Goal: Task Accomplishment & Management: Use online tool/utility

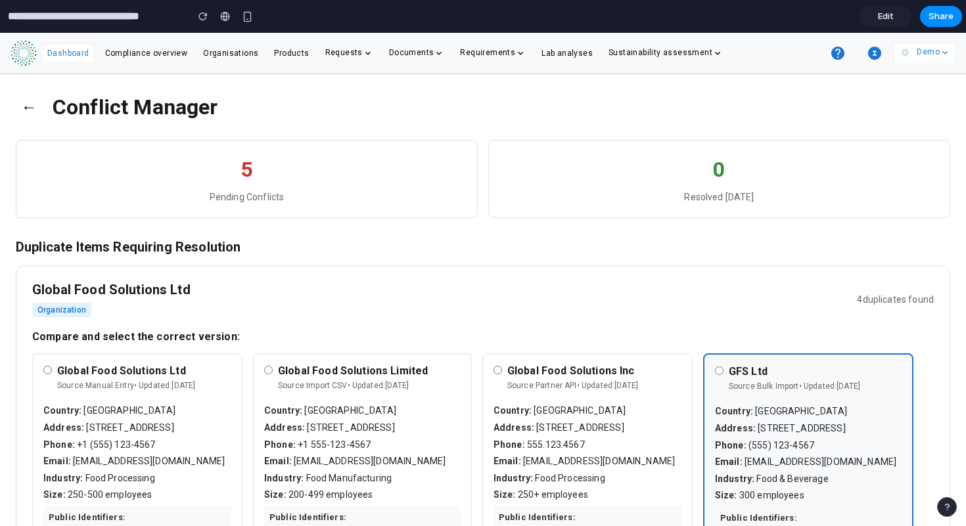
click at [871, 55] on icon "button" at bounding box center [874, 53] width 13 height 13
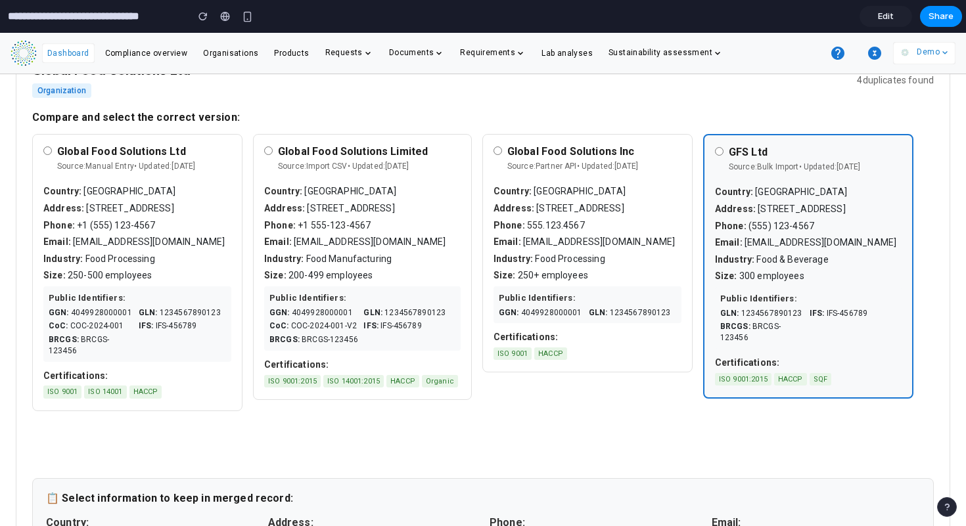
scroll to position [0, 244]
click at [559, 183] on div "Global Food Solutions Inc Source: Partner API • Updated: [DATE] Country: [GEOGR…" at bounding box center [587, 253] width 210 height 239
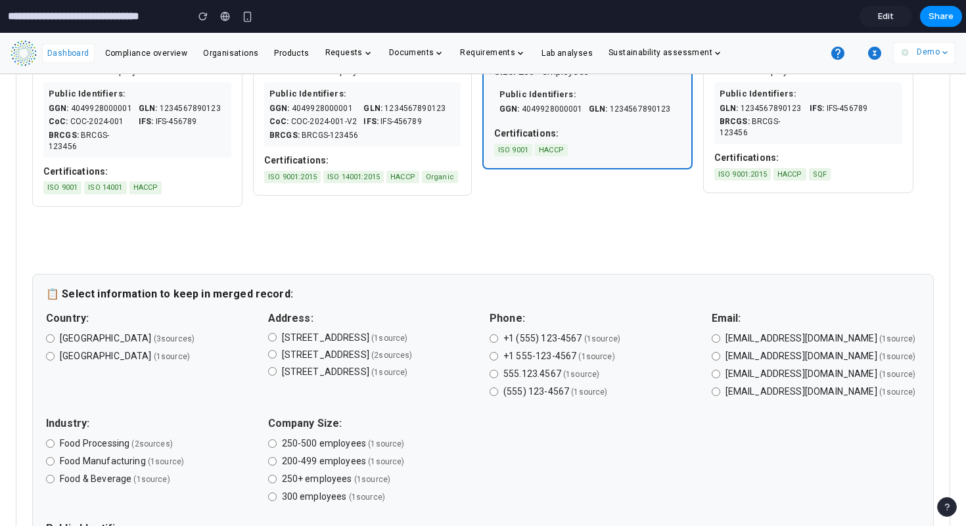
scroll to position [0, 0]
click at [881, 57] on icon "button" at bounding box center [874, 53] width 13 height 13
click at [888, 1] on section "**********" at bounding box center [481, 16] width 962 height 33
click at [882, 16] on span "Edit" at bounding box center [886, 16] width 16 height 13
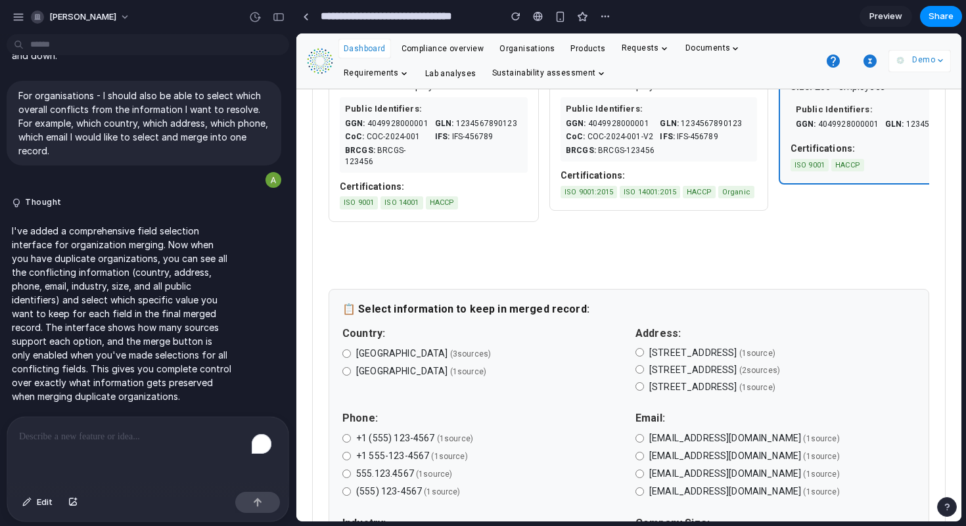
click at [58, 450] on div "To enrich screen reader interactions, please activate Accessibility in Grammarl…" at bounding box center [147, 452] width 281 height 70
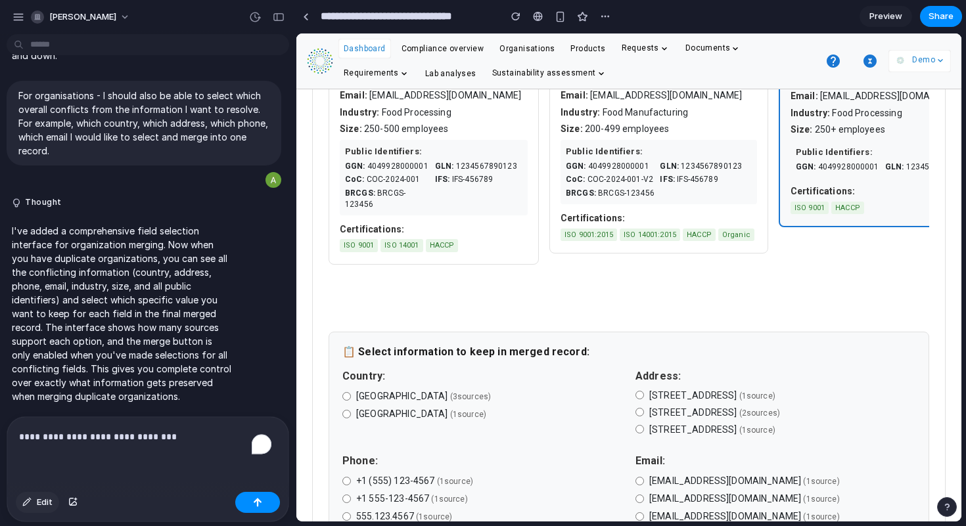
click at [32, 509] on button "Edit" at bounding box center [37, 502] width 43 height 21
drag, startPoint x: 961, startPoint y: 148, endPoint x: 960, endPoint y: 128, distance: 19.7
click at [960, 128] on div at bounding box center [629, 278] width 664 height 488
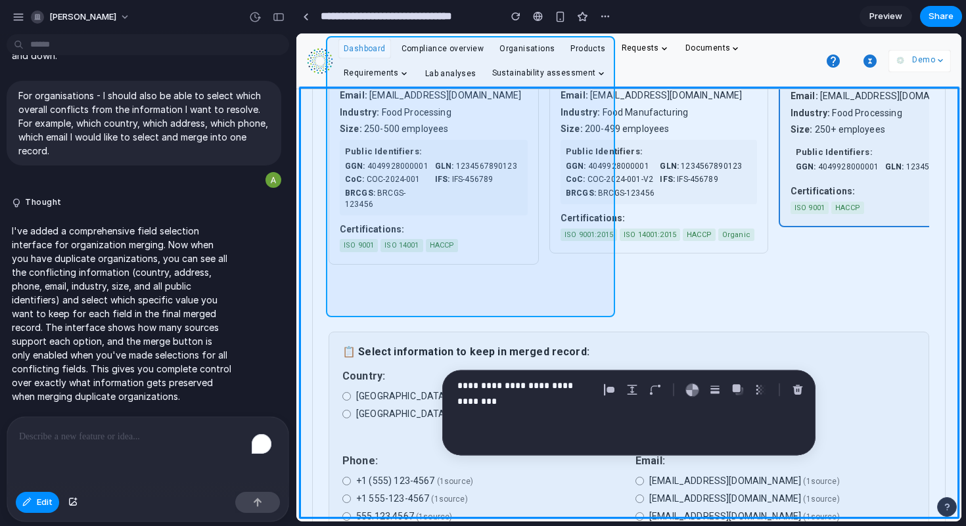
click at [335, 138] on div at bounding box center [629, 278] width 664 height 488
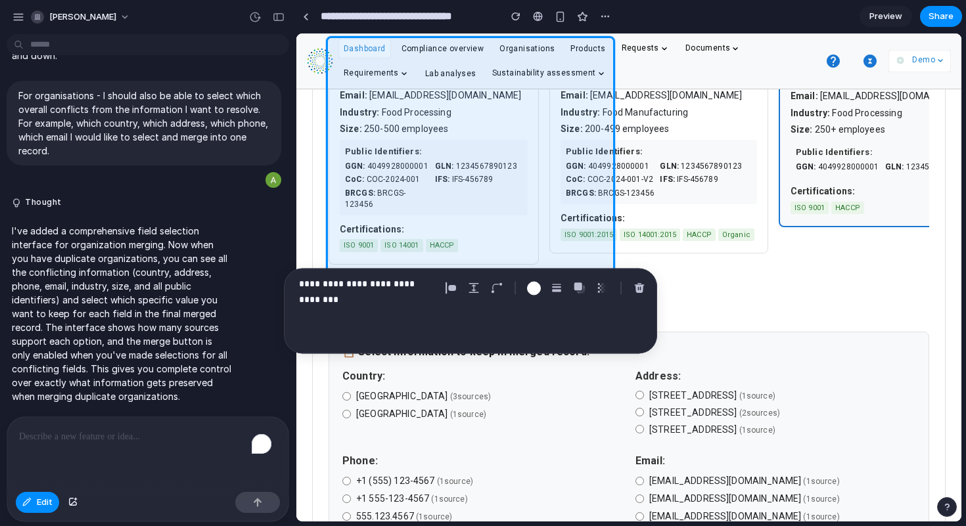
click at [436, 289] on div "**********" at bounding box center [365, 288] width 149 height 25
click at [434, 275] on div "**********" at bounding box center [470, 311] width 373 height 85
click at [434, 286] on p "**********" at bounding box center [367, 284] width 136 height 16
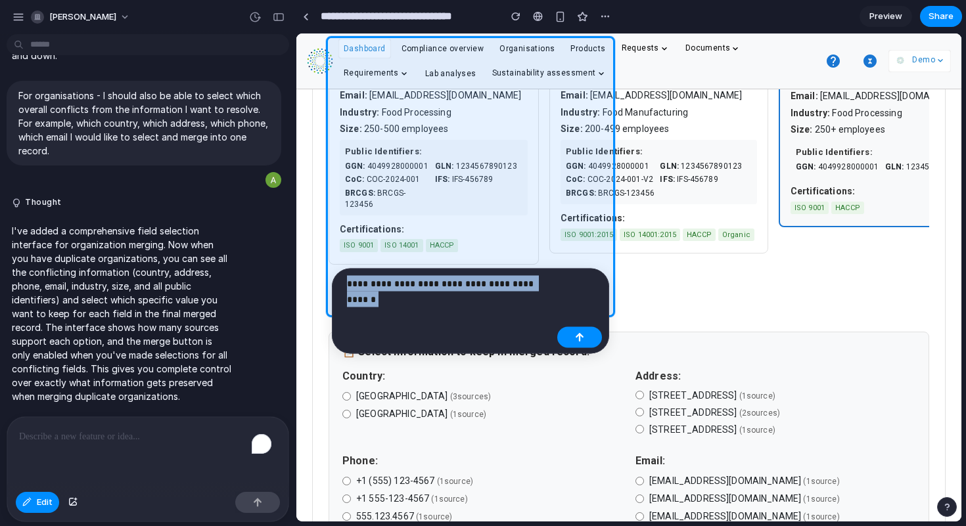
drag, startPoint x: 547, startPoint y: 285, endPoint x: 342, endPoint y: 283, distance: 204.4
click at [342, 283] on div "**********" at bounding box center [445, 288] width 213 height 25
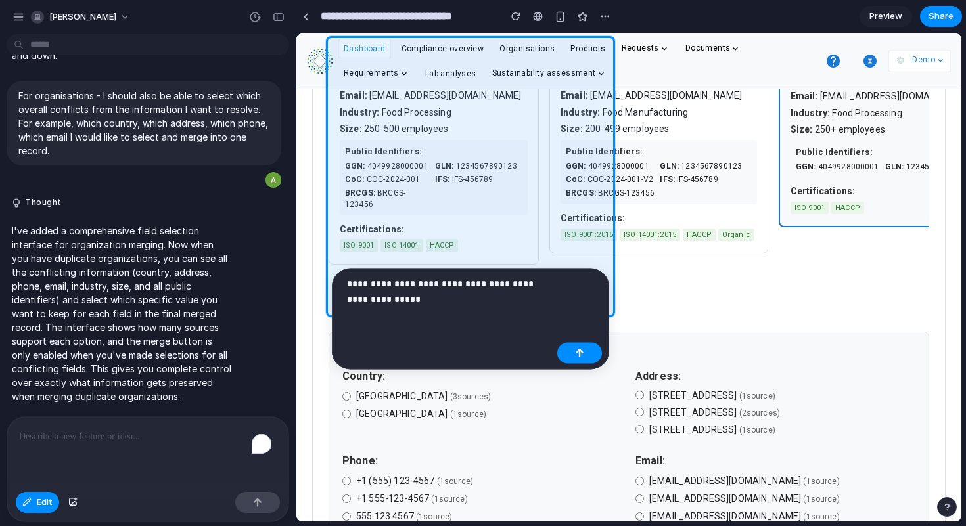
click at [415, 302] on p "**********" at bounding box center [449, 292] width 205 height 32
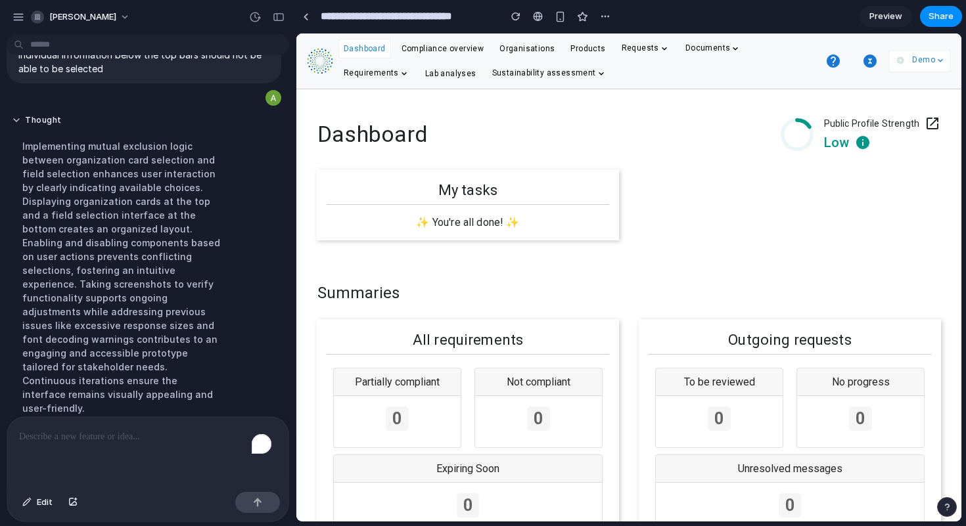
scroll to position [3233, 0]
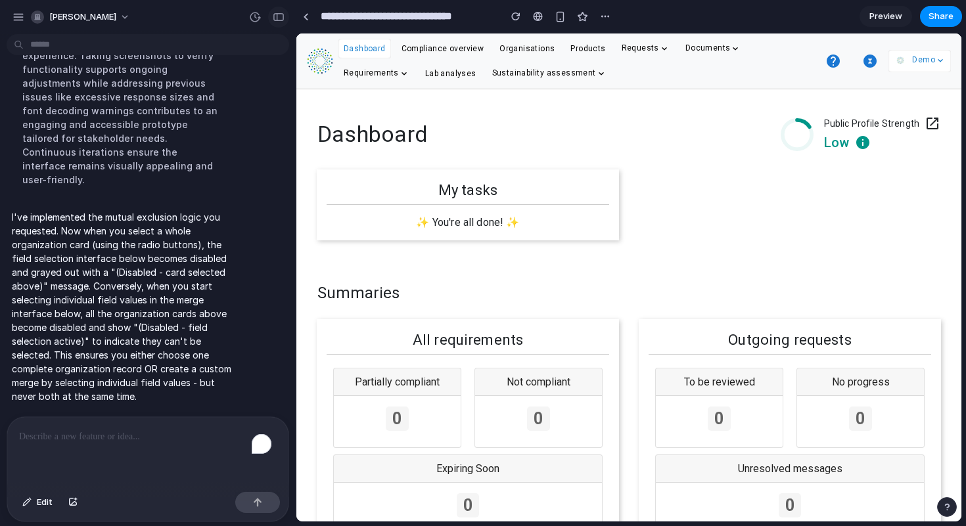
click at [281, 13] on div "button" at bounding box center [279, 16] width 12 height 9
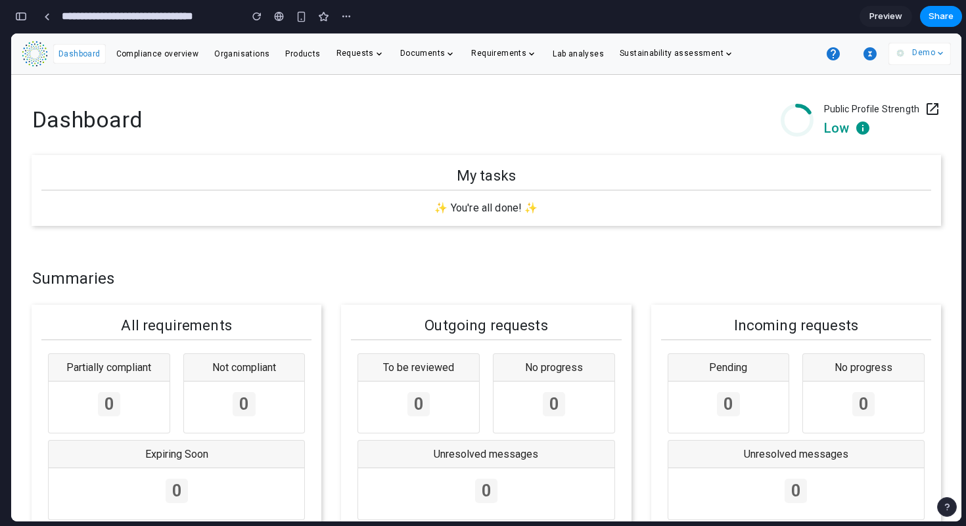
scroll to position [6462, 0]
click at [876, 53] on icon "button" at bounding box center [869, 53] width 13 height 13
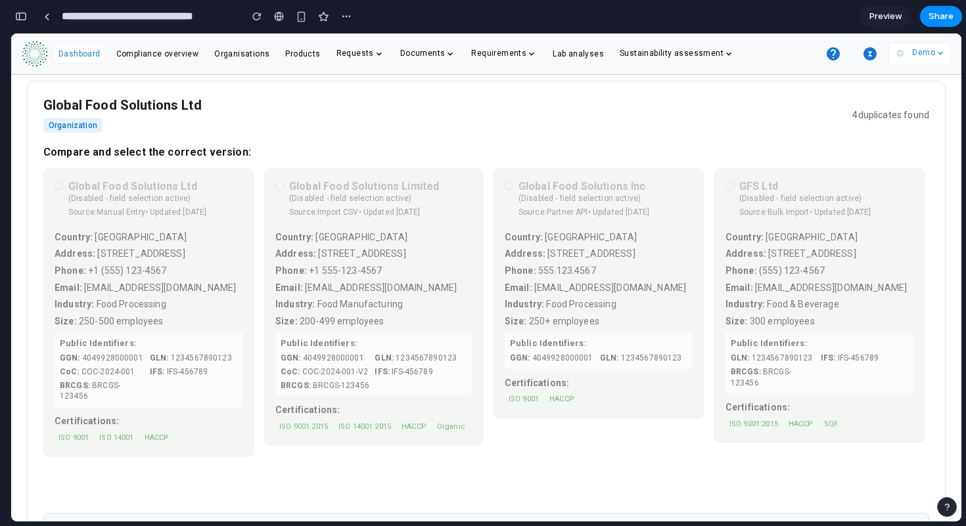
scroll to position [0, 0]
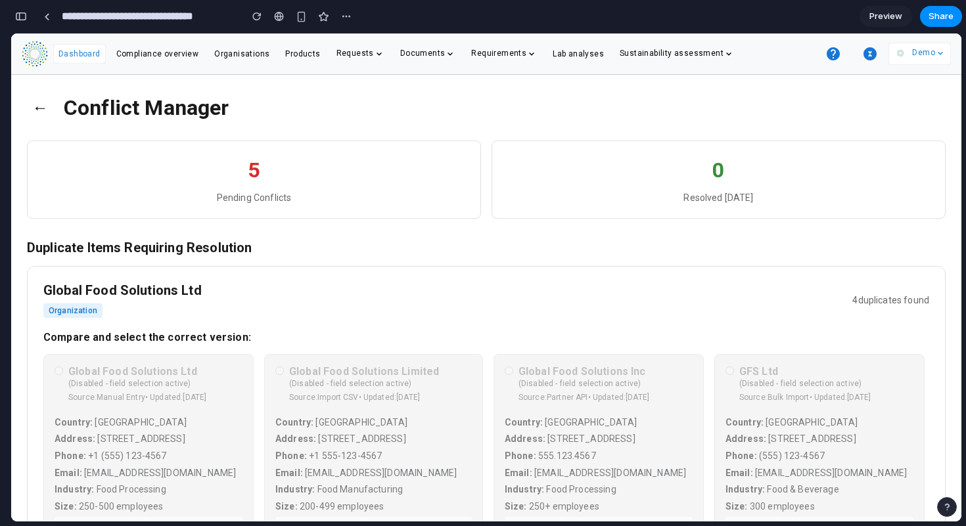
click at [58, 369] on div "Global Food Solutions Ltd (Disabled - field selection active) Source: Manual En…" at bounding box center [148, 515] width 210 height 323
click at [58, 372] on div "Global Food Solutions Ltd (Disabled - field selection active) Source: Manual En…" at bounding box center [148, 515] width 210 height 323
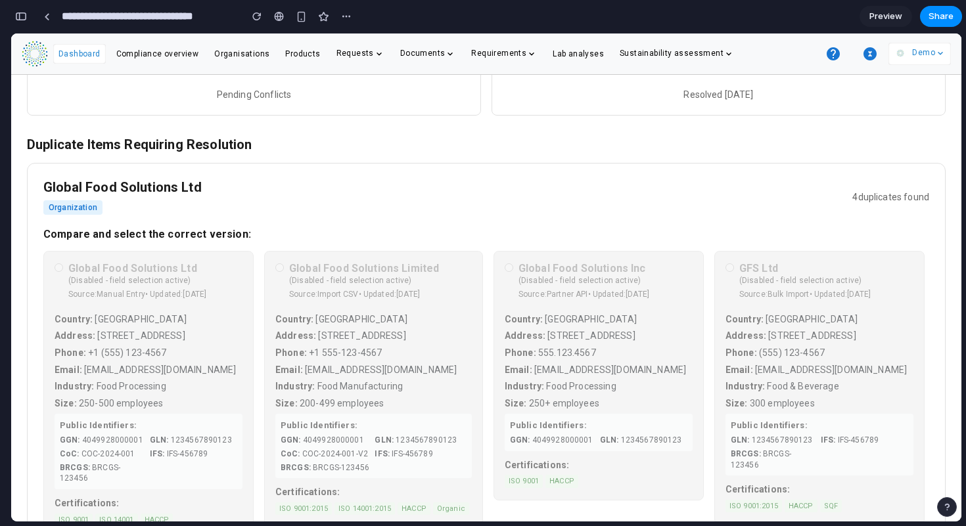
scroll to position [197, 0]
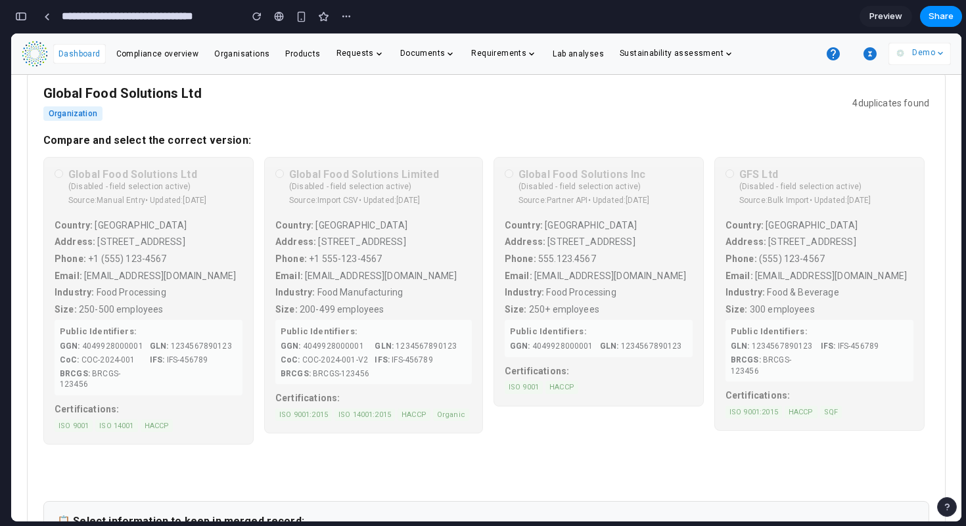
click at [483, 293] on div "Global Food Solutions Limited (Disabled - field selection active) Source: Impor…" at bounding box center [373, 318] width 219 height 323
click at [352, 175] on div "Global Food Solutions Limited (Disabled - field selection active) Source: Impor…" at bounding box center [373, 318] width 219 height 323
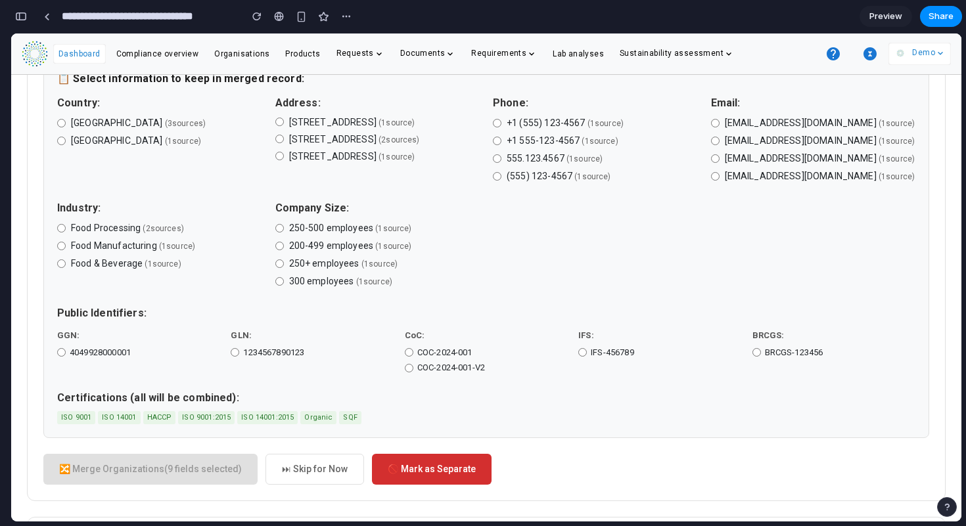
scroll to position [641, 0]
click at [212, 424] on span "ISO 9001:2015" at bounding box center [206, 417] width 57 height 14
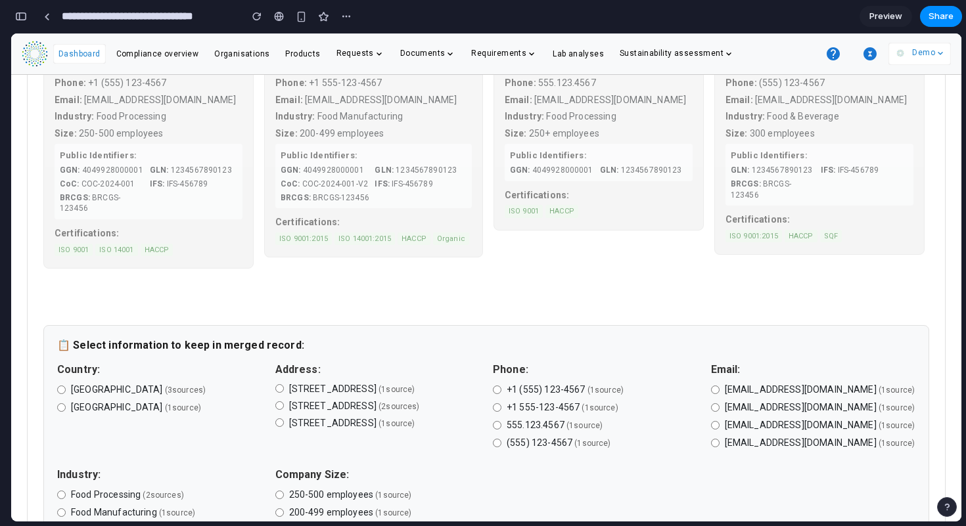
scroll to position [365, 0]
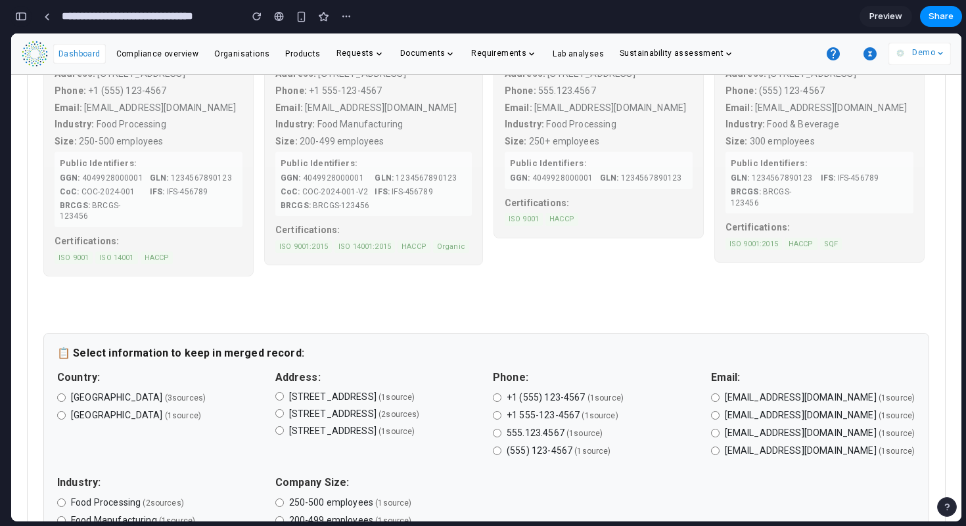
click at [26, 18] on div "button" at bounding box center [21, 16] width 12 height 9
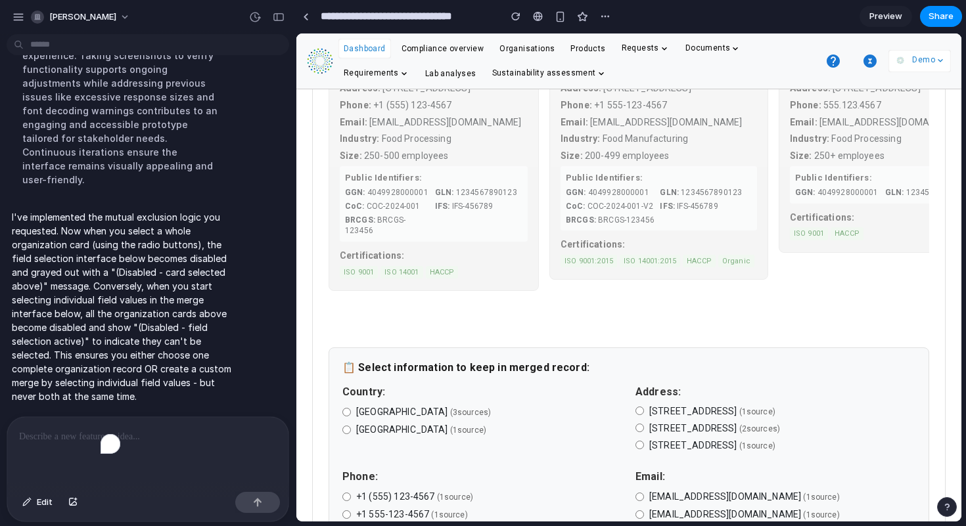
click at [58, 440] on div "To enrich screen reader interactions, please activate Accessibility in Grammarl…" at bounding box center [147, 452] width 281 height 70
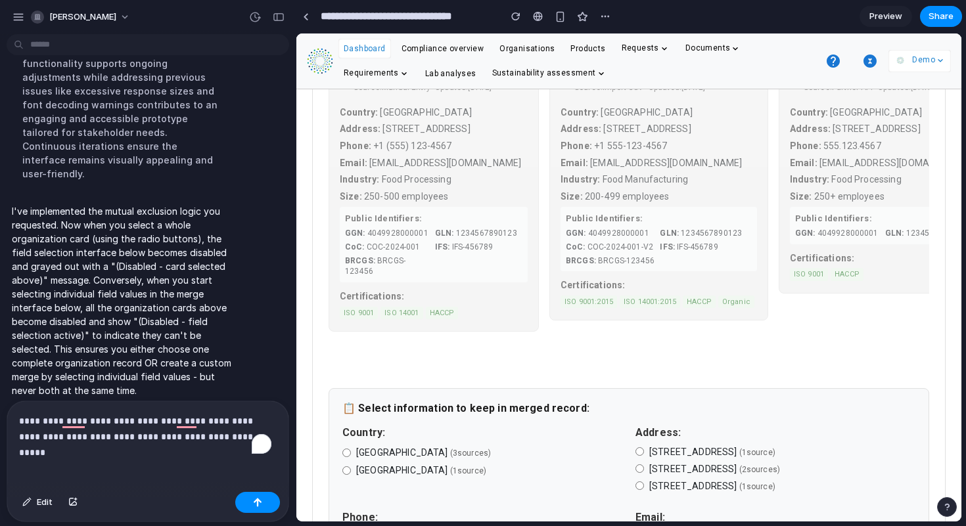
scroll to position [311, 0]
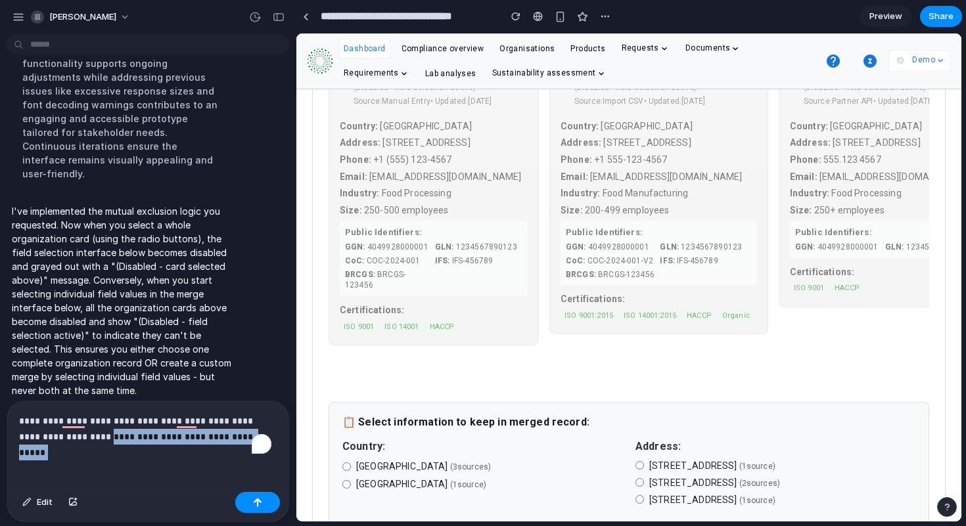
drag, startPoint x: 219, startPoint y: 435, endPoint x: 62, endPoint y: 436, distance: 157.0
click at [62, 436] on p "**********" at bounding box center [145, 429] width 252 height 32
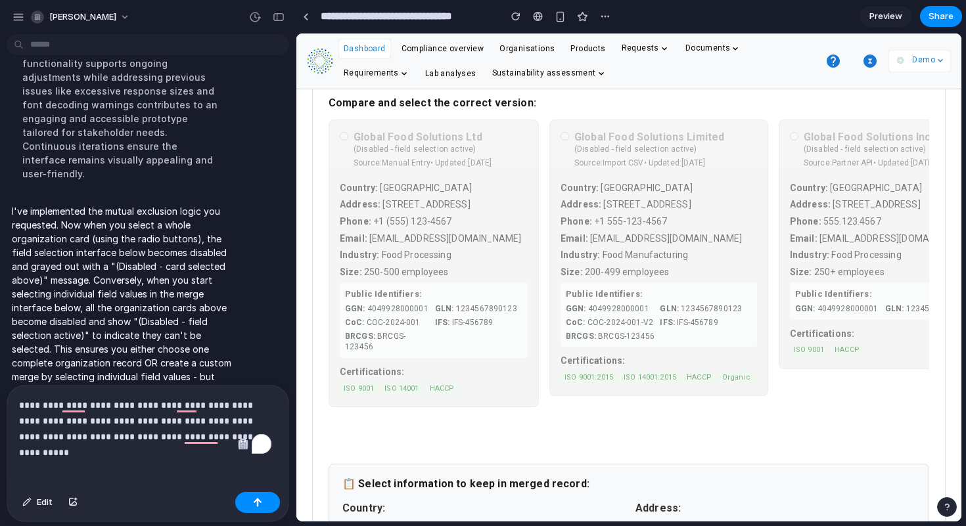
scroll to position [229, 0]
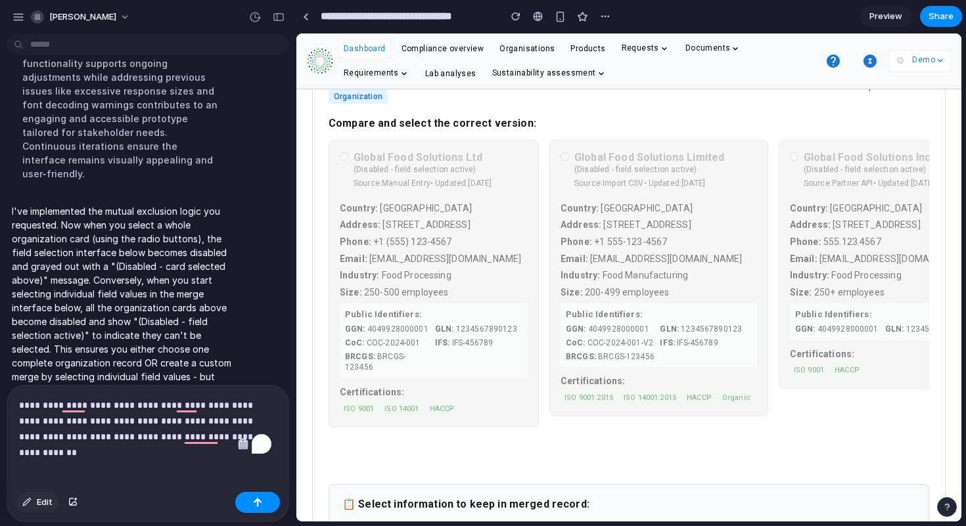
click at [37, 503] on span "Edit" at bounding box center [45, 502] width 16 height 13
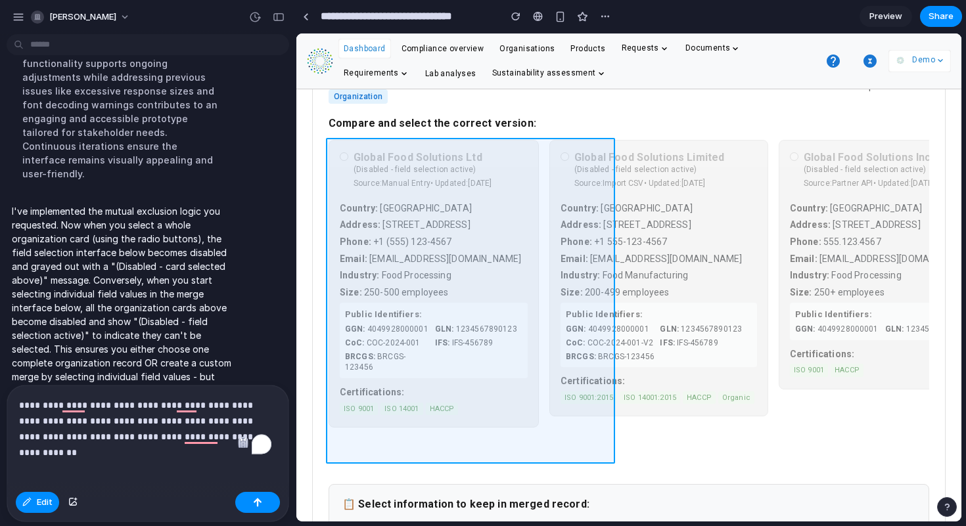
click at [472, 242] on div at bounding box center [629, 278] width 664 height 488
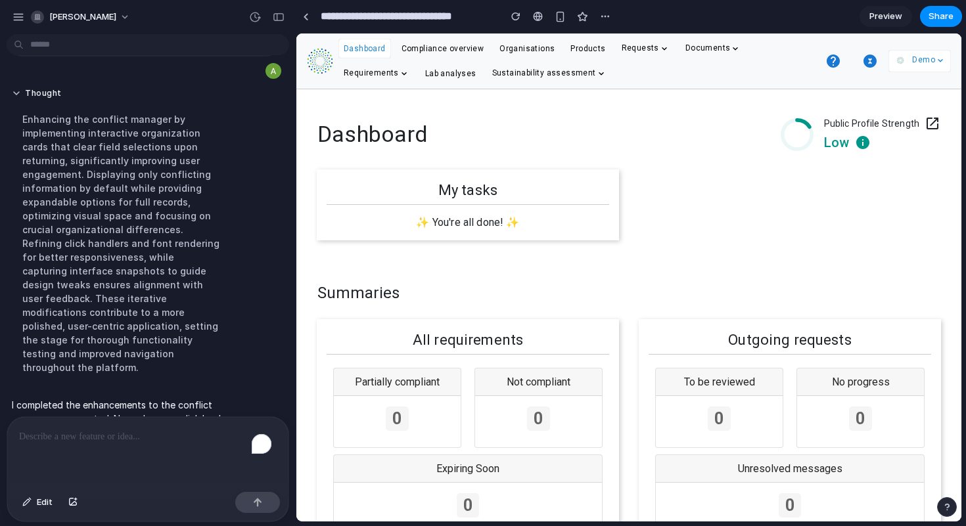
scroll to position [3546, 0]
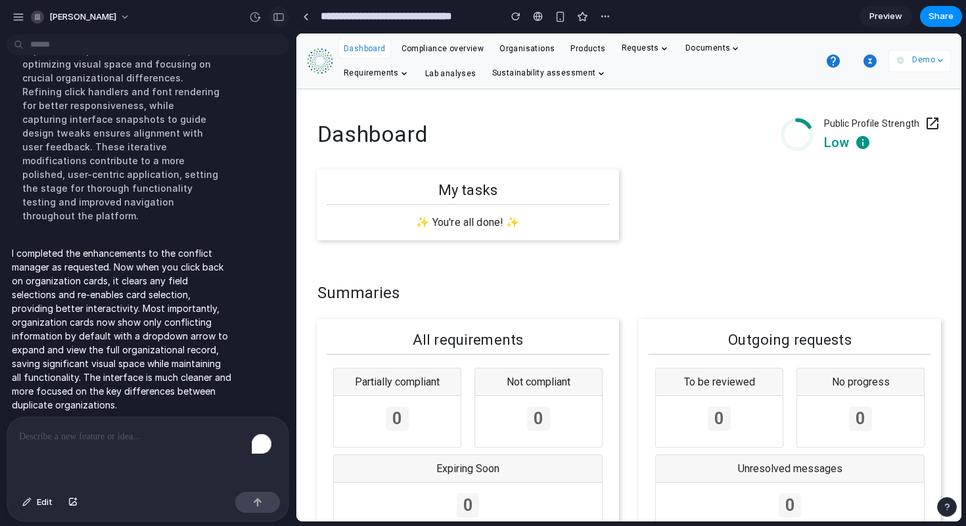
click at [276, 18] on div "button" at bounding box center [279, 16] width 12 height 9
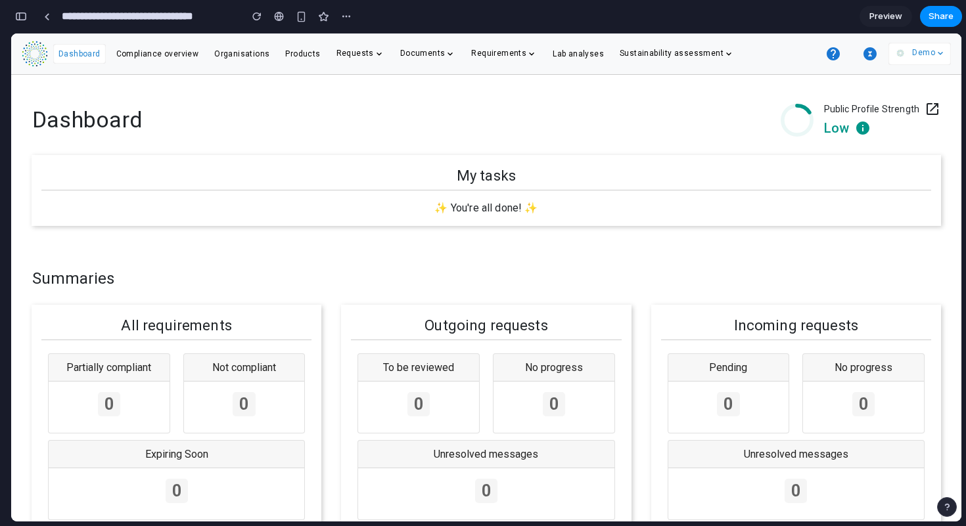
click at [866, 52] on icon "button" at bounding box center [869, 53] width 13 height 13
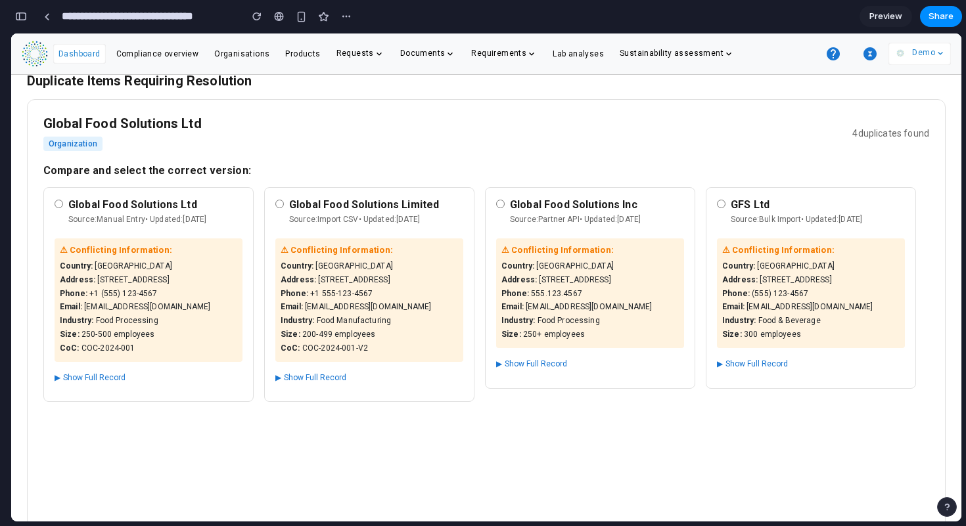
scroll to position [173, 0]
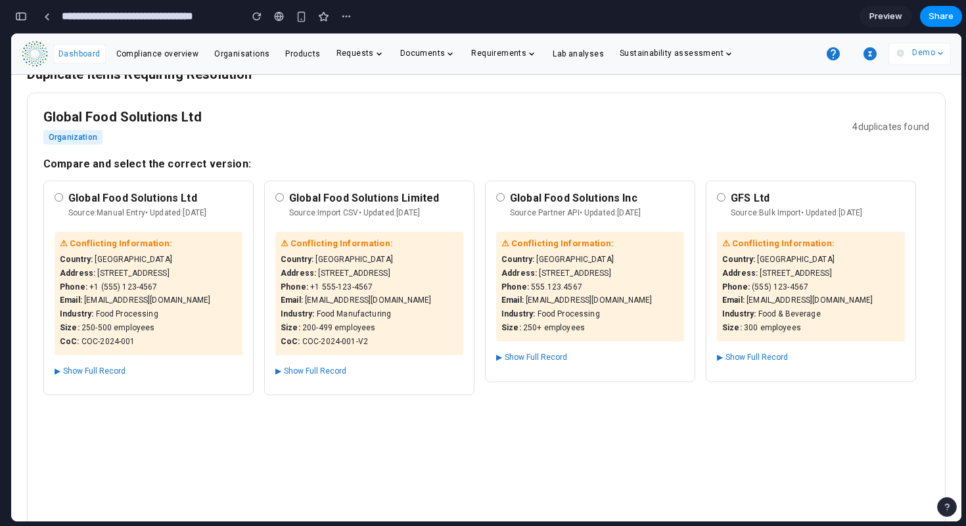
click at [346, 368] on button "▶ Show Full Record" at bounding box center [310, 371] width 71 height 16
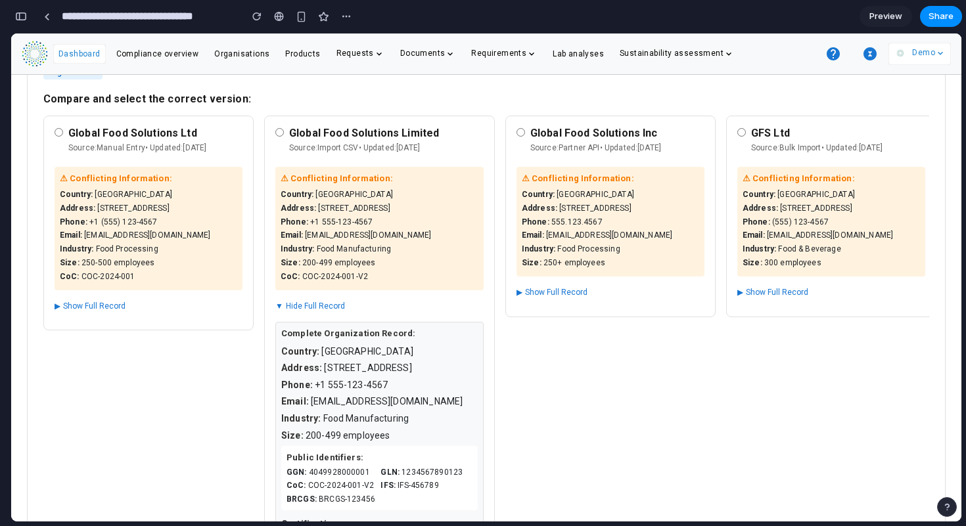
scroll to position [238, 0]
click at [345, 312] on button "▼ Hide Full Record" at bounding box center [310, 307] width 70 height 16
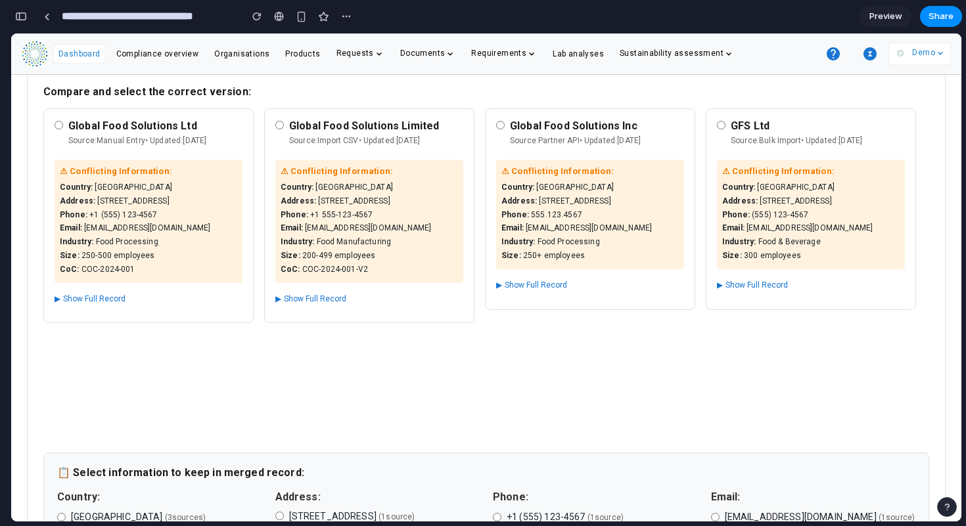
scroll to position [229, 0]
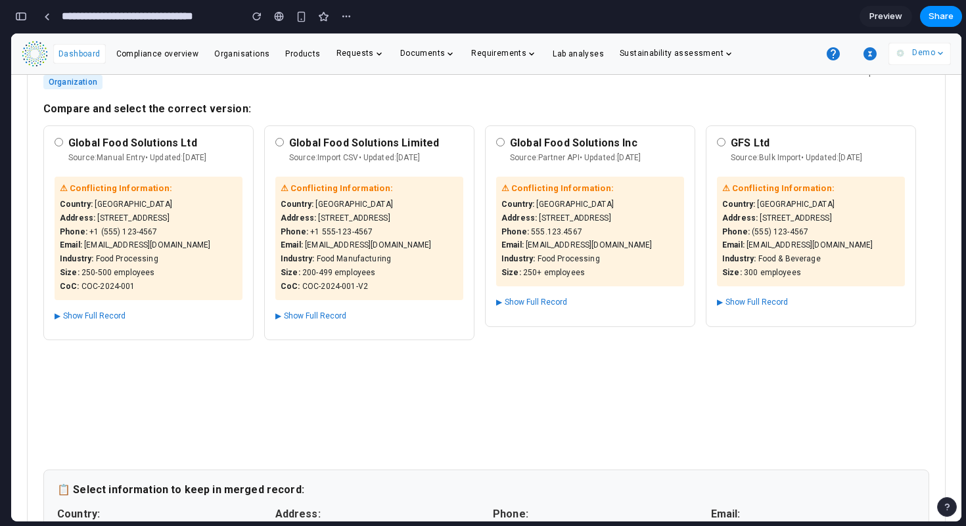
click at [346, 311] on button "▶ Show Full Record" at bounding box center [310, 316] width 71 height 16
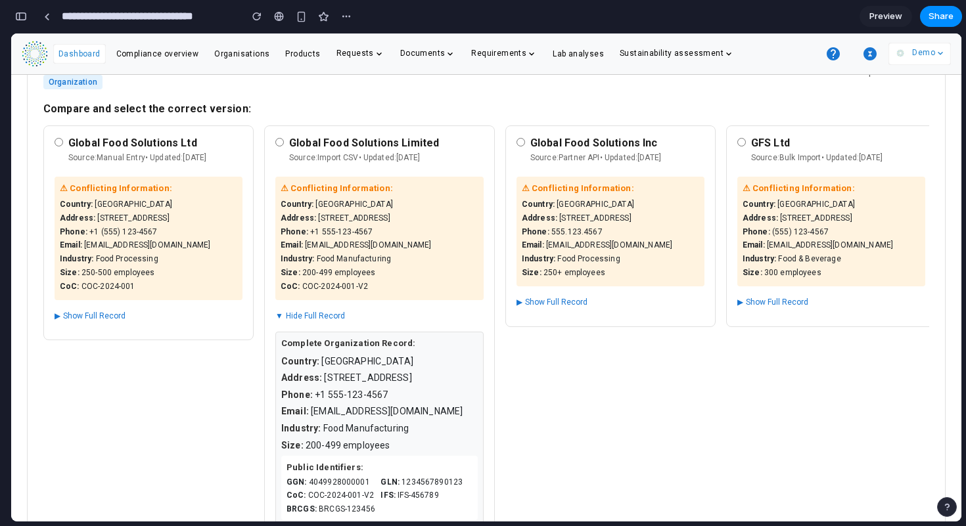
click at [345, 311] on button "▼ Hide Full Record" at bounding box center [310, 316] width 70 height 16
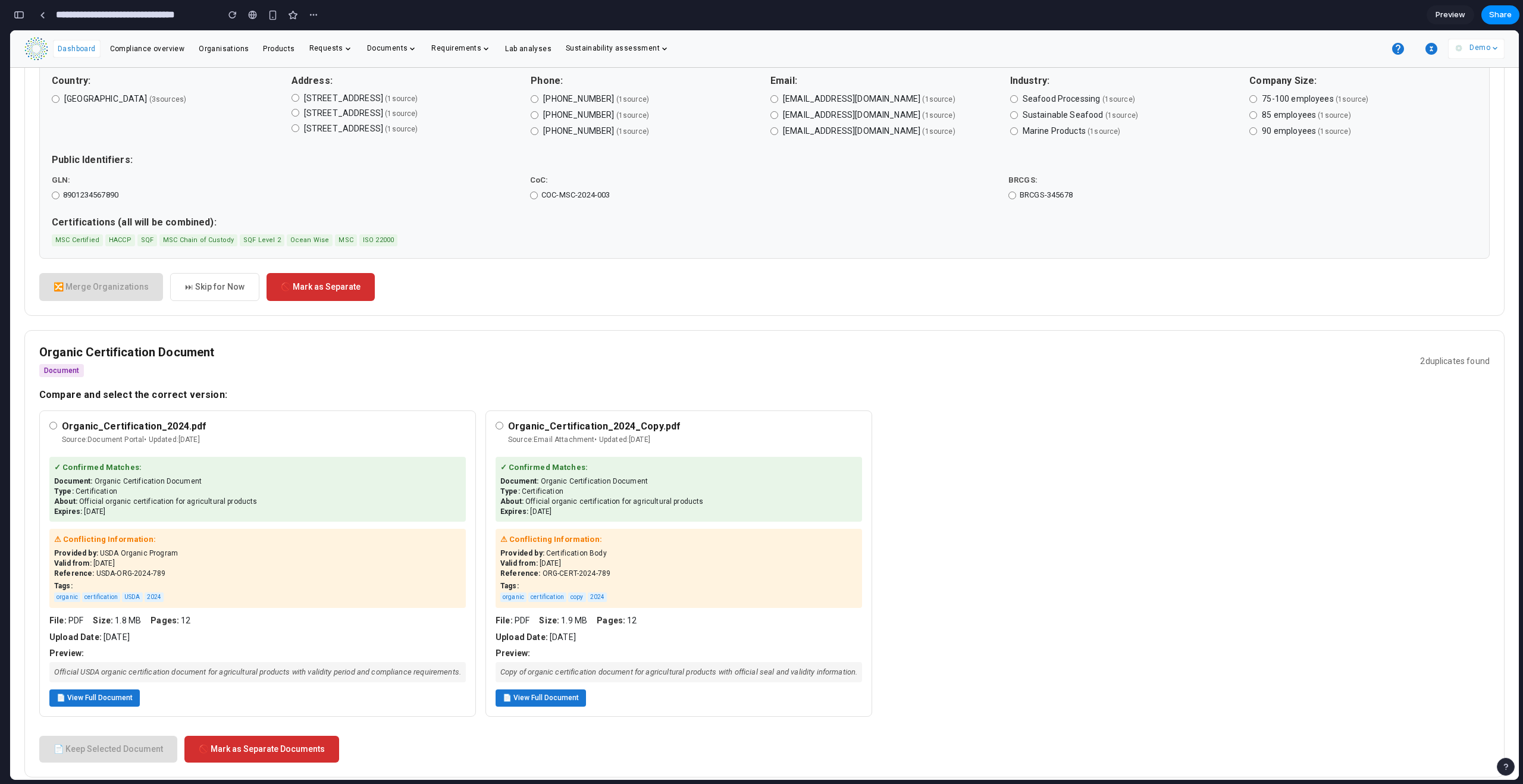
scroll to position [2606, 0]
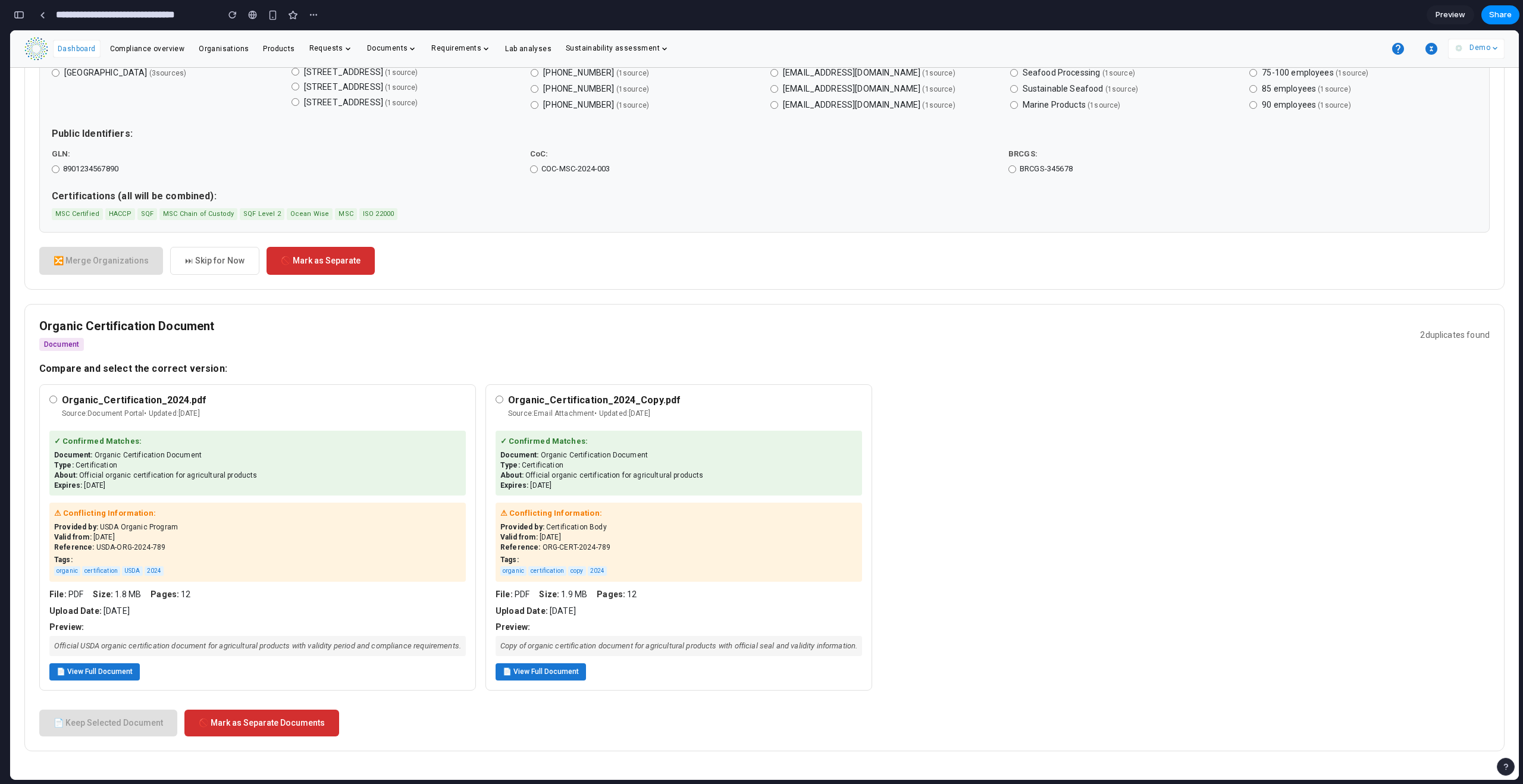
click at [114, 476] on button "📄 View Full Document" at bounding box center [95, 672] width 91 height 17
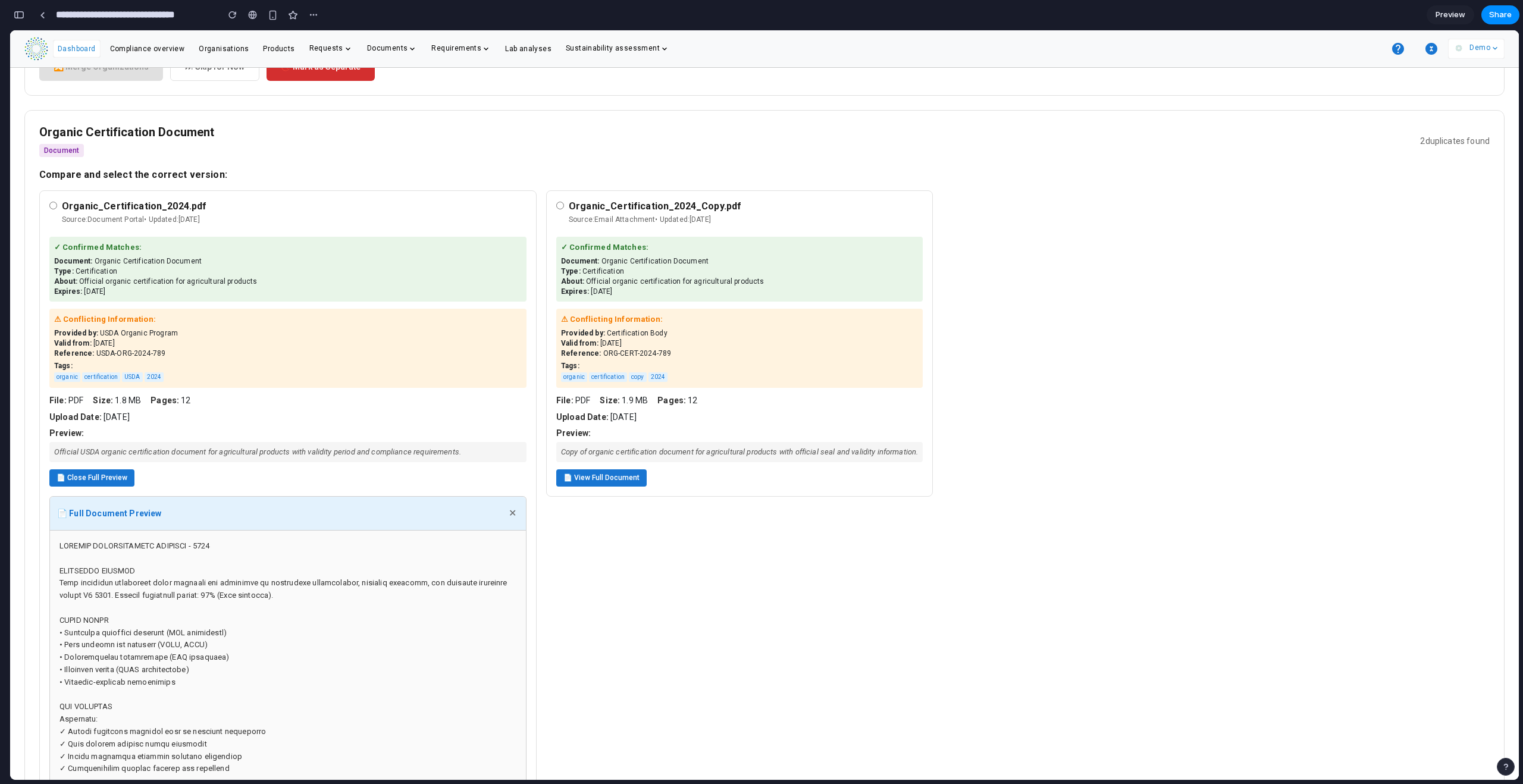
click at [510, 476] on button "✕" at bounding box center [512, 513] width 13 height 19
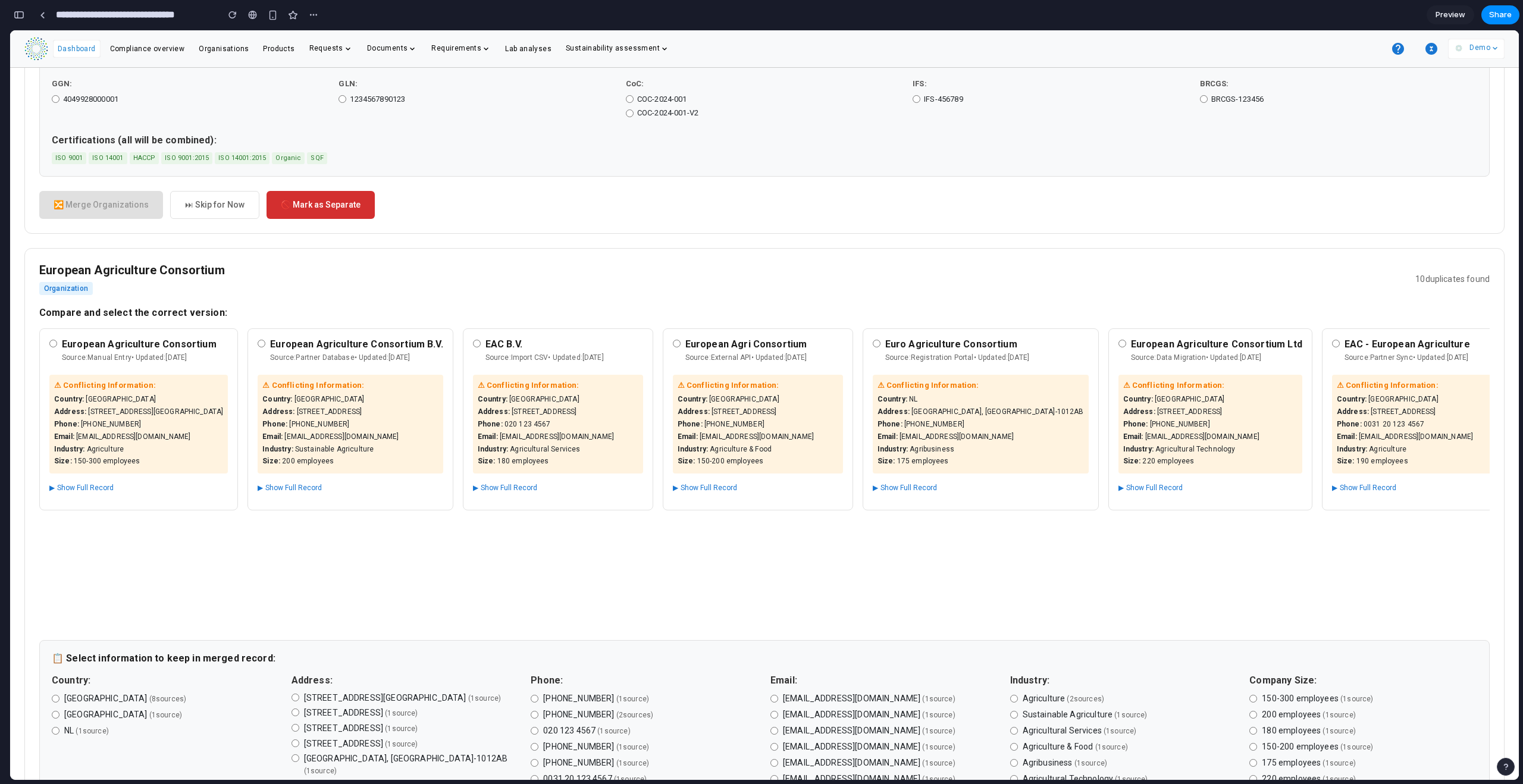
scroll to position [658, 0]
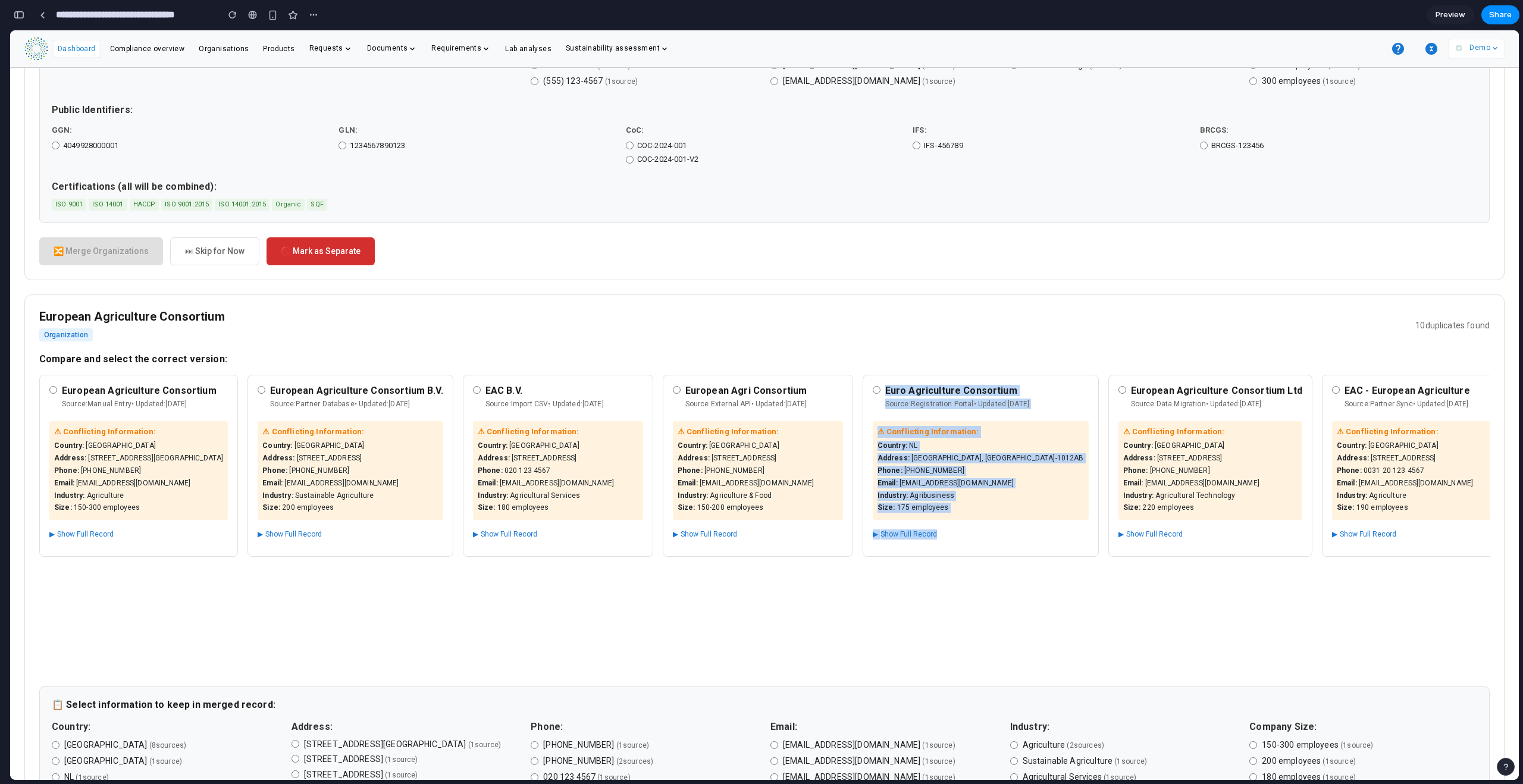
drag, startPoint x: 692, startPoint y: 673, endPoint x: 1031, endPoint y: 666, distance: 339.1
click at [874, 476] on div "European Agriculture Consortium Source: Manual Entry • Updated: [DATE] ⚠ Confli…" at bounding box center [764, 523] width 1451 height 298
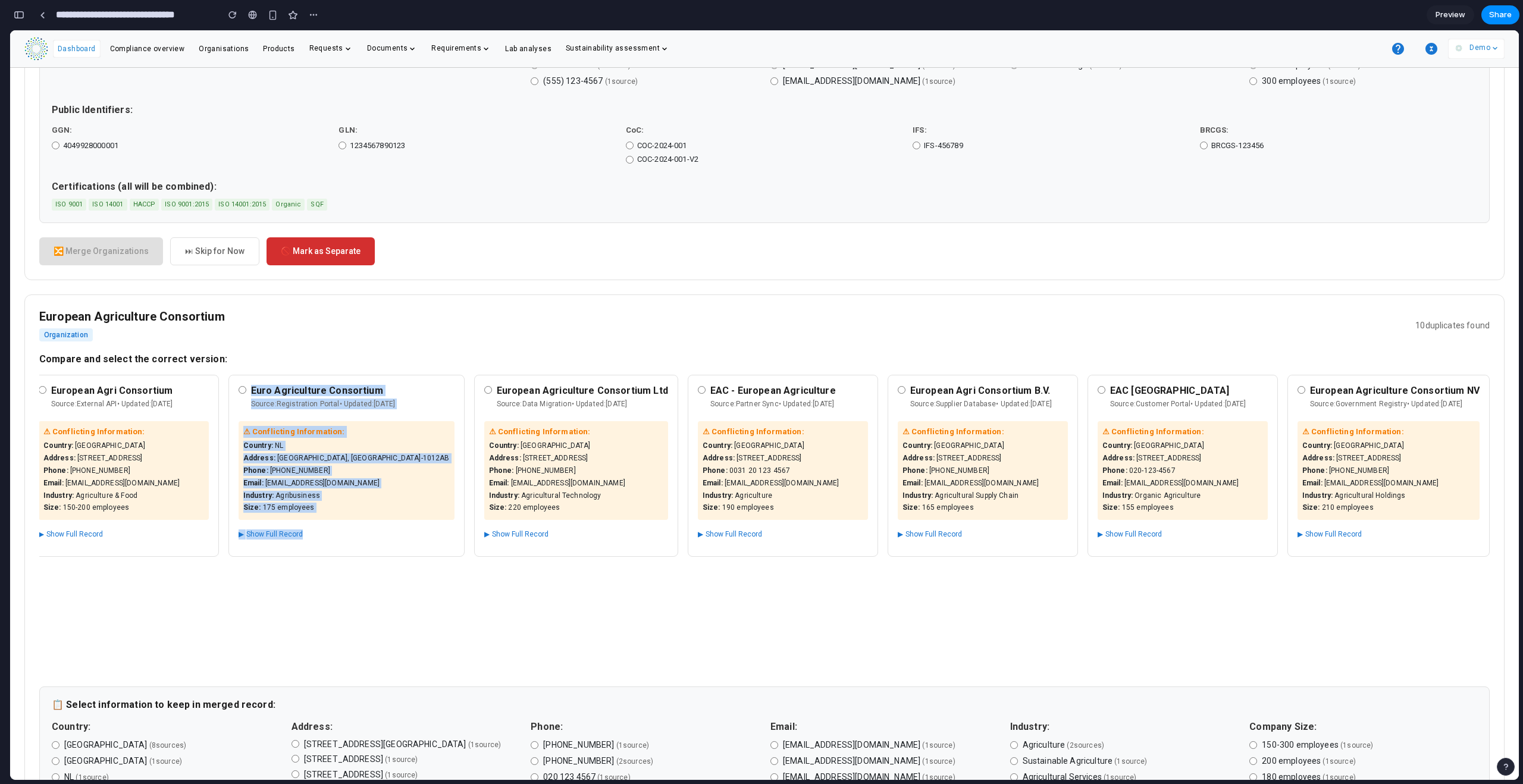
scroll to position [0, 717]
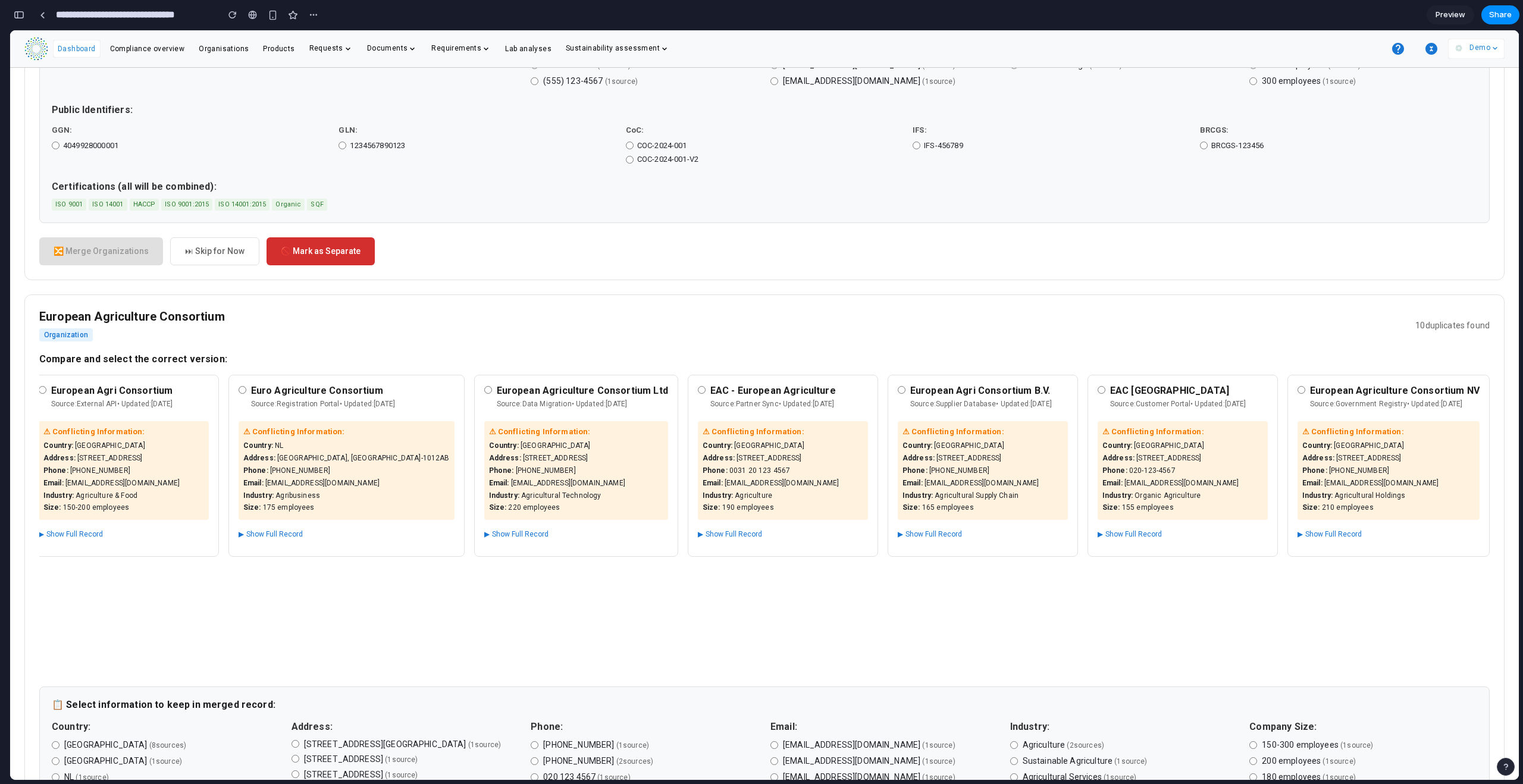
click at [874, 476] on div "European Agriculture Consortium NV Source: Government Registry • Updated: [DATE…" at bounding box center [1388, 521] width 202 height 292
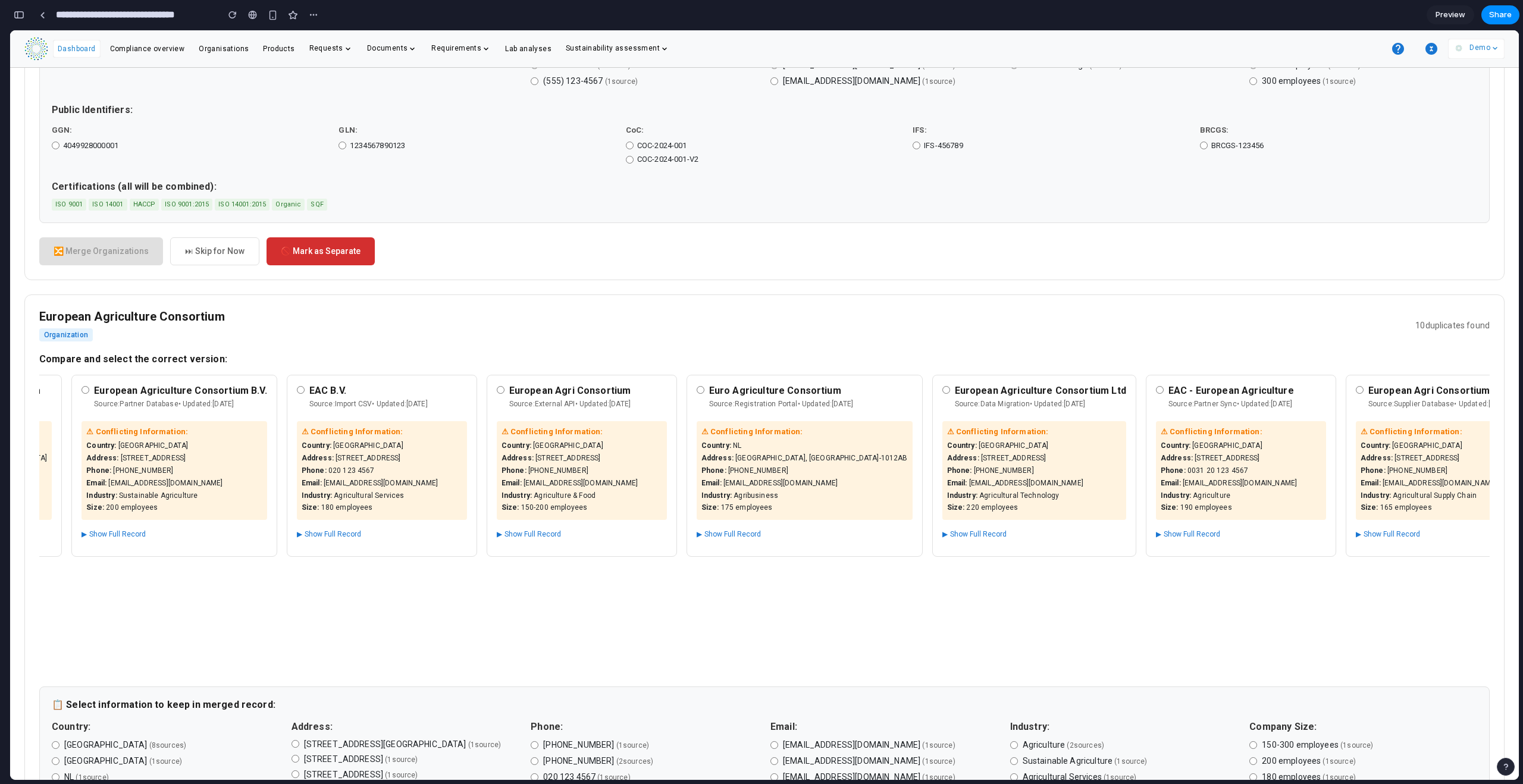
scroll to position [0, 0]
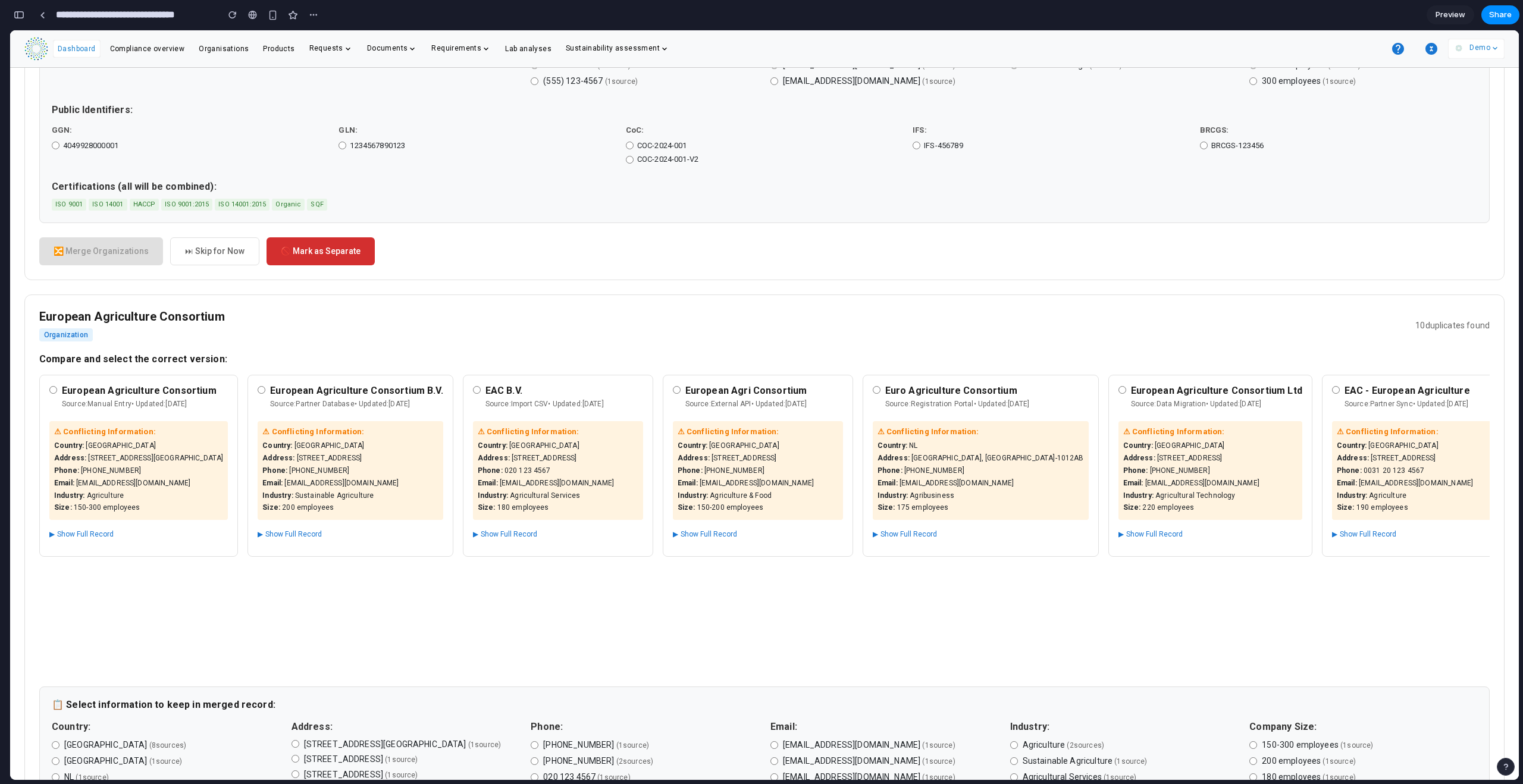
click at [294, 476] on button "▶ Show Full Record" at bounding box center [290, 534] width 64 height 14
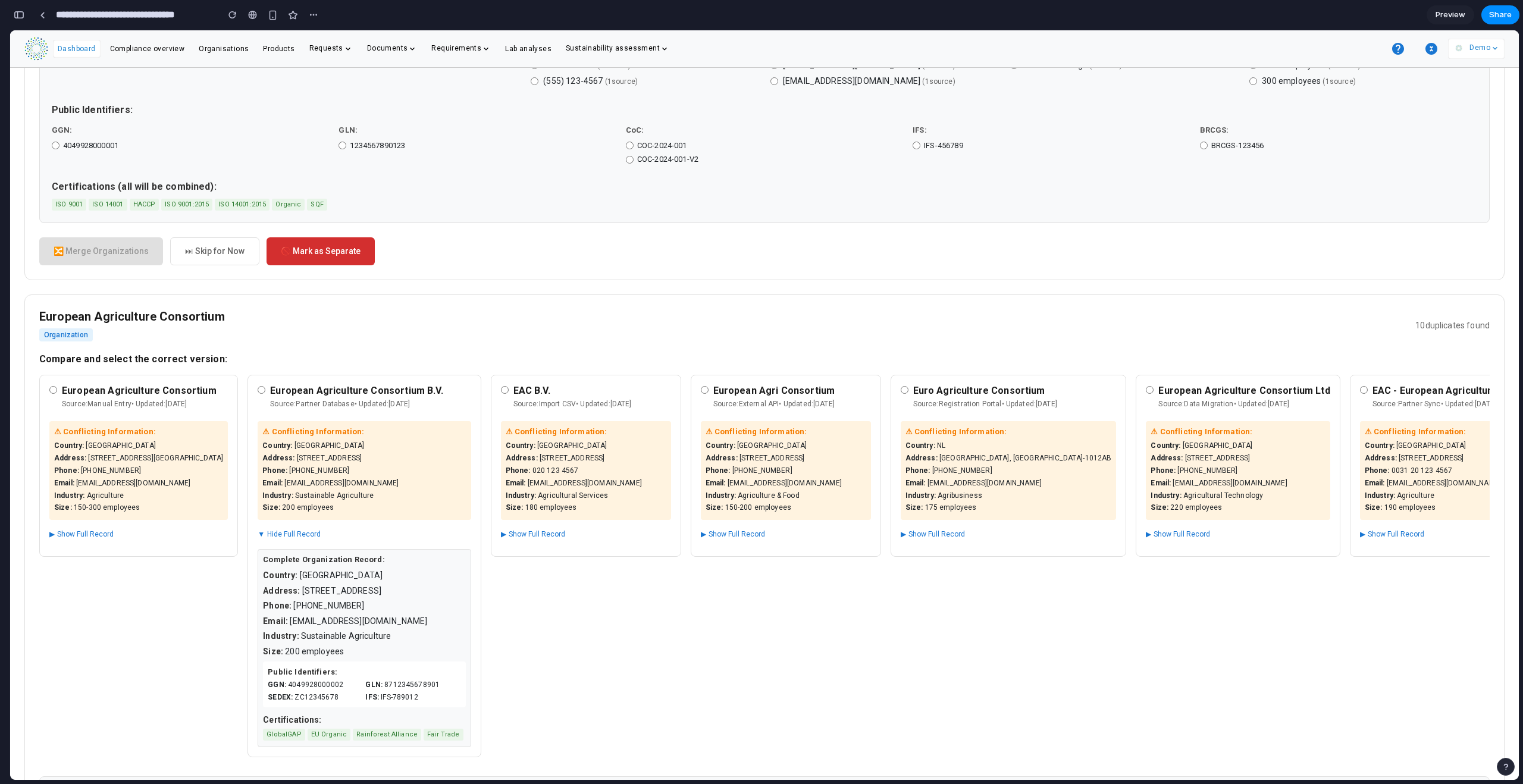
click at [294, 476] on button "▼ Hide Full Record" at bounding box center [290, 534] width 63 height 14
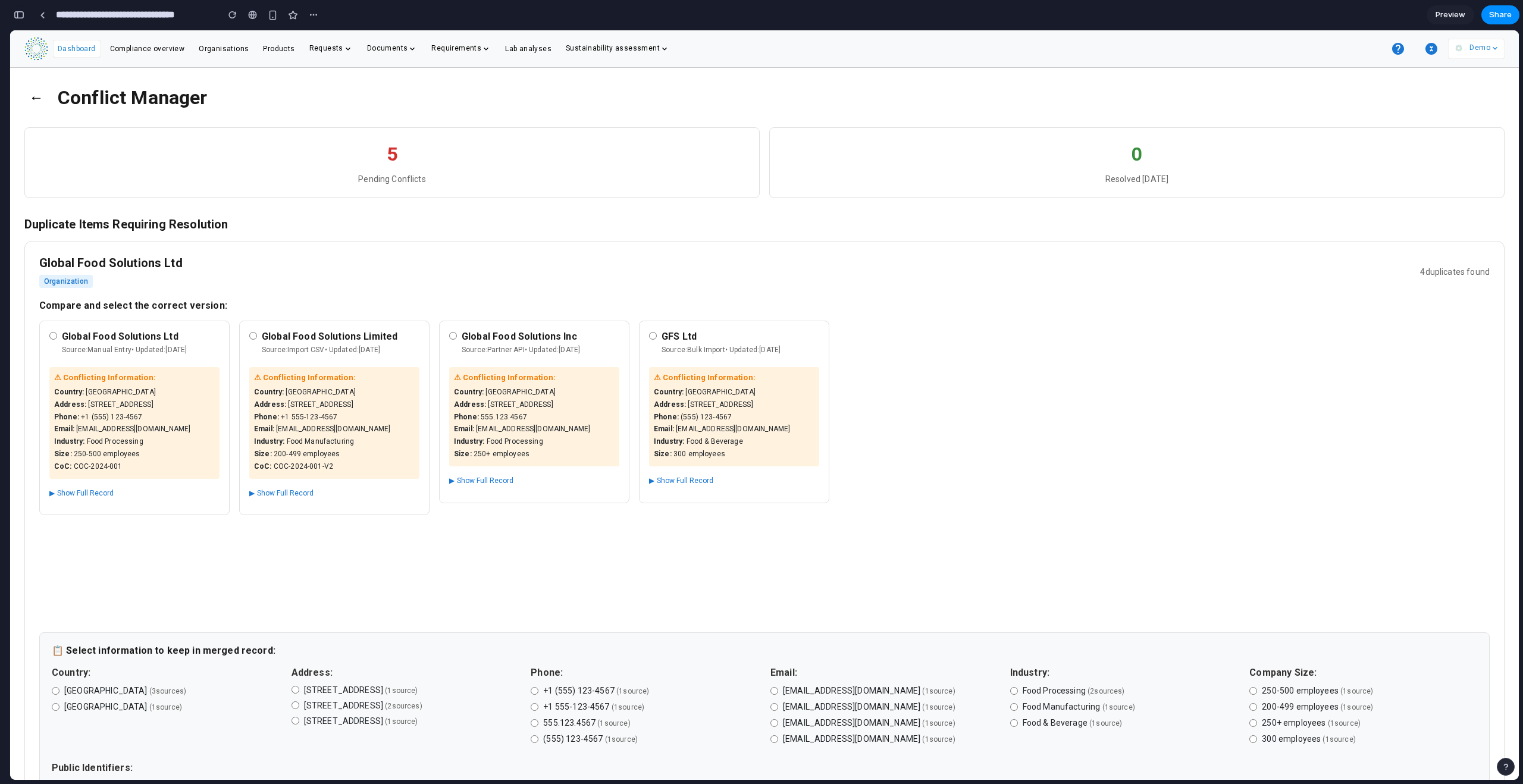
click at [19, 16] on div "button" at bounding box center [19, 14] width 11 height 8
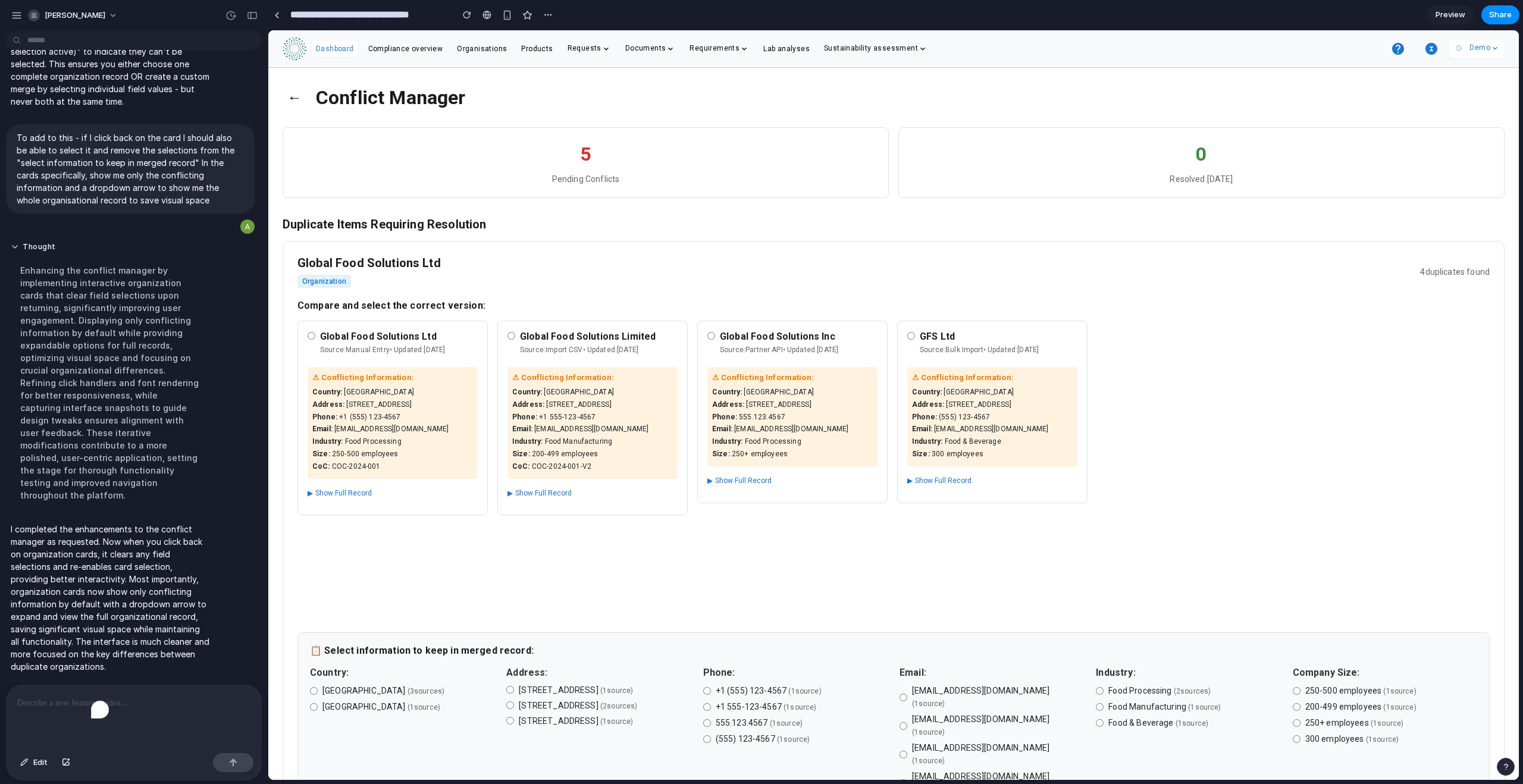
scroll to position [2902, 0]
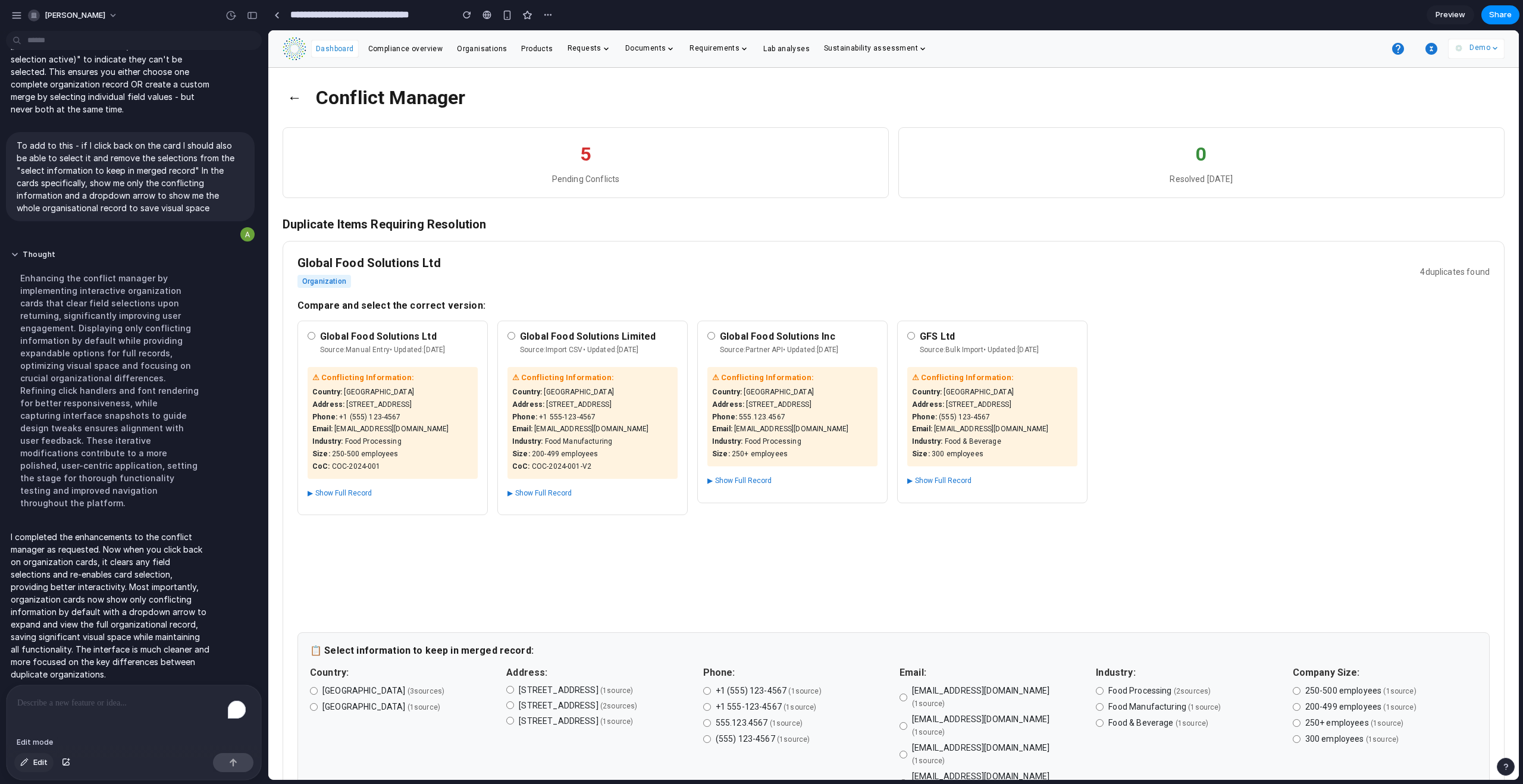
click at [44, 476] on span "Edit" at bounding box center [41, 762] width 14 height 12
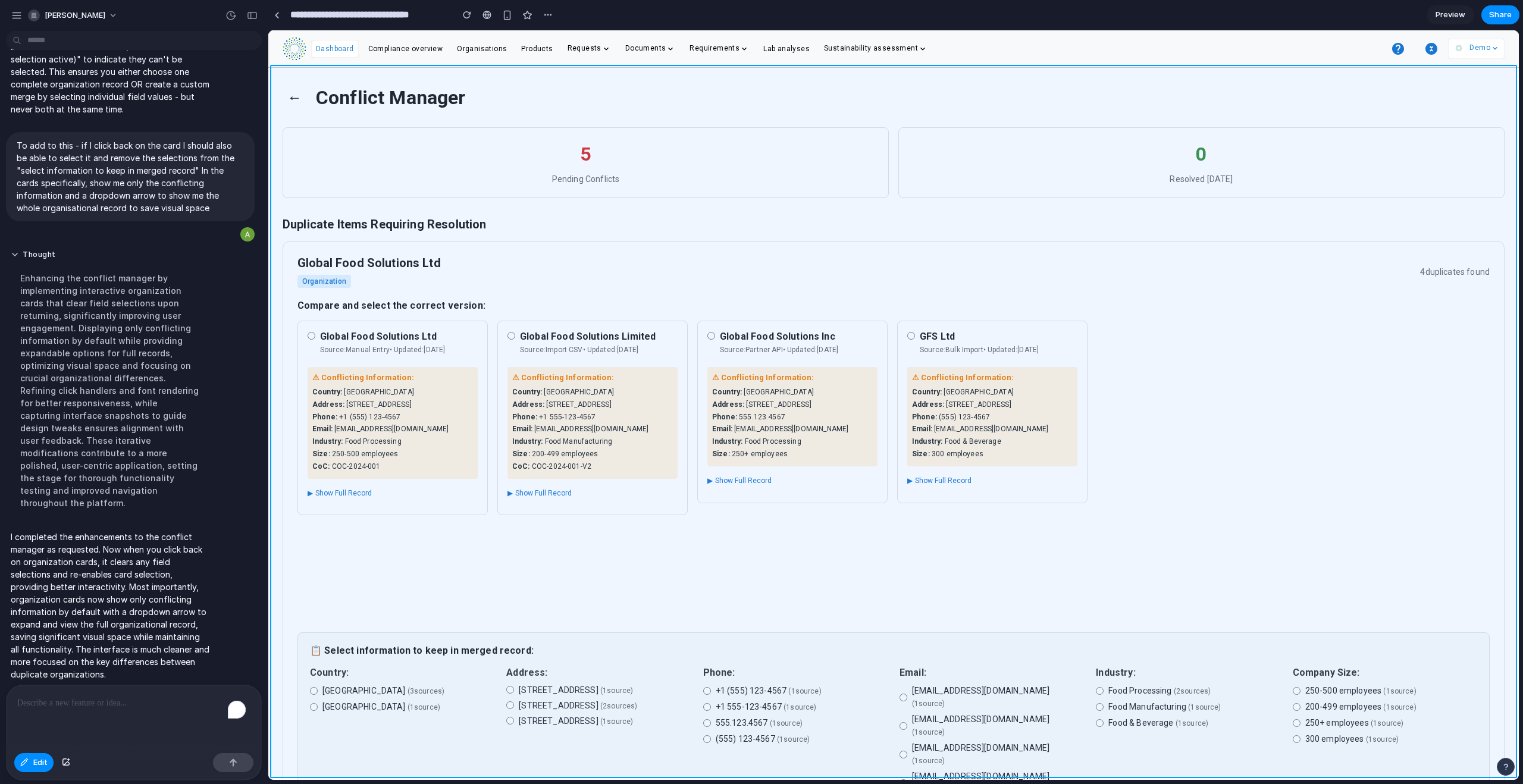
click at [629, 73] on div at bounding box center [893, 406] width 1250 height 750
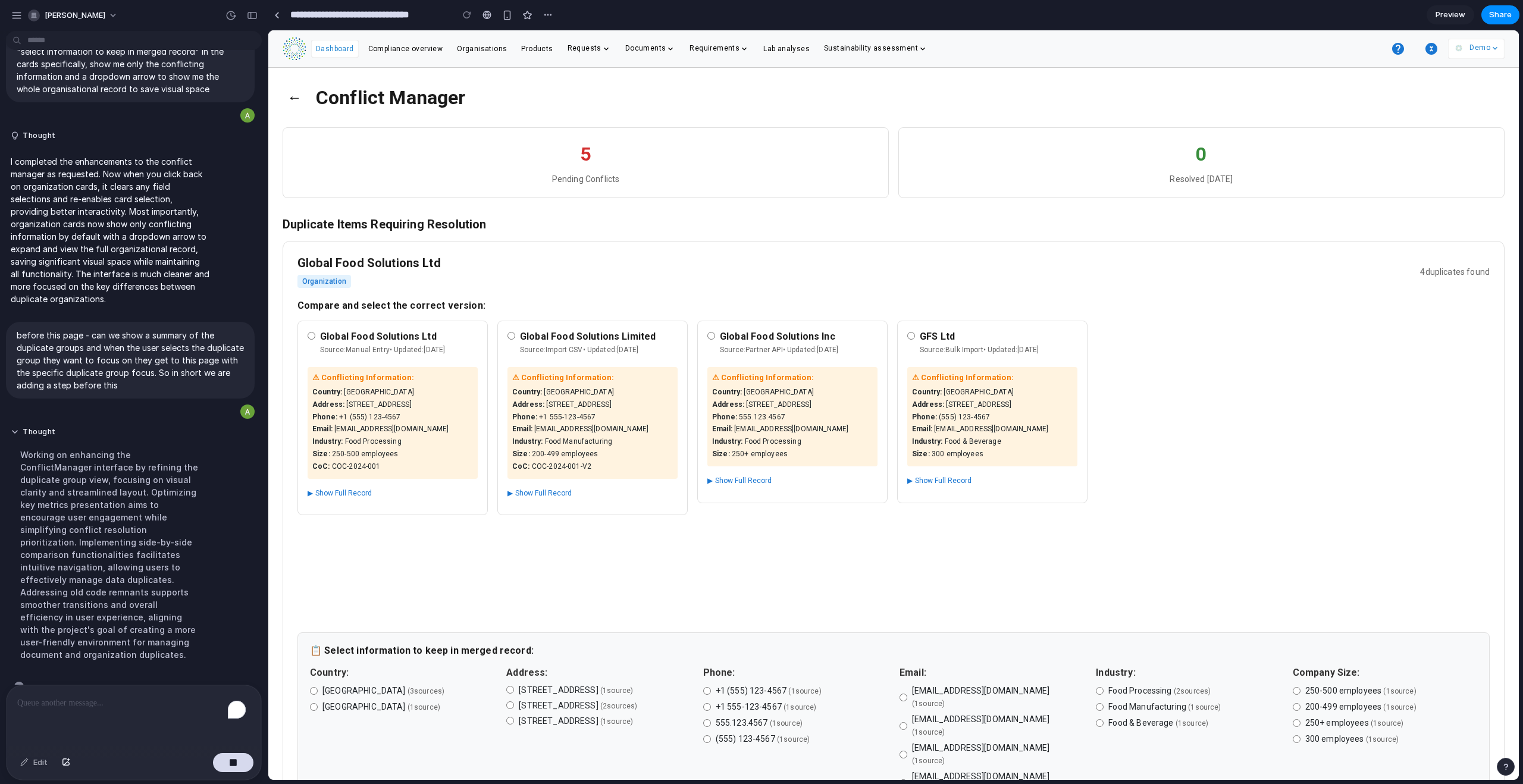
scroll to position [3048, 0]
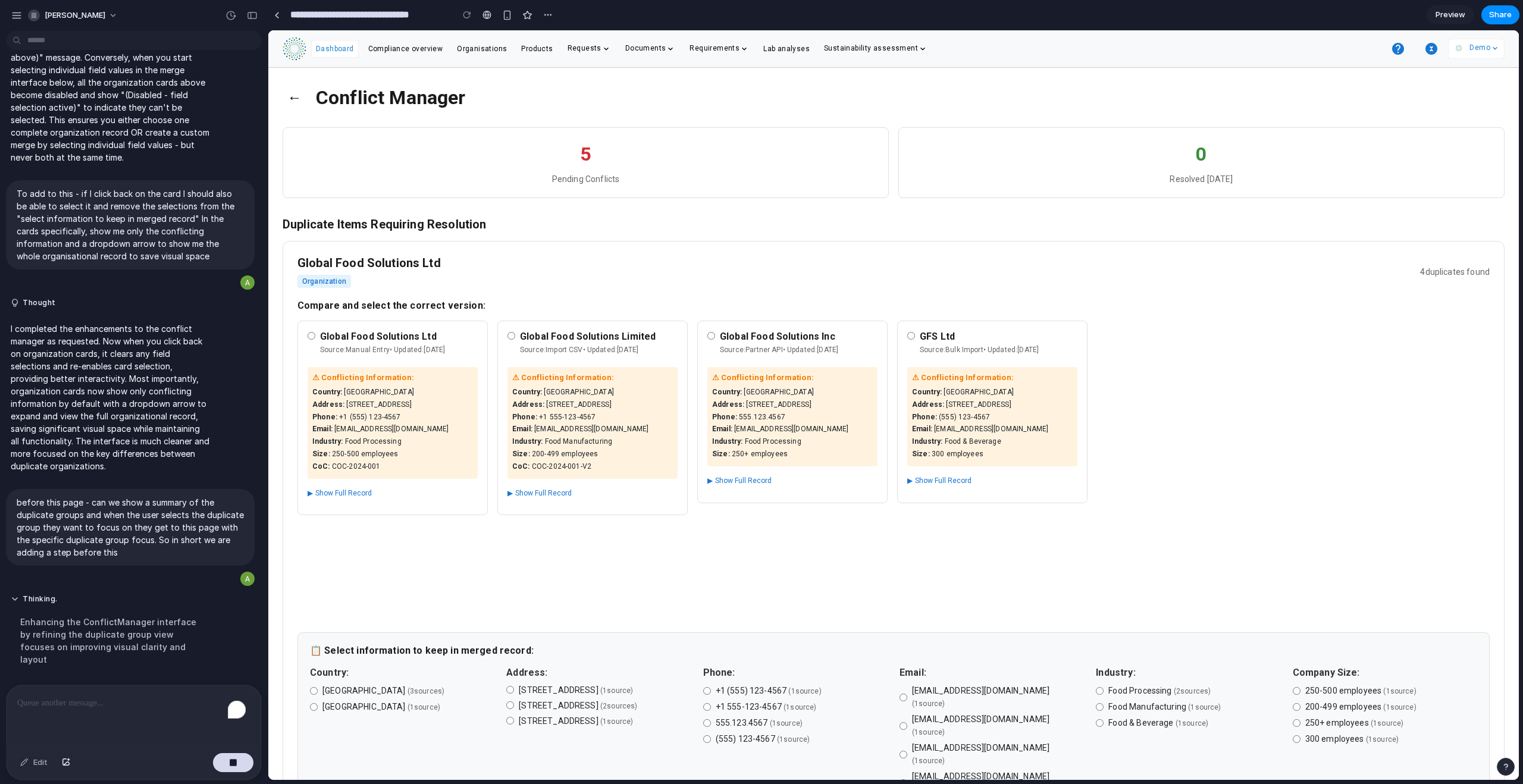
click at [713, 476] on span "▶" at bounding box center [710, 481] width 5 height 10
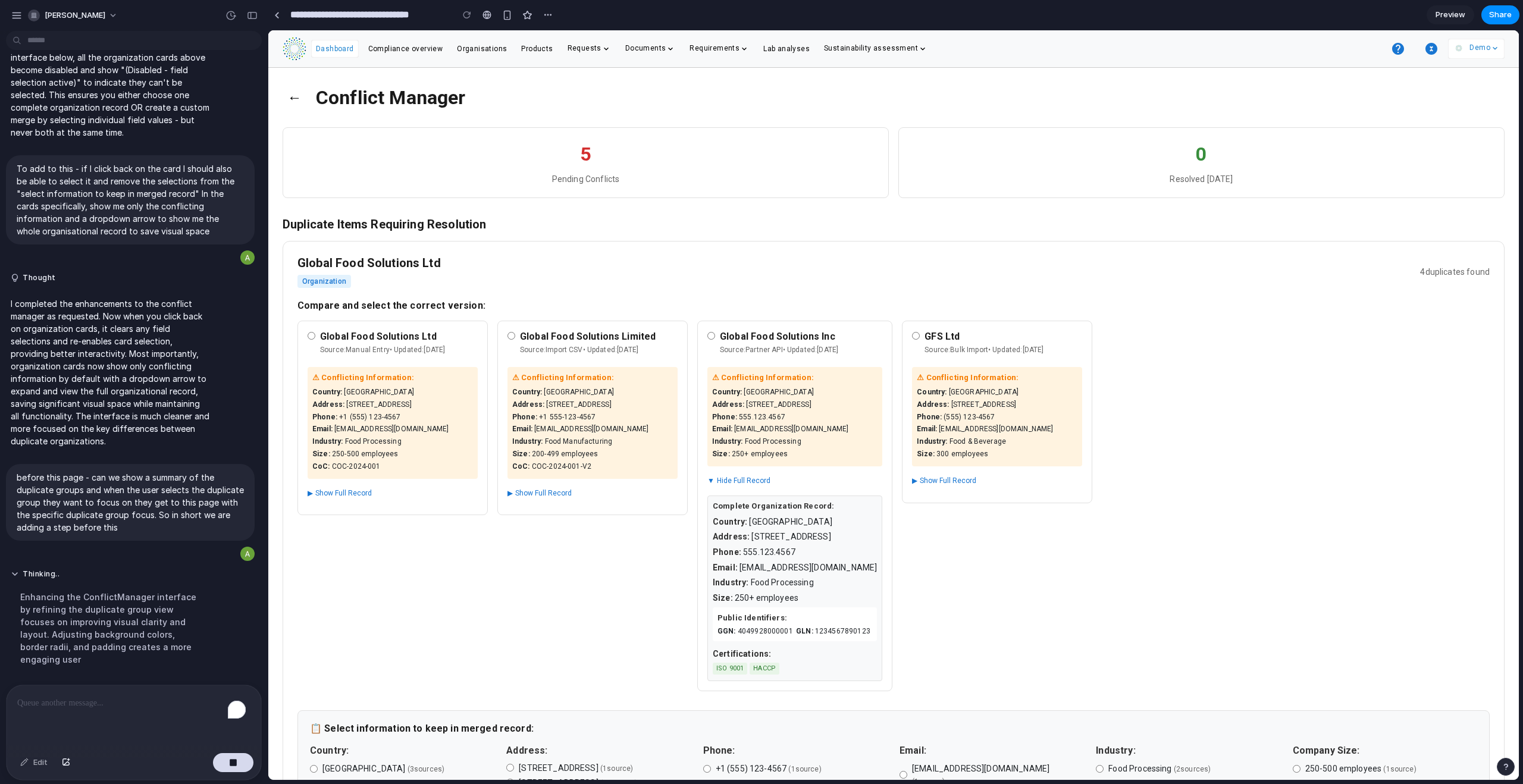
click at [714, 476] on span "▼" at bounding box center [711, 481] width 7 height 10
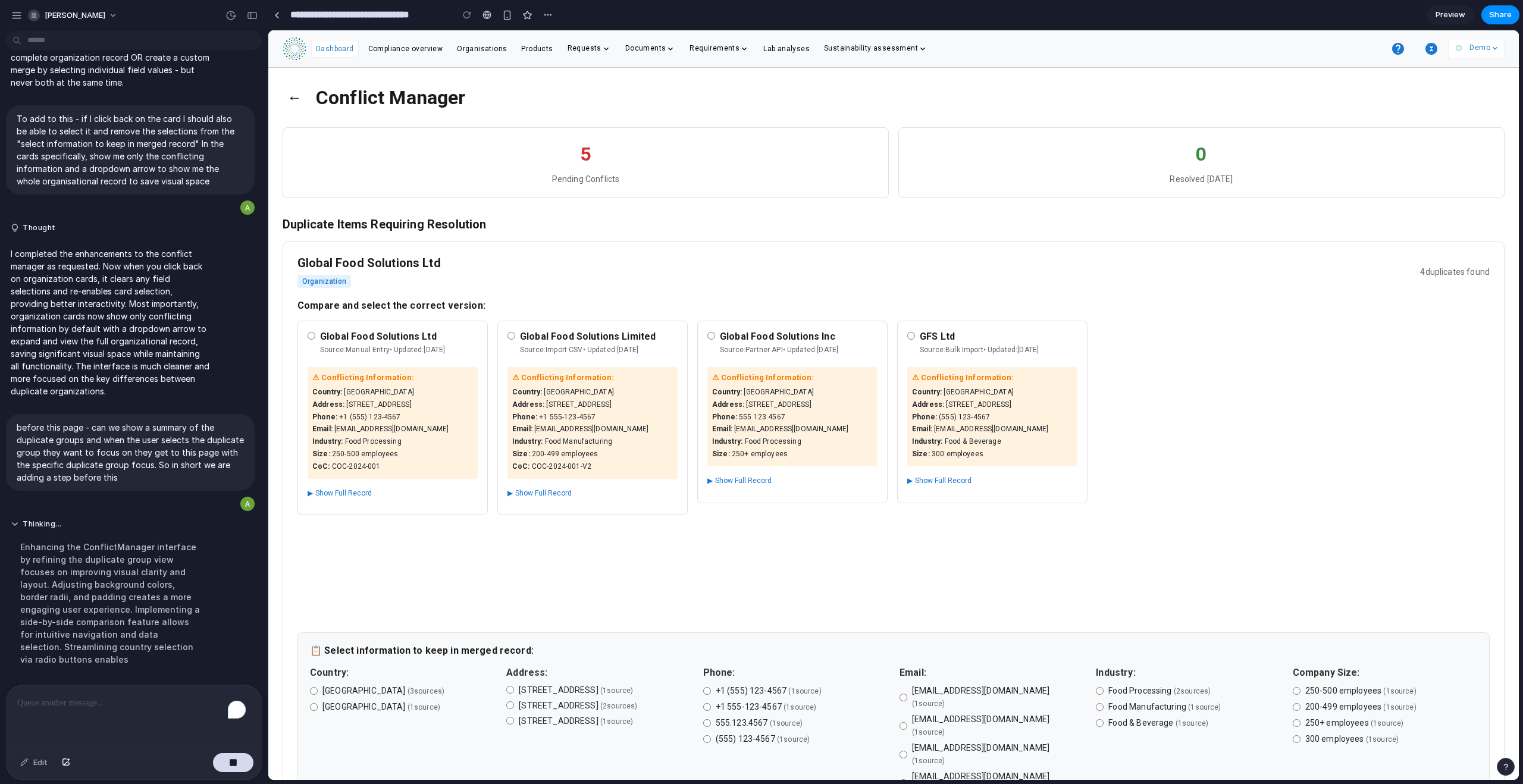
click at [713, 476] on span "▶" at bounding box center [710, 481] width 5 height 10
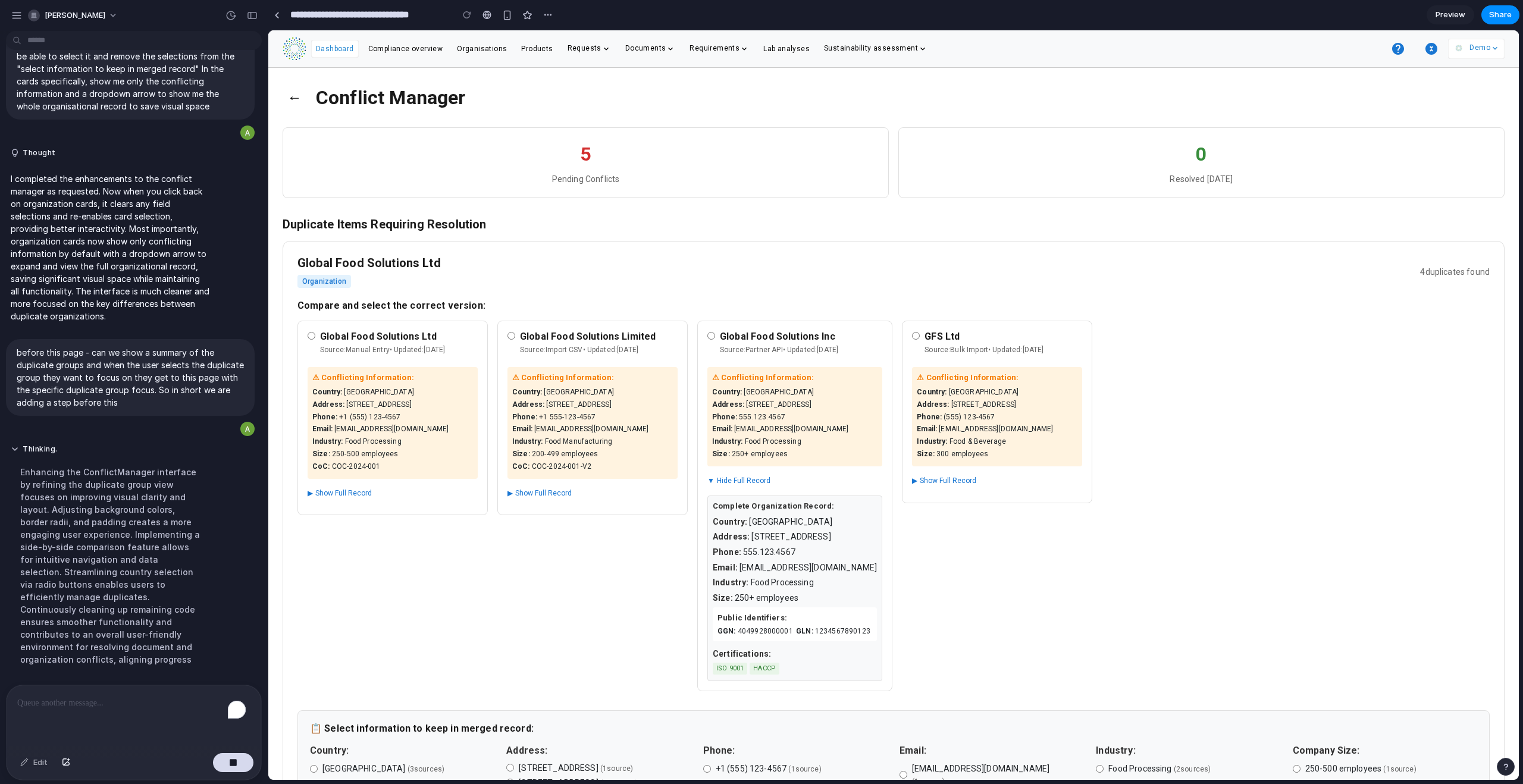
click at [714, 476] on span "▼" at bounding box center [711, 481] width 7 height 10
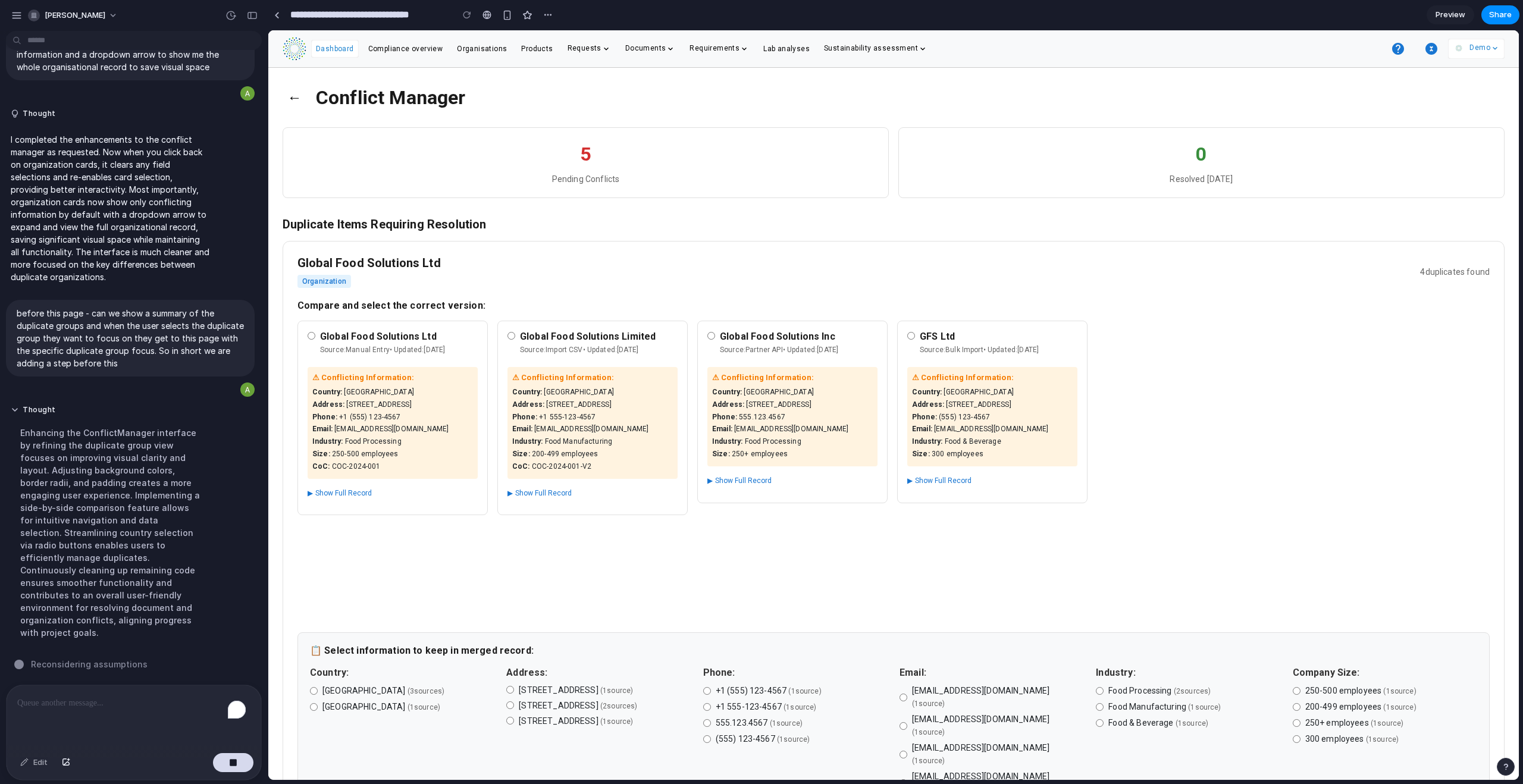
click at [874, 476] on span "▶" at bounding box center [910, 481] width 5 height 10
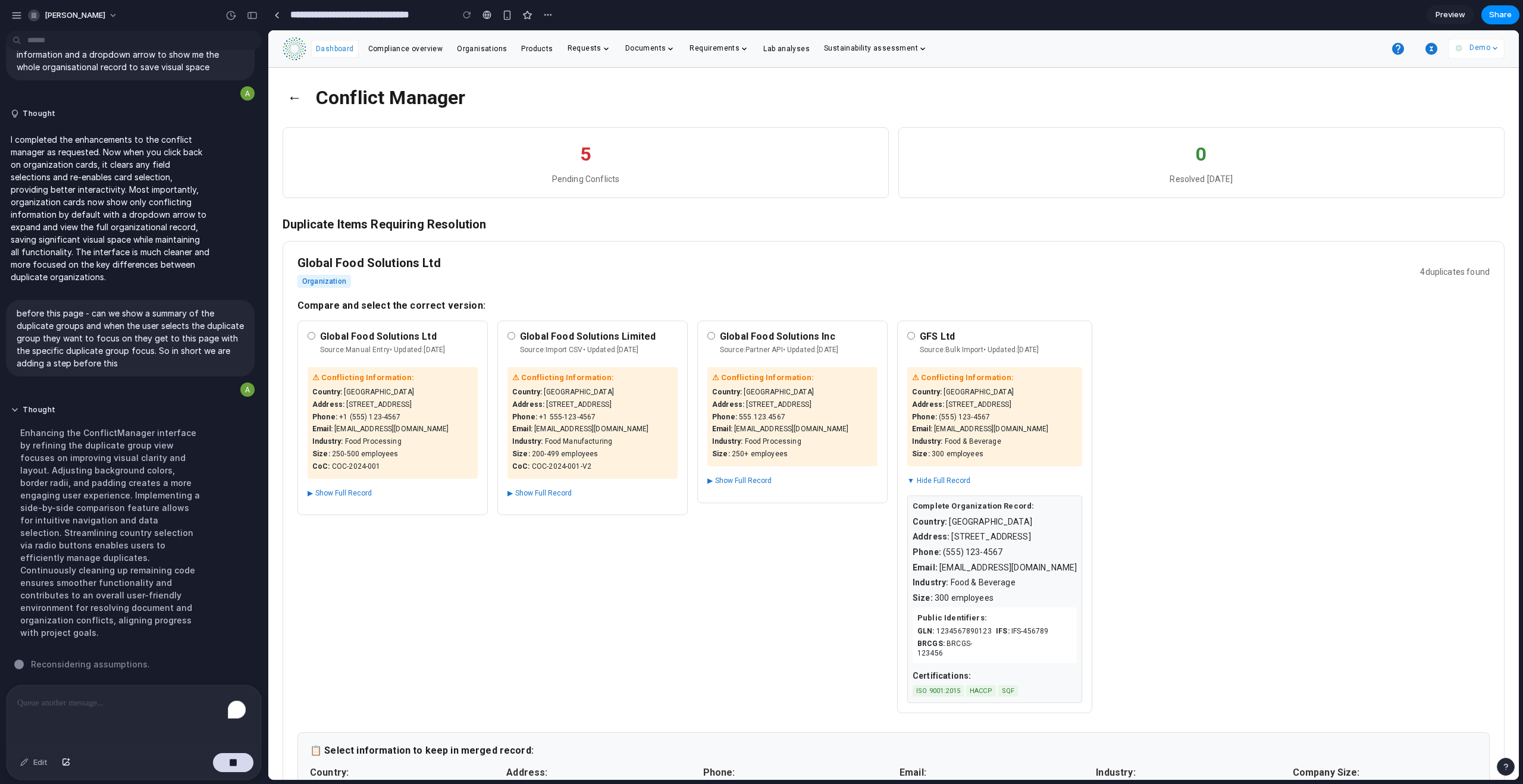
click at [874, 476] on span "▼" at bounding box center [911, 481] width 7 height 10
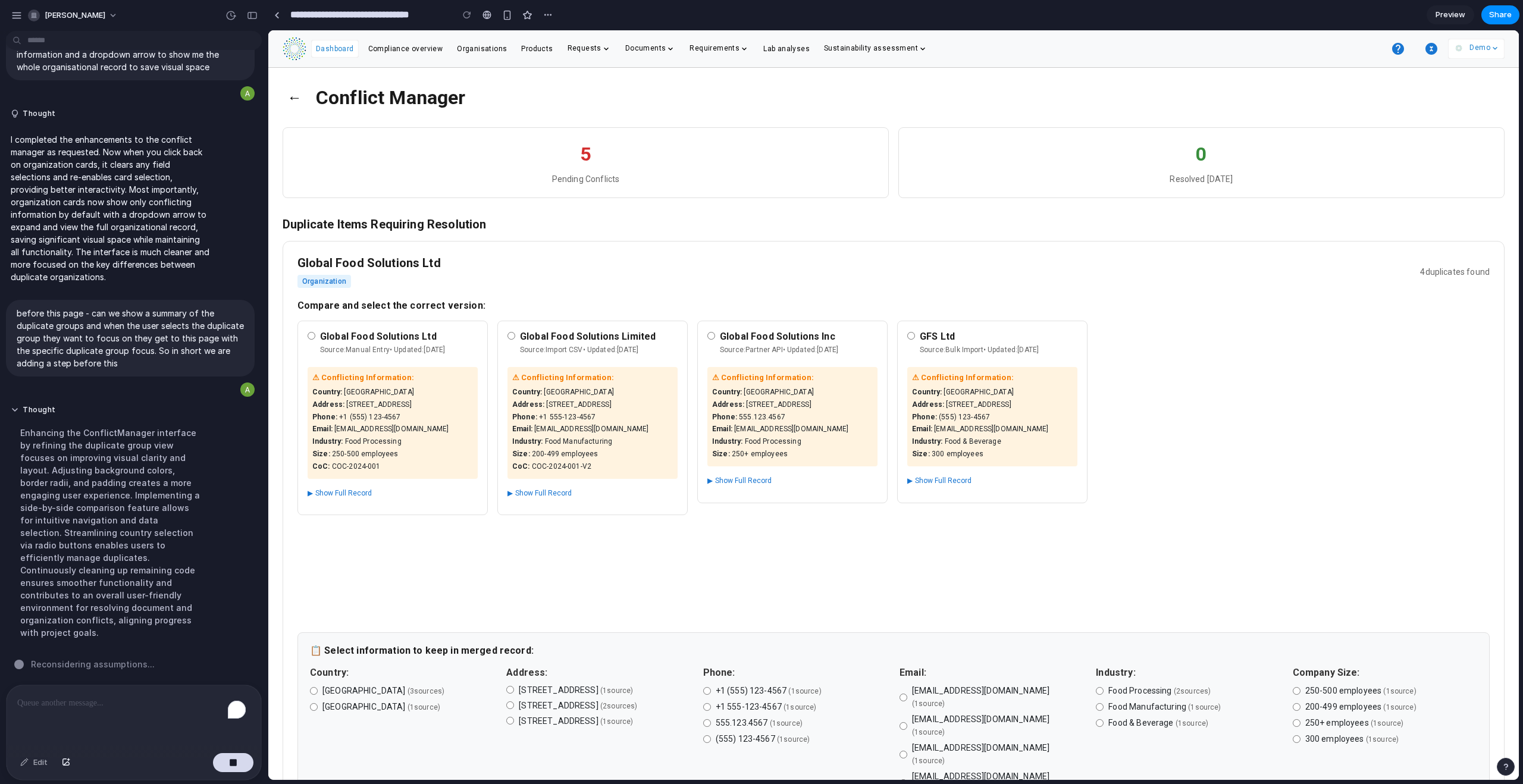
click at [874, 476] on span "▶" at bounding box center [910, 481] width 5 height 10
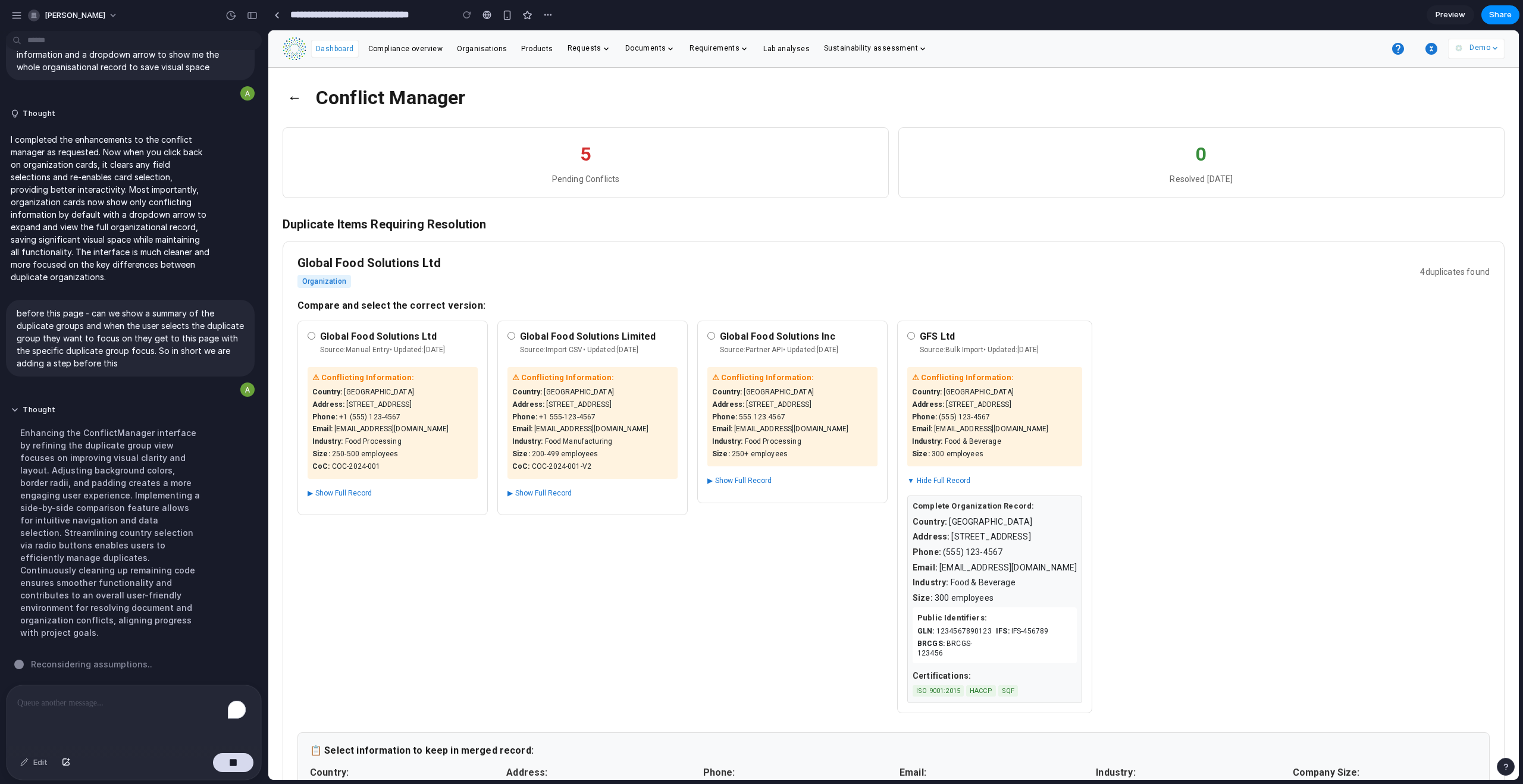
click at [874, 476] on span "▼" at bounding box center [911, 481] width 7 height 10
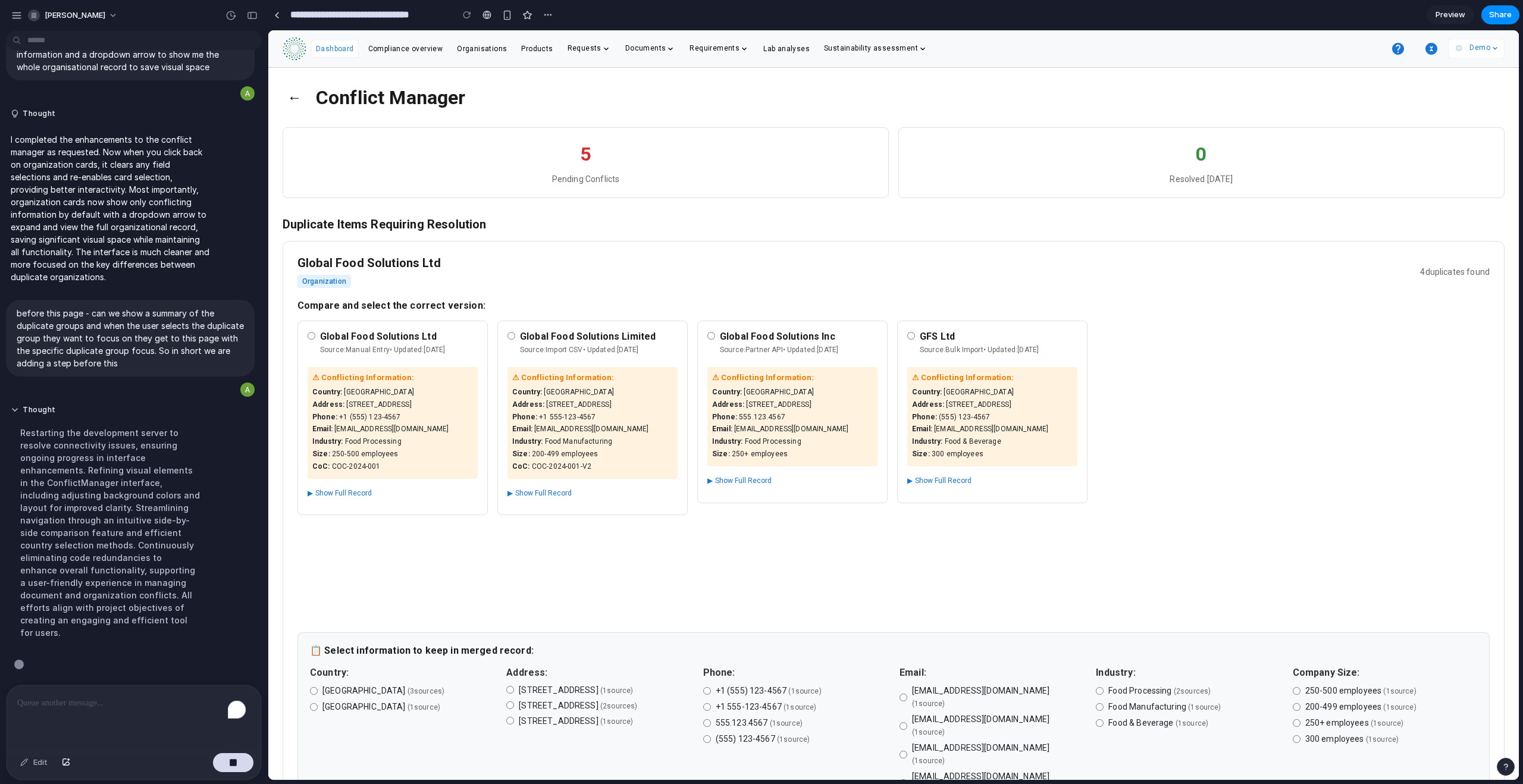
click at [512, 476] on span "▶" at bounding box center [511, 492] width 5 height 10
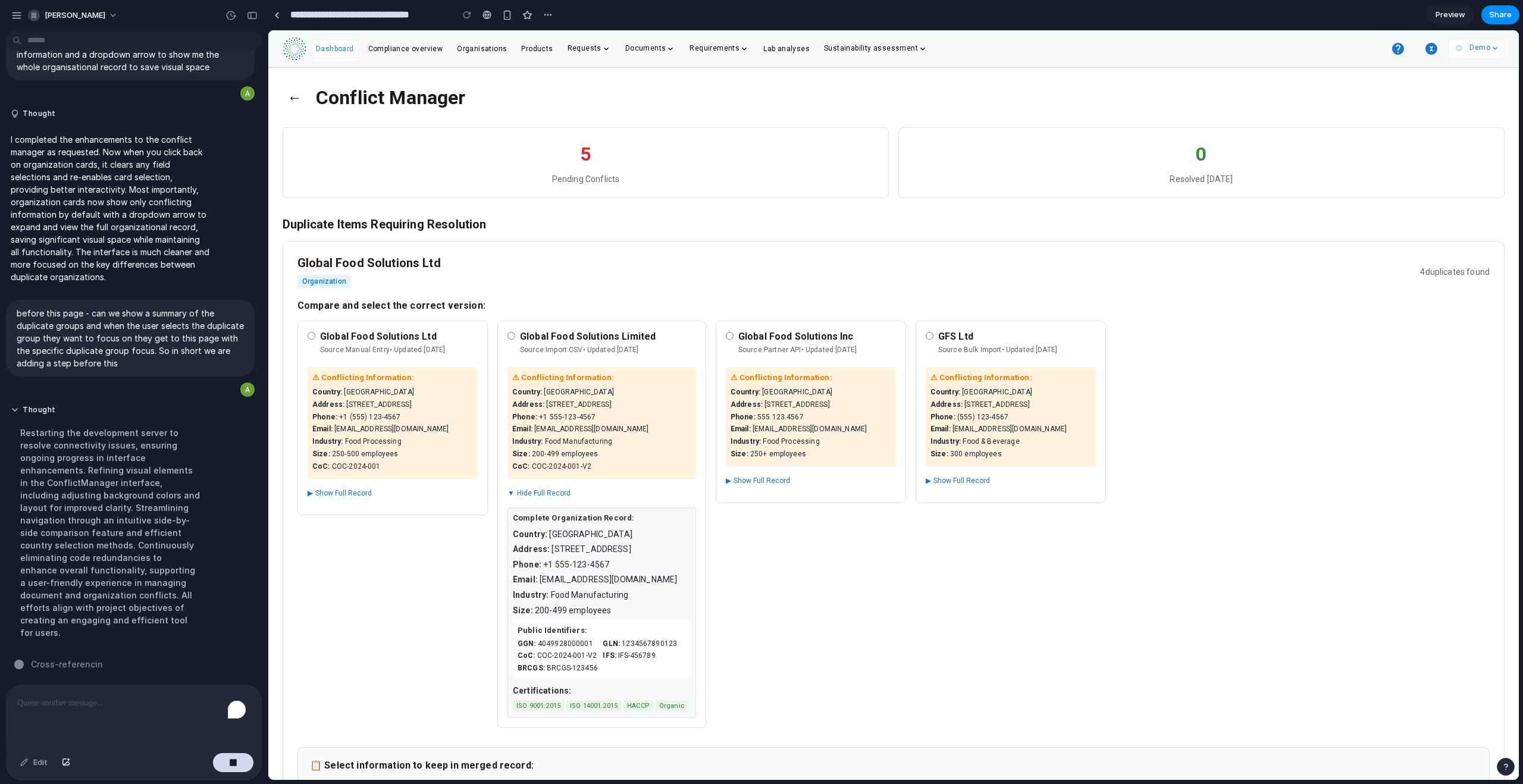
click at [514, 476] on span "▼" at bounding box center [512, 492] width 7 height 10
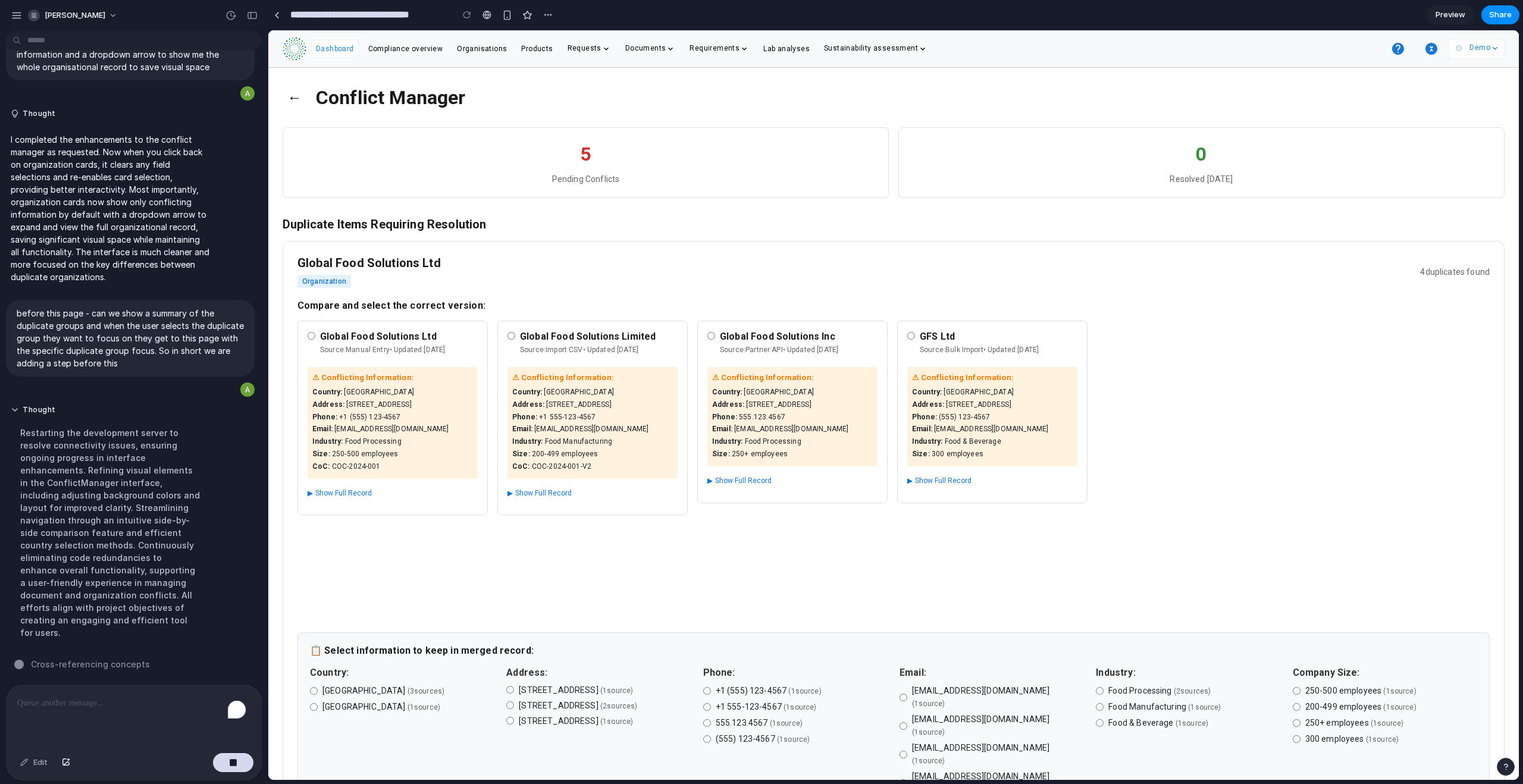
click at [512, 476] on span "▶" at bounding box center [511, 492] width 5 height 10
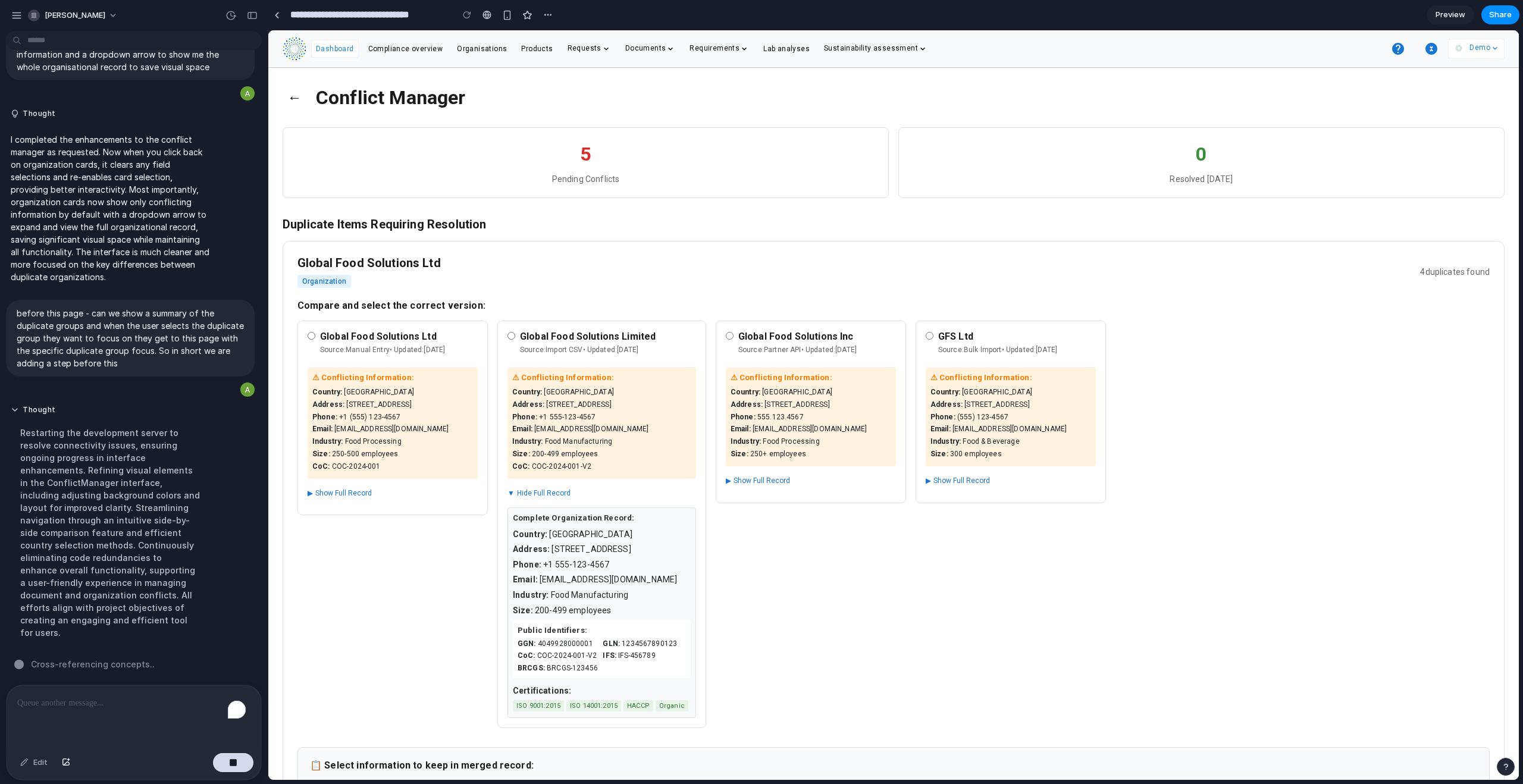
click at [514, 476] on span "▼" at bounding box center [512, 492] width 7 height 10
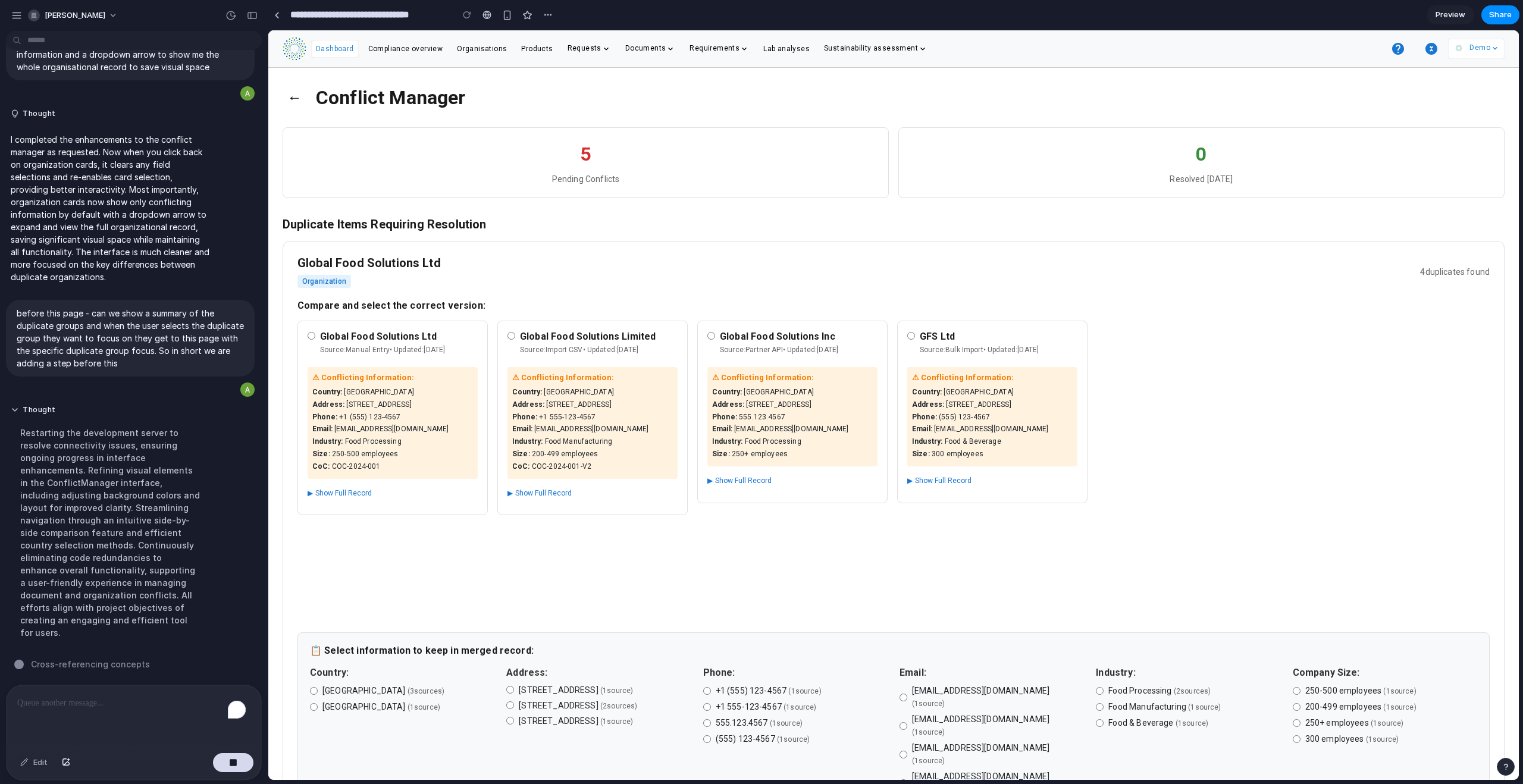
click at [512, 476] on span "▶" at bounding box center [511, 492] width 5 height 10
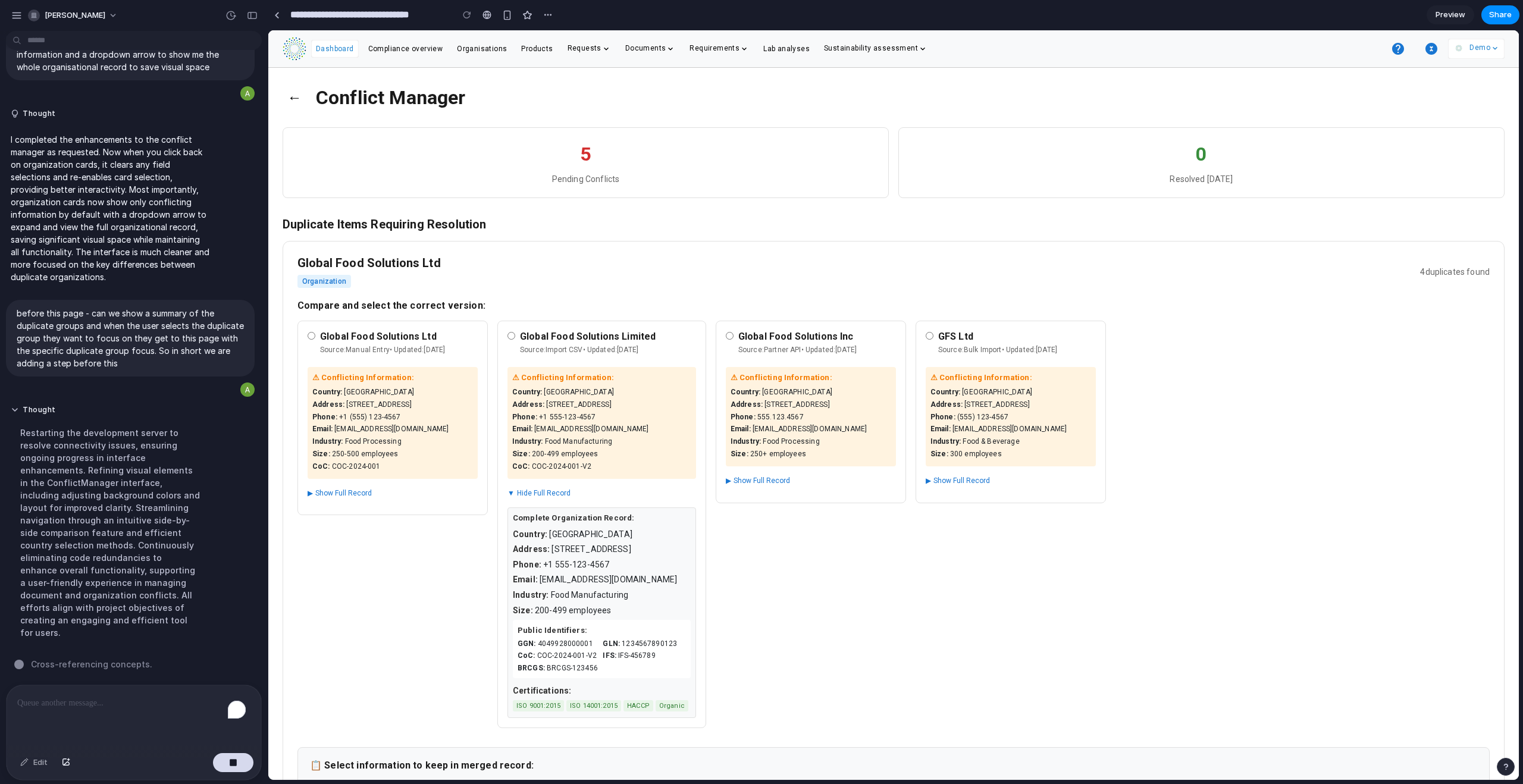
click at [514, 476] on span "▼" at bounding box center [512, 492] width 7 height 10
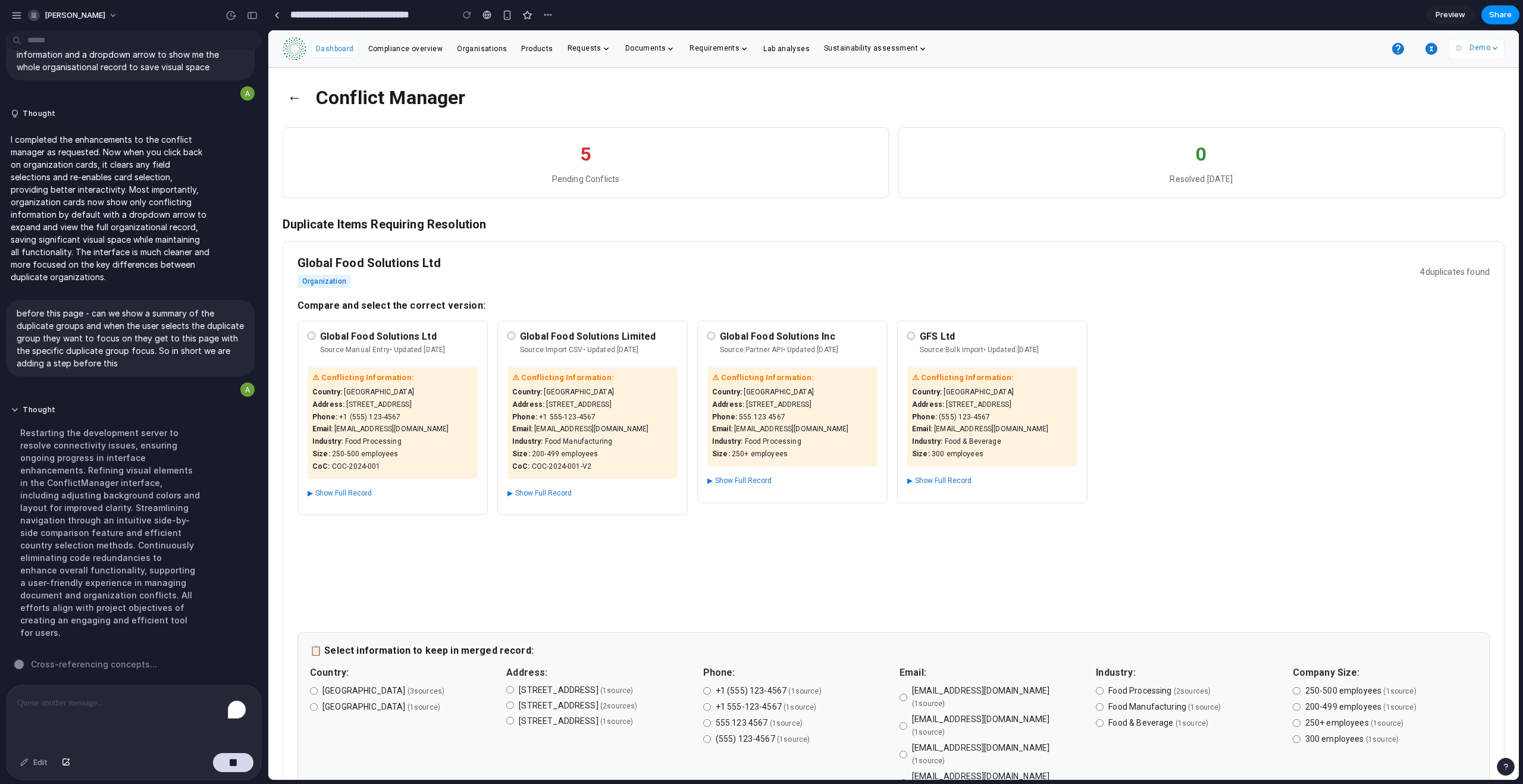
click at [512, 476] on span "▶" at bounding box center [511, 492] width 5 height 10
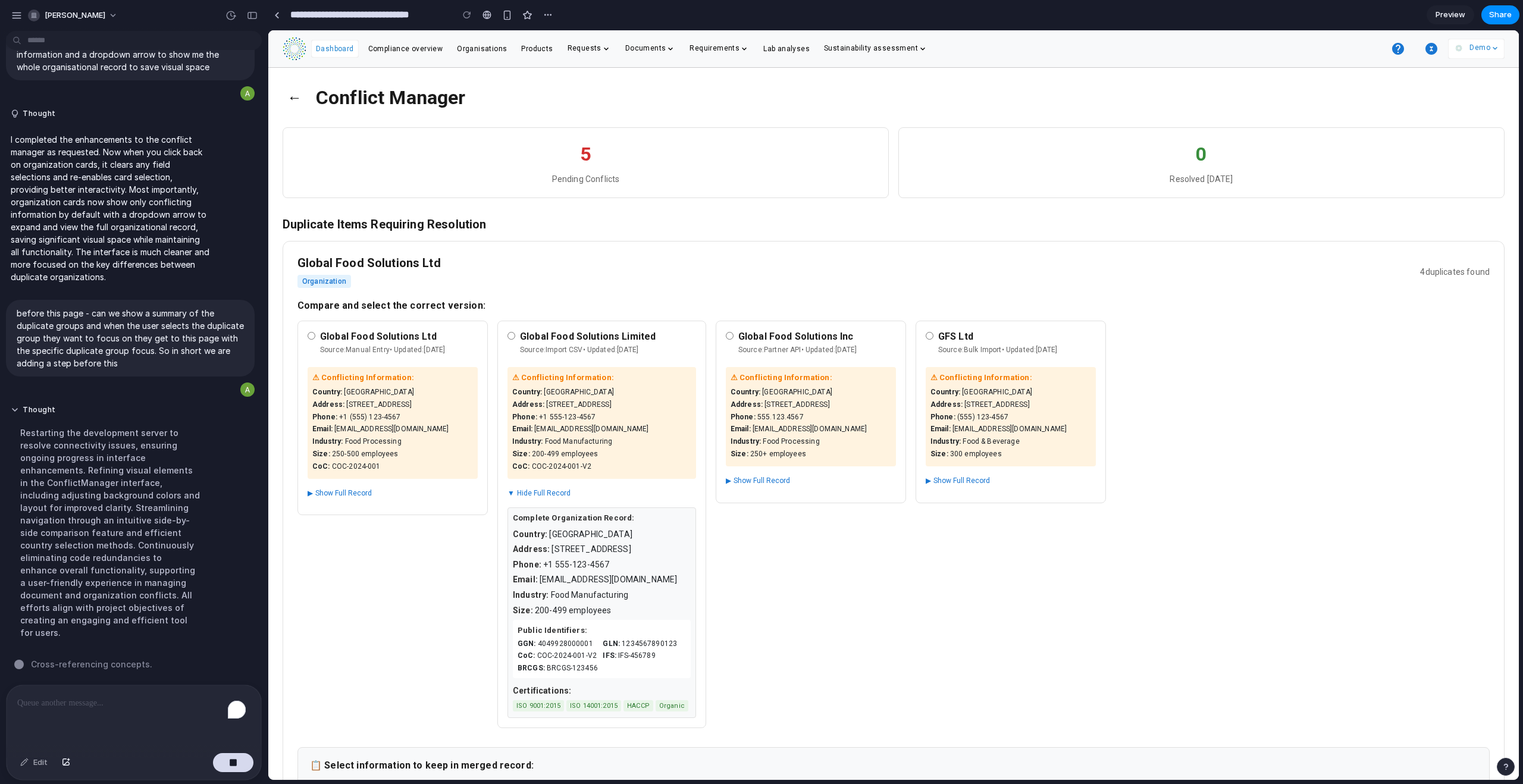
click at [514, 476] on span "▼" at bounding box center [512, 492] width 7 height 10
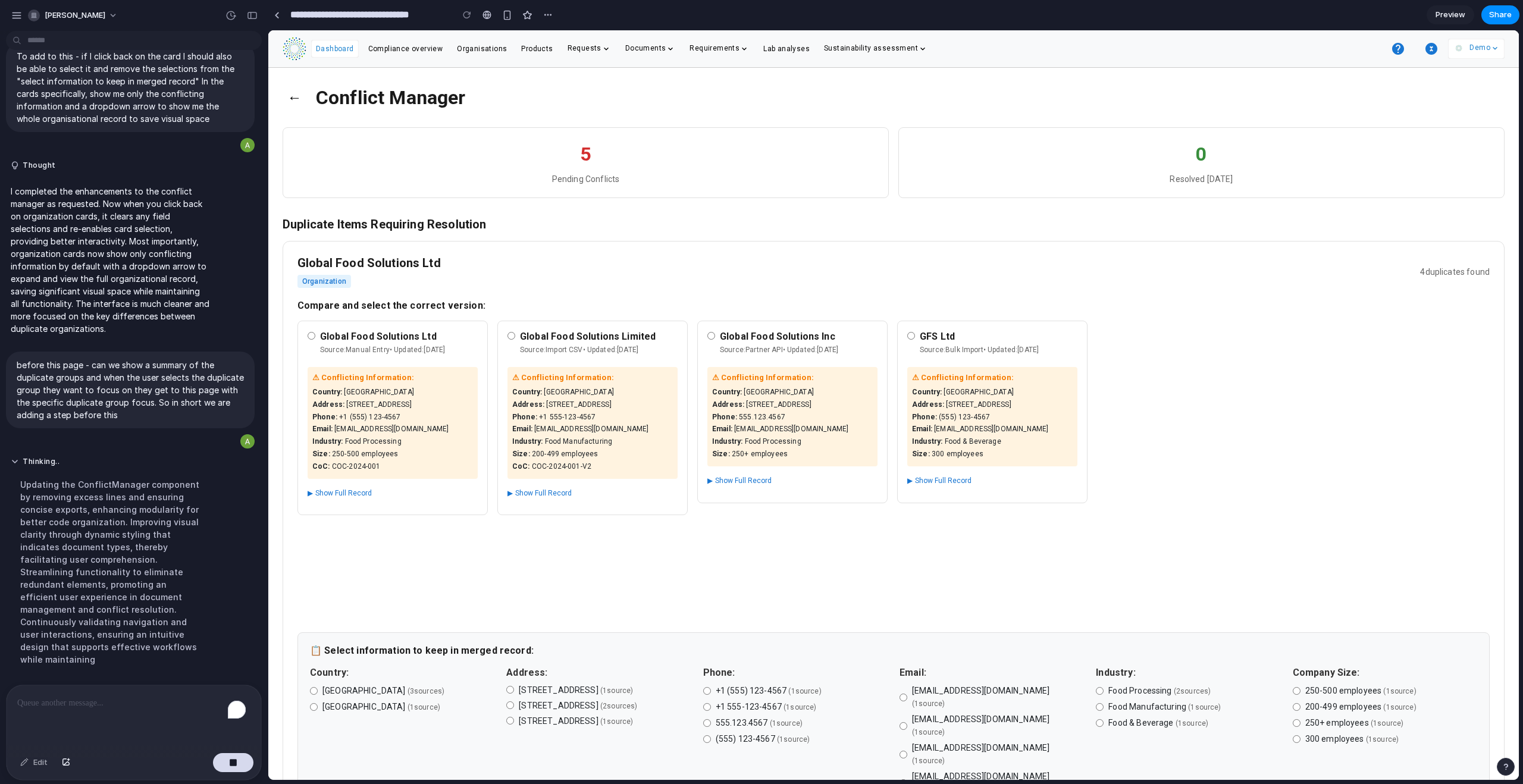
scroll to position [3036, 0]
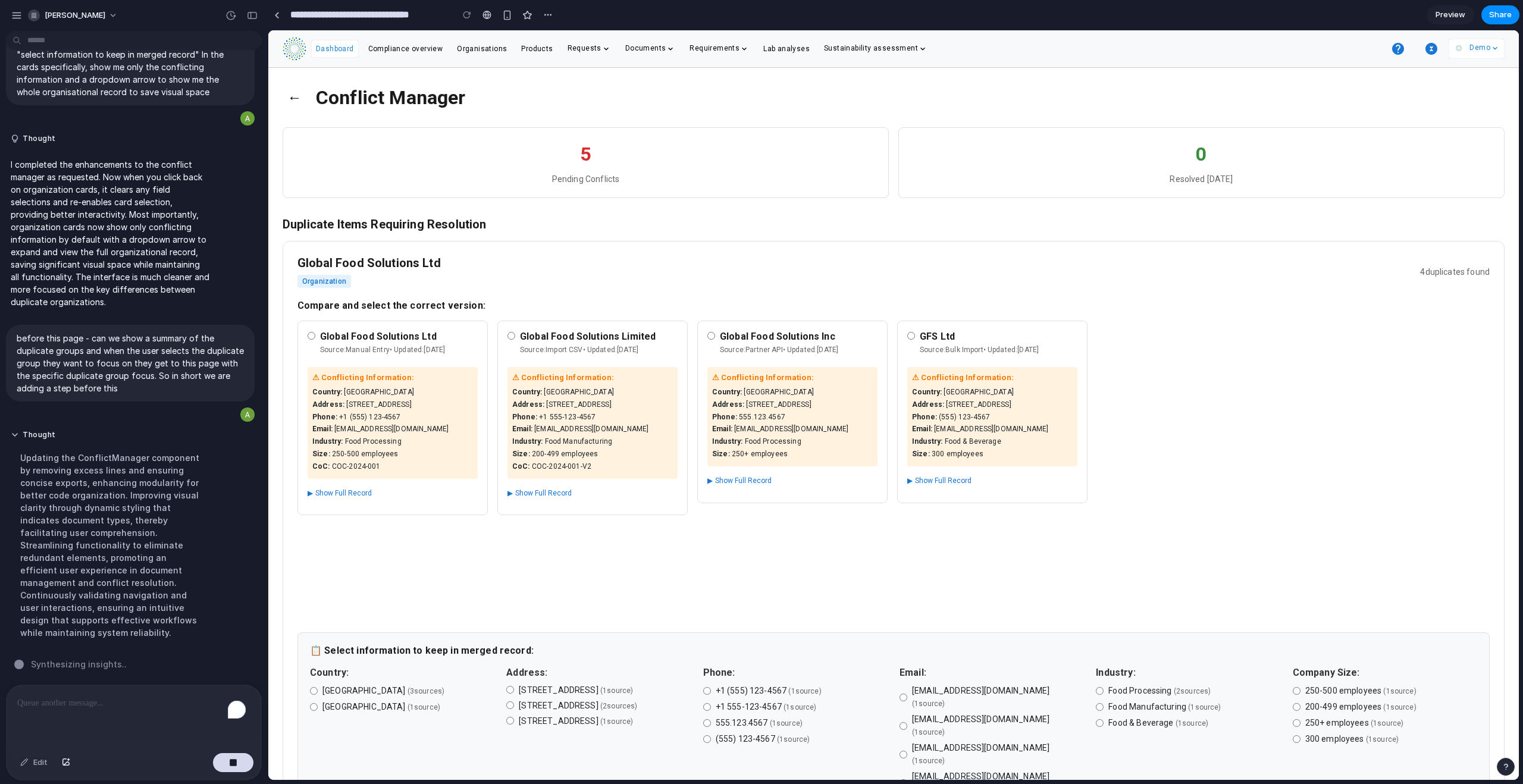
click at [310, 476] on span "▶" at bounding box center [311, 492] width 5 height 10
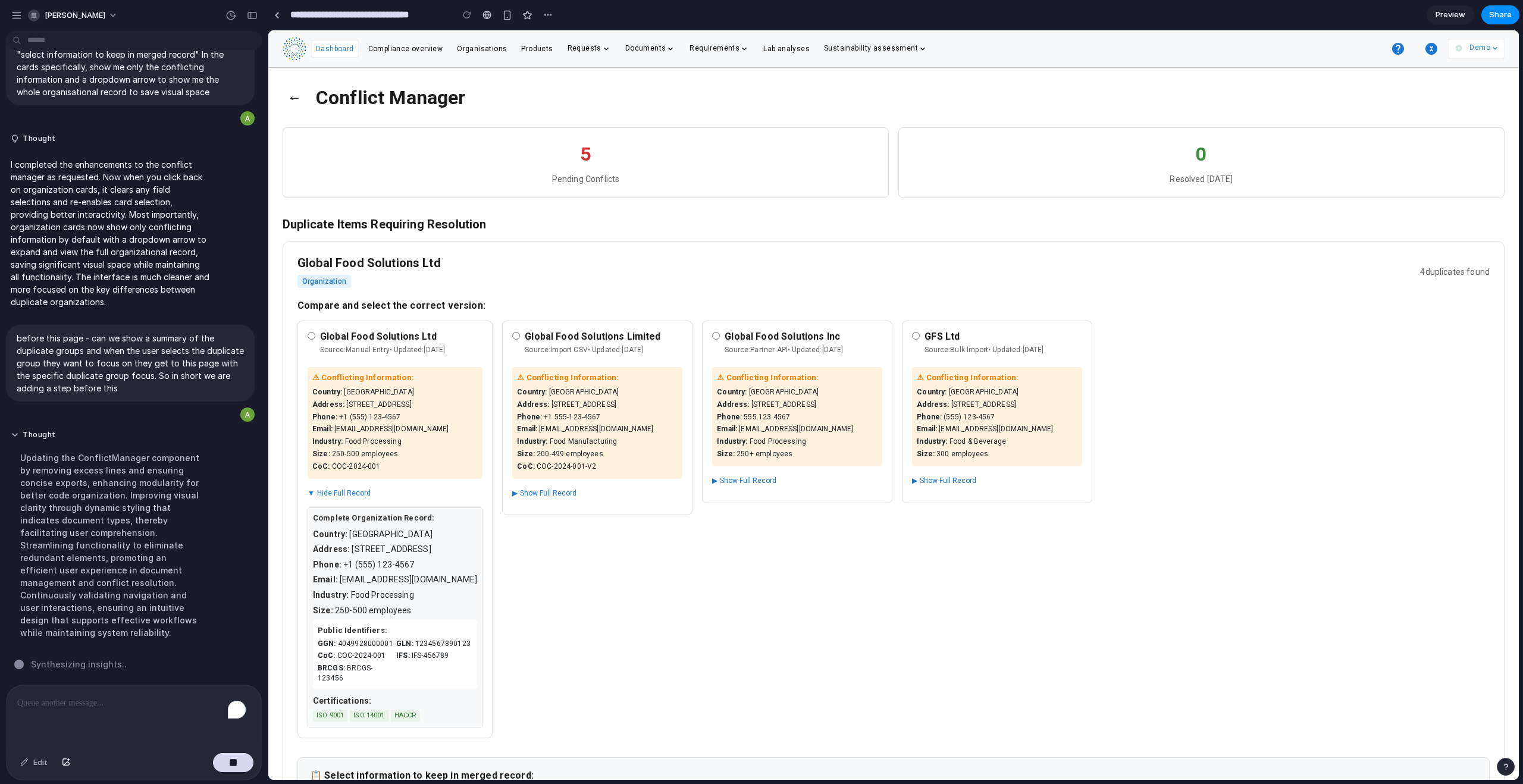
click at [310, 476] on span "▼" at bounding box center [311, 492] width 7 height 10
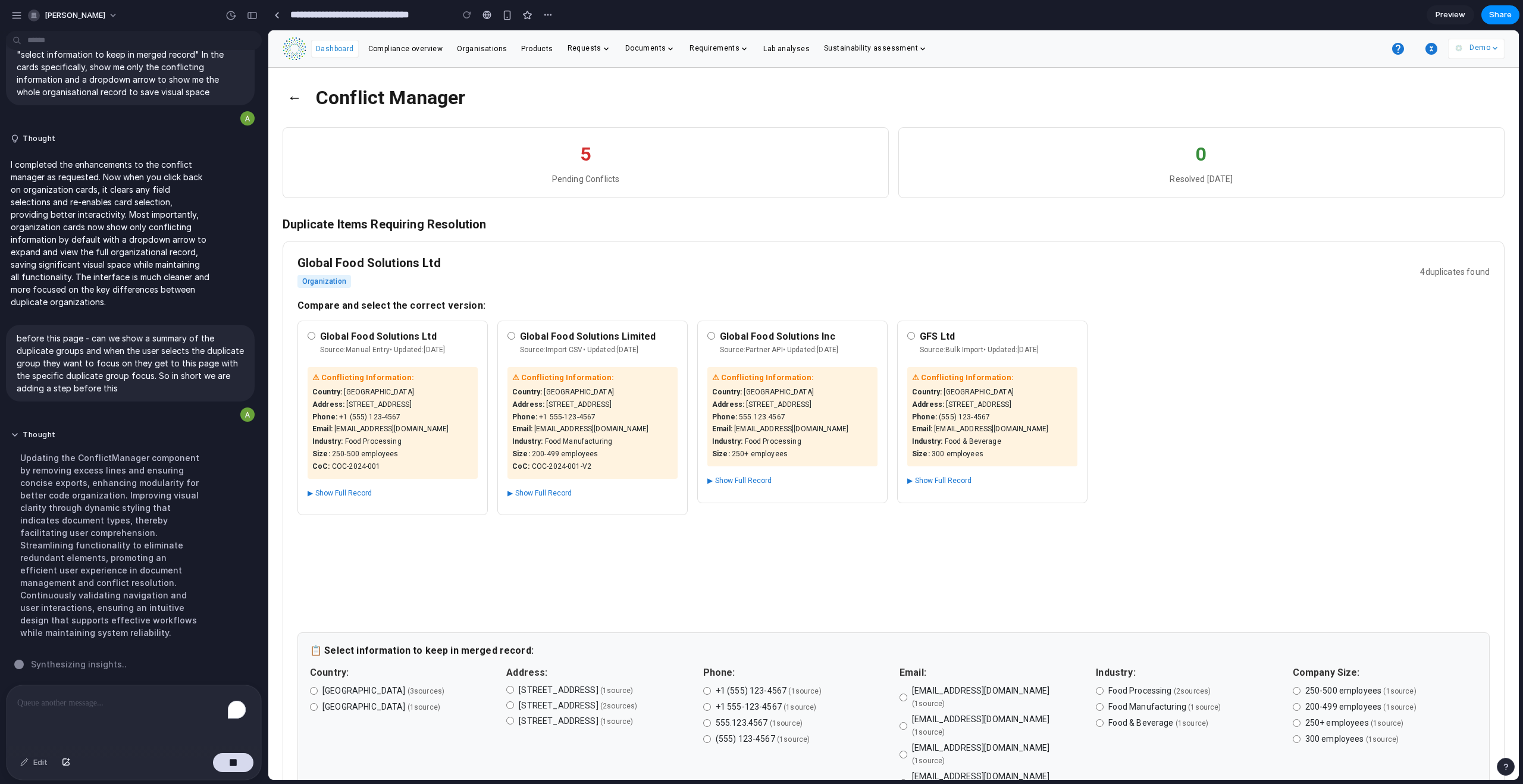
click at [713, 476] on span "▶" at bounding box center [710, 481] width 5 height 10
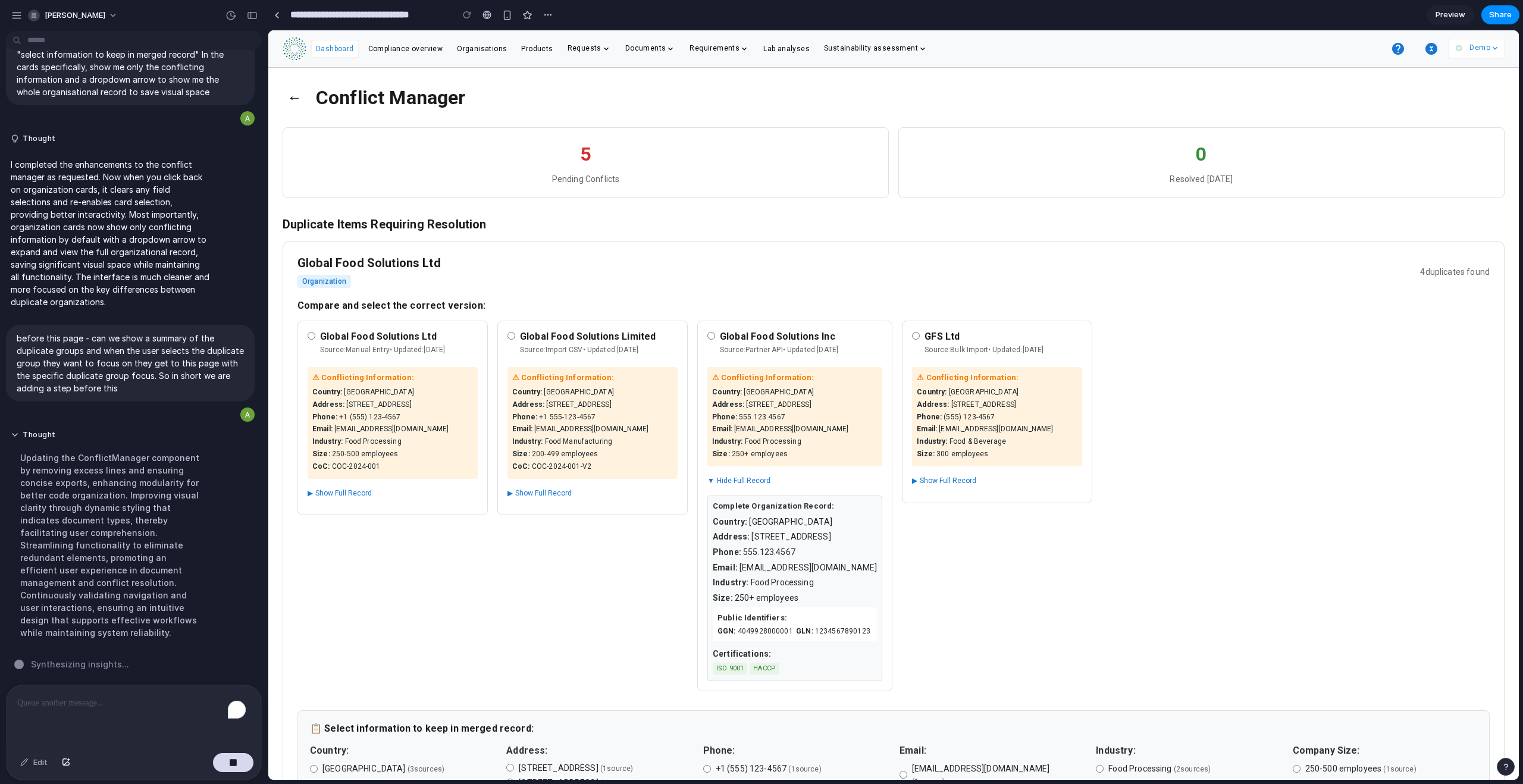
click at [714, 476] on span "▼" at bounding box center [711, 481] width 7 height 10
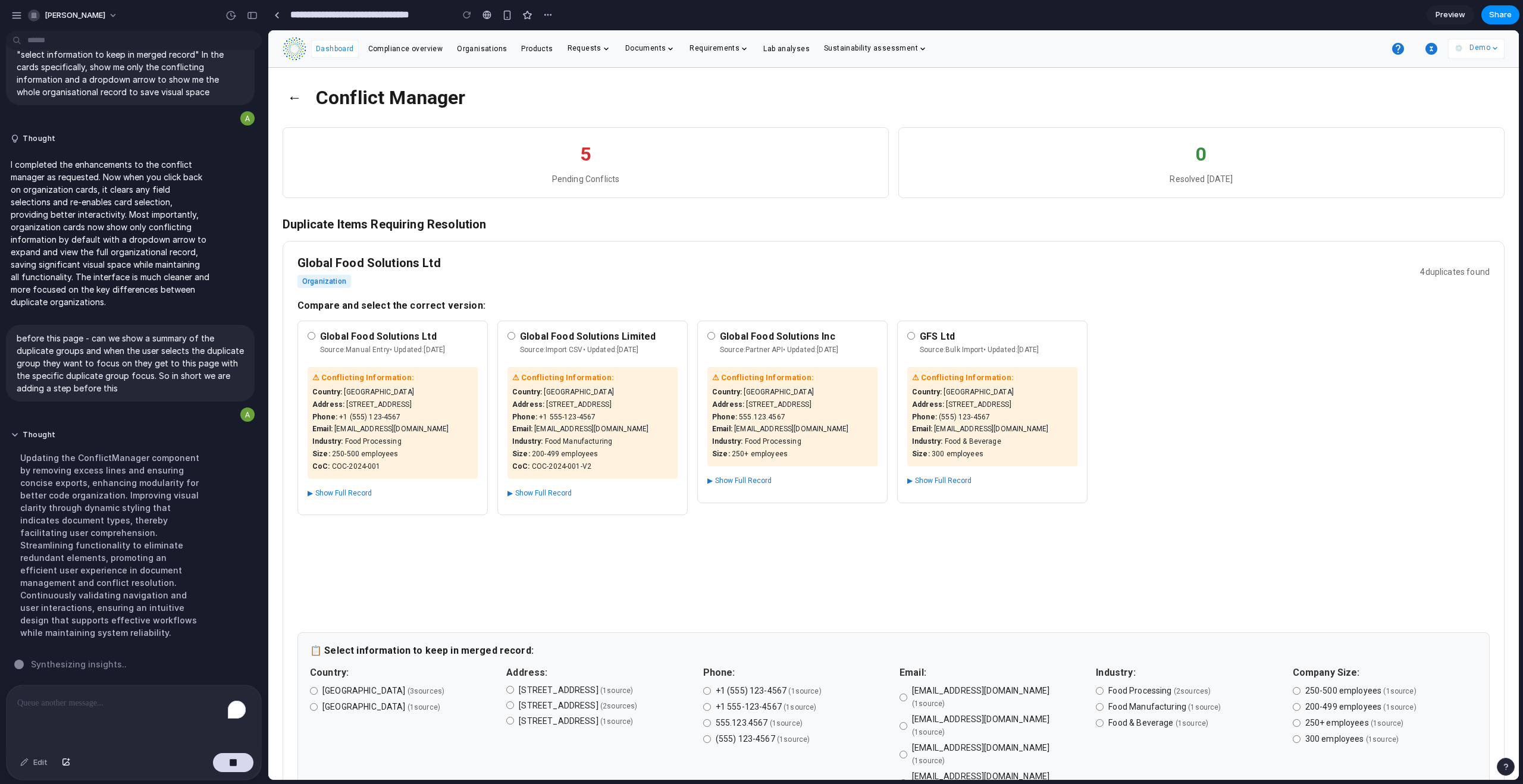
click at [874, 474] on div "GFS Ltd Source: Bulk Import • Updated: [DATE] ⚠ Conflicting Information: Countr…" at bounding box center [992, 411] width 190 height 182
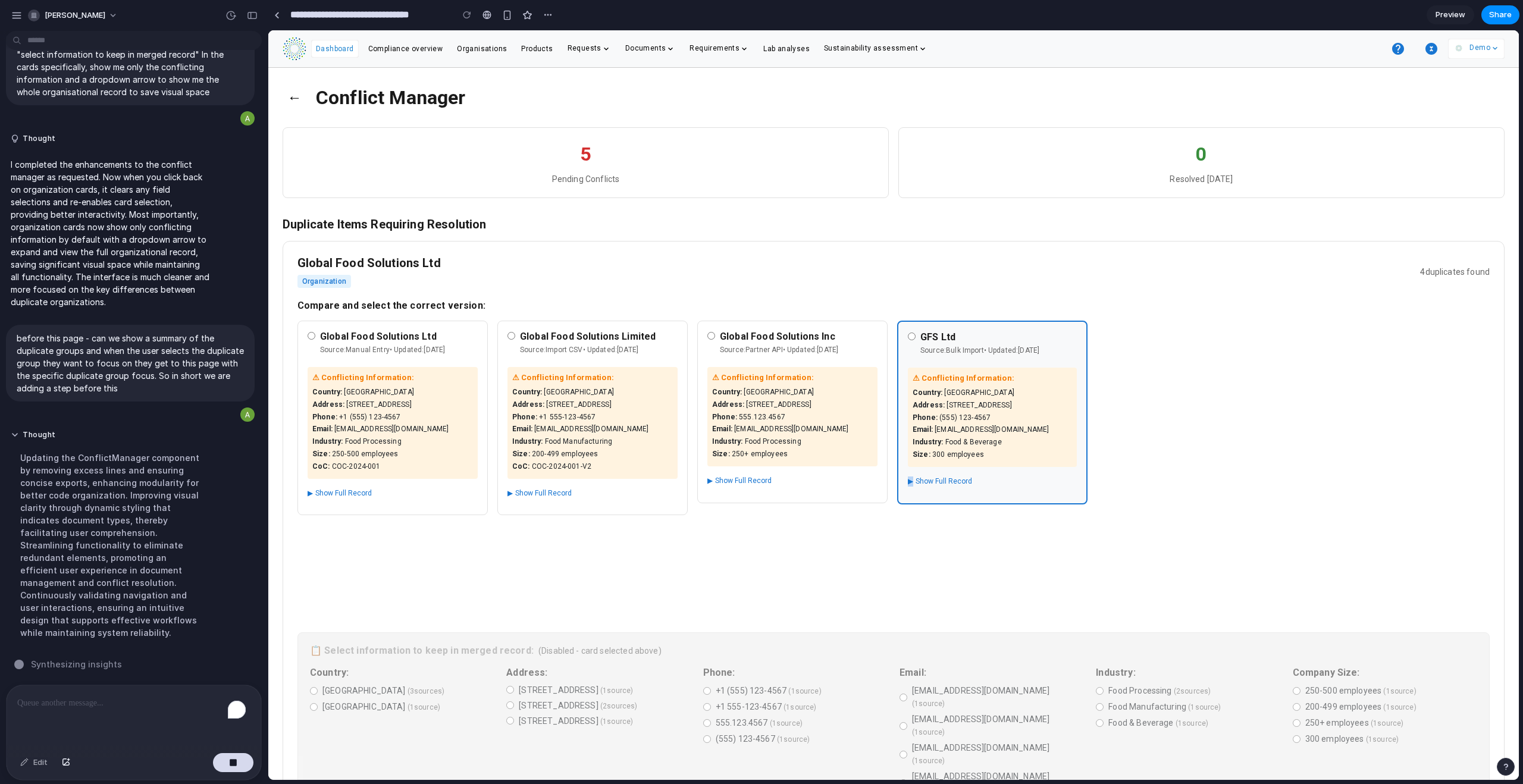
click at [874, 474] on div "GFS Ltd Source: Bulk Import • Updated: [DATE] ⚠ Conflicting Information: Countr…" at bounding box center [992, 412] width 190 height 183
click at [874, 476] on span "▶" at bounding box center [911, 481] width 5 height 10
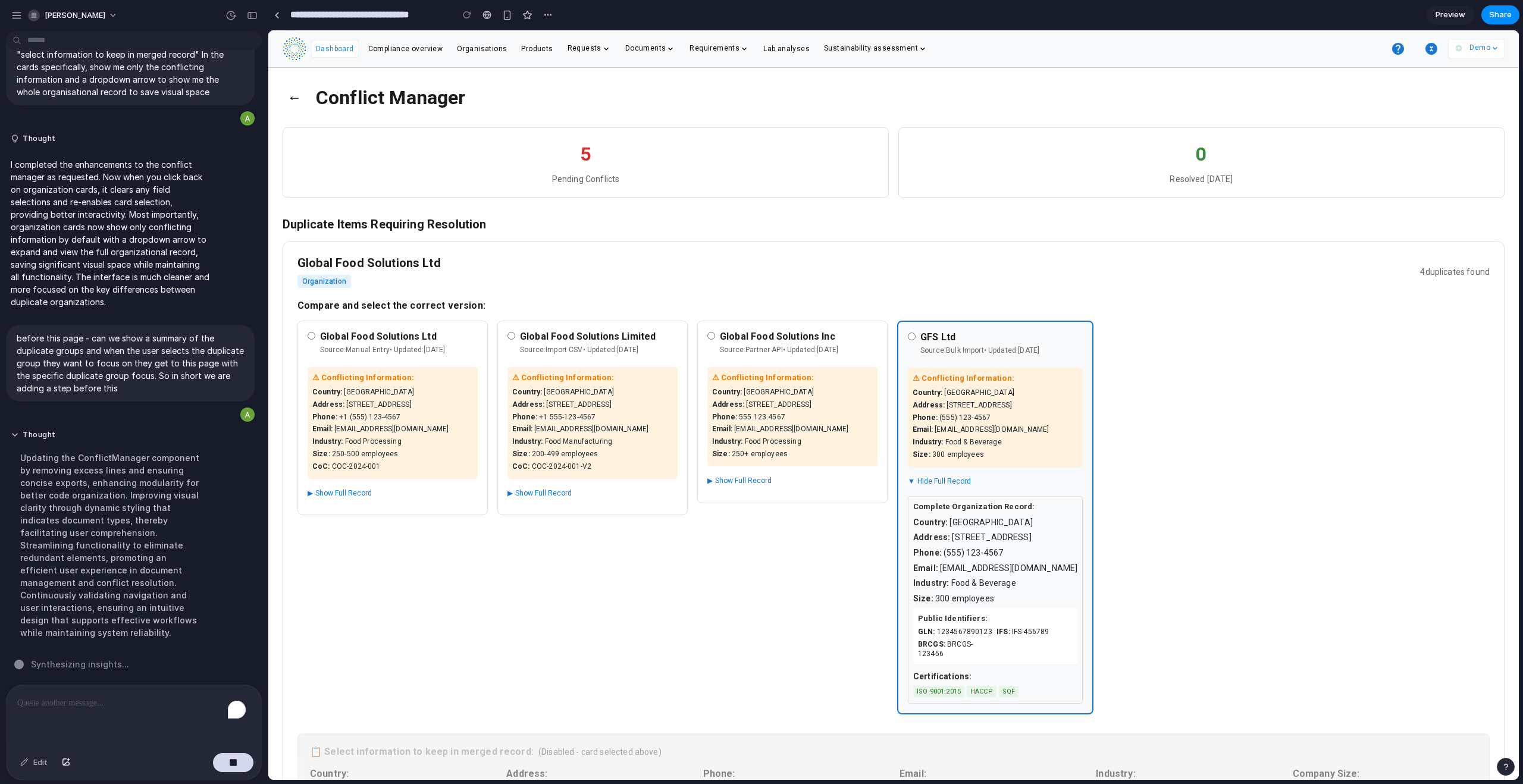
click at [874, 476] on span "▼" at bounding box center [912, 481] width 7 height 10
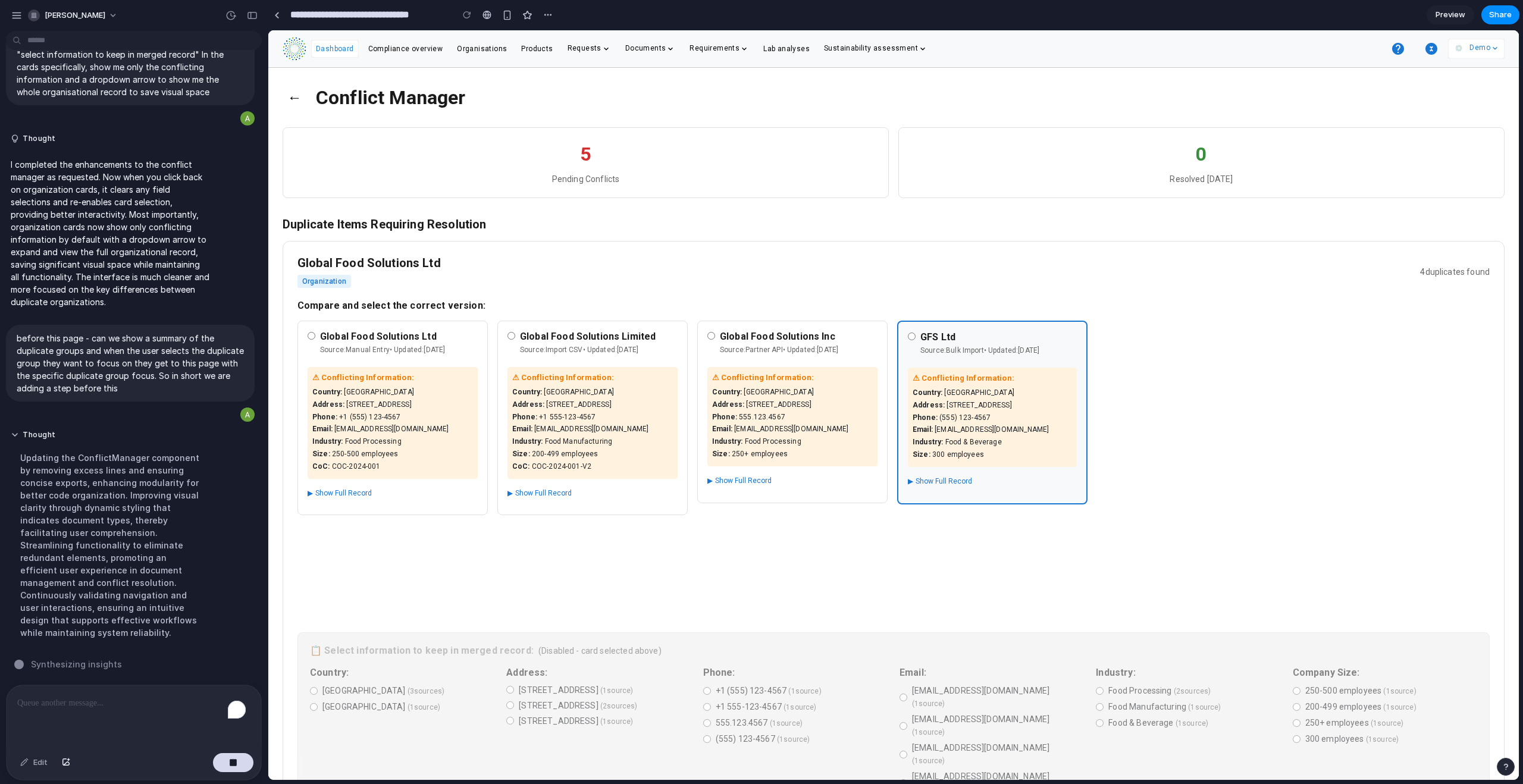
click at [643, 476] on div "Global Food Solutions Limited Source: Import CSV • Updated: [DATE] ⚠ Conflictin…" at bounding box center [592, 466] width 190 height 292
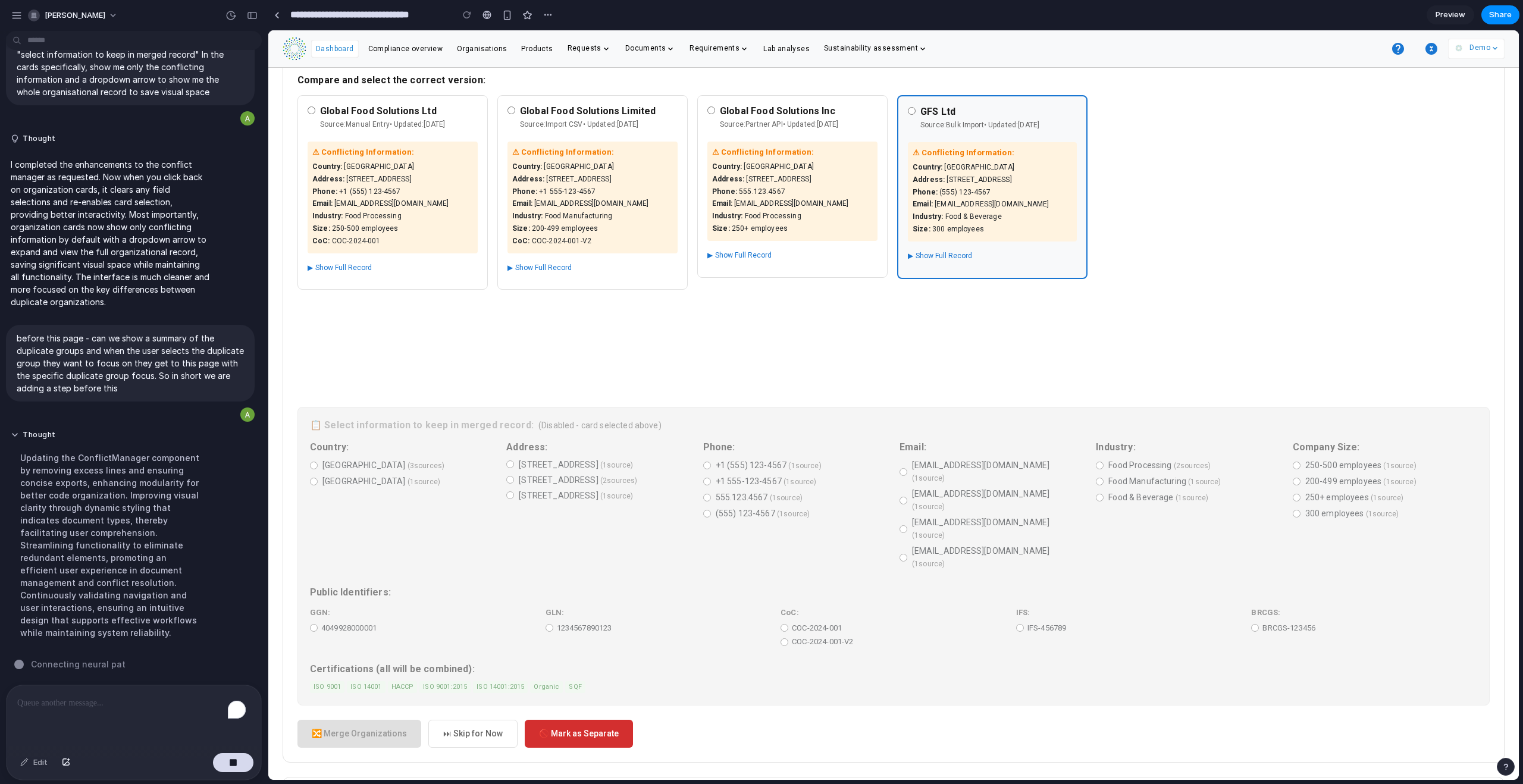
scroll to position [228, 0]
click at [662, 244] on div "⚠ Conflicting Information: Country : [GEOGRAPHIC_DATA] Address : [STREET_ADDRES…" at bounding box center [593, 195] width 170 height 111
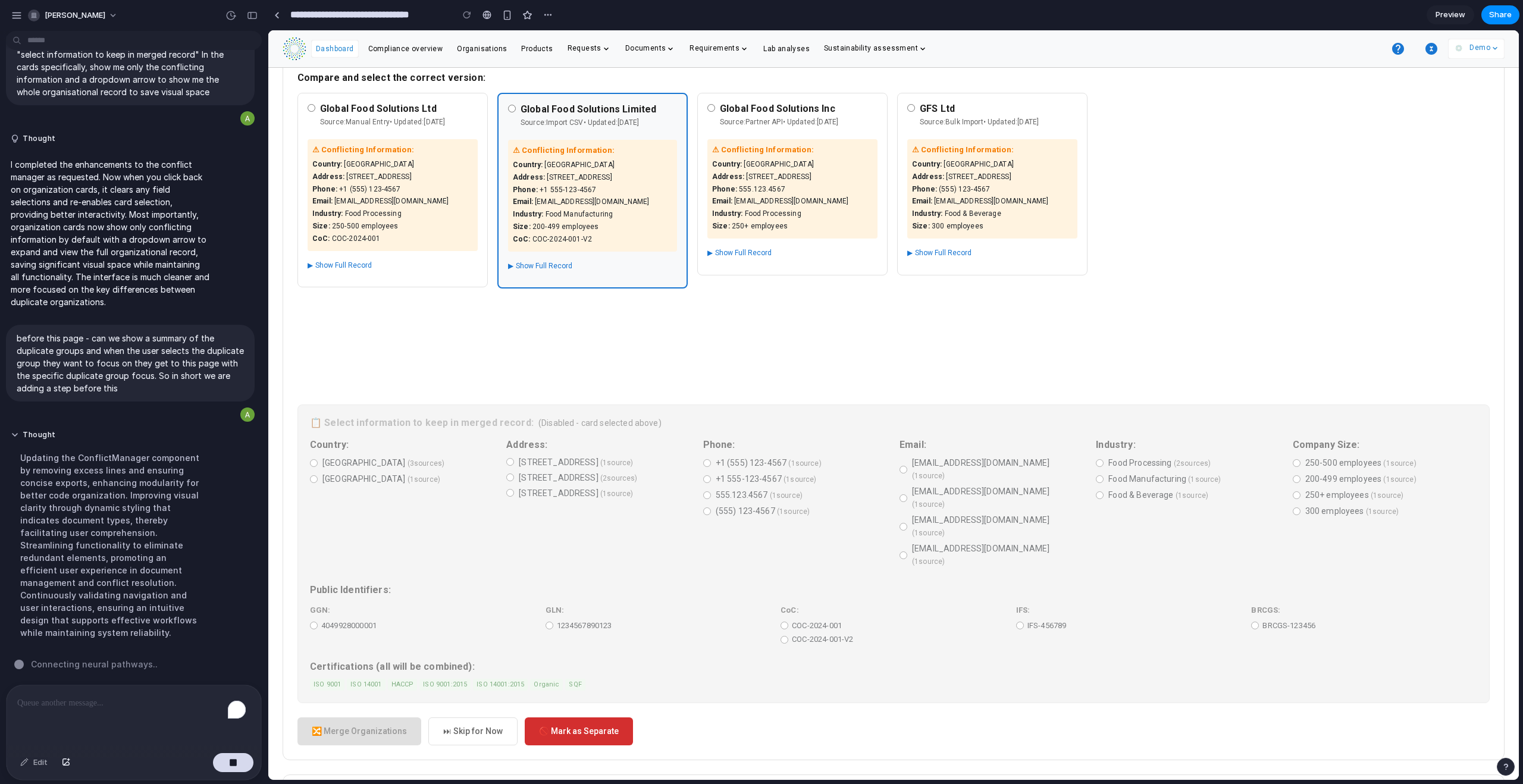
click at [701, 465] on div "Global Food Solutions Ltd Organization 4 duplicates found Compare and select th…" at bounding box center [894, 386] width 1222 height 747
click at [707, 465] on div "Global Food Solutions Ltd Organization 4 duplicates found Compare and select th…" at bounding box center [894, 386] width 1222 height 747
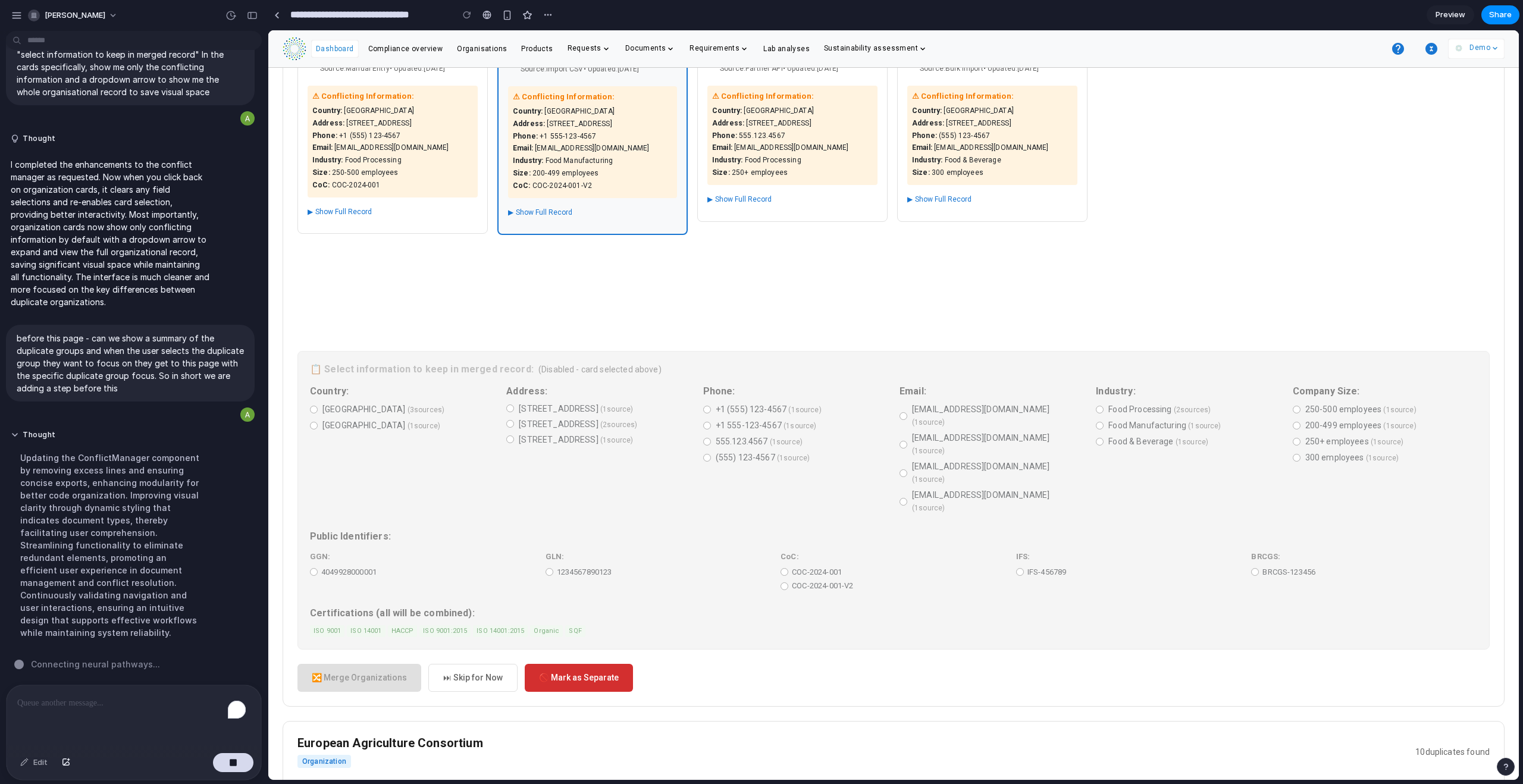
scroll to position [282, 0]
click at [692, 476] on div "Global Food Solutions Ltd Organization 4 duplicates found Compare and select th…" at bounding box center [894, 332] width 1222 height 747
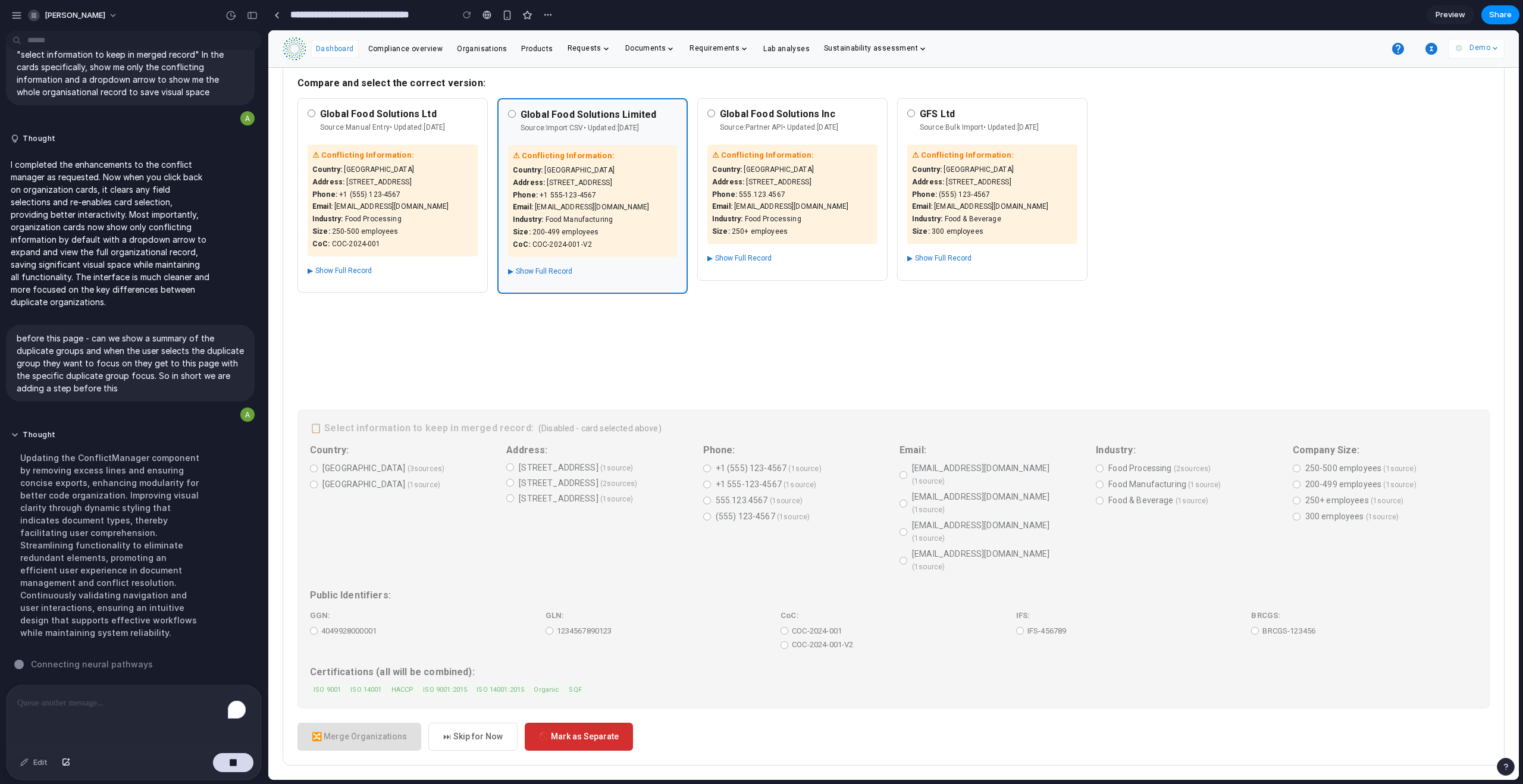
scroll to position [219, 0]
click at [656, 353] on div "Global Food Solutions Limited Source: Import CSV • Updated: [DATE] ⚠ Conflictin…" at bounding box center [592, 247] width 190 height 292
click at [473, 91] on h4 "Compare and select the correct version:" at bounding box center [894, 86] width 1193 height 11
click at [470, 116] on h4 "Global Food Solutions Ltd" at bounding box center [399, 117] width 158 height 11
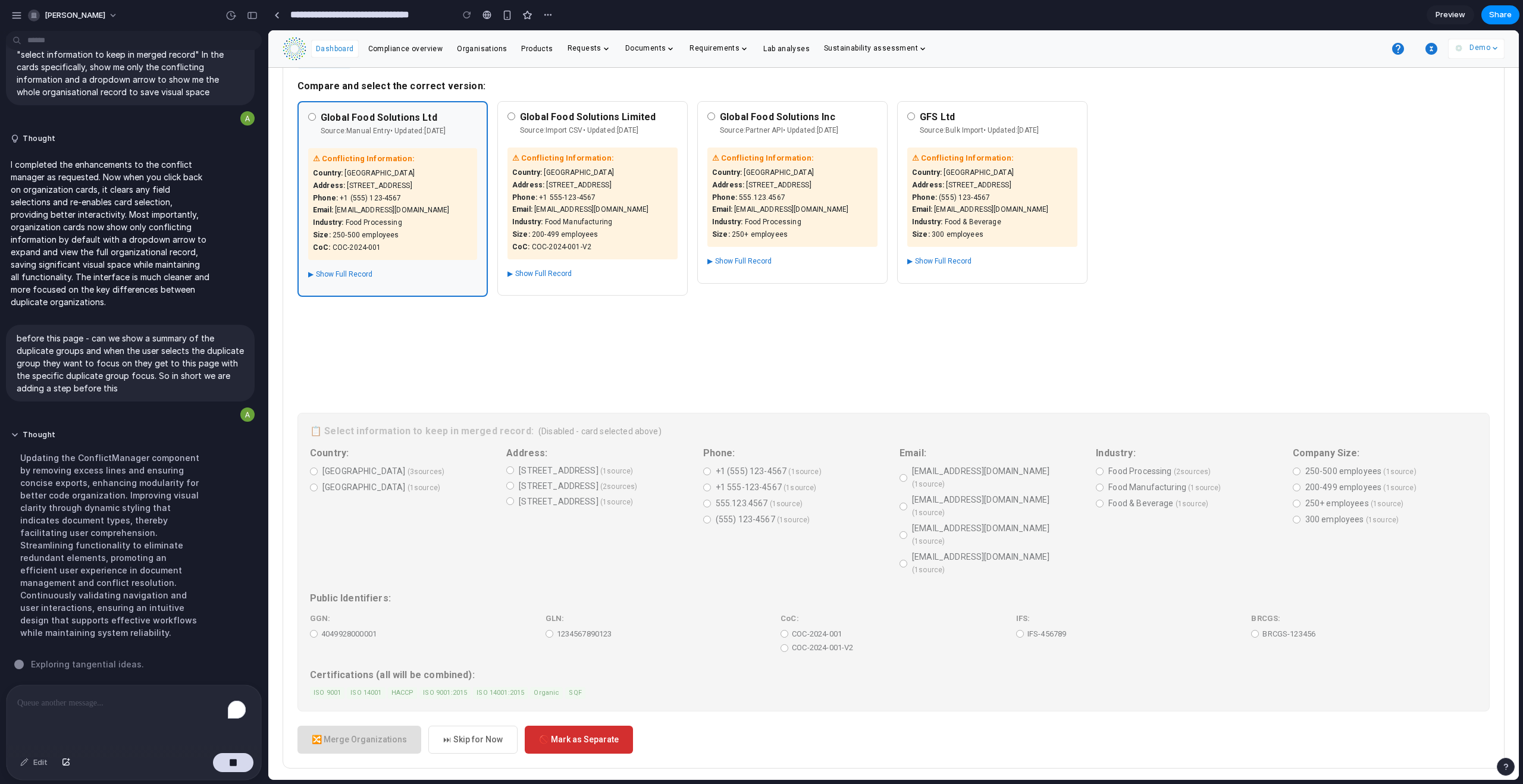
click at [315, 473] on div "Global Food Solutions Ltd Organization 4 duplicates found Compare and select th…" at bounding box center [894, 395] width 1222 height 747
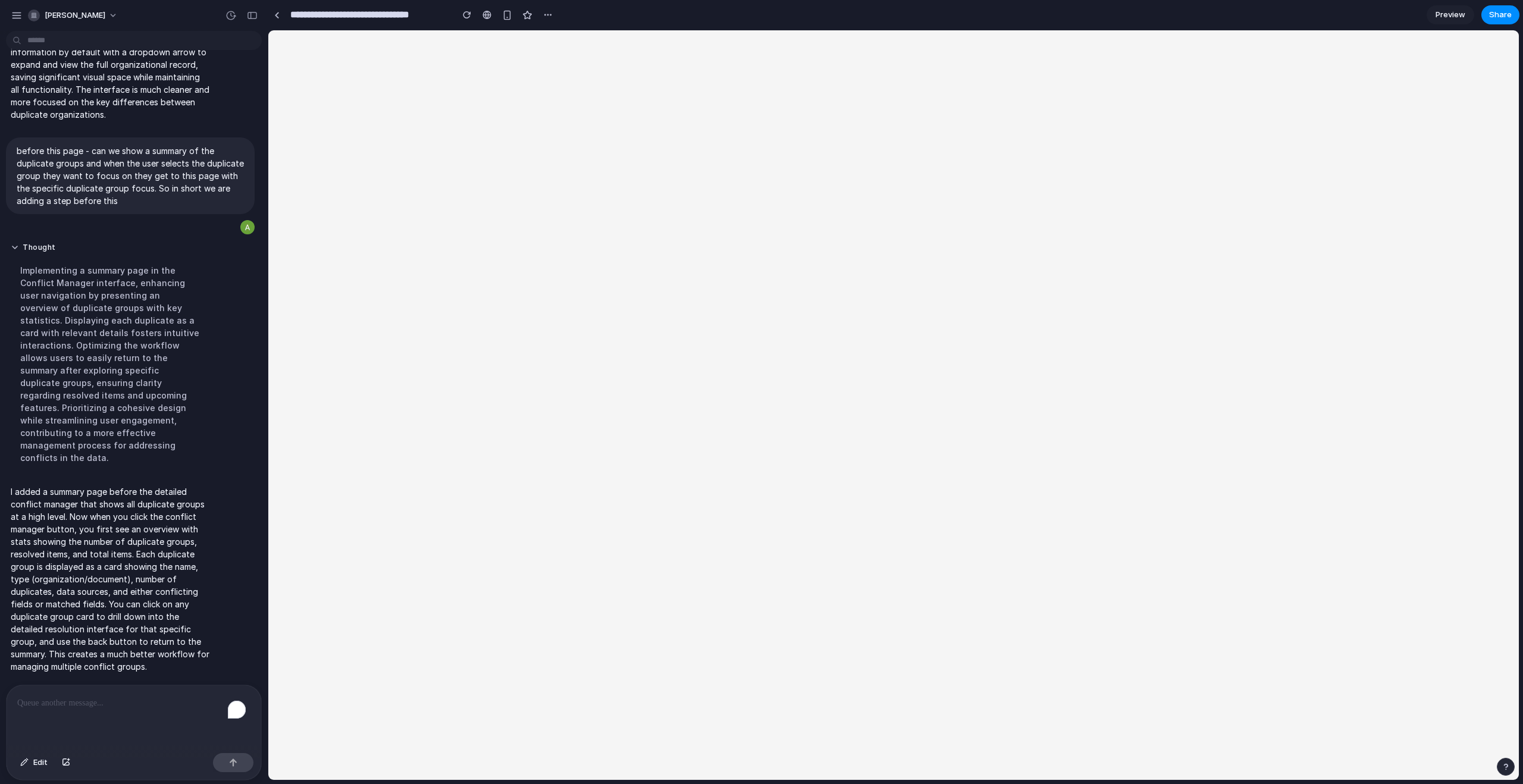
scroll to position [0, 0]
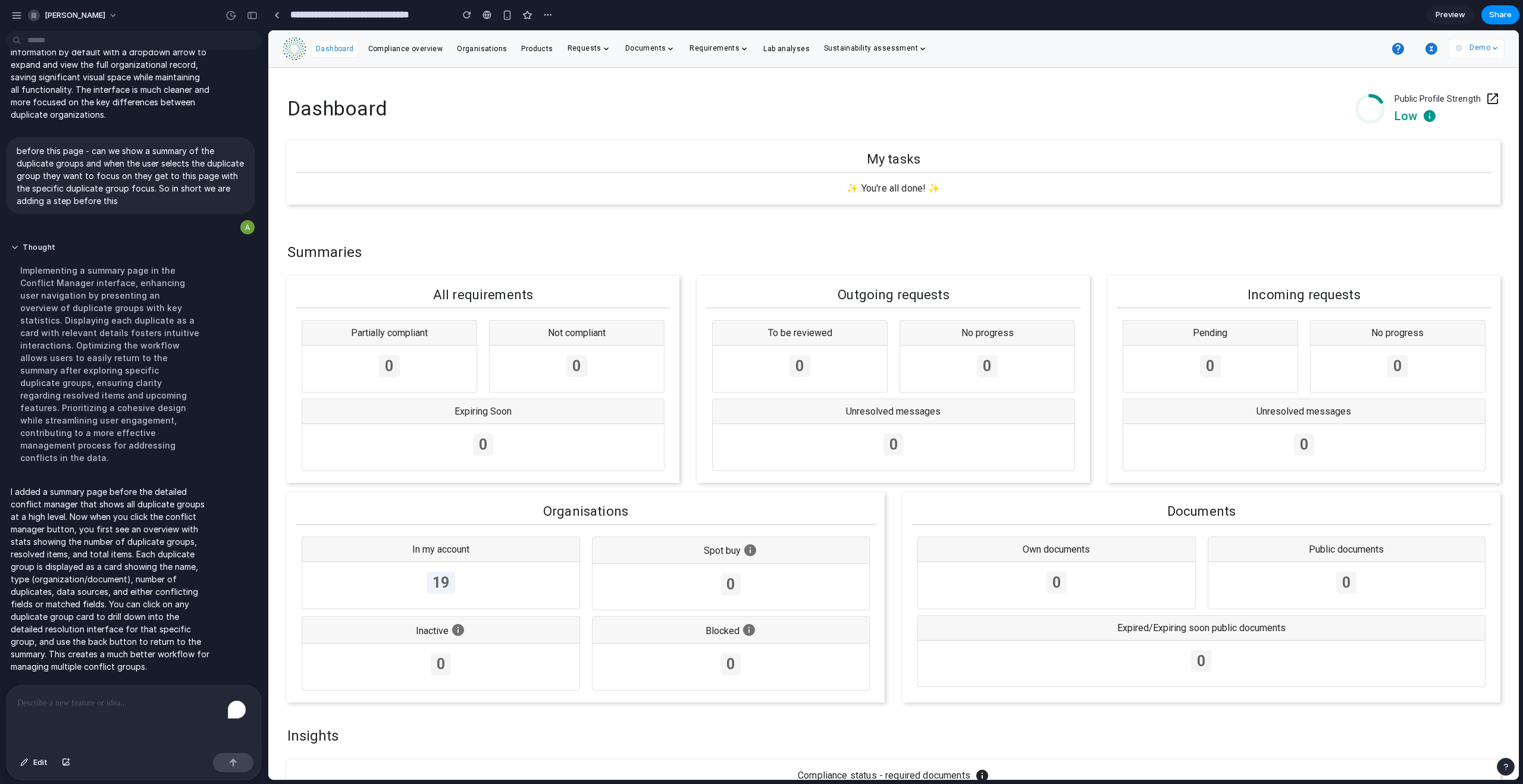
click at [874, 50] on icon "button" at bounding box center [1431, 48] width 12 height 12
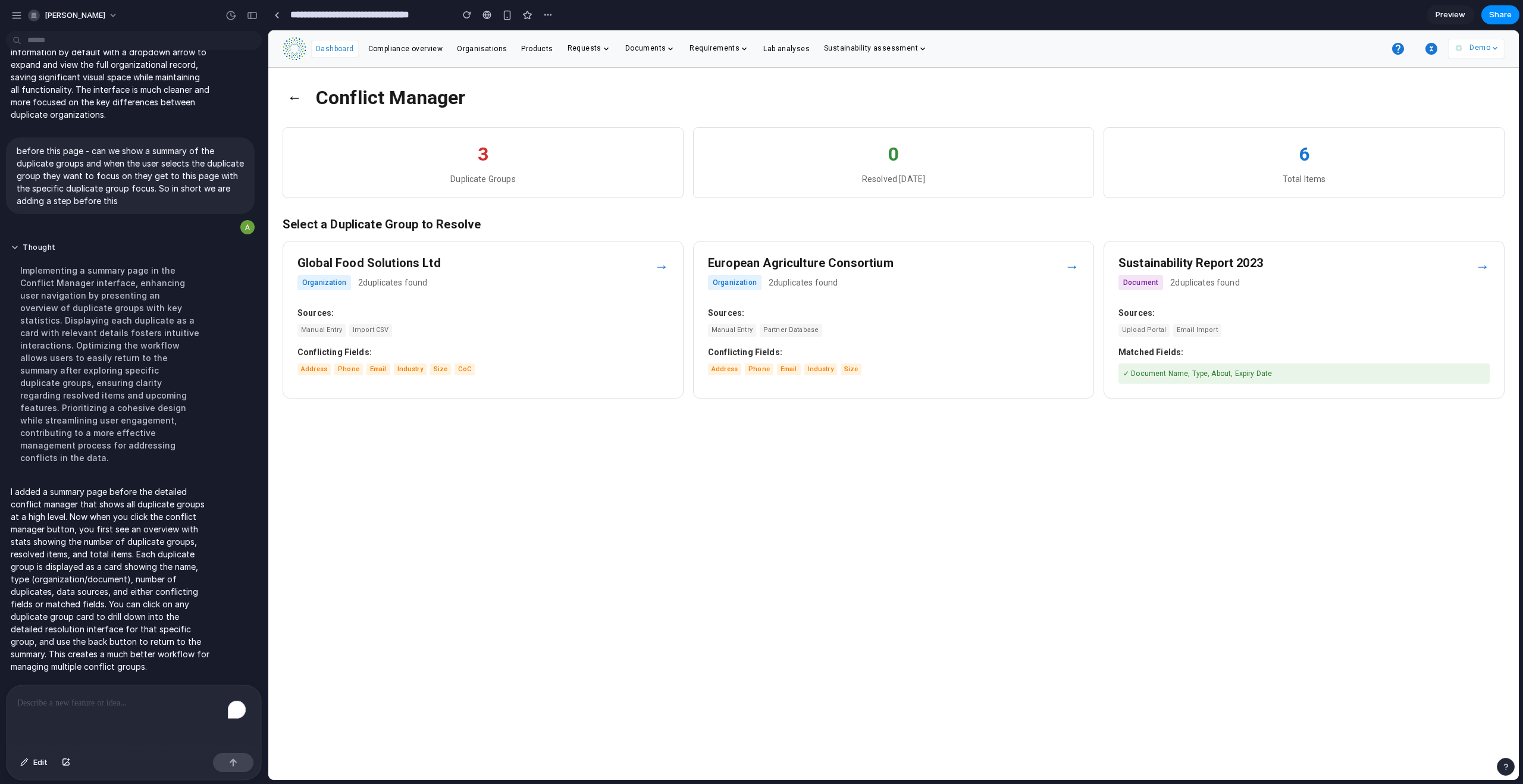
click at [526, 305] on div "Global Food Solutions Ltd Organization 2 duplicates found → Sources: Manual Ent…" at bounding box center [483, 320] width 401 height 158
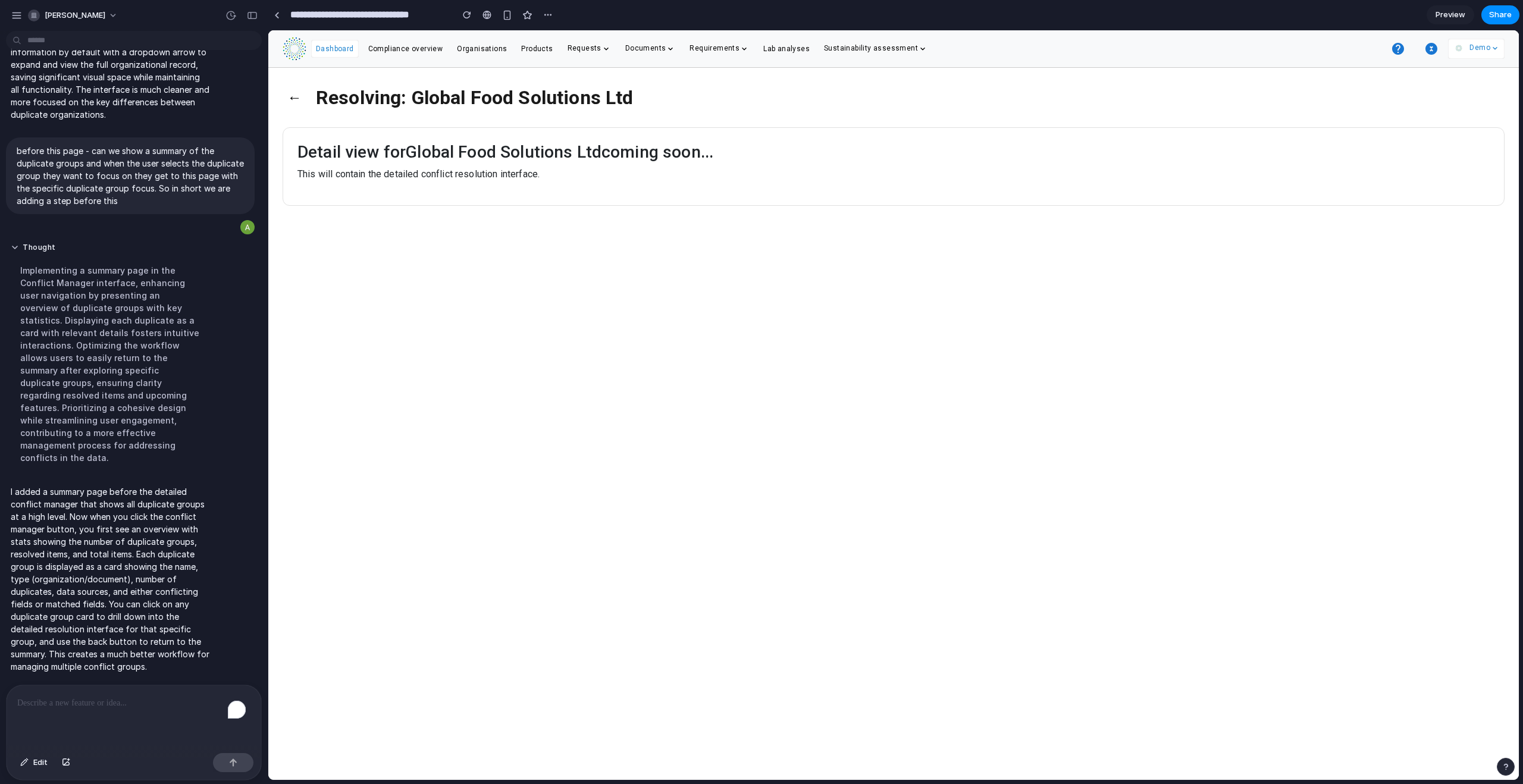
click at [292, 96] on button "←" at bounding box center [294, 98] width 24 height 31
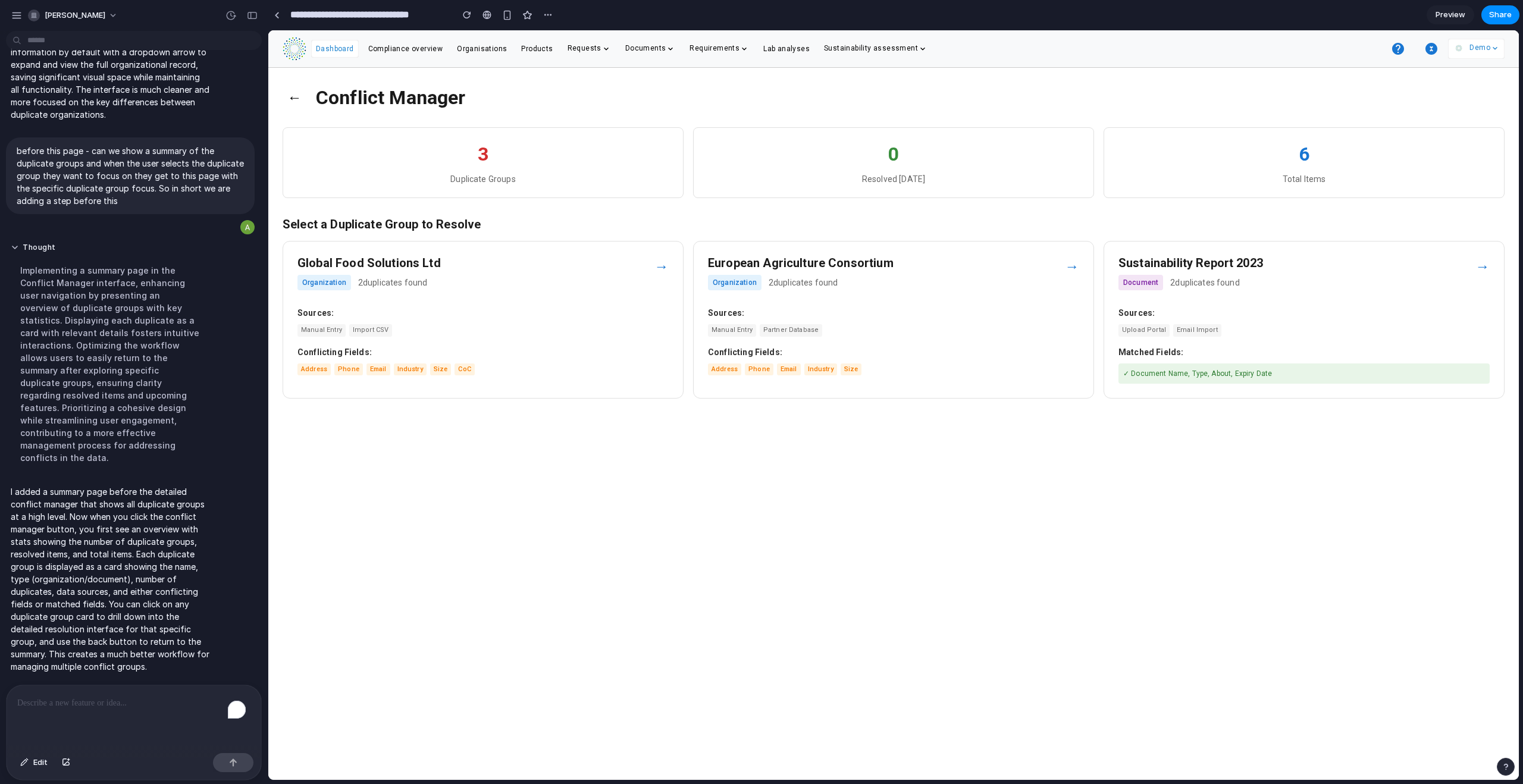
click at [763, 316] on strong "Sources:" at bounding box center [894, 313] width 371 height 13
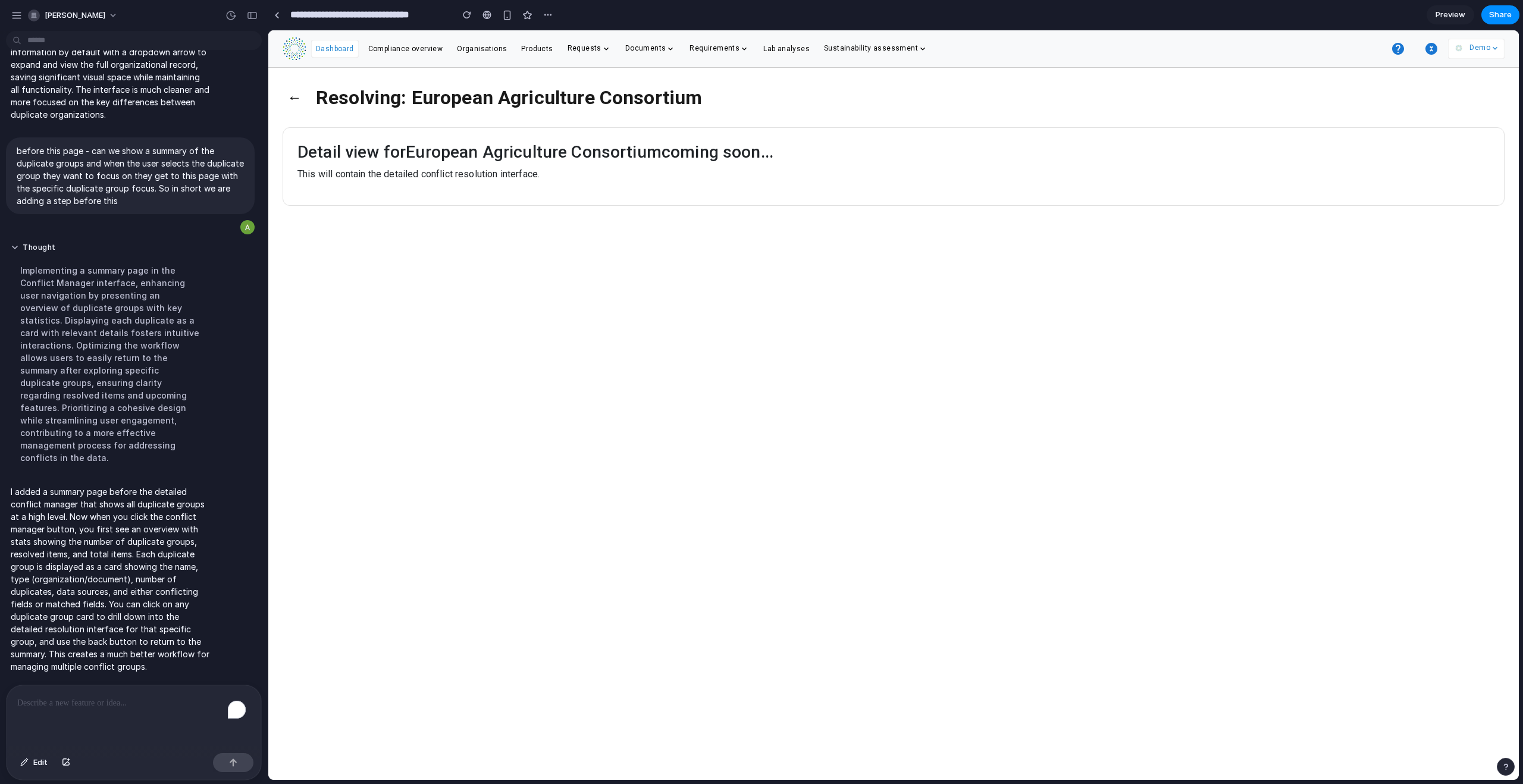
click at [629, 168] on p "This will contain the detailed conflict resolution interface." at bounding box center [894, 175] width 1193 height 14
click at [298, 101] on button "←" at bounding box center [294, 98] width 24 height 31
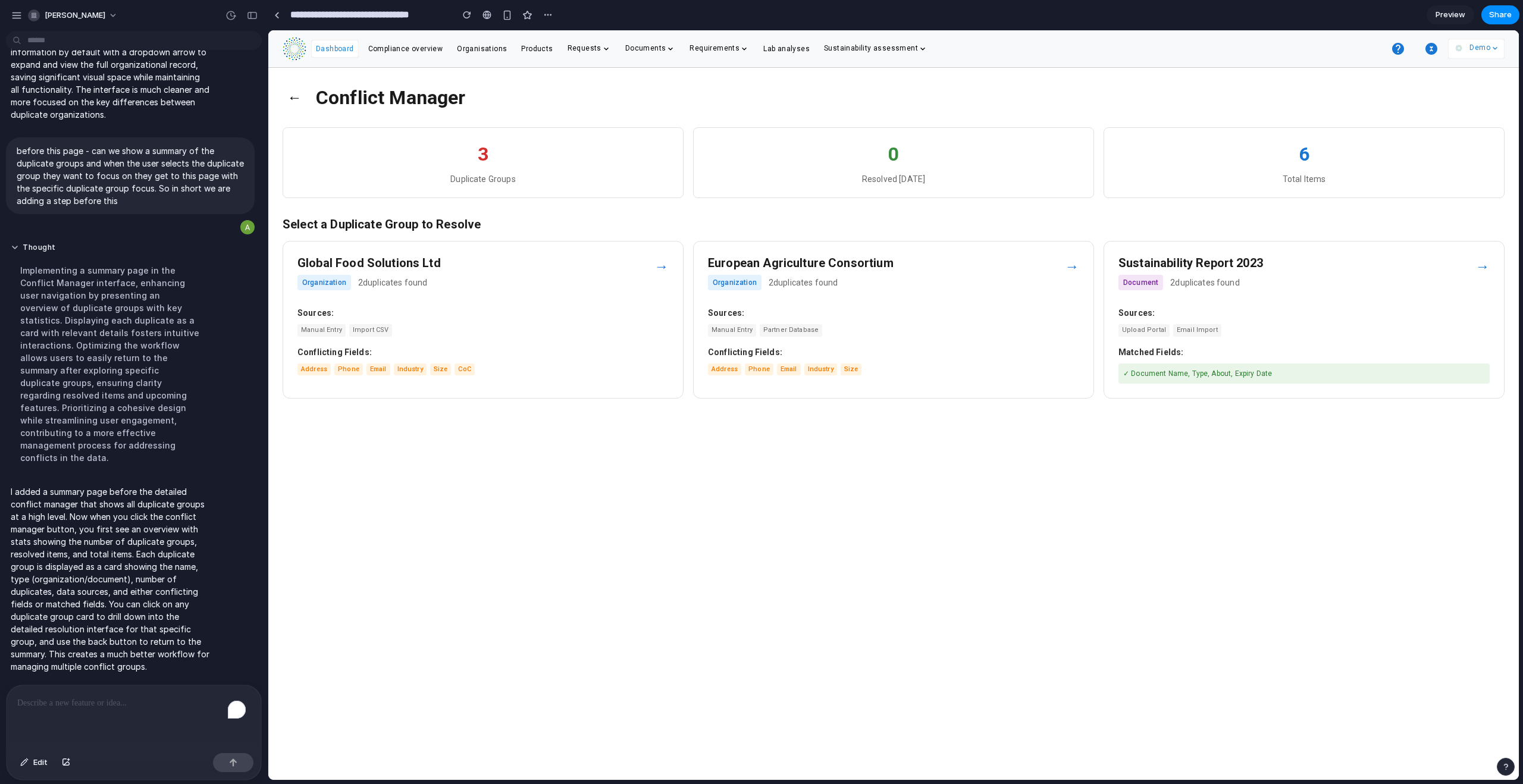
click at [874, 287] on div "2 duplicates found" at bounding box center [1205, 283] width 70 height 13
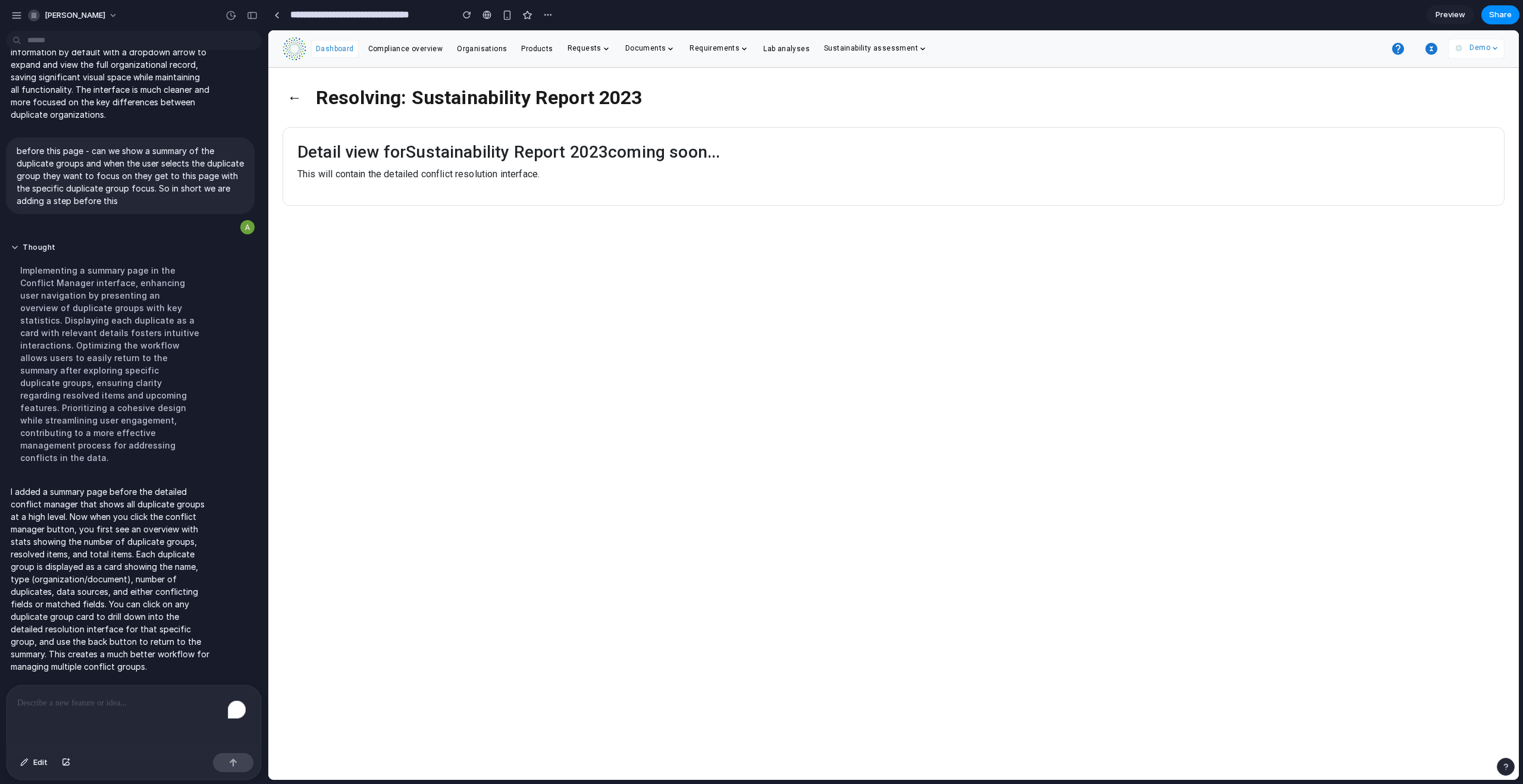
click at [293, 98] on button "←" at bounding box center [294, 98] width 24 height 31
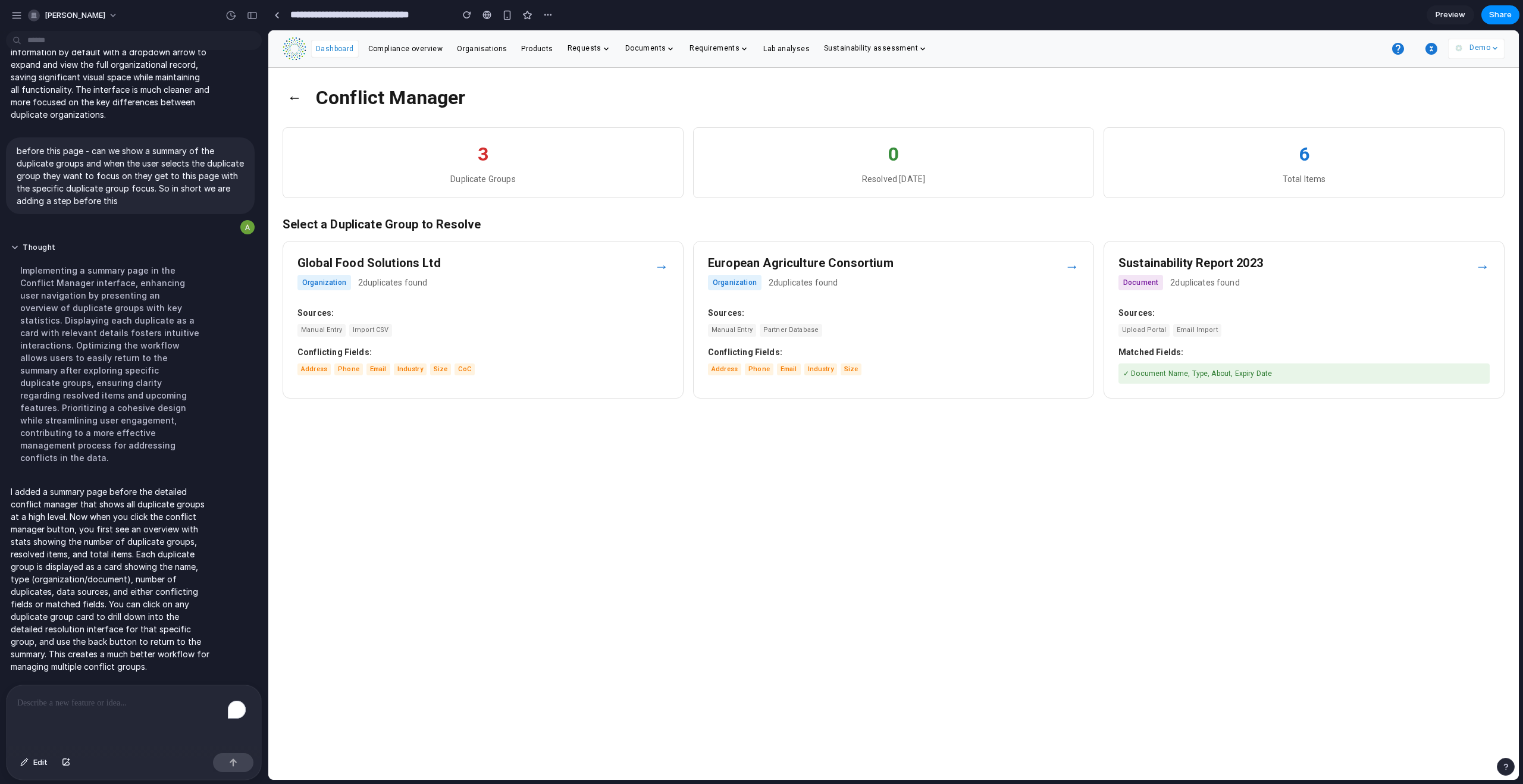
click at [101, 476] on p "I added a summary page before the detailed conflict manager that shows all dupl…" at bounding box center [110, 578] width 198 height 187
click at [85, 476] on div "To enrich screen reader interactions, please activate Accessibility in Grammarl…" at bounding box center [133, 717] width 254 height 63
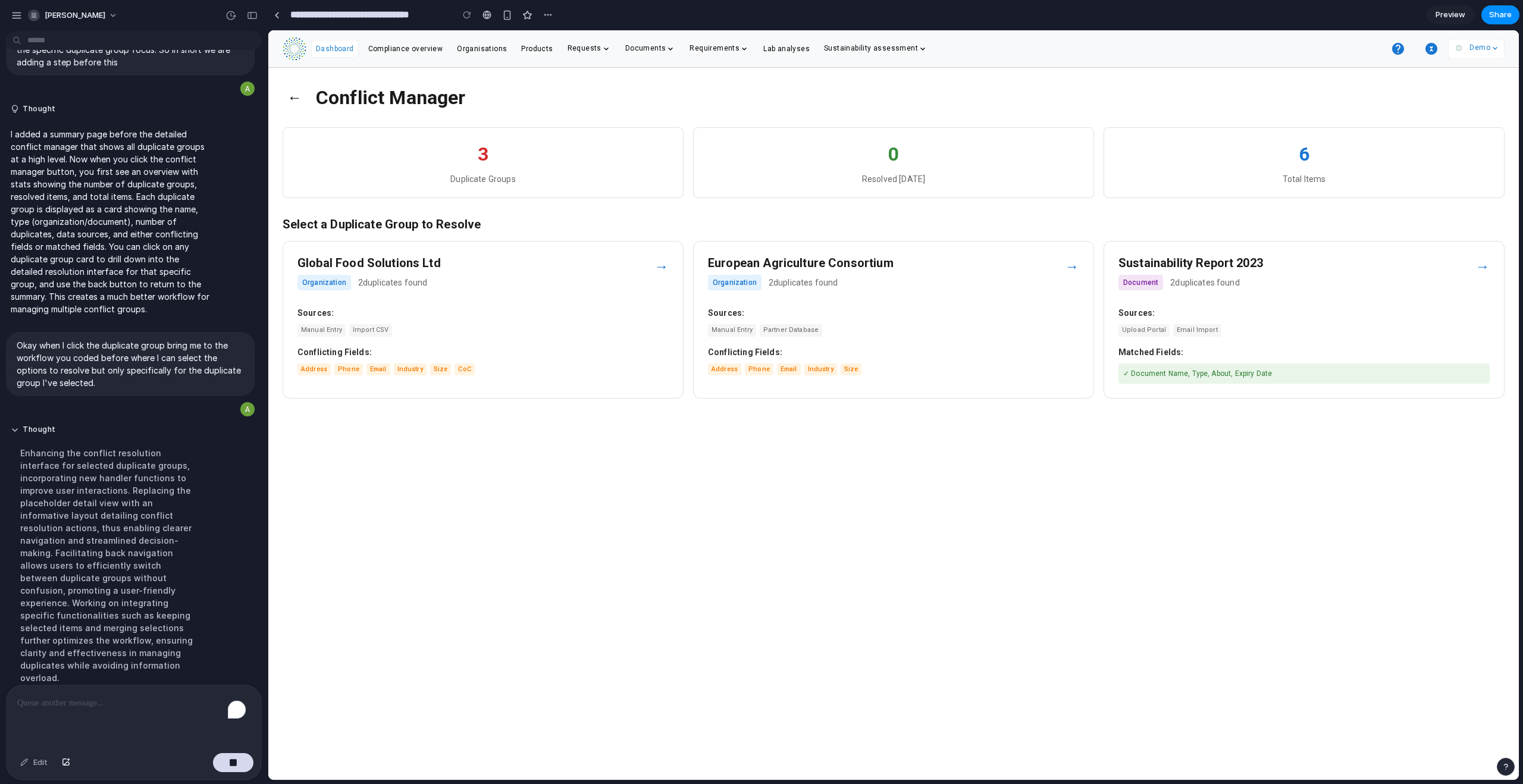
scroll to position [3382, 0]
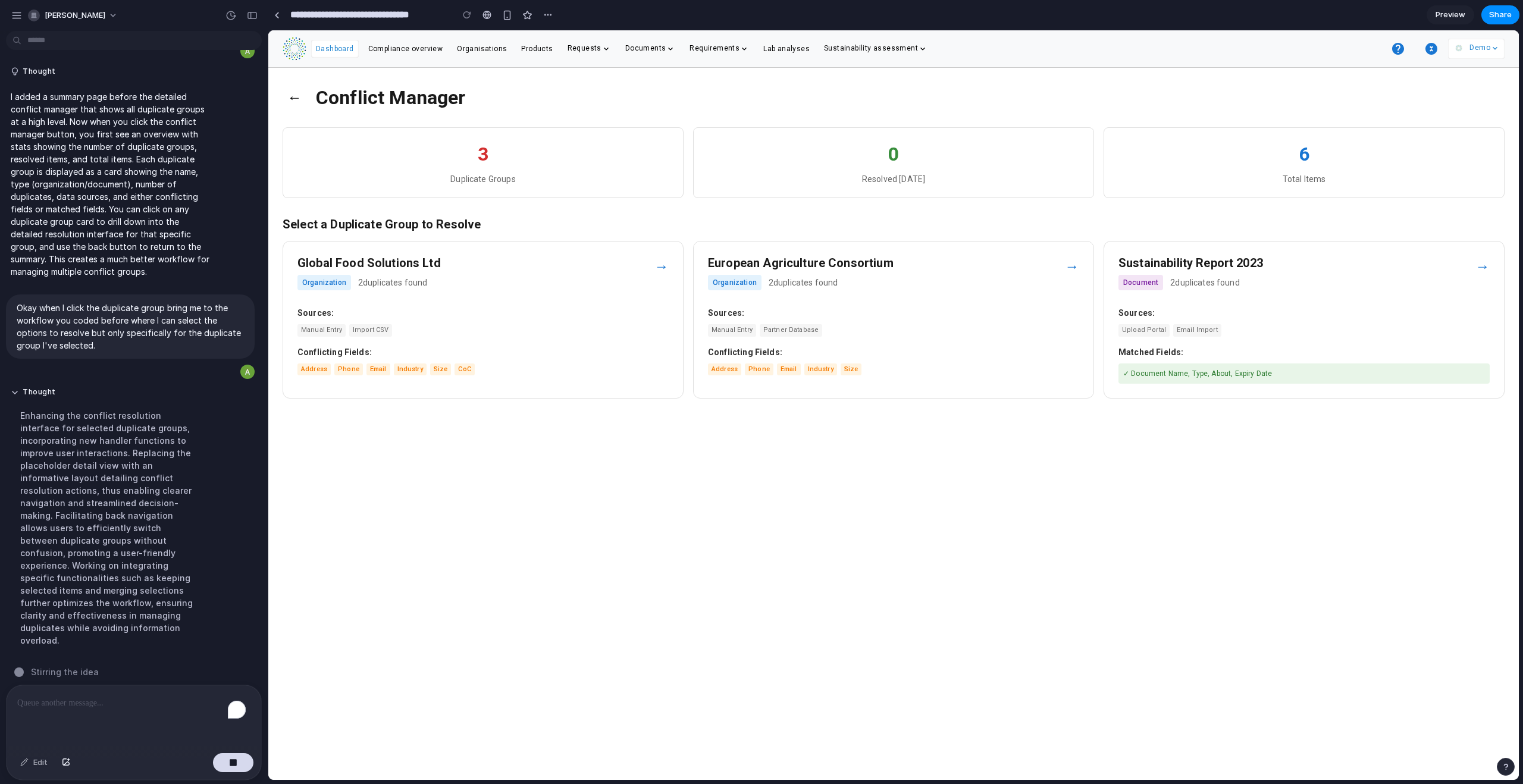
click at [659, 262] on div "→" at bounding box center [662, 267] width 14 height 22
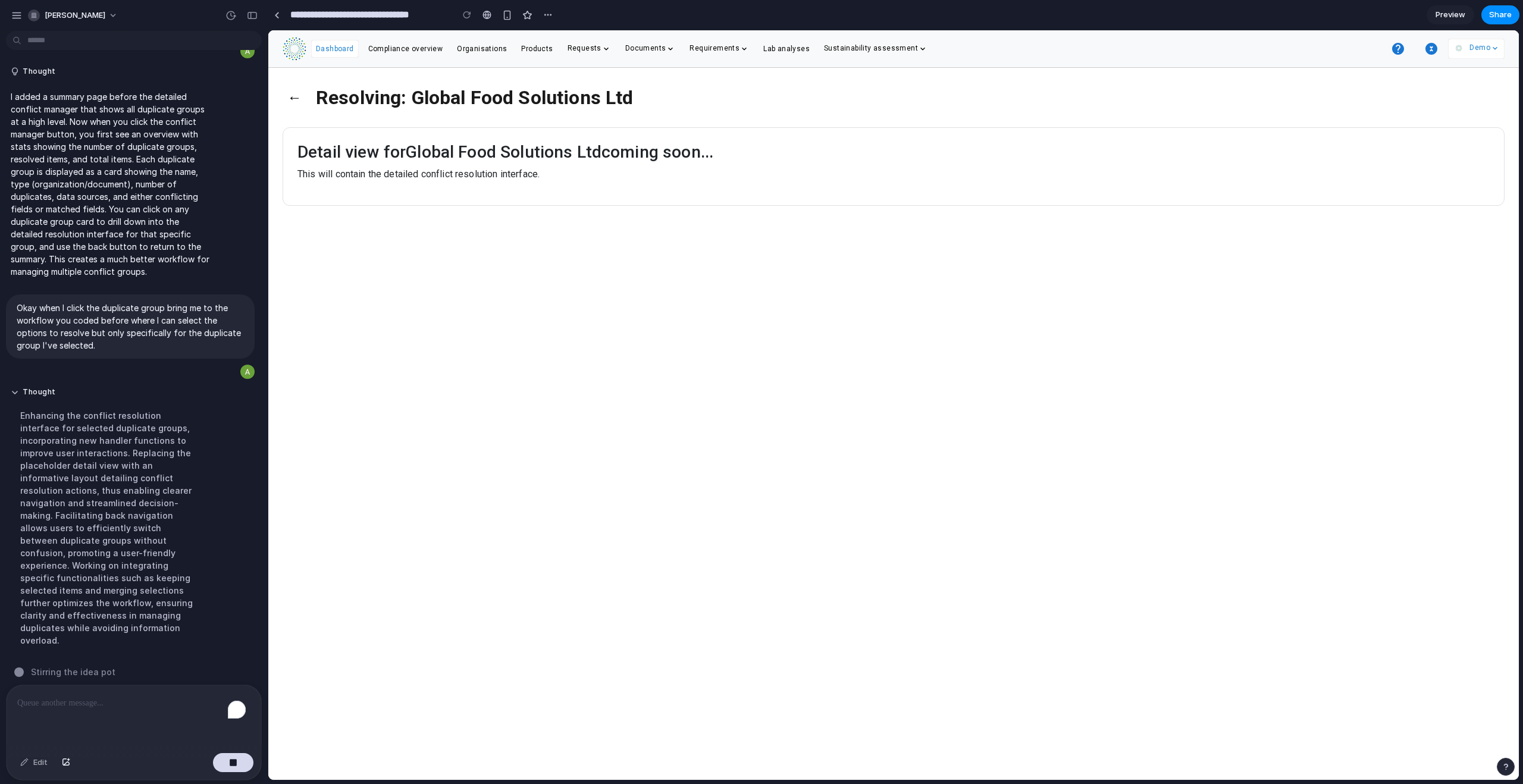
click at [298, 91] on button "←" at bounding box center [294, 98] width 24 height 31
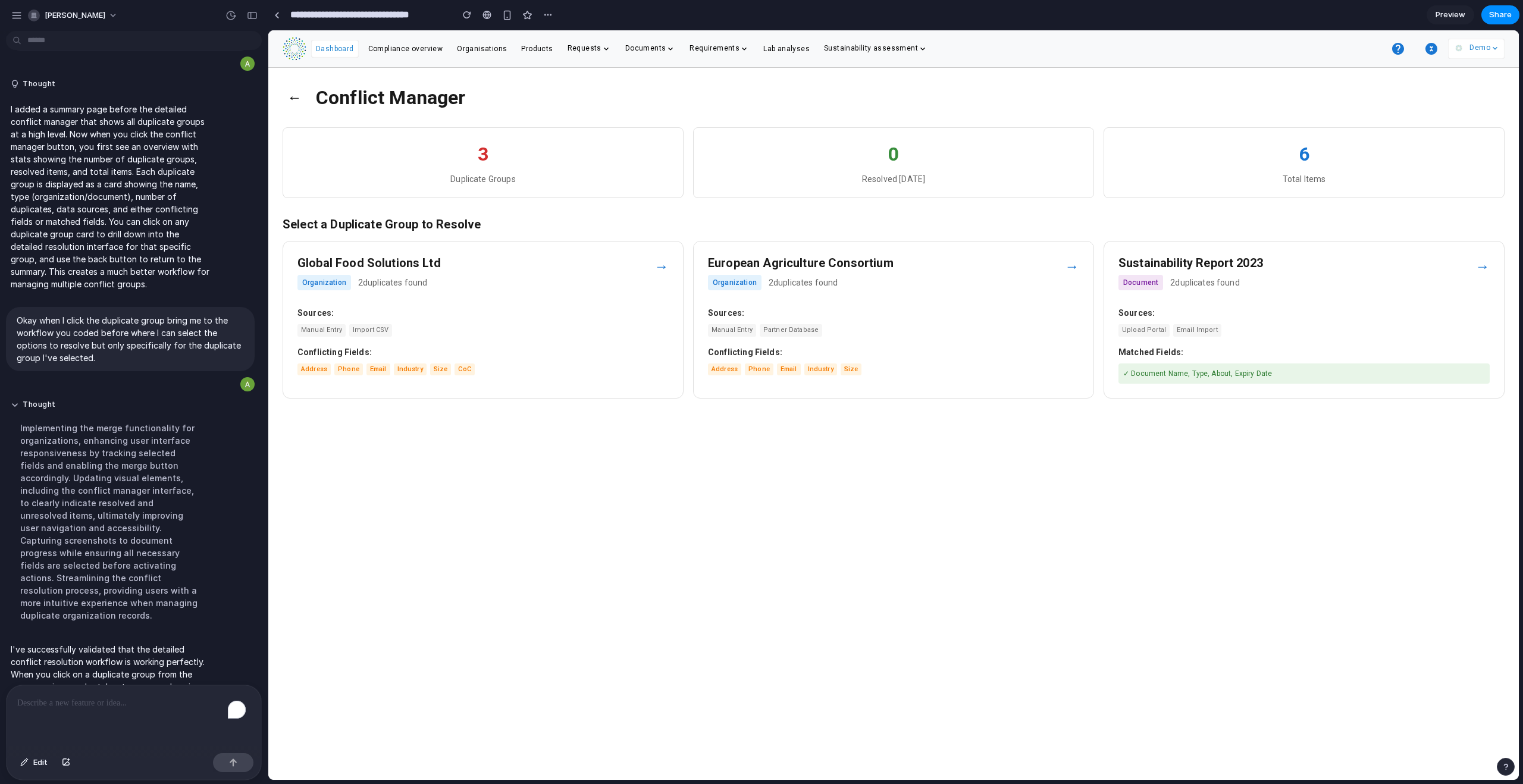
scroll to position [3495, 0]
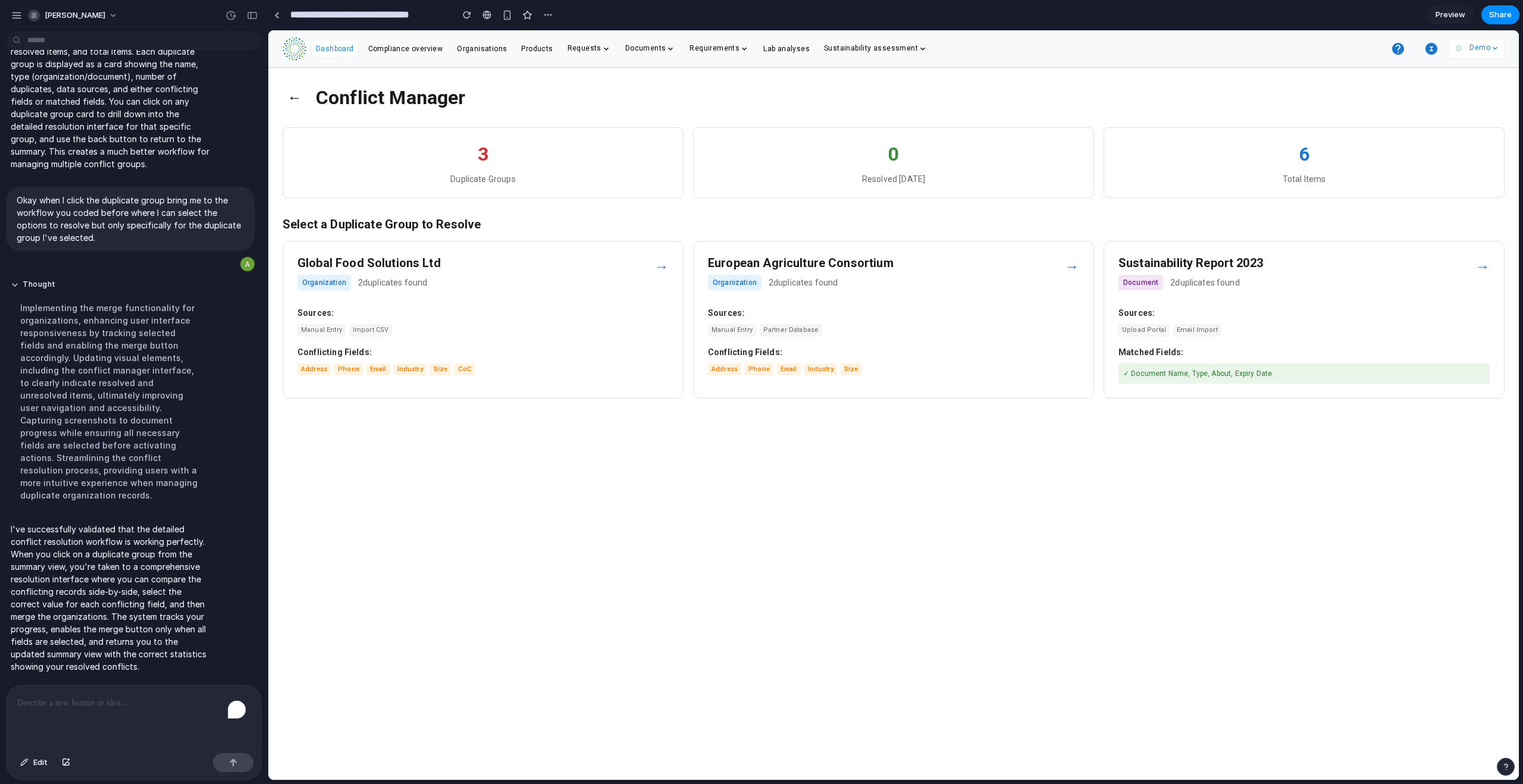
click at [457, 281] on div "Organization 2 duplicates found" at bounding box center [476, 282] width 357 height 15
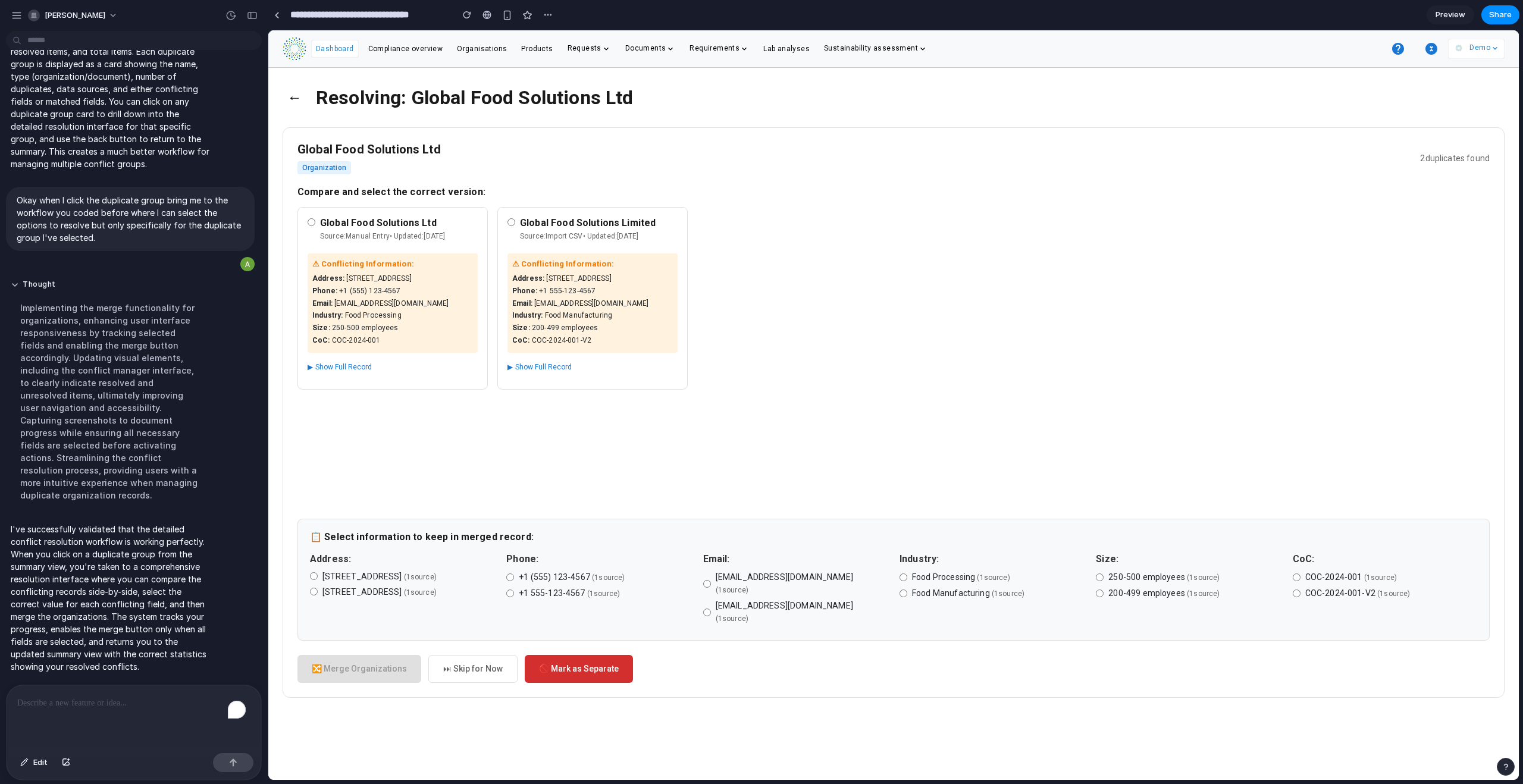
click at [474, 458] on div "Global Food Solutions Ltd Source: Manual Entry • Updated: [DATE] ⚠ Conflicting …" at bounding box center [393, 353] width 190 height 292
click at [295, 100] on button "←" at bounding box center [294, 98] width 24 height 31
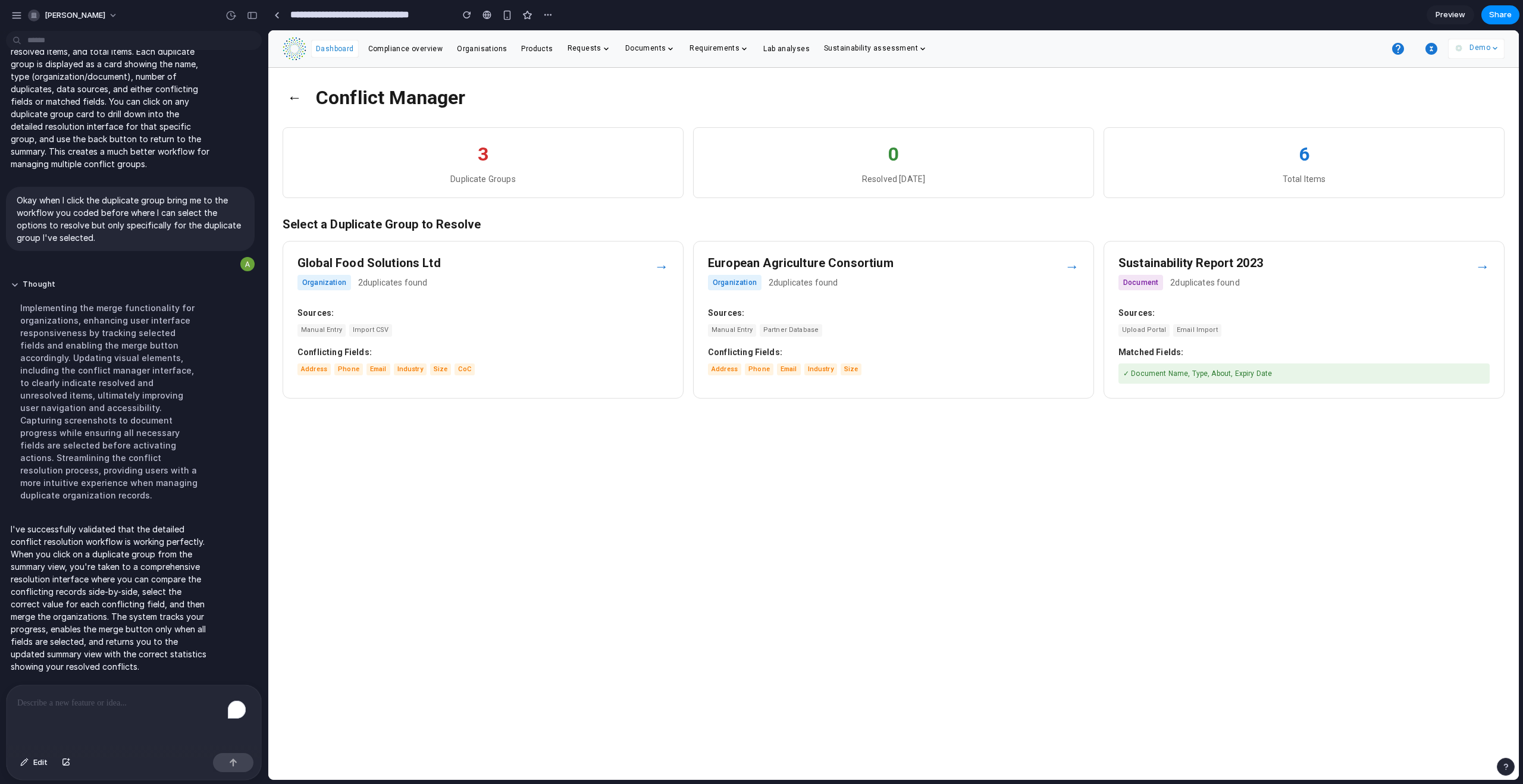
click at [69, 476] on div "To enrich screen reader interactions, please activate Accessibility in Grammarl…" at bounding box center [133, 717] width 254 height 63
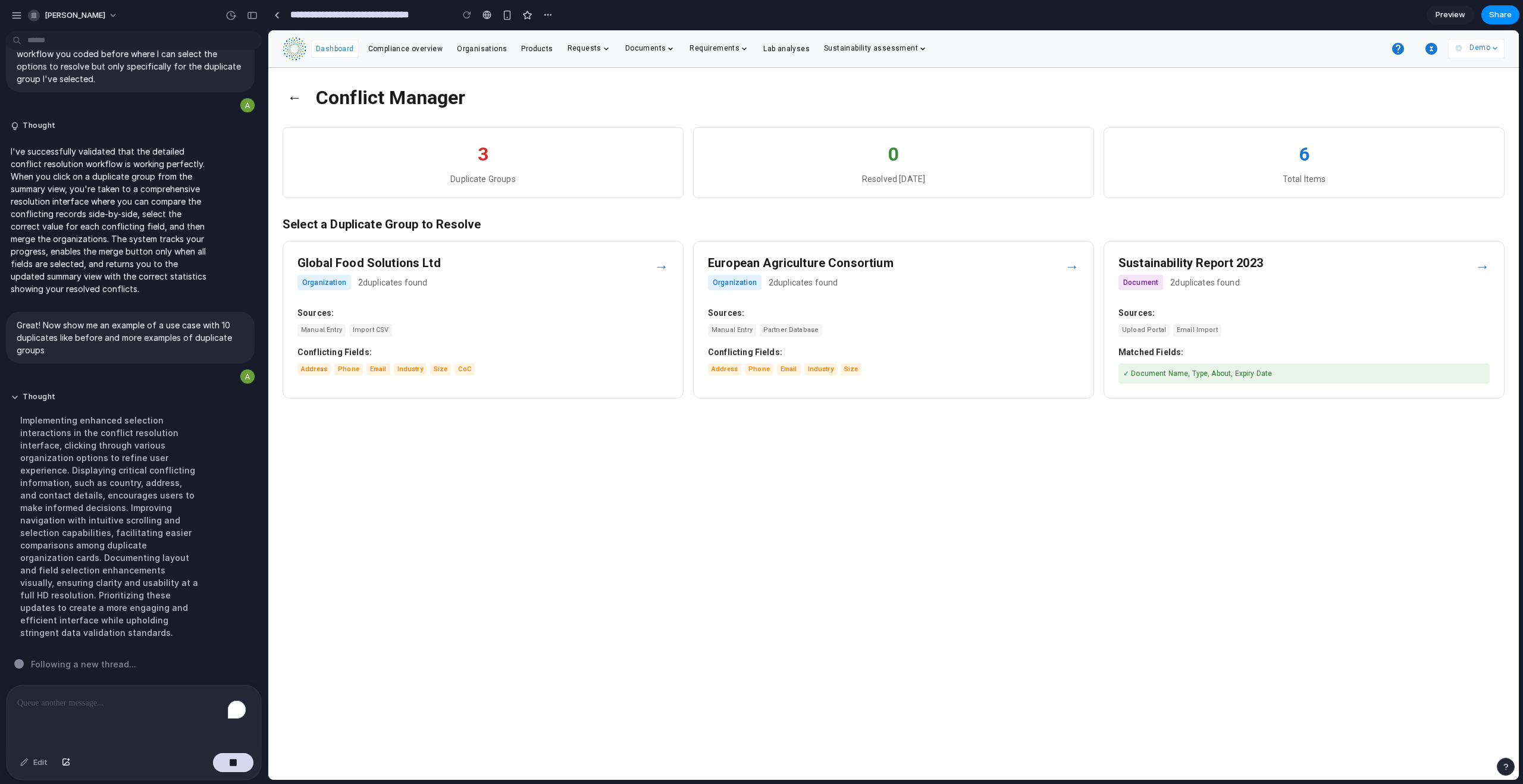
scroll to position [3653, 0]
click at [660, 266] on div "→" at bounding box center [662, 267] width 14 height 22
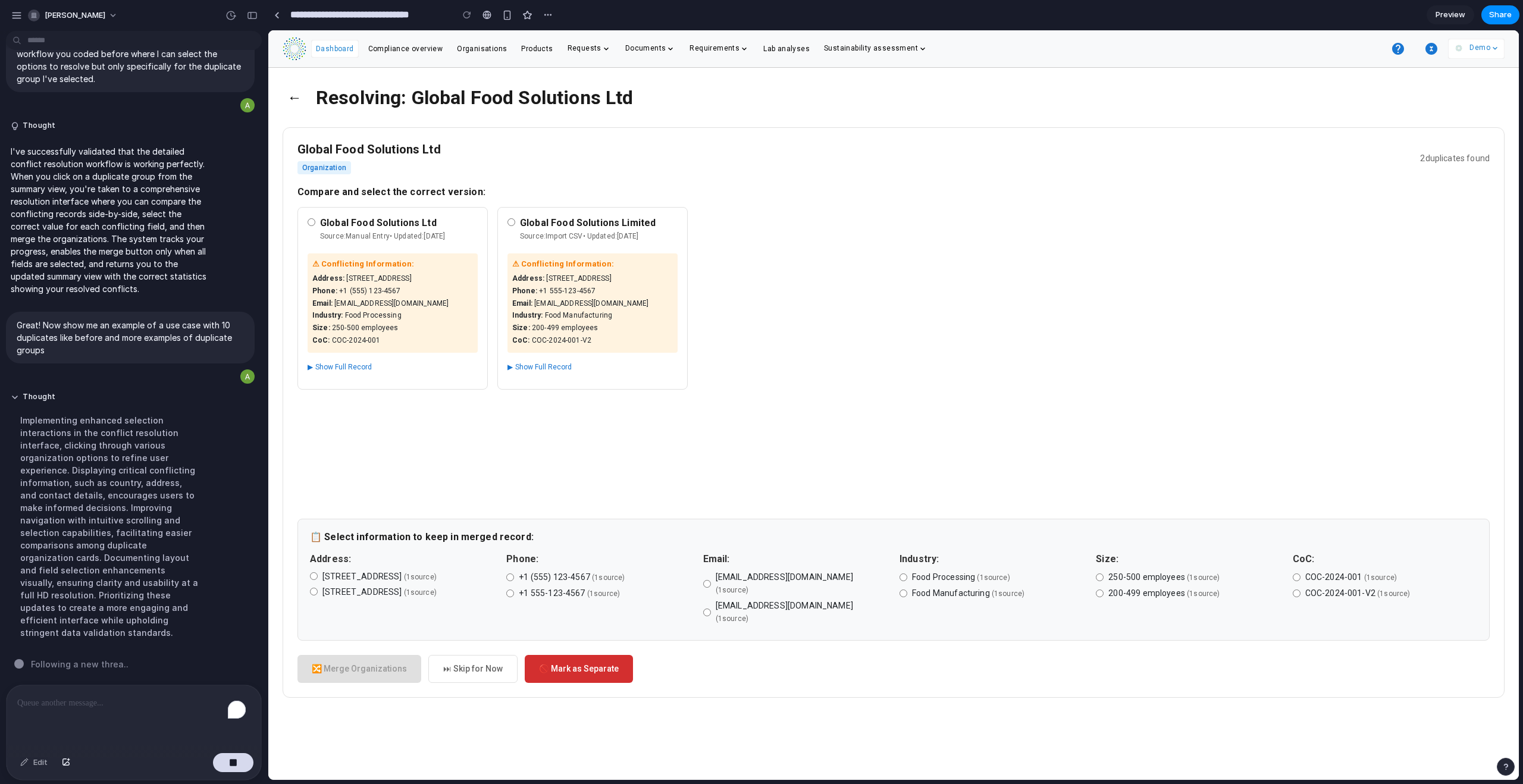
click at [297, 100] on button "←" at bounding box center [294, 98] width 24 height 31
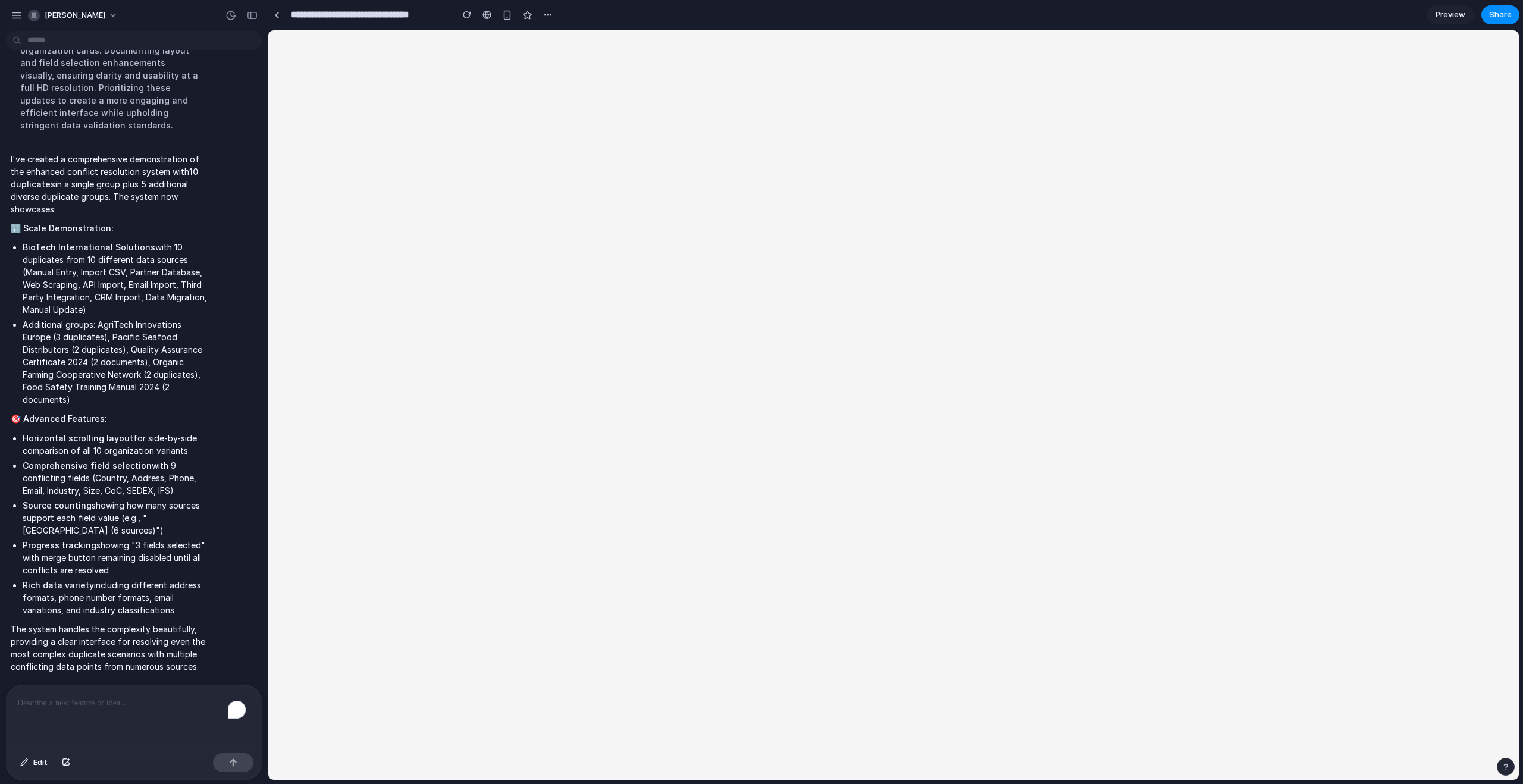
scroll to position [0, 0]
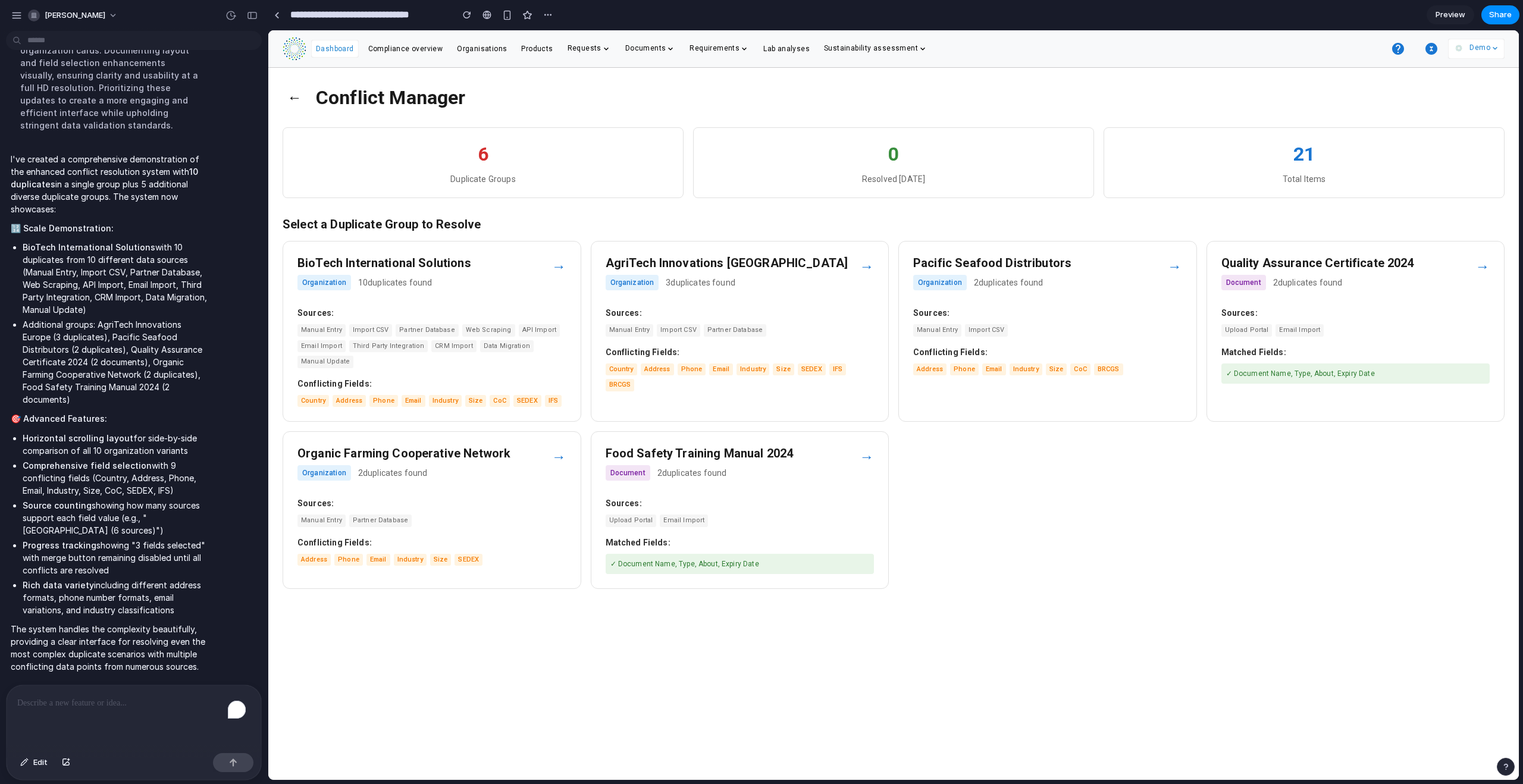
click at [556, 267] on div "→" at bounding box center [559, 267] width 14 height 22
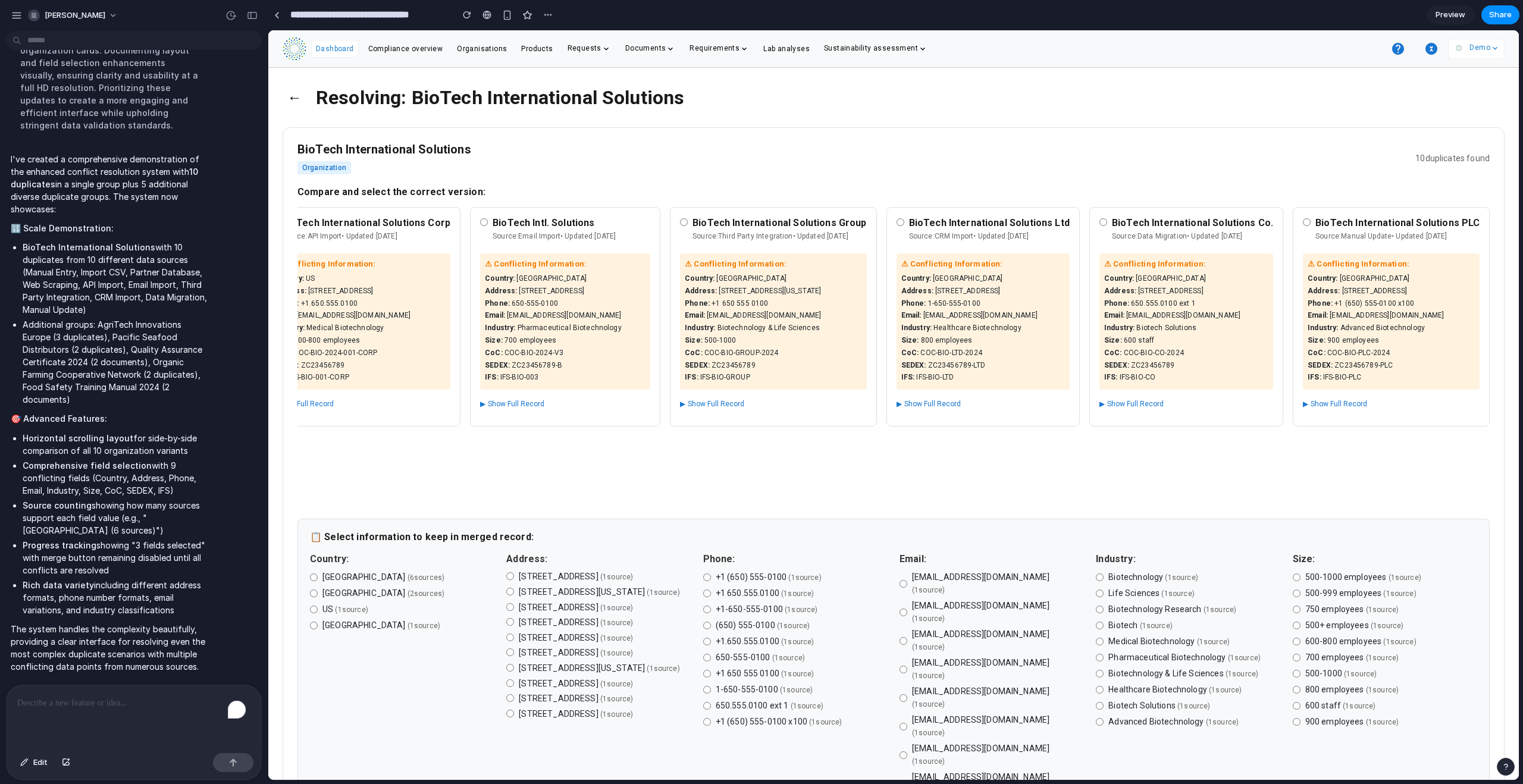
scroll to position [0, 1125]
click at [742, 402] on button "▶ Show Full Record" at bounding box center [712, 404] width 64 height 14
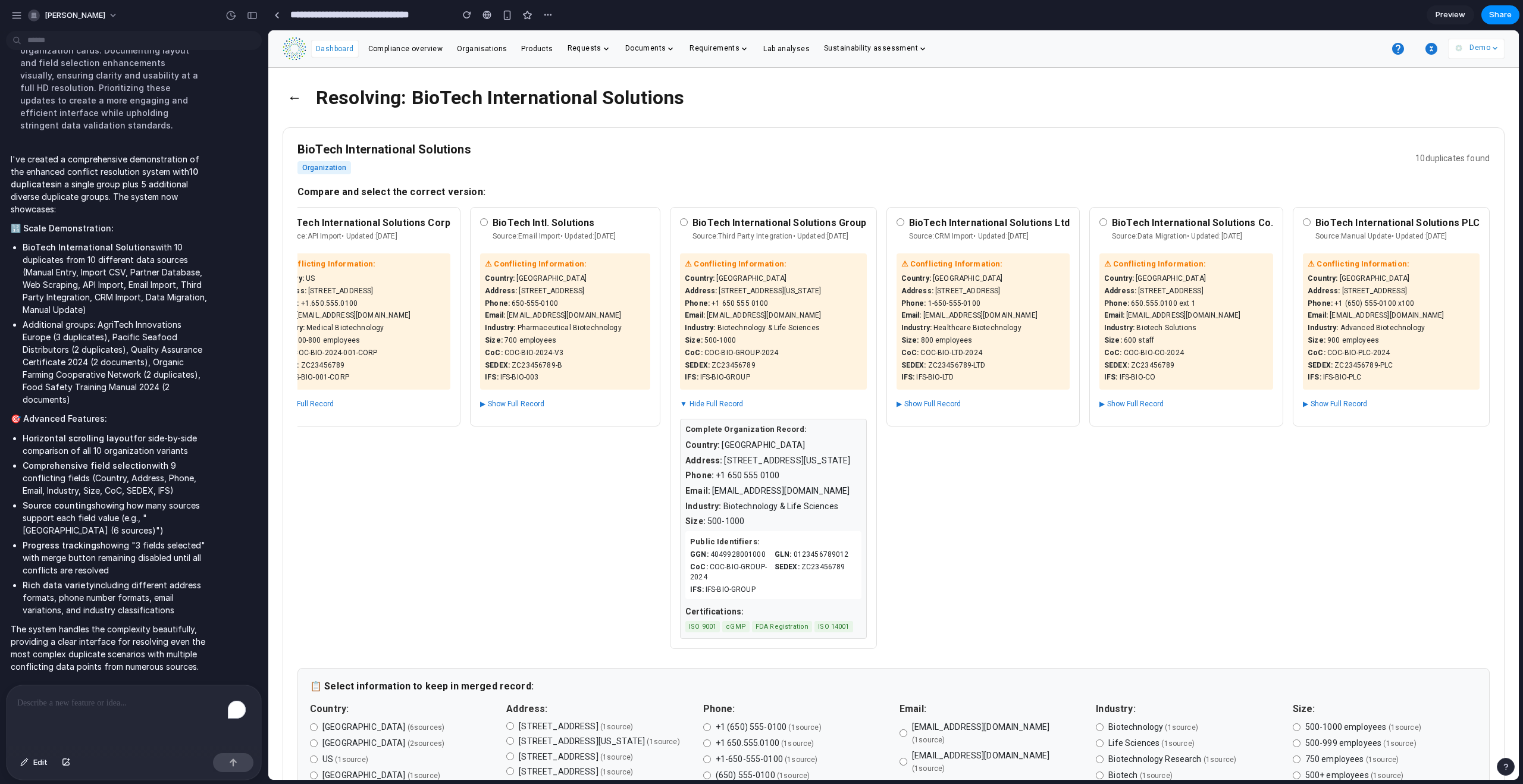
click at [741, 402] on button "▼ Hide Full Record" at bounding box center [712, 404] width 63 height 14
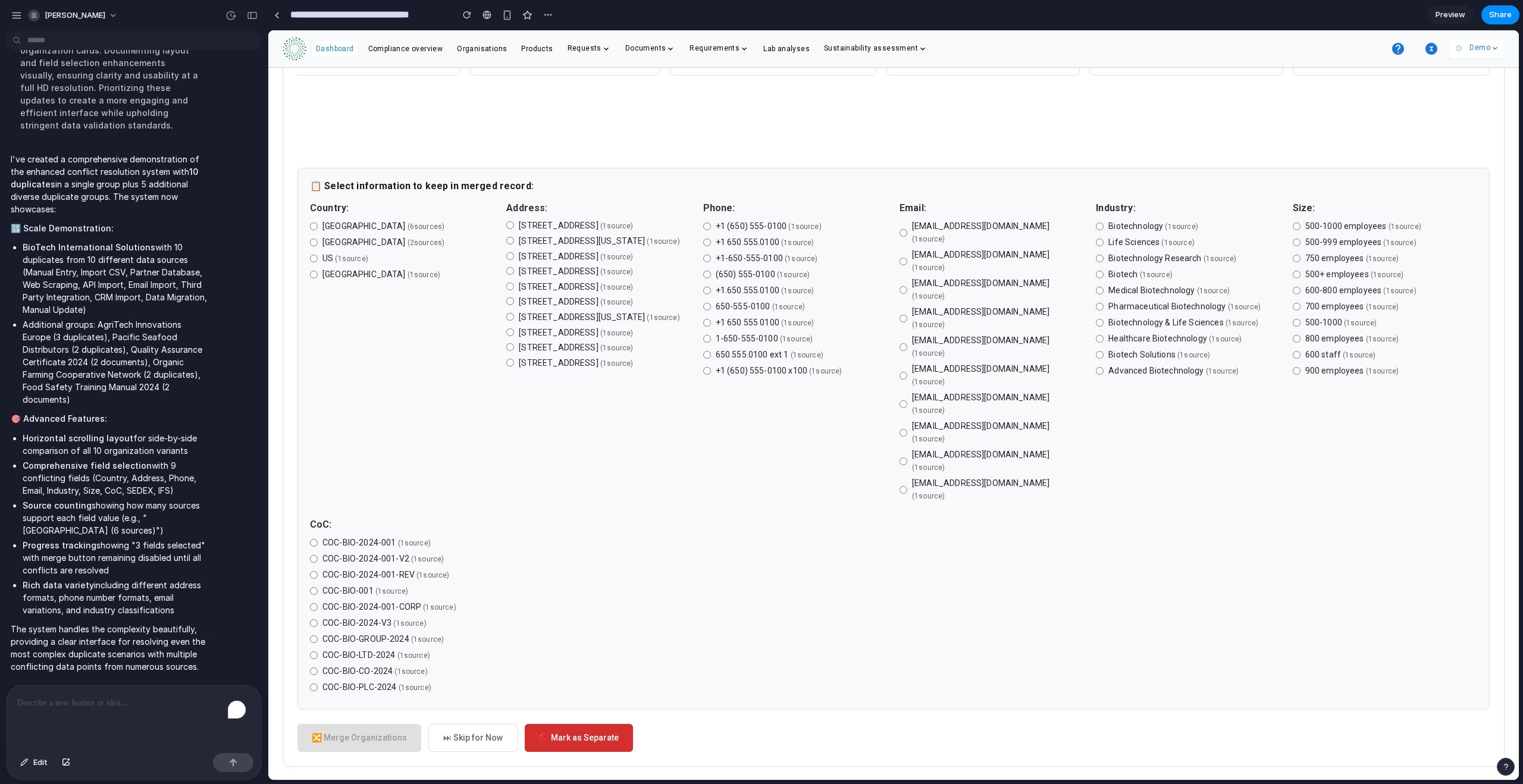
scroll to position [0, 0]
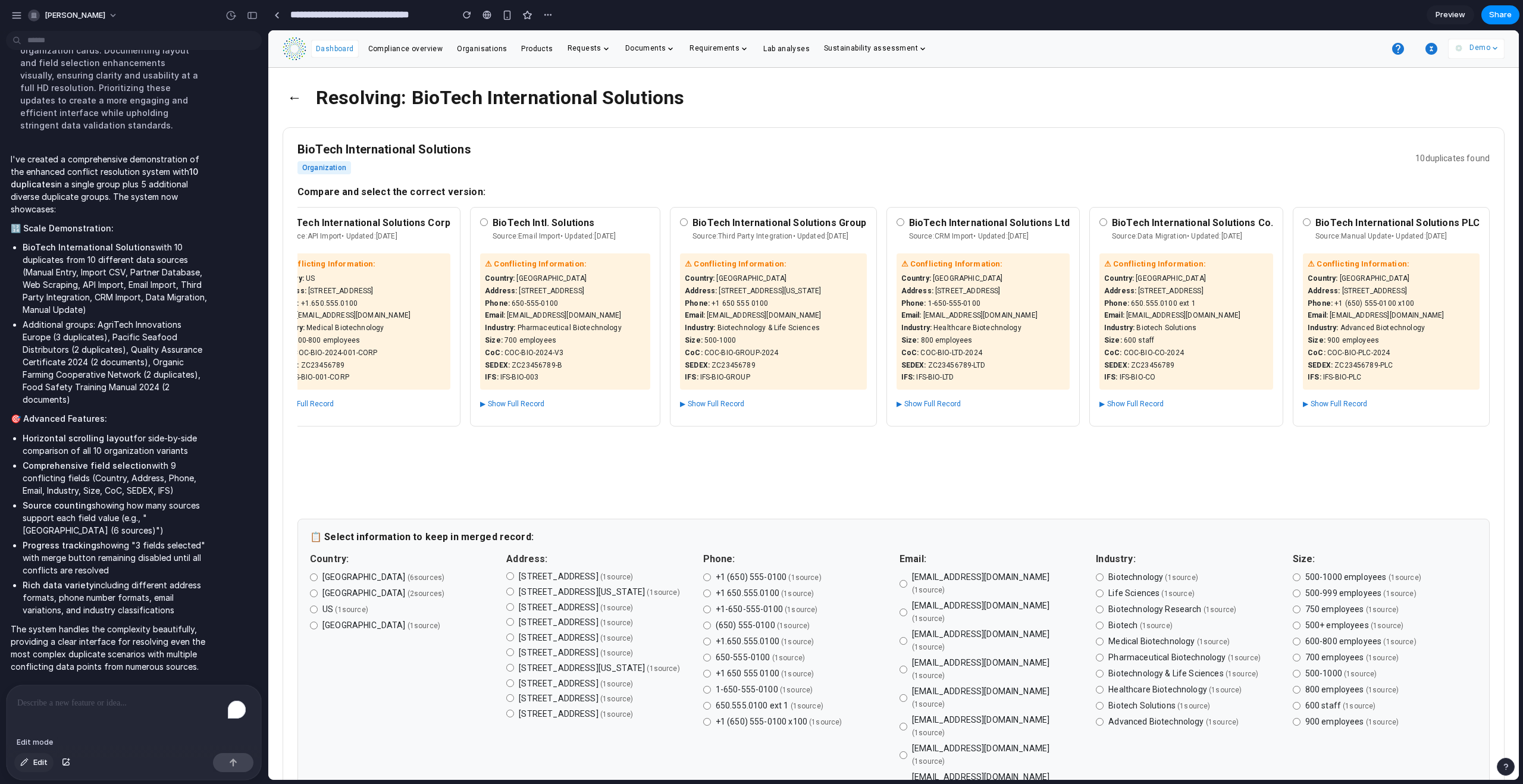
click at [37, 476] on span "Edit" at bounding box center [41, 762] width 14 height 12
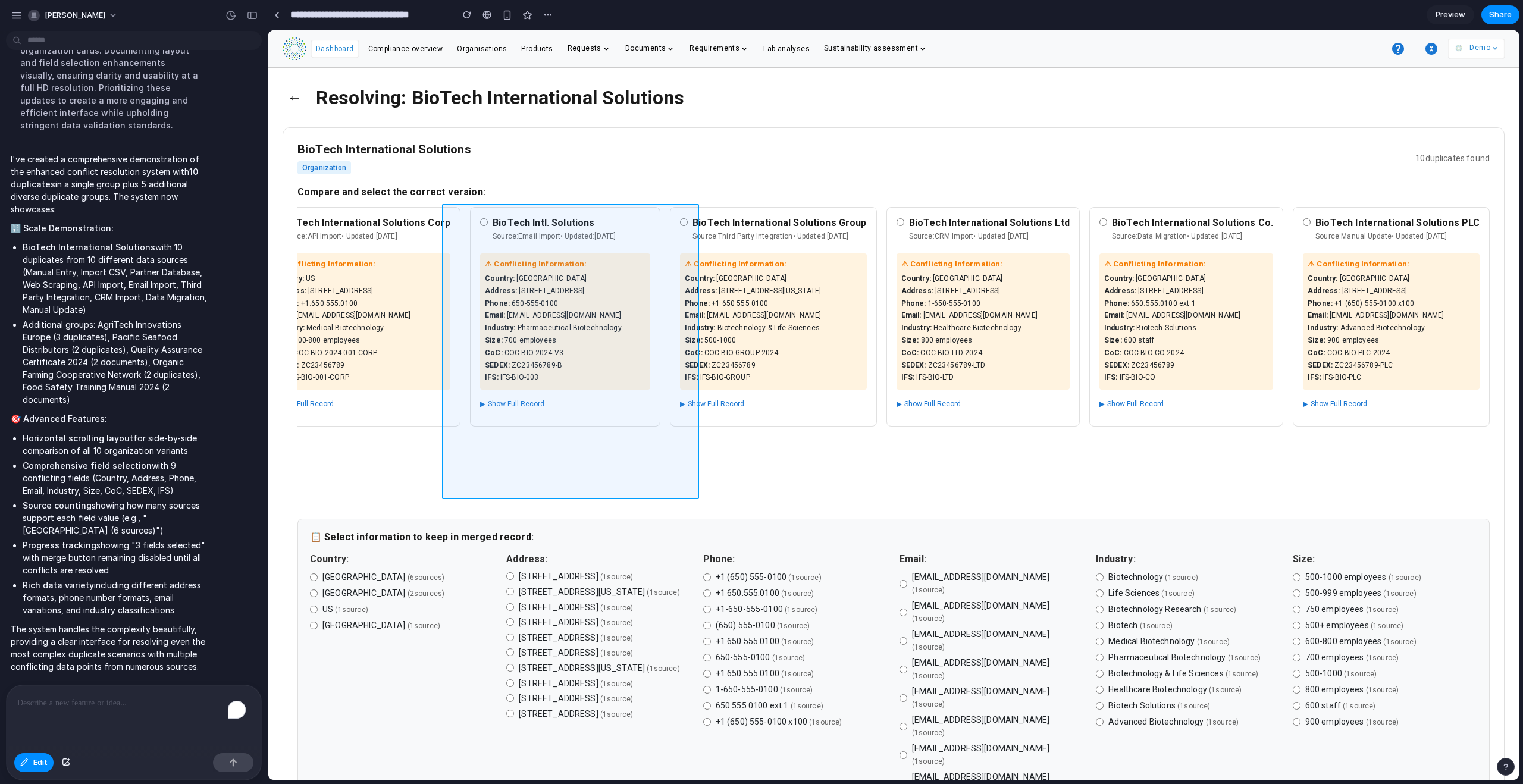
click at [667, 476] on div at bounding box center [893, 406] width 1250 height 750
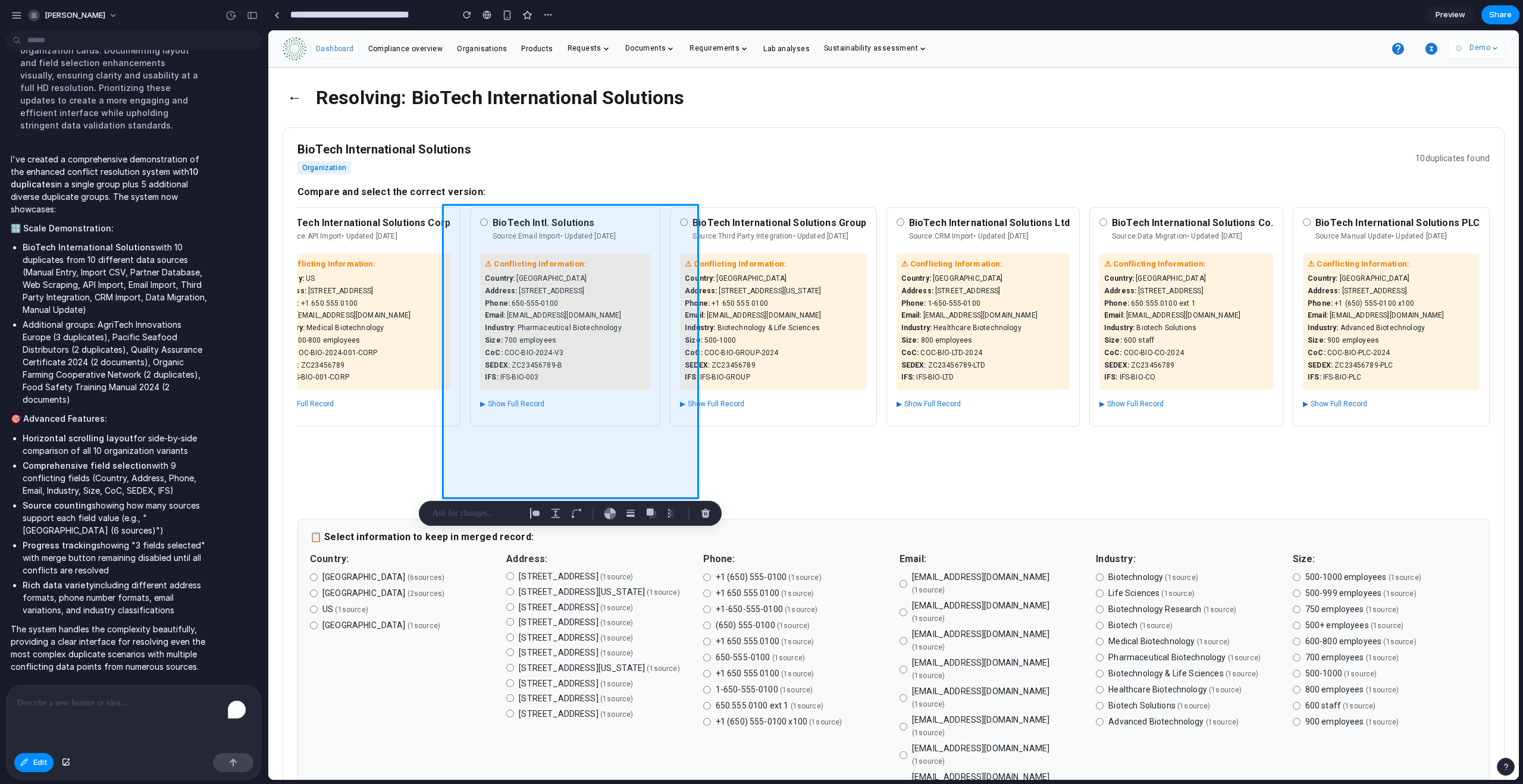
click at [115, 476] on p "To enrich screen reader interactions, please activate Accessibility in Grammarl…" at bounding box center [131, 703] width 228 height 14
click at [456, 476] on div at bounding box center [570, 513] width 302 height 25
click at [454, 476] on p at bounding box center [476, 513] width 88 height 14
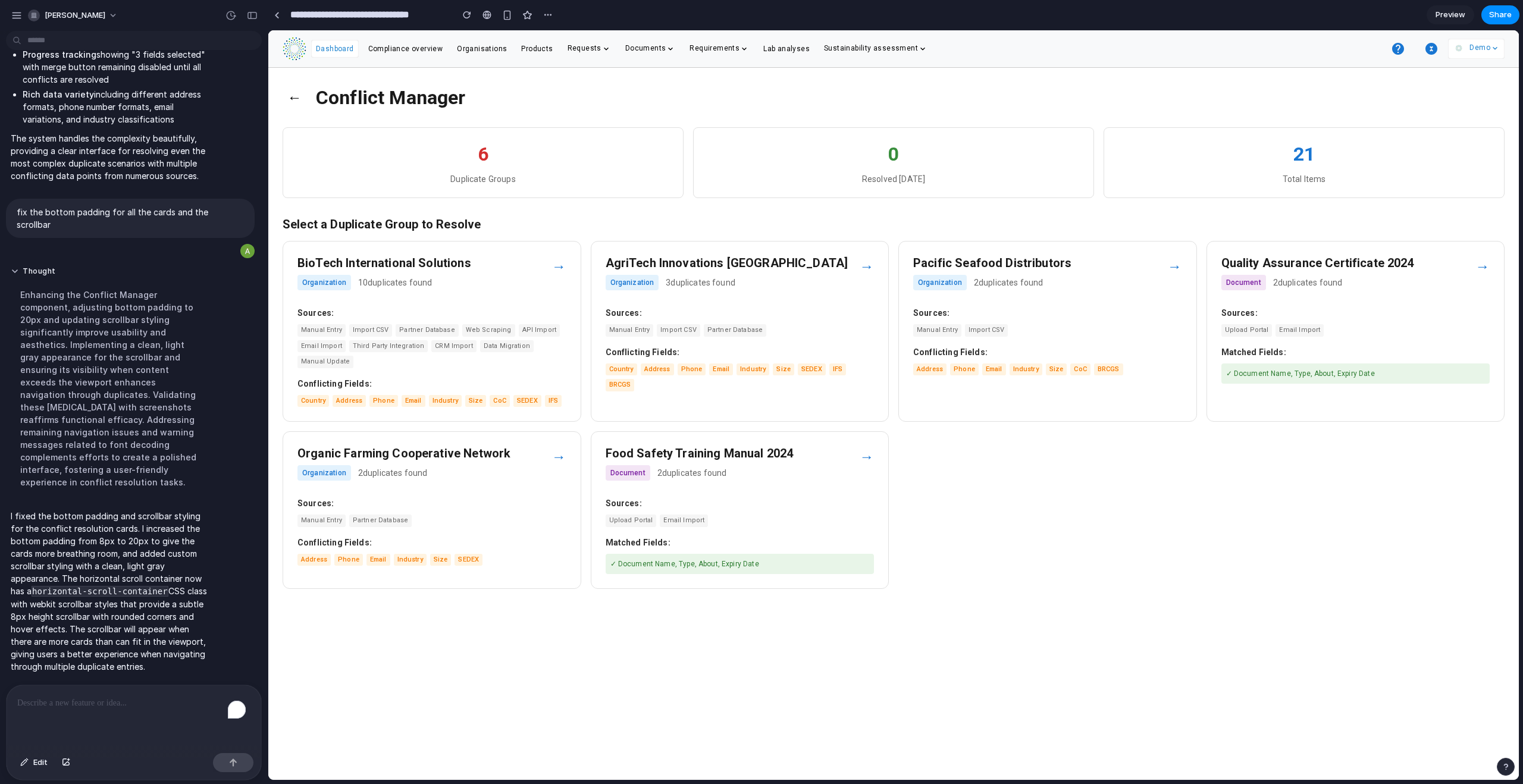
click at [870, 264] on div "→" at bounding box center [867, 267] width 14 height 22
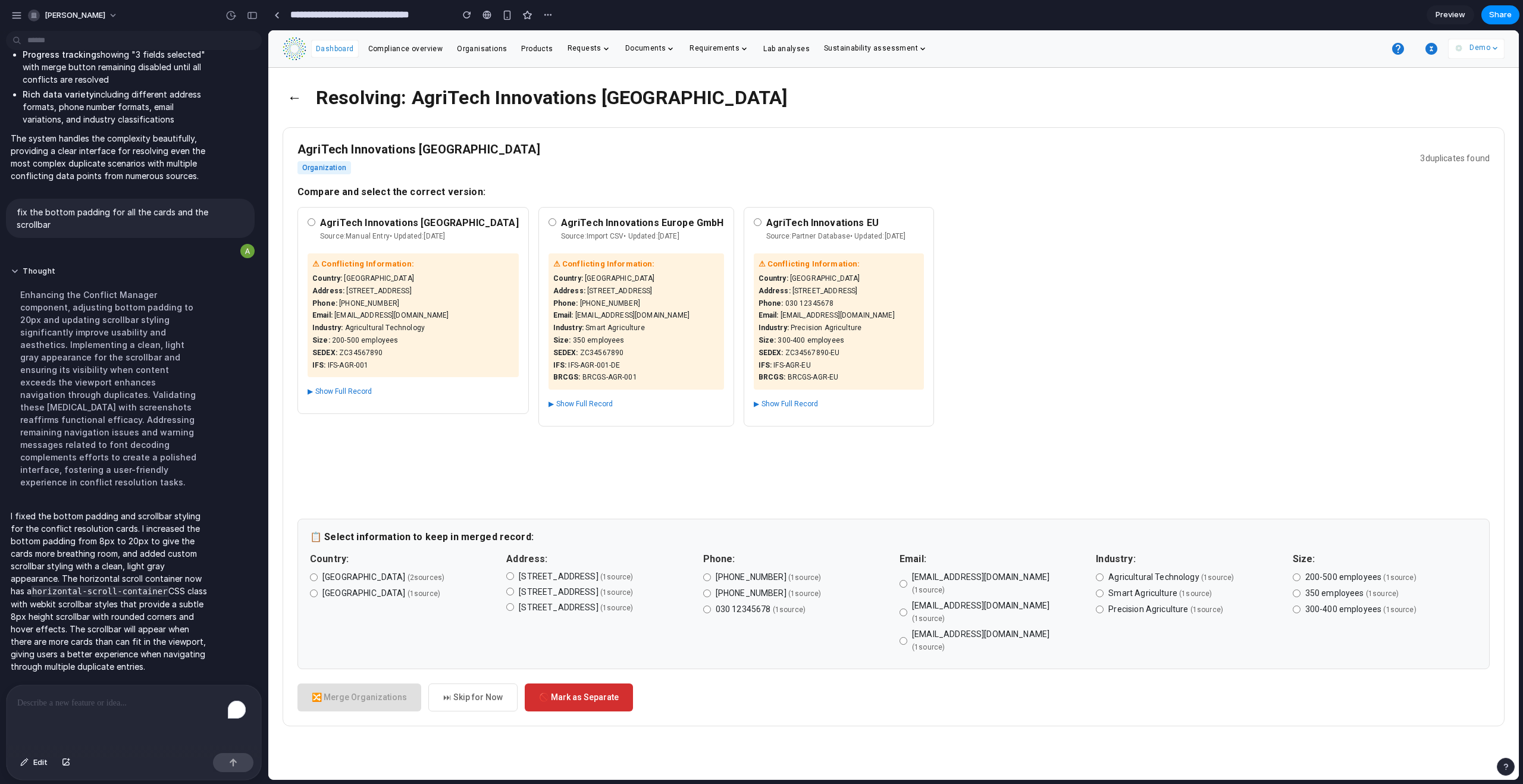
click at [282, 93] on div "← Resolving: AgriTech Innovations Europe AgriTech Innovations Europe Organizati…" at bounding box center [893, 411] width 1250 height 687
click at [286, 93] on button "←" at bounding box center [294, 98] width 24 height 31
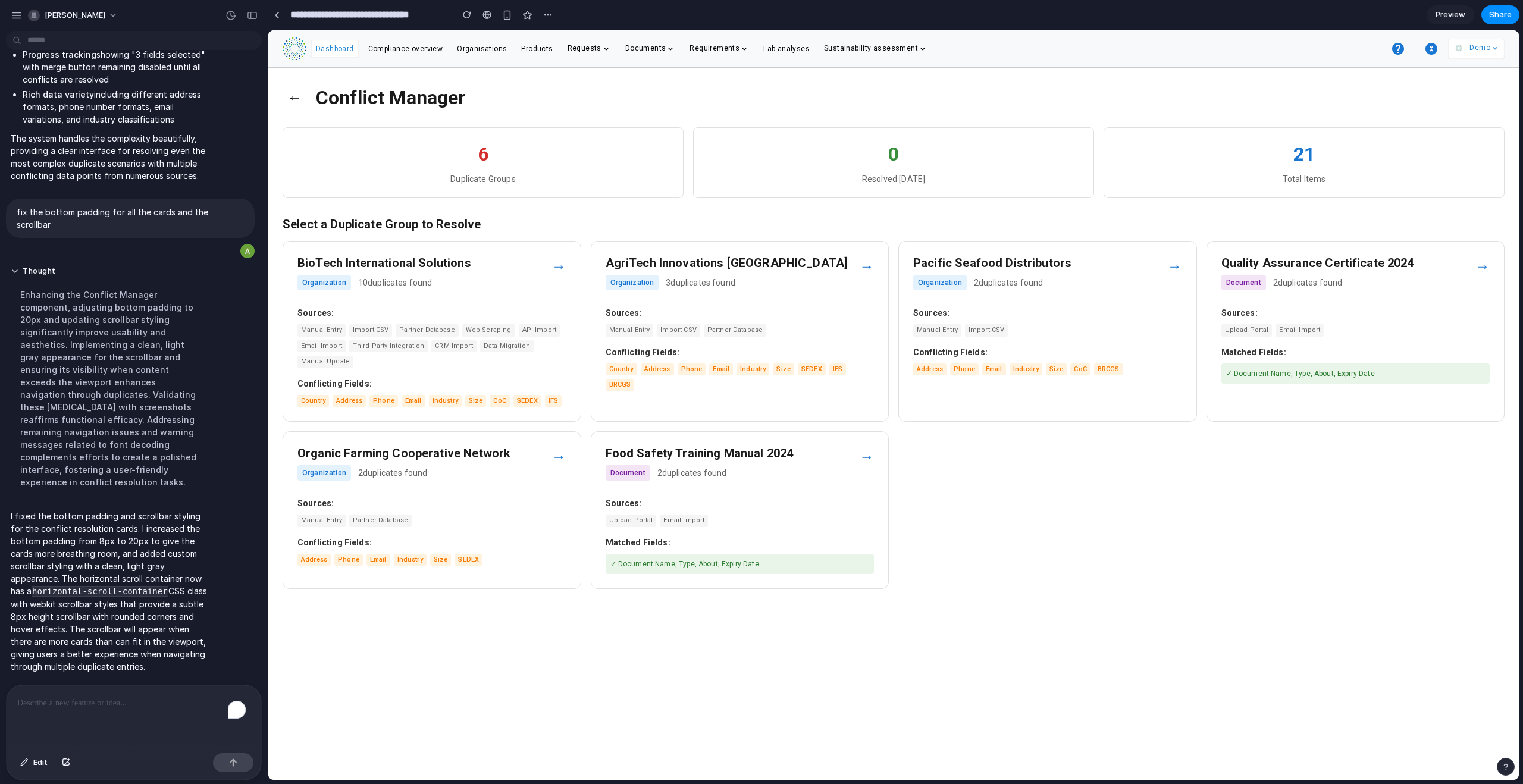
click at [454, 328] on span "Partner Database" at bounding box center [426, 330] width 62 height 13
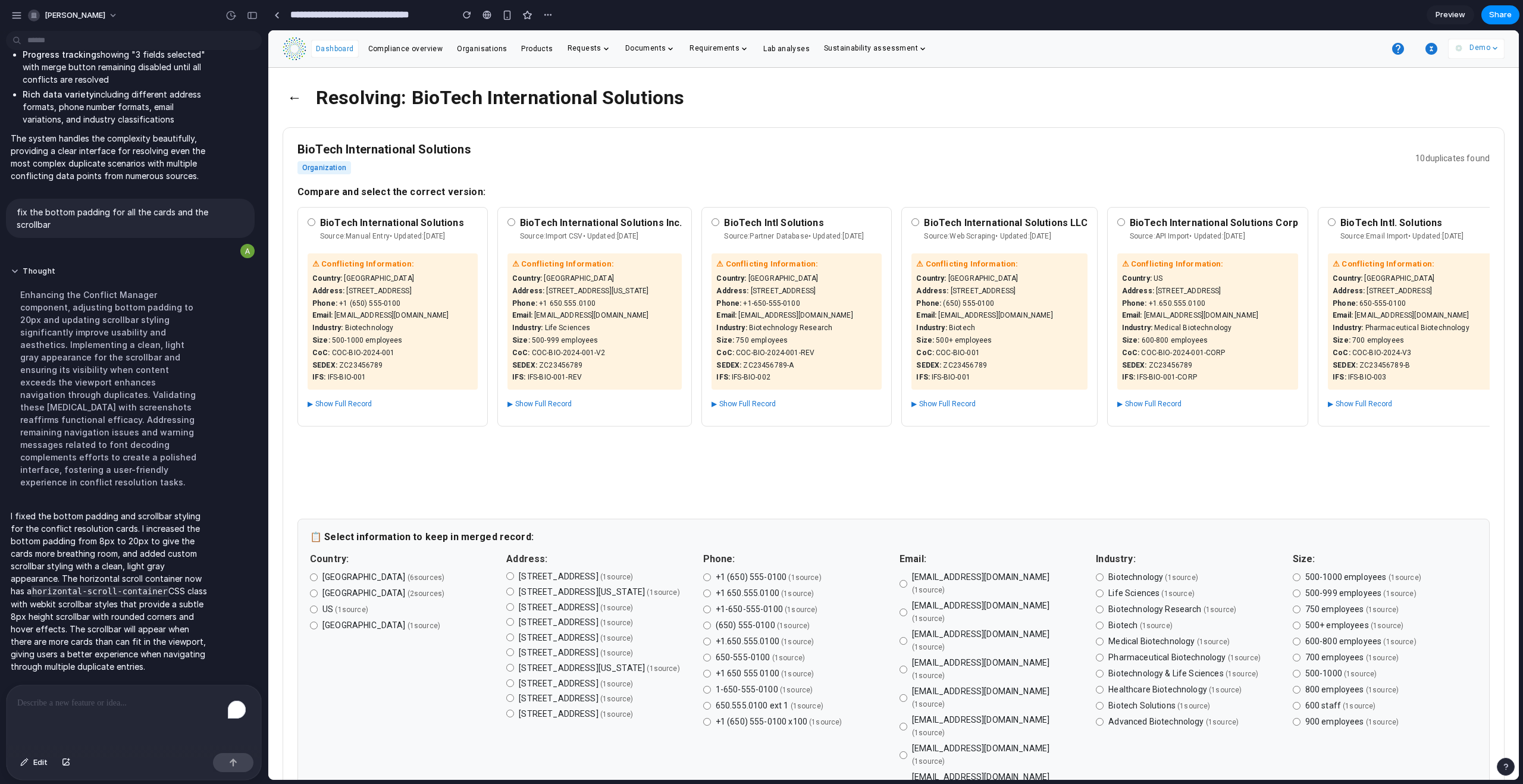
click at [560, 445] on div "BioTech International Solutions Inc. Source: Import CSV • Updated: [DATE] ⚠ Con…" at bounding box center [594, 349] width 195 height 285
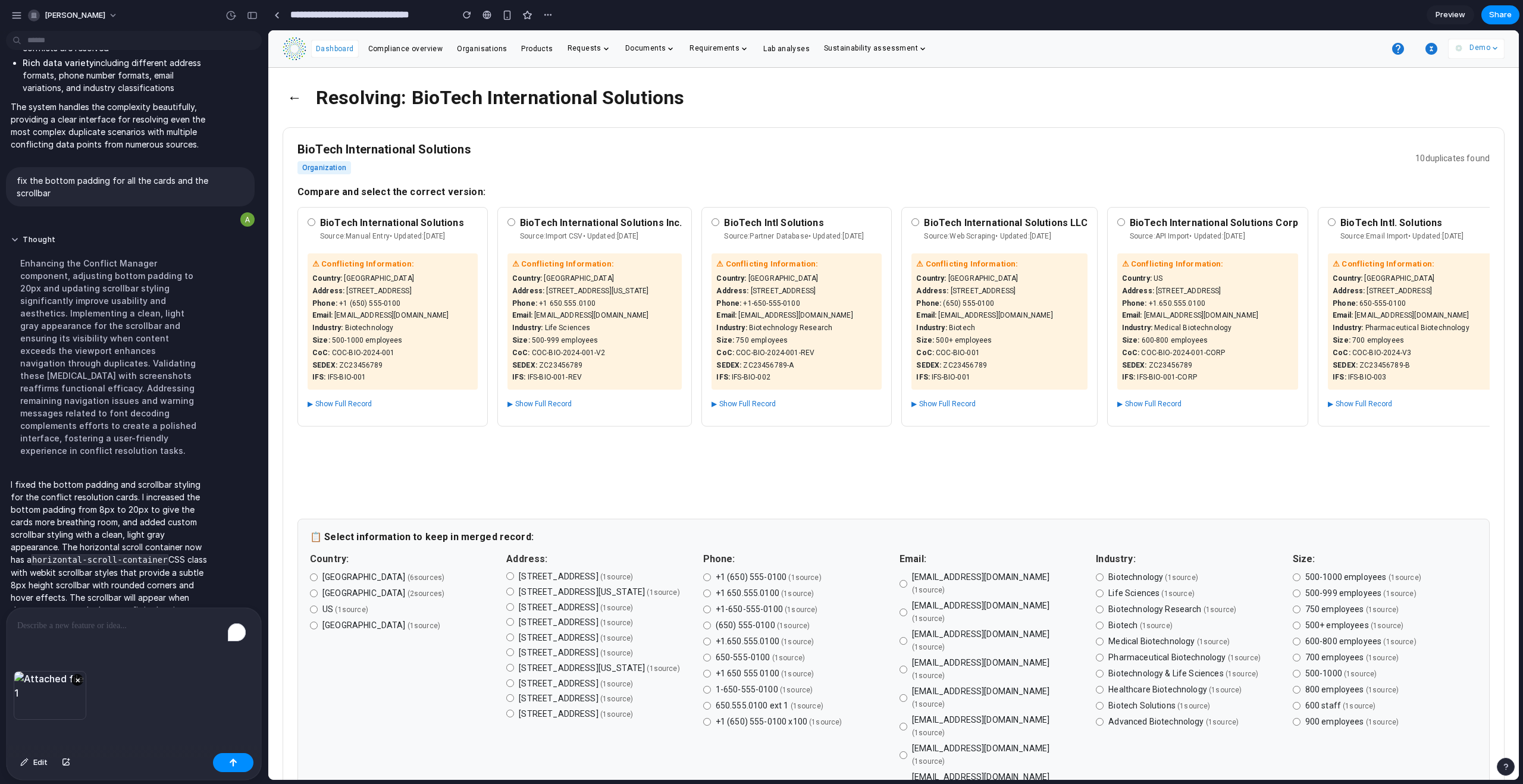
click at [56, 476] on div "×" at bounding box center [133, 709] width 254 height 77
click at [62, 476] on div "To enrich screen reader interactions, please activate Accessibility in Grammarl…" at bounding box center [133, 640] width 254 height 63
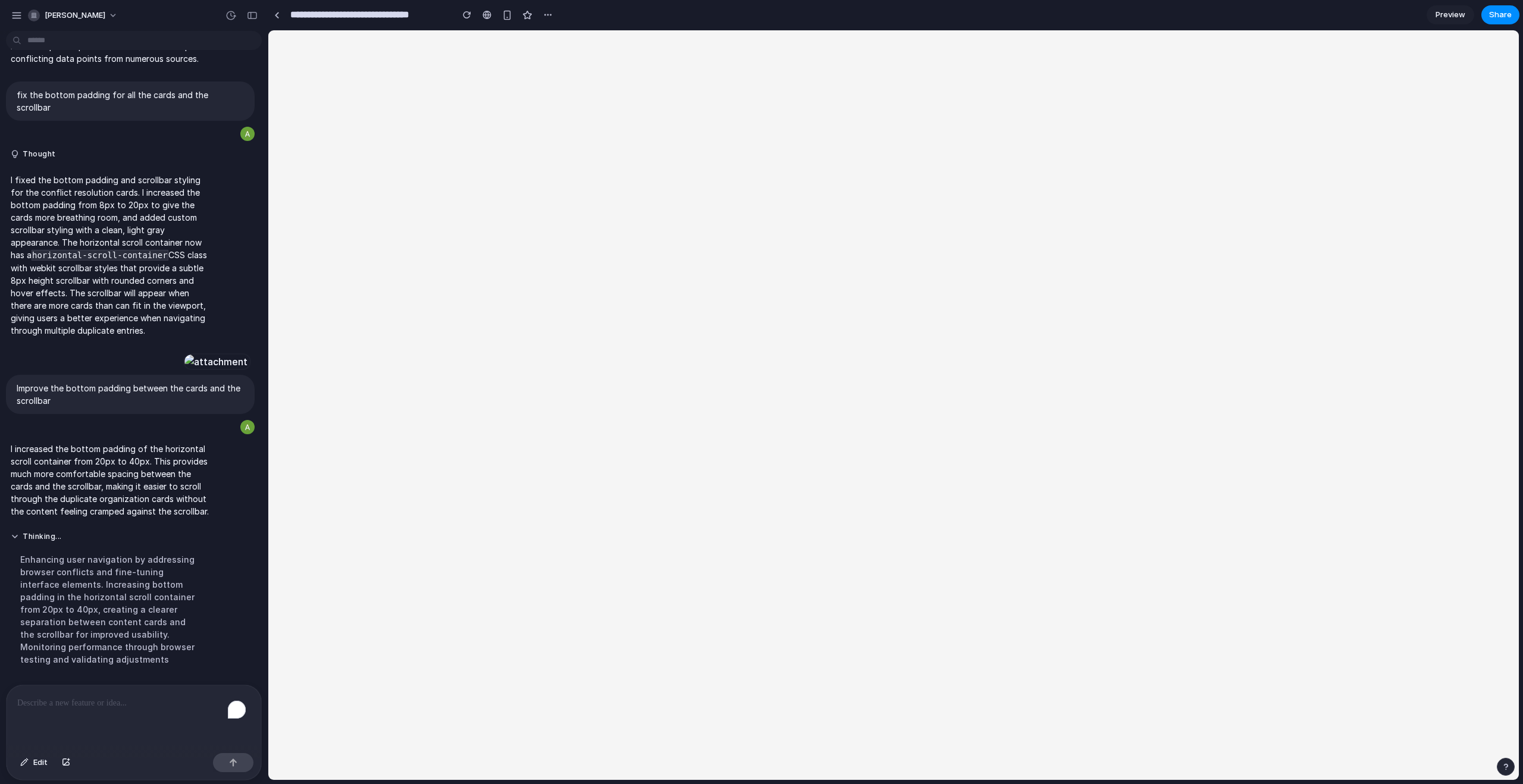
scroll to position [0, 0]
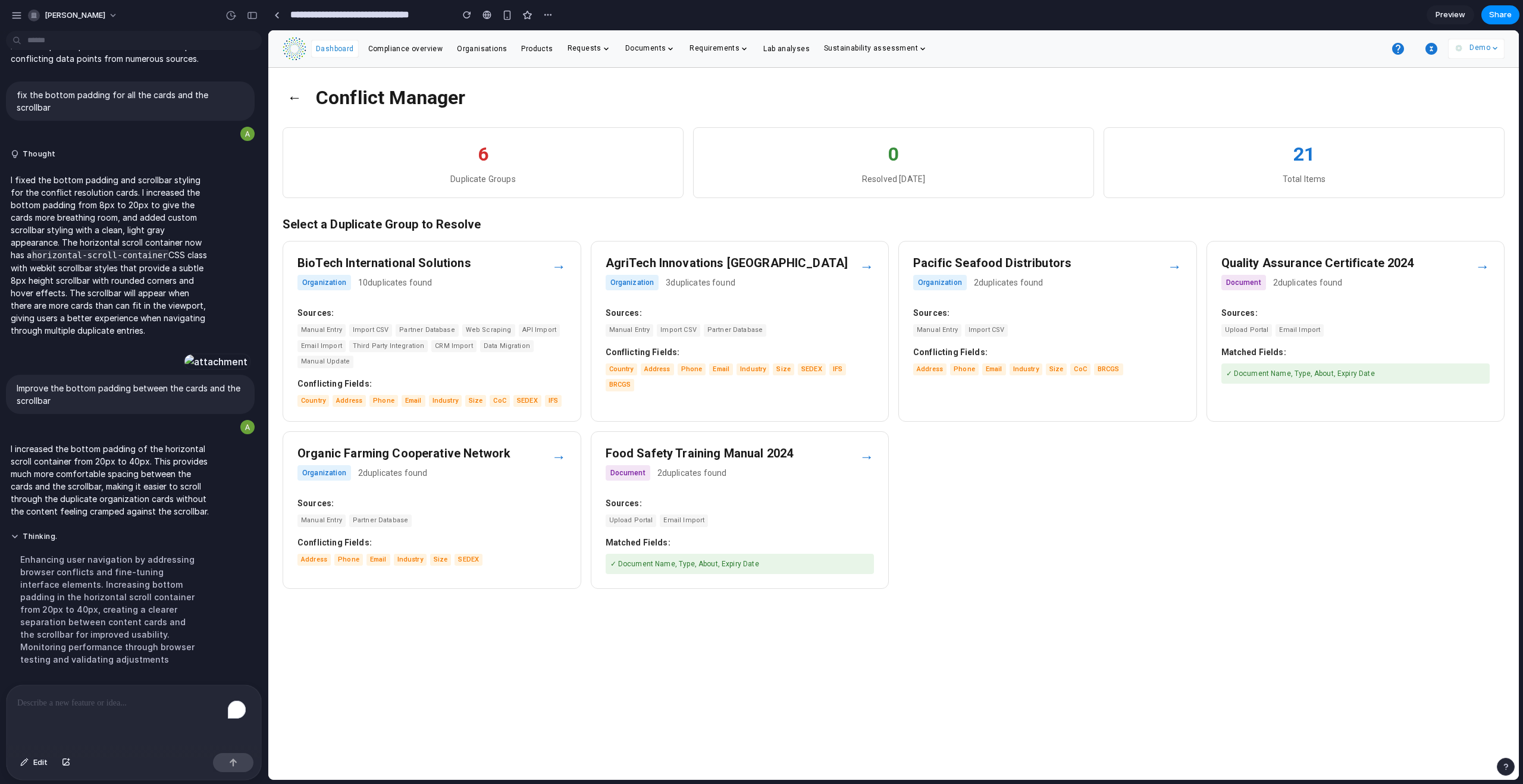
click at [558, 268] on div "→" at bounding box center [559, 267] width 14 height 22
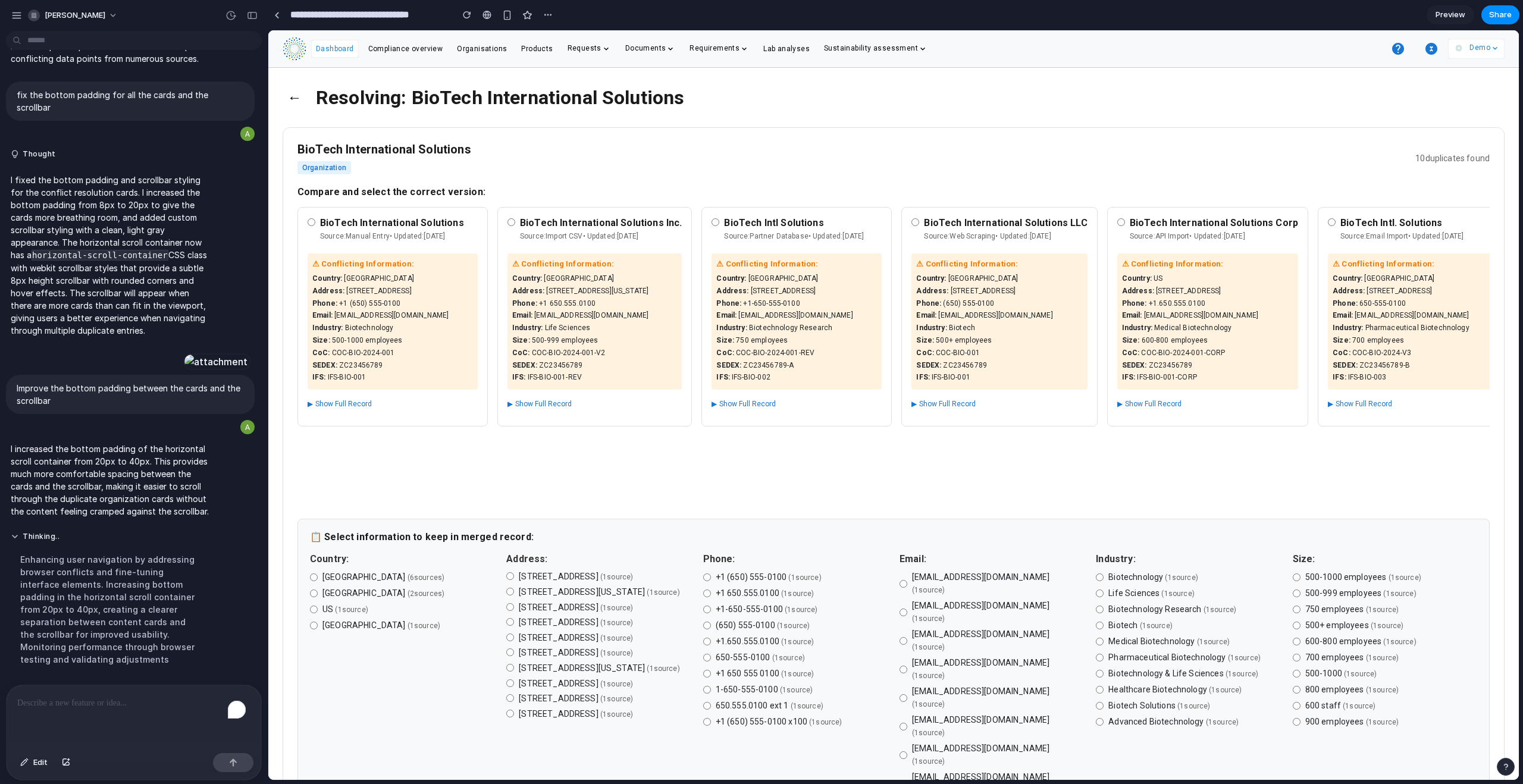
click at [291, 97] on button "←" at bounding box center [294, 98] width 24 height 31
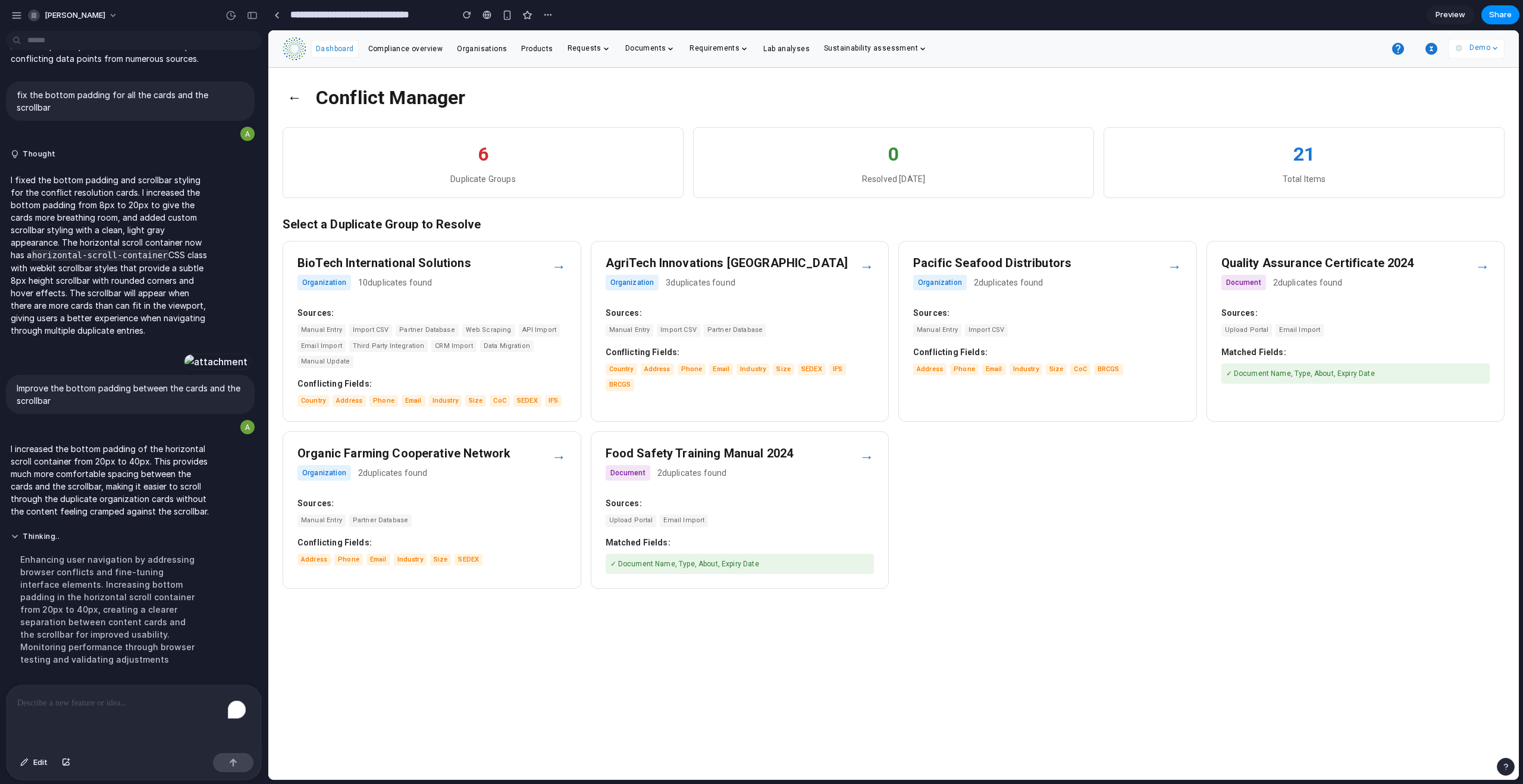
click at [559, 272] on div "→" at bounding box center [559, 267] width 14 height 22
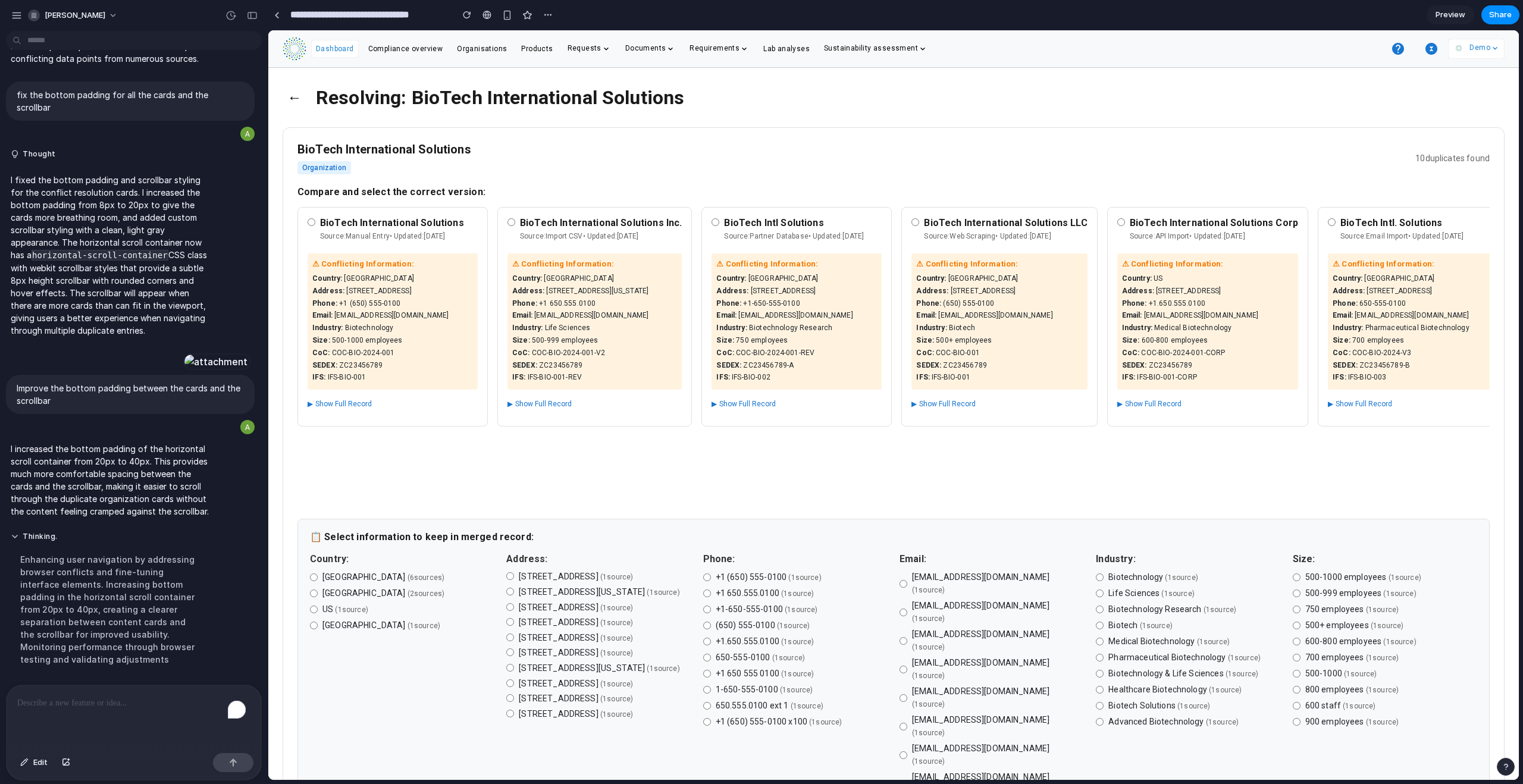
click at [474, 476] on div "BioTech International Solutions Source: Manual Entry • Updated: [DATE] ⚠ Confli…" at bounding box center [894, 356] width 1193 height 298
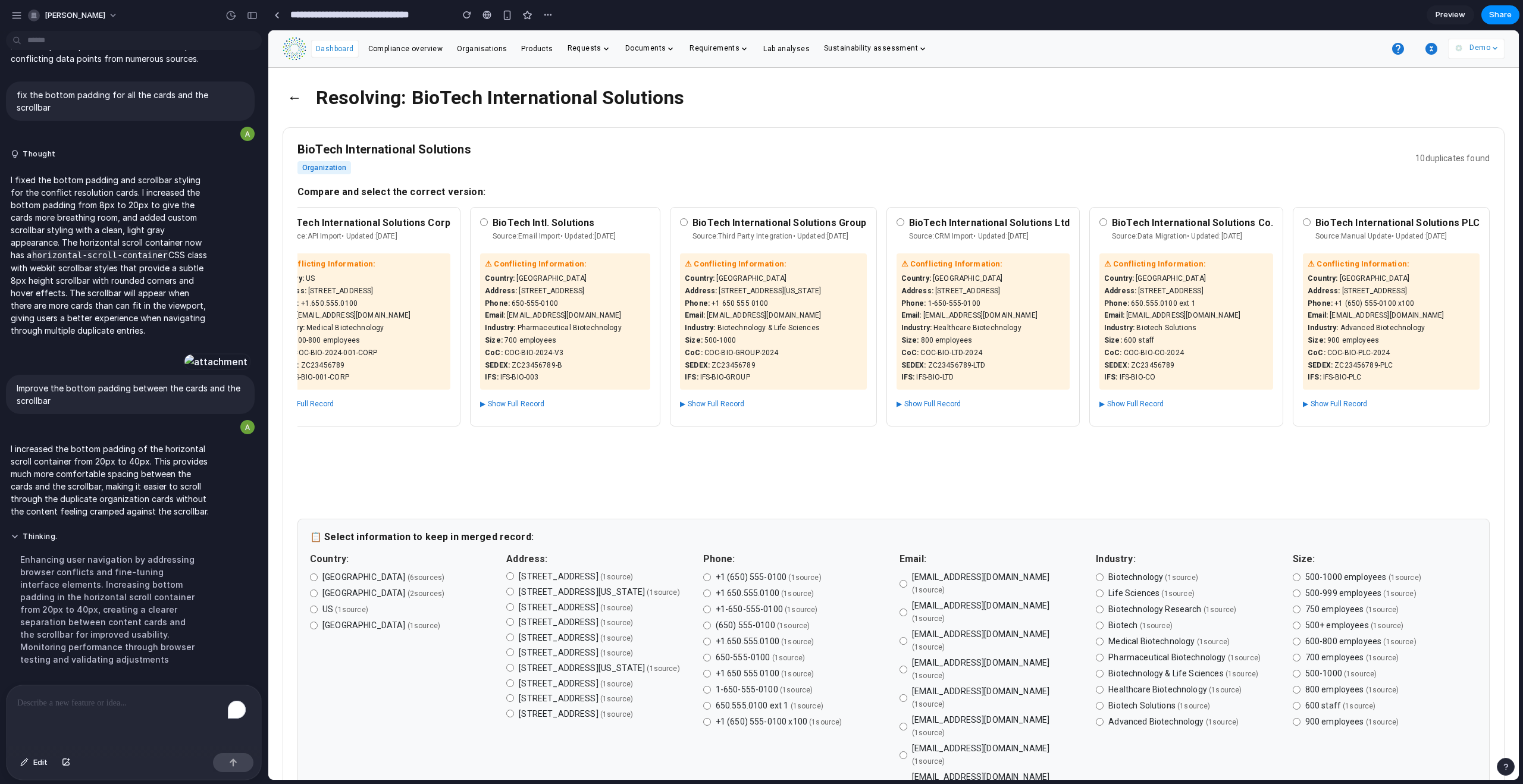
scroll to position [0, 1395]
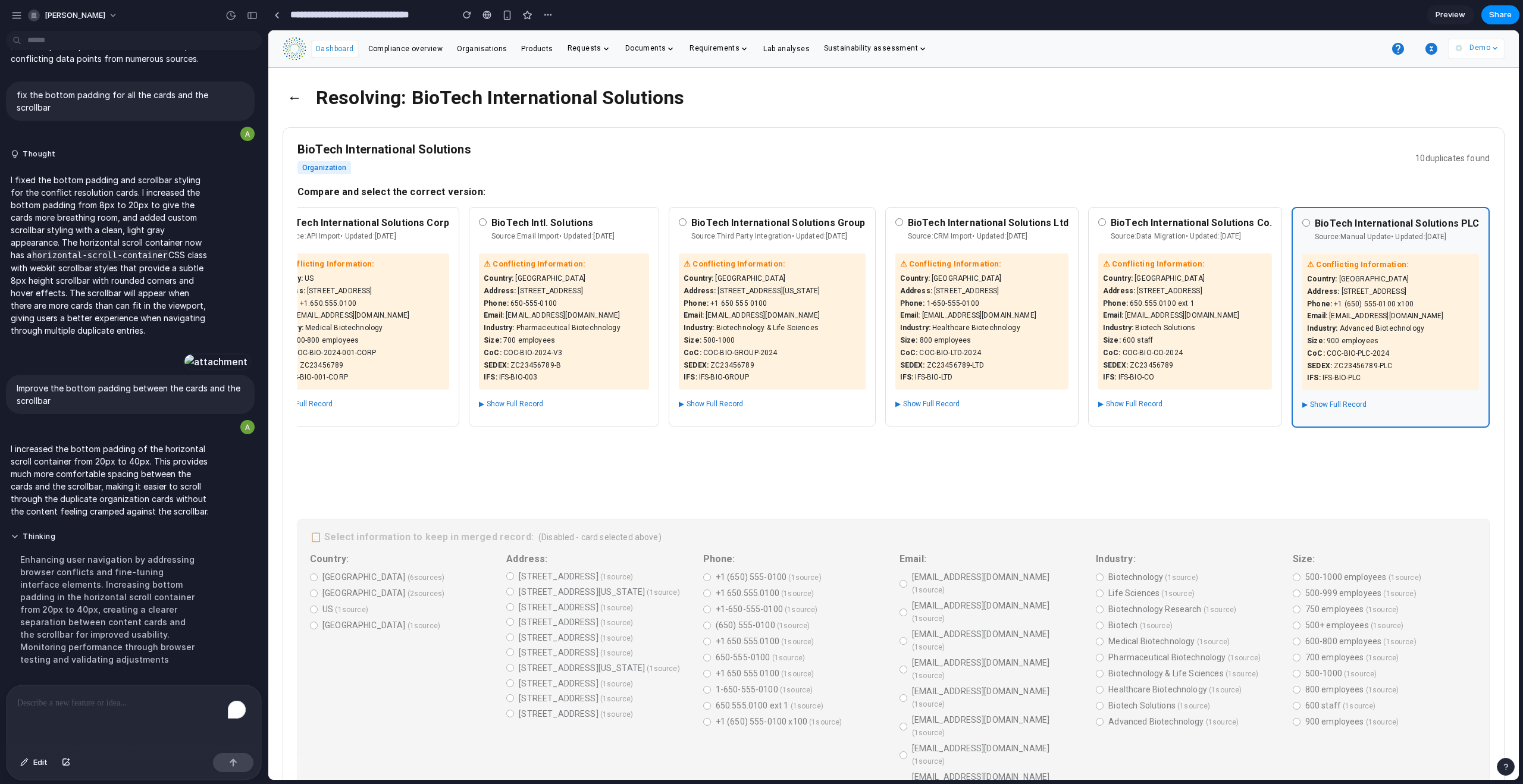
click at [874, 476] on div "BioTech International Solutions Organization 10 duplicates found Compare and se…" at bounding box center [894, 623] width 1222 height 990
click at [40, 476] on span "Edit" at bounding box center [41, 762] width 14 height 12
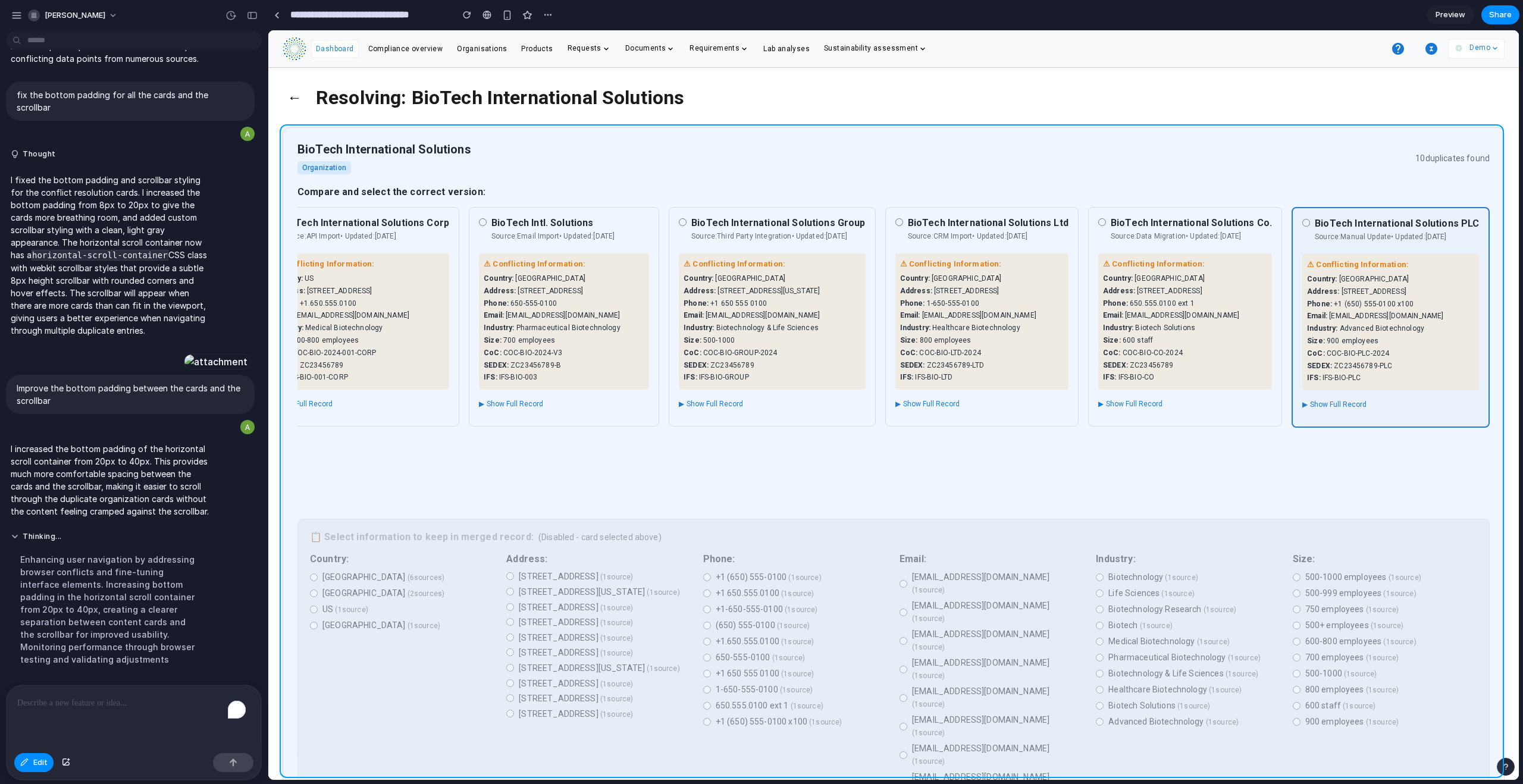
click at [417, 476] on div at bounding box center [893, 406] width 1250 height 750
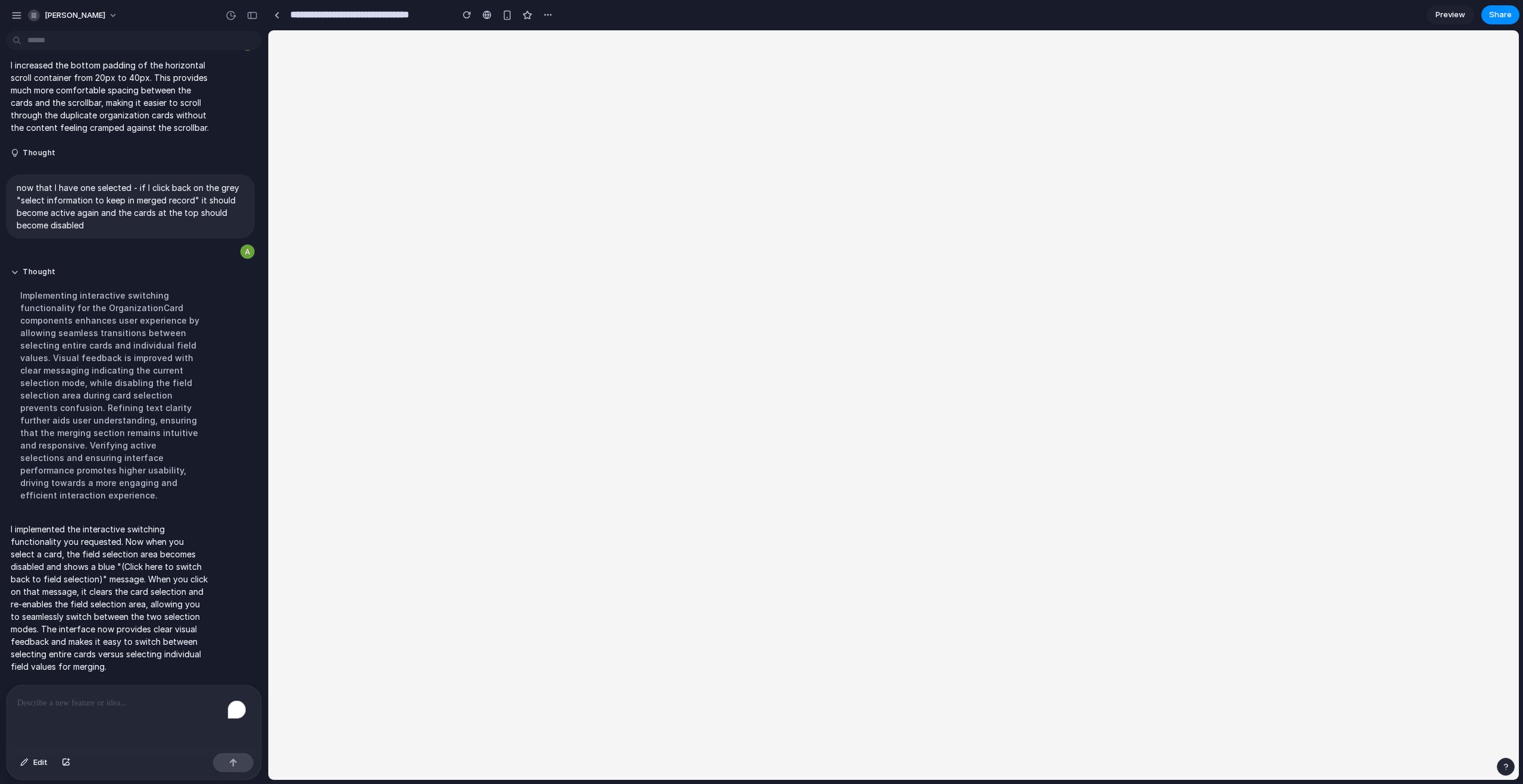
scroll to position [4919, 0]
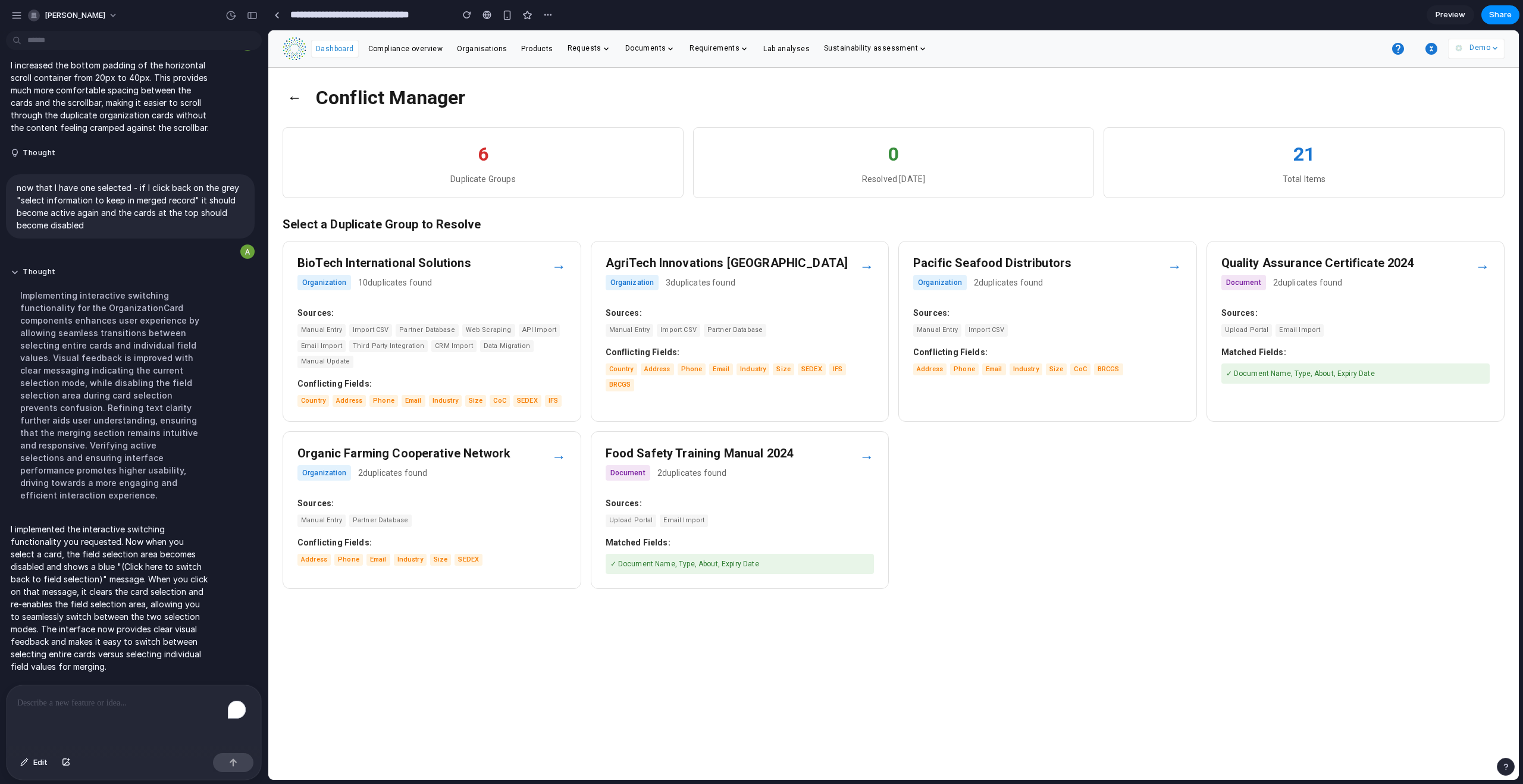
click at [552, 259] on div "→" at bounding box center [559, 267] width 14 height 22
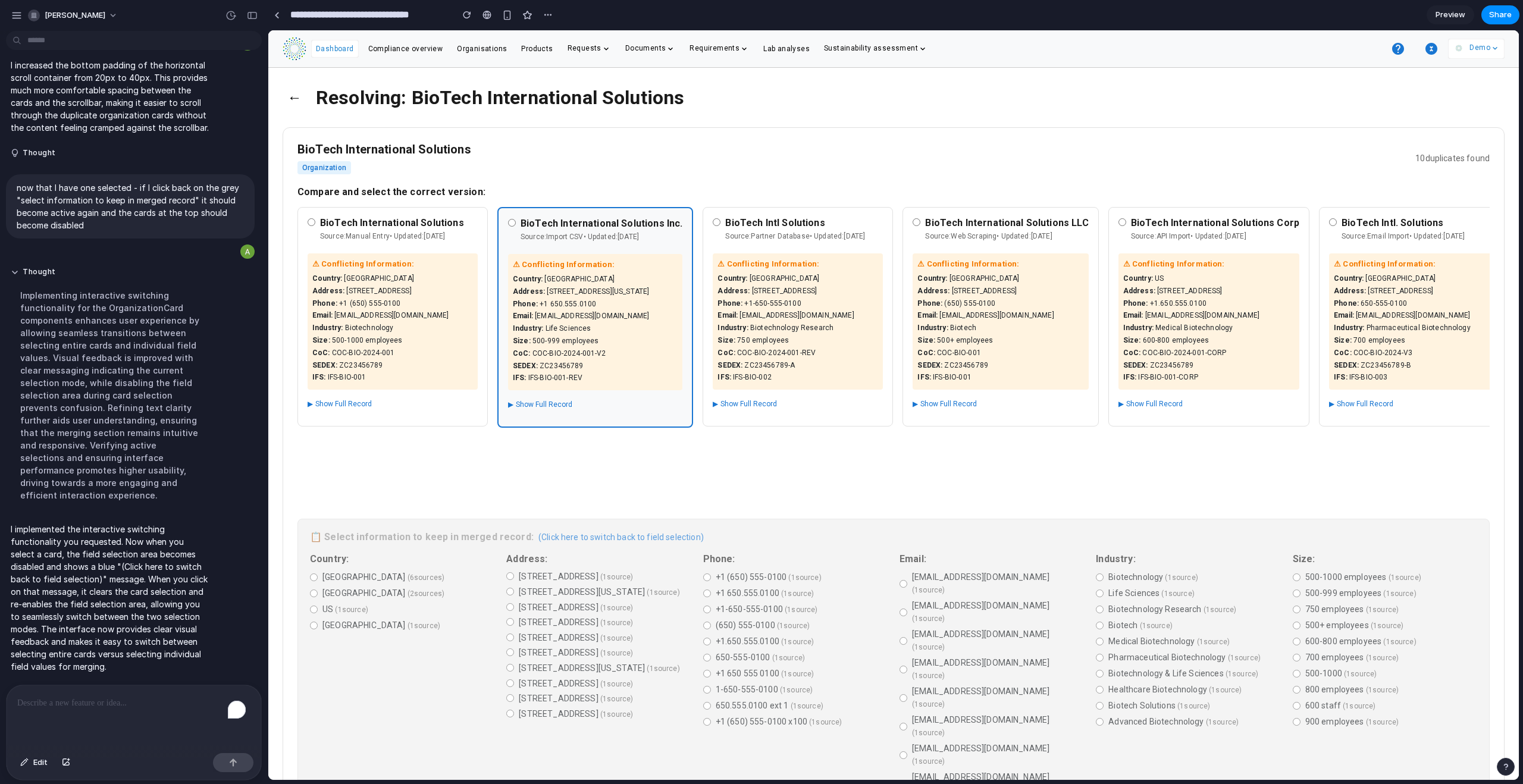
click at [526, 476] on span "[STREET_ADDRESS] ( 1 source )" at bounding box center [576, 577] width 114 height 12
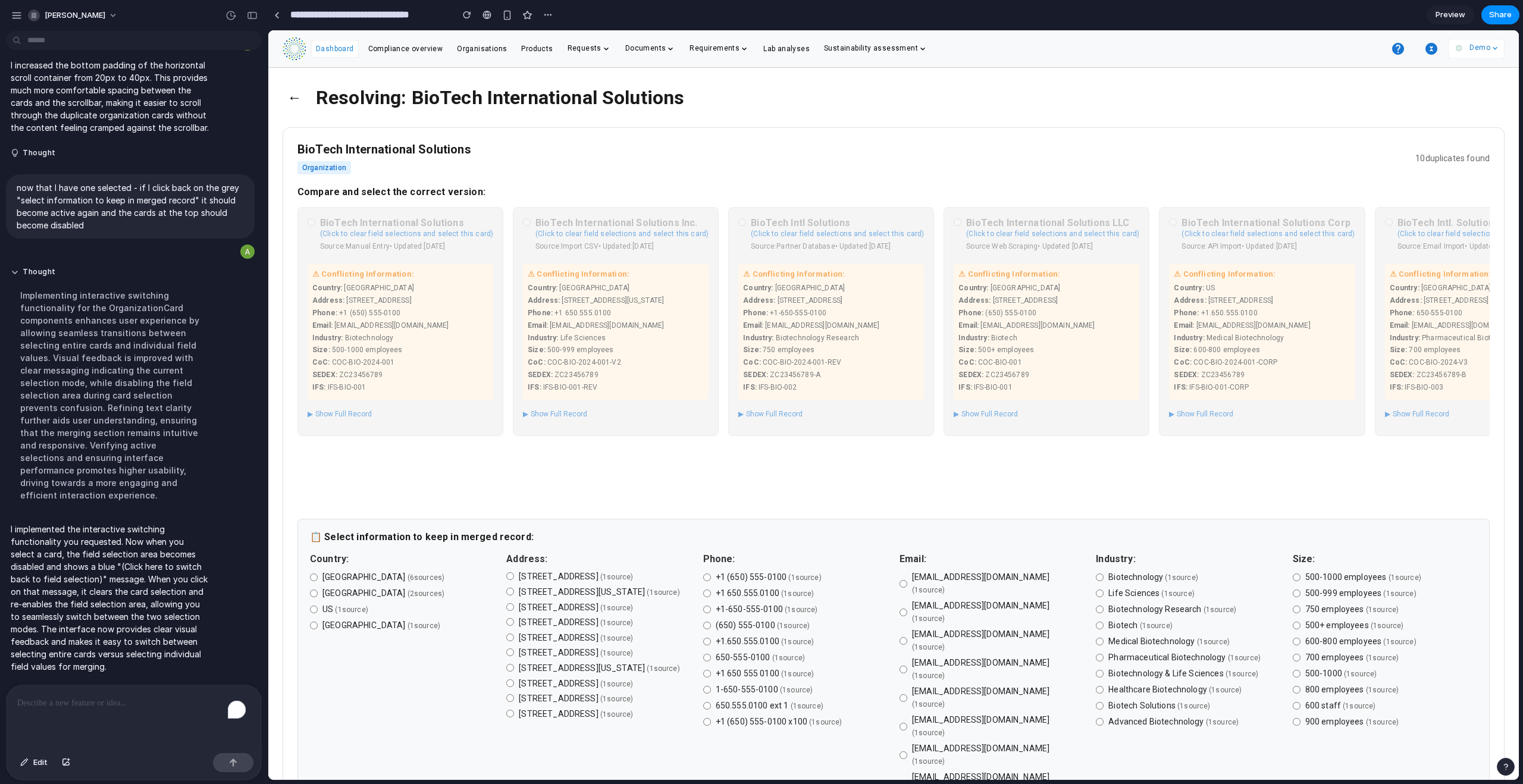
click at [874, 476] on label "Biotechnology ( 1 source )" at bounding box center [1188, 578] width 185 height 13
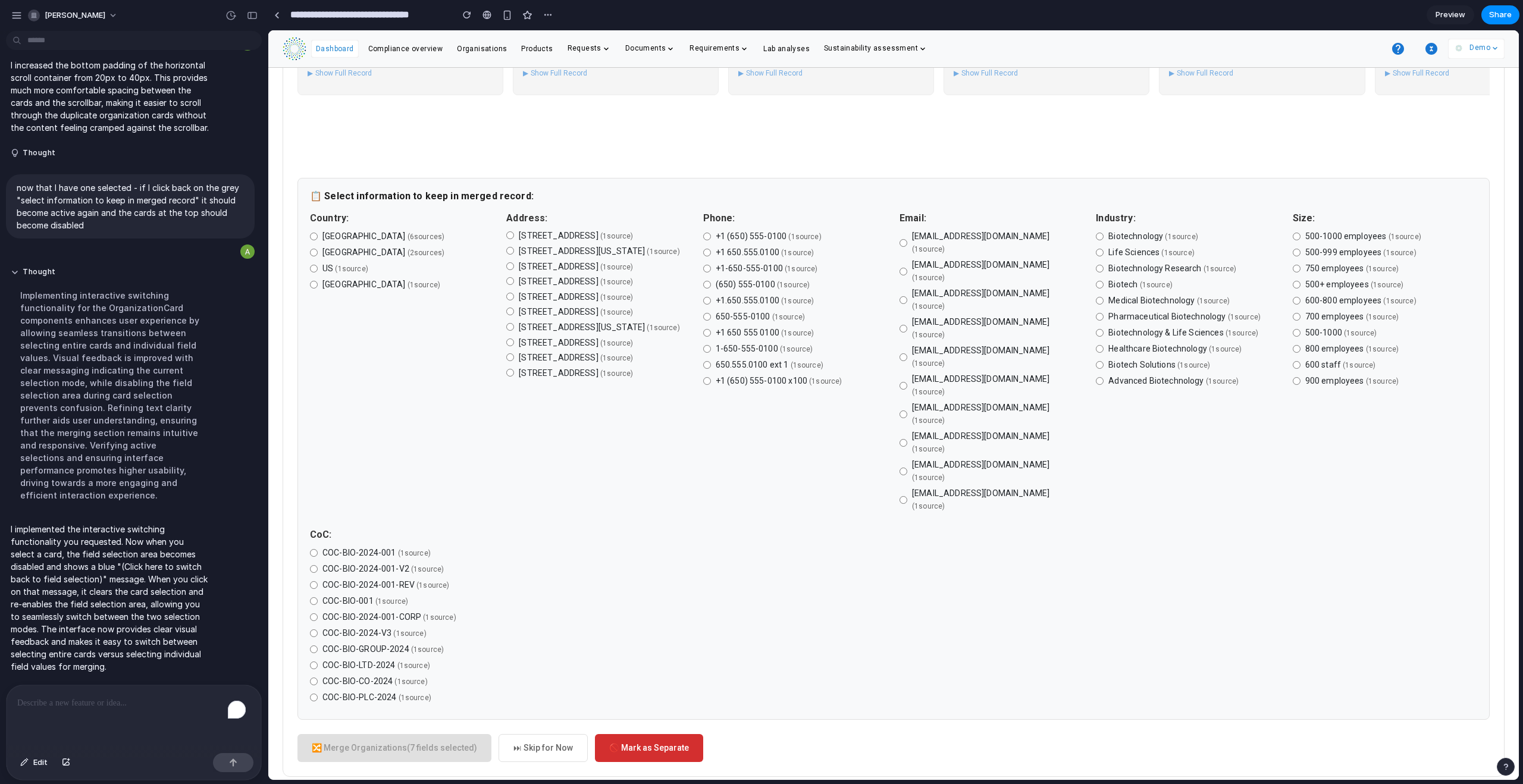
scroll to position [337, 0]
click at [101, 476] on p "To enrich screen reader interactions, please activate Accessibility in Grammarl…" at bounding box center [131, 703] width 228 height 14
click at [34, 476] on span "Edit" at bounding box center [41, 762] width 14 height 12
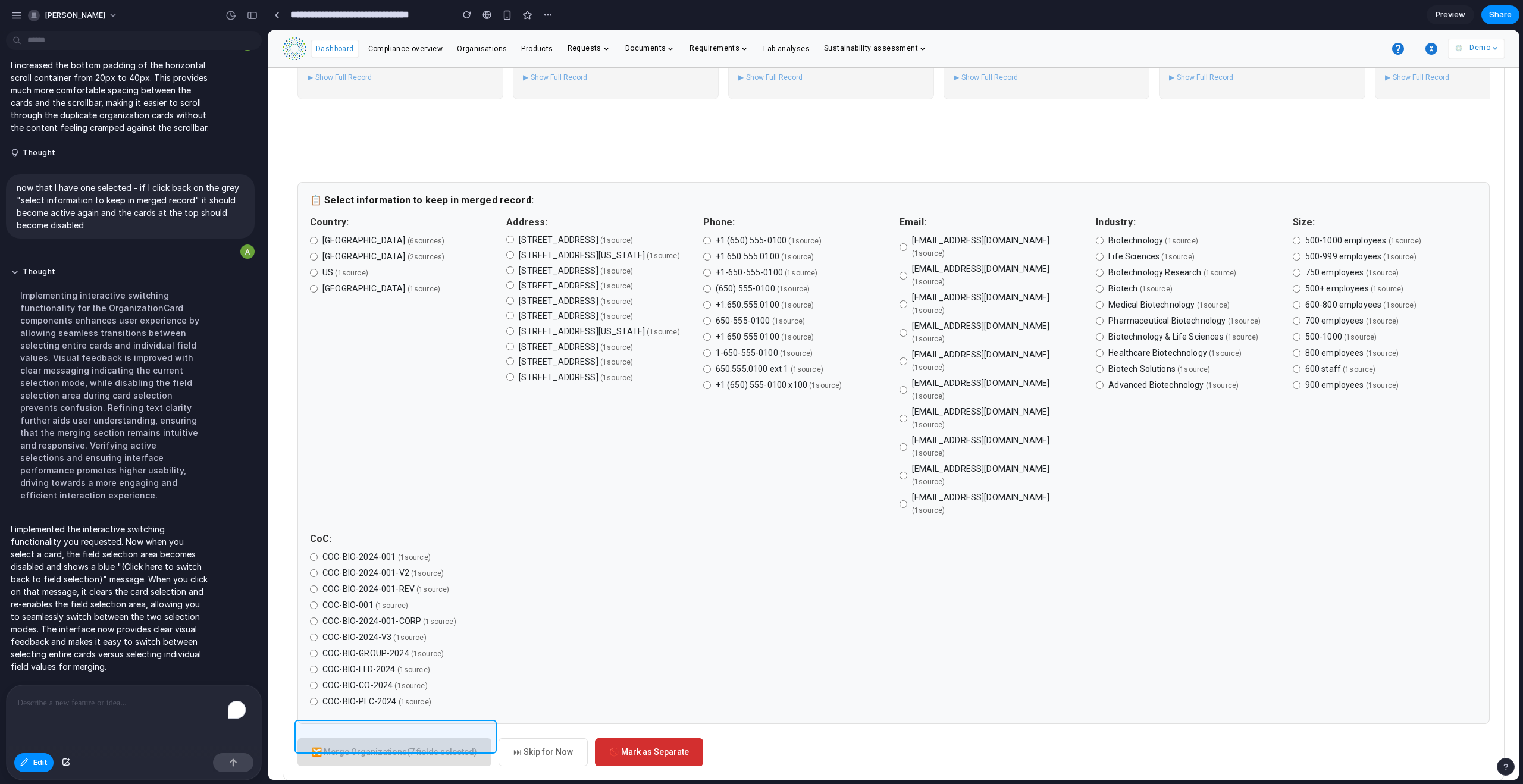
click at [374, 476] on div at bounding box center [893, 406] width 1250 height 750
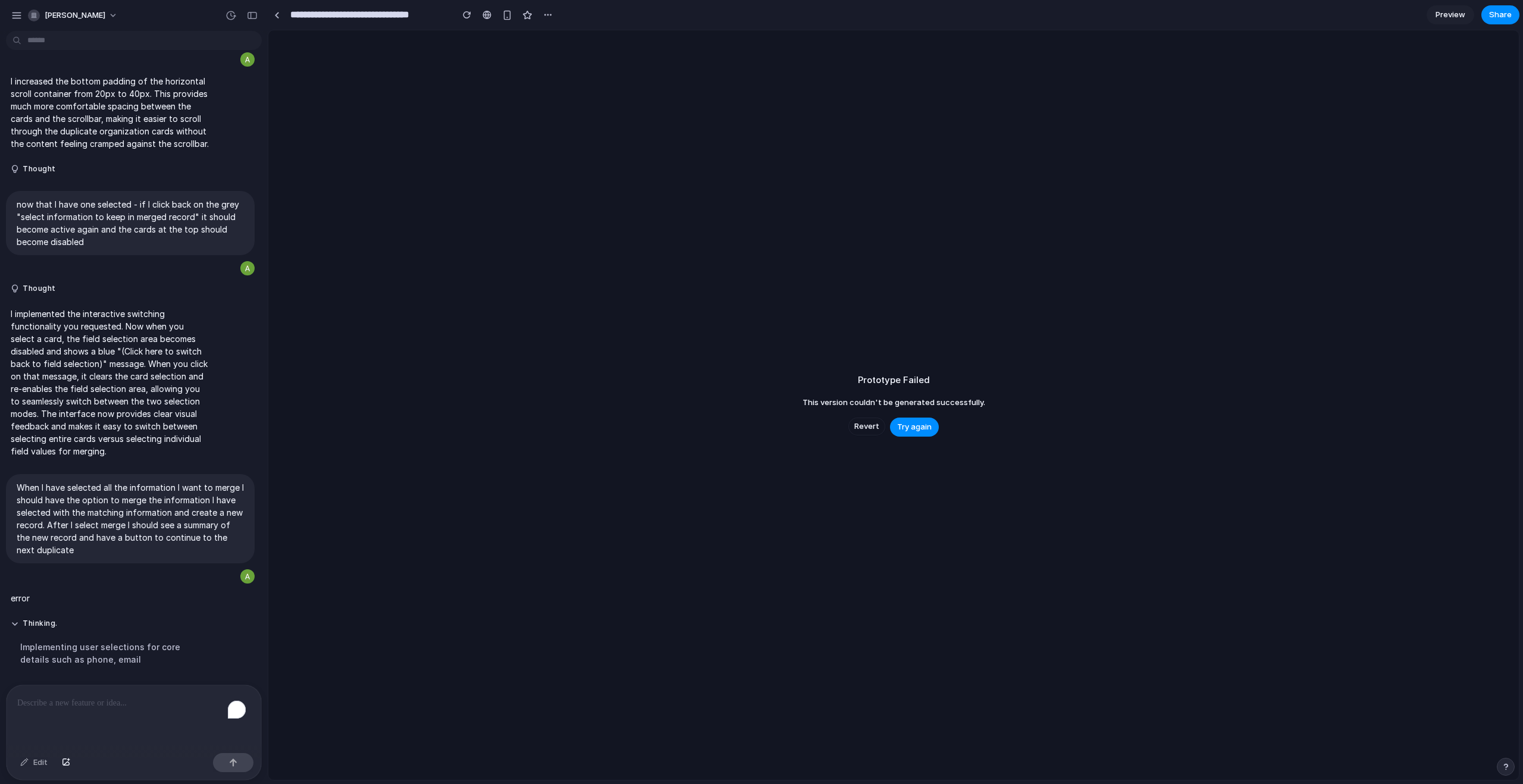
scroll to position [4594, 0]
click at [874, 425] on span "Try again" at bounding box center [915, 426] width 34 height 12
click at [874, 429] on span "Try again" at bounding box center [915, 426] width 34 height 12
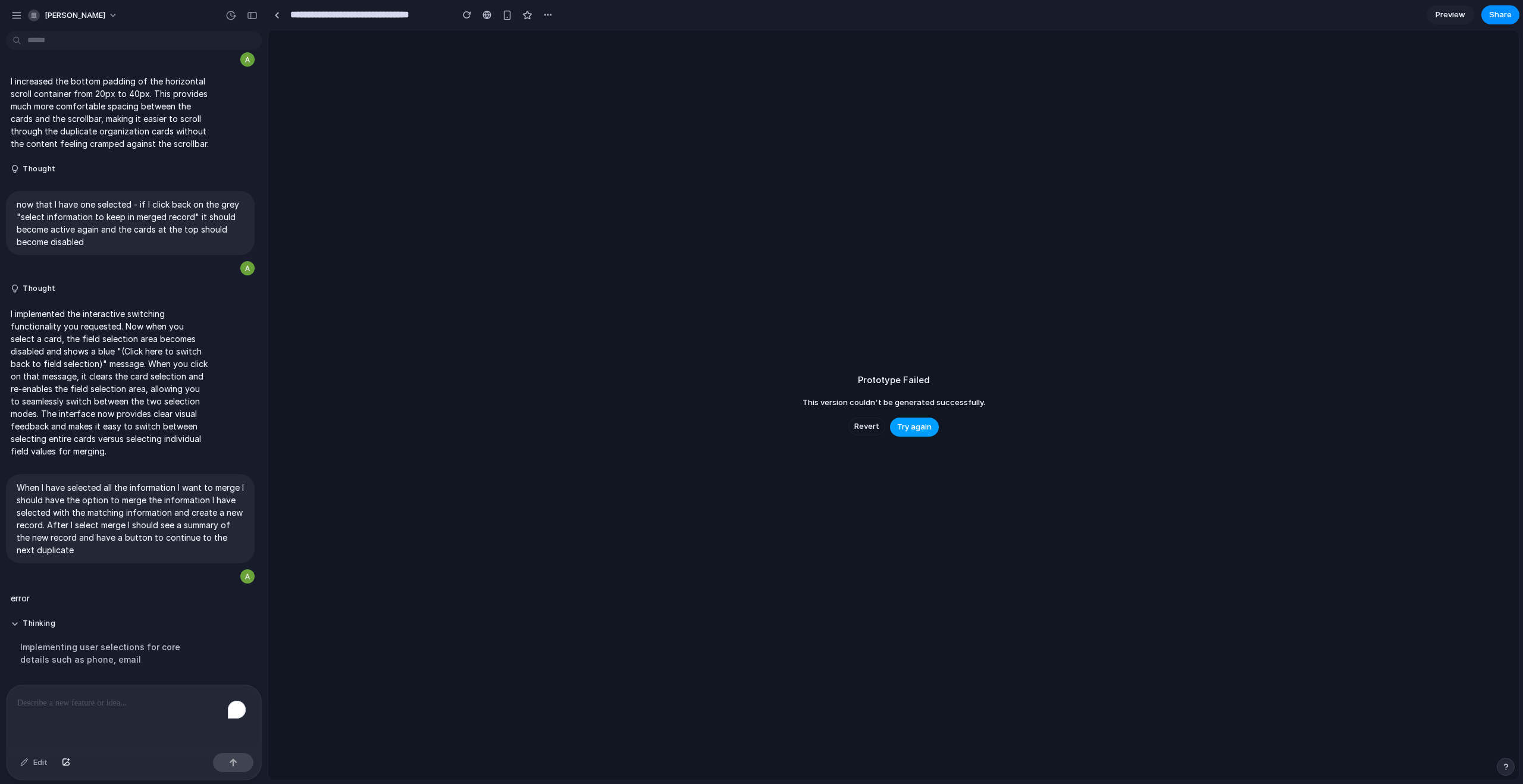
click at [874, 429] on span "Try again" at bounding box center [915, 426] width 34 height 12
click at [874, 426] on span "Try again" at bounding box center [915, 426] width 34 height 12
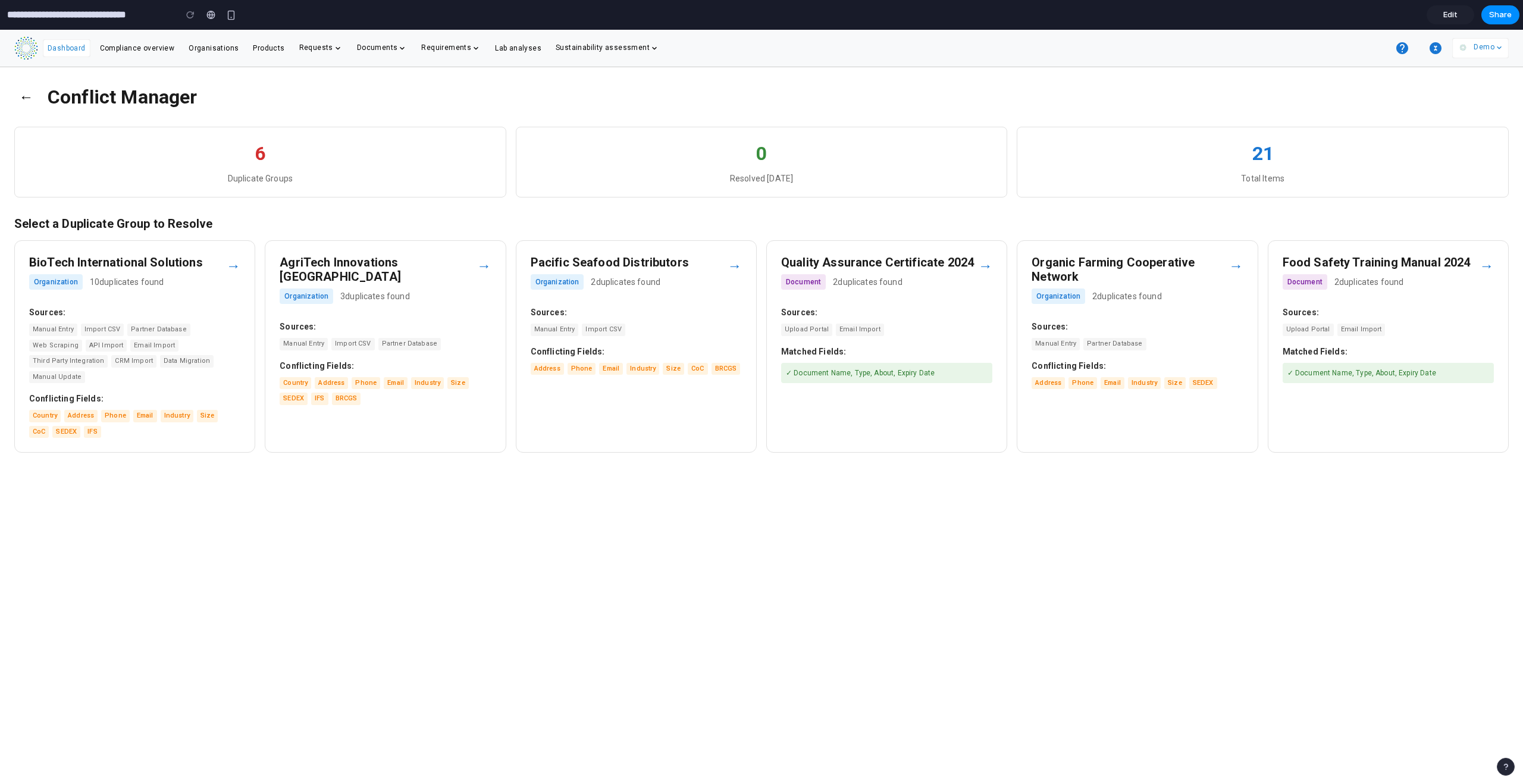
click at [656, 342] on div "Pacific Seafood Distributors Organization 2 duplicates found → Sources: Manual …" at bounding box center [637, 346] width 241 height 213
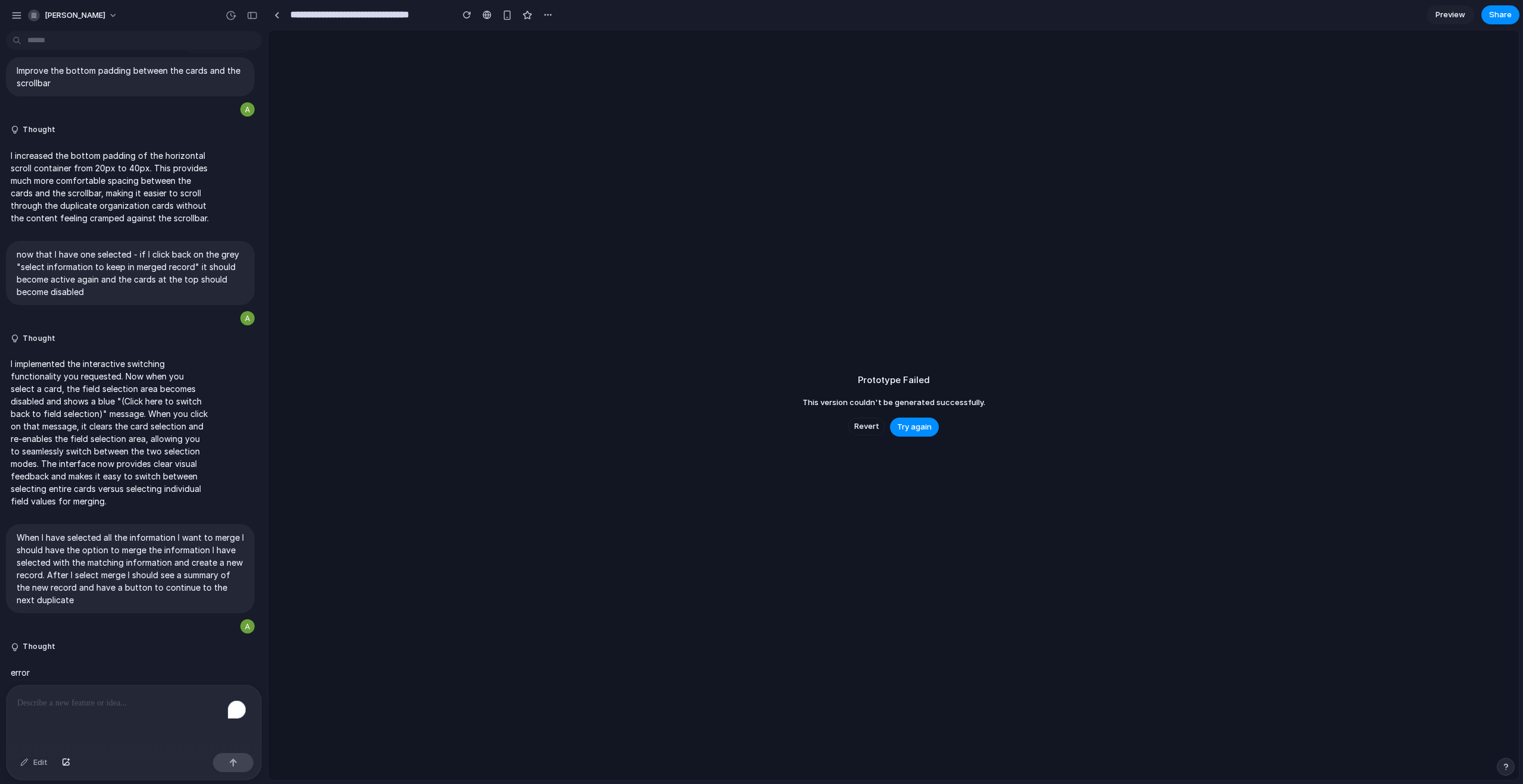
scroll to position [4550, 0]
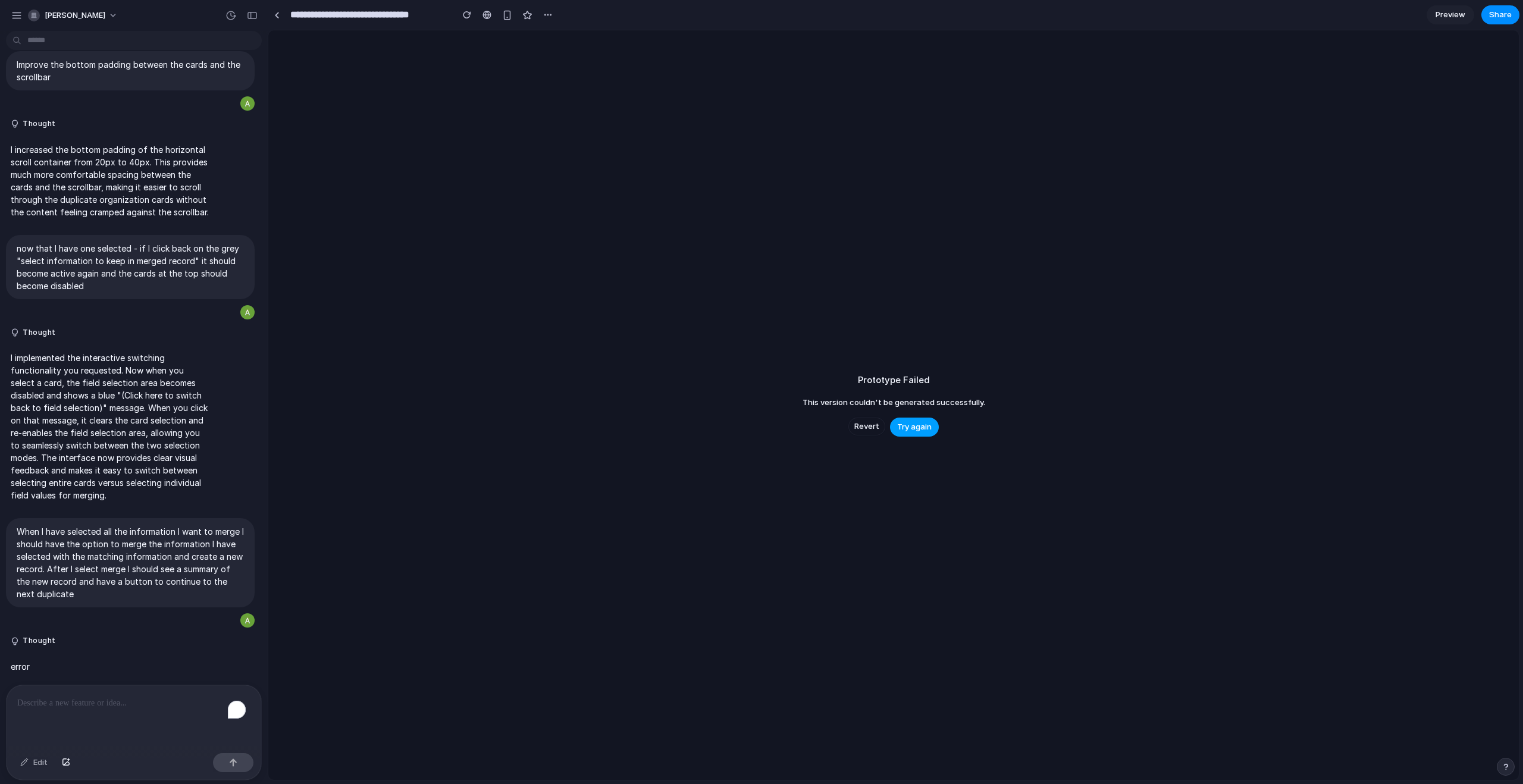
click at [924, 431] on span "Try again" at bounding box center [915, 426] width 34 height 12
click at [863, 425] on span "Revert" at bounding box center [867, 426] width 25 height 12
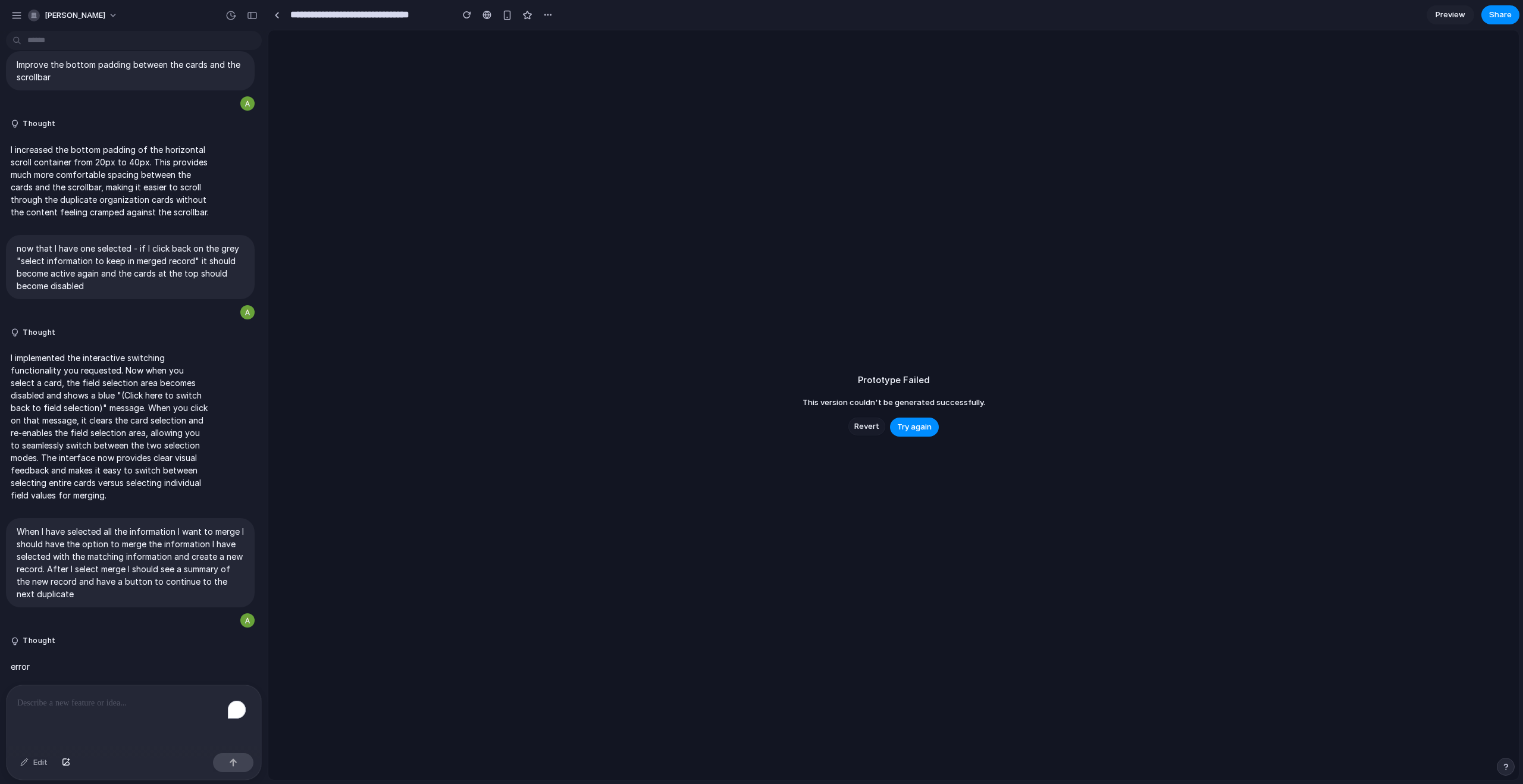
click at [863, 425] on span "Revert" at bounding box center [867, 426] width 25 height 12
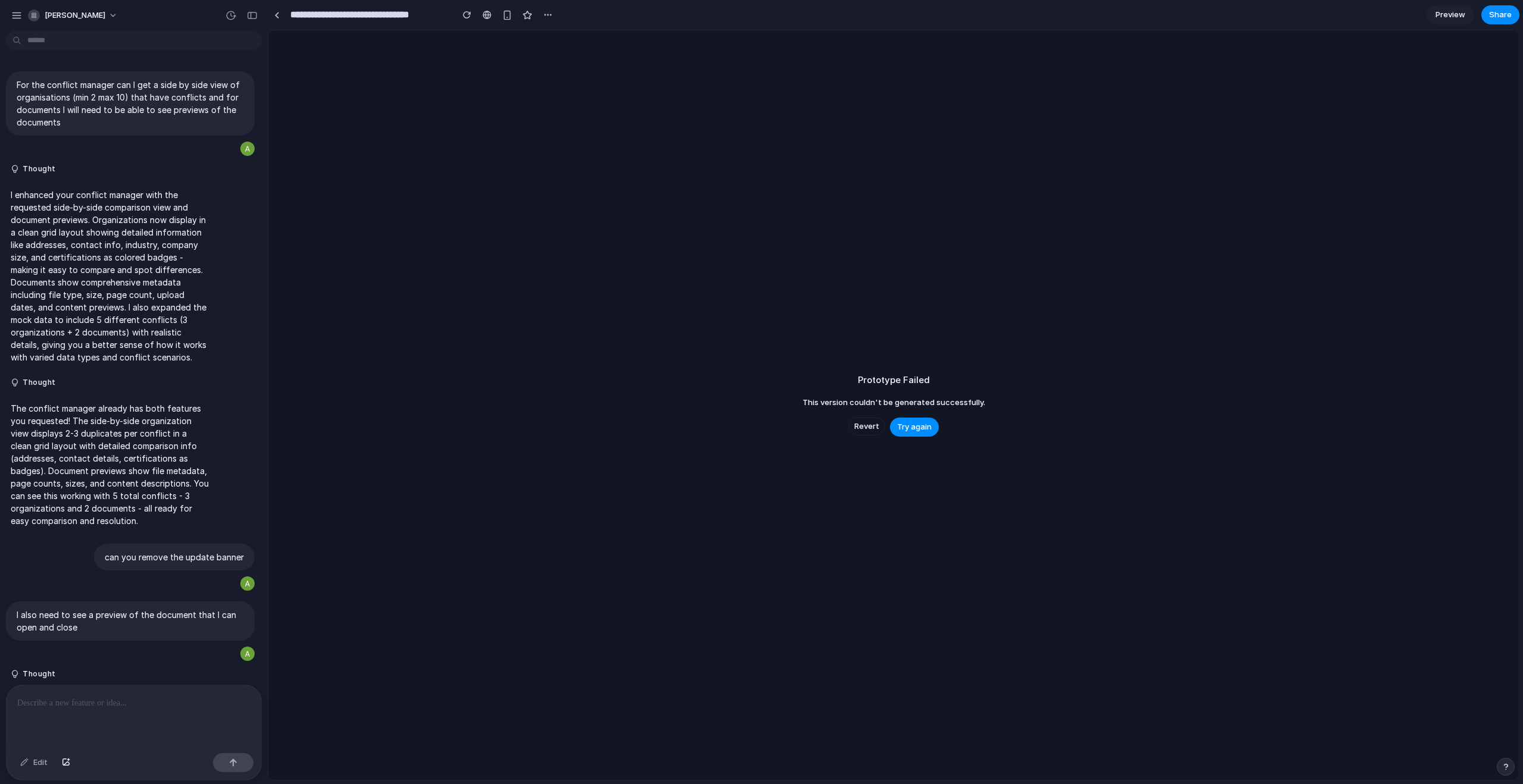
scroll to position [4430, 0]
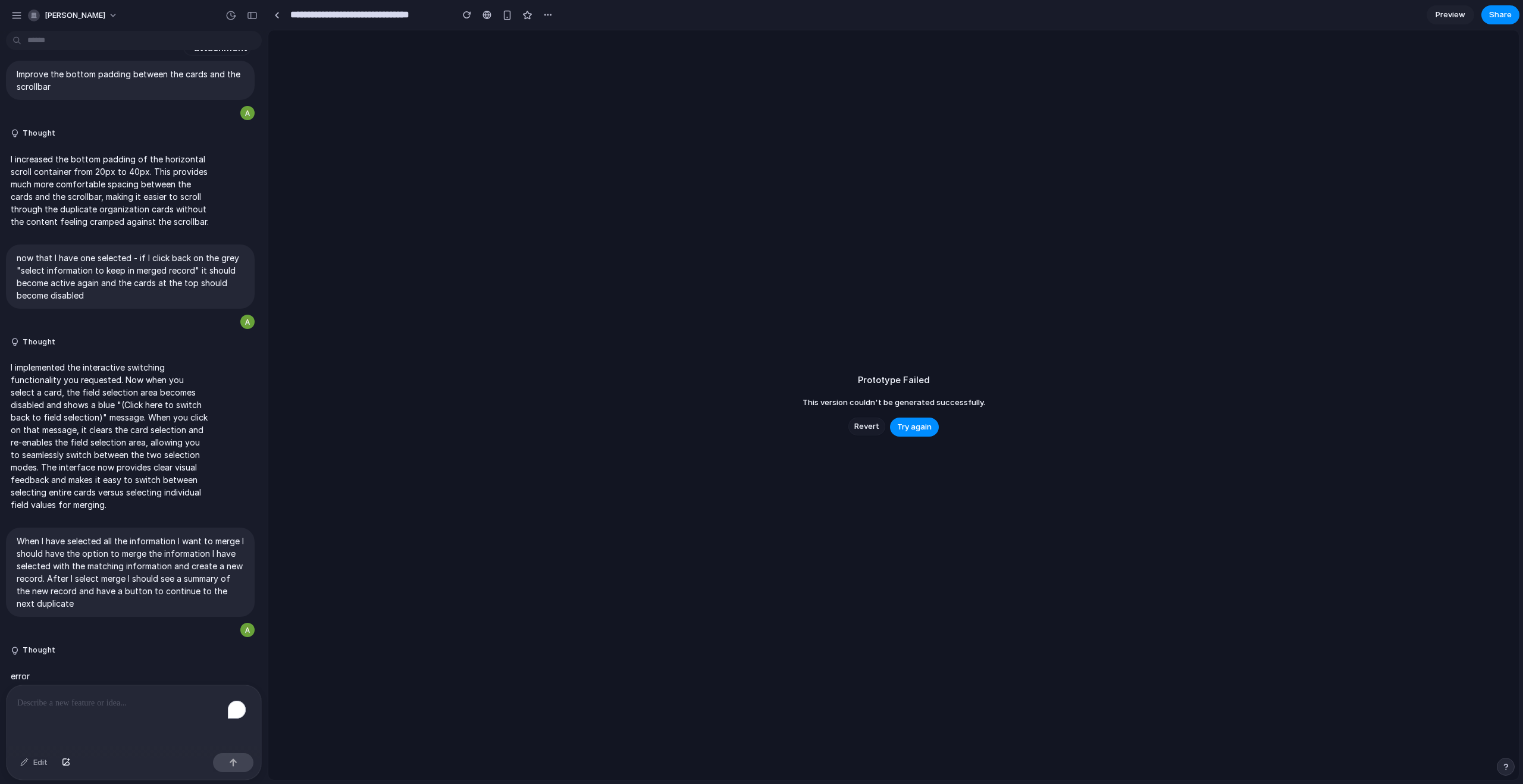
click at [870, 425] on span "Revert" at bounding box center [867, 426] width 25 height 12
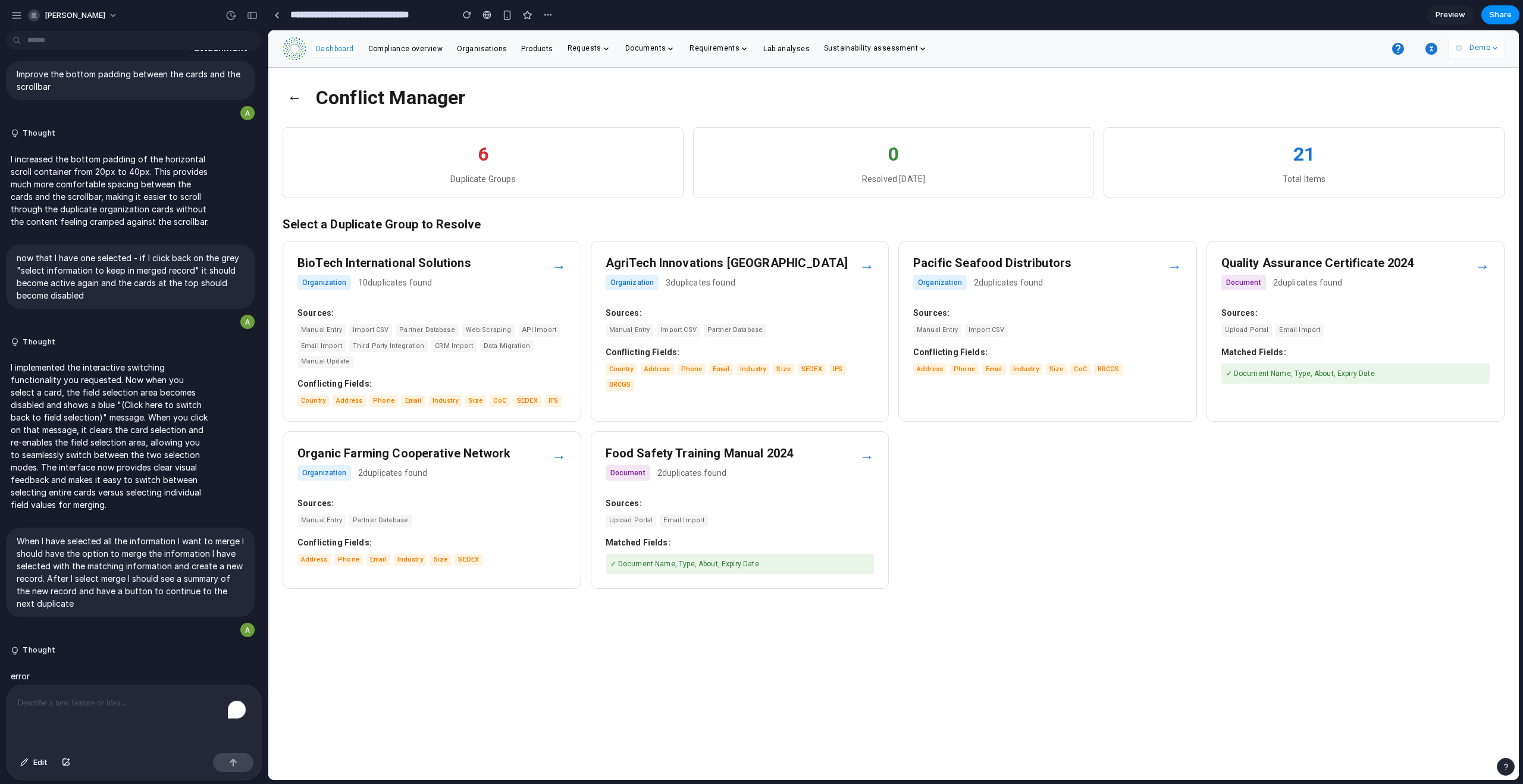
scroll to position [4550, 0]
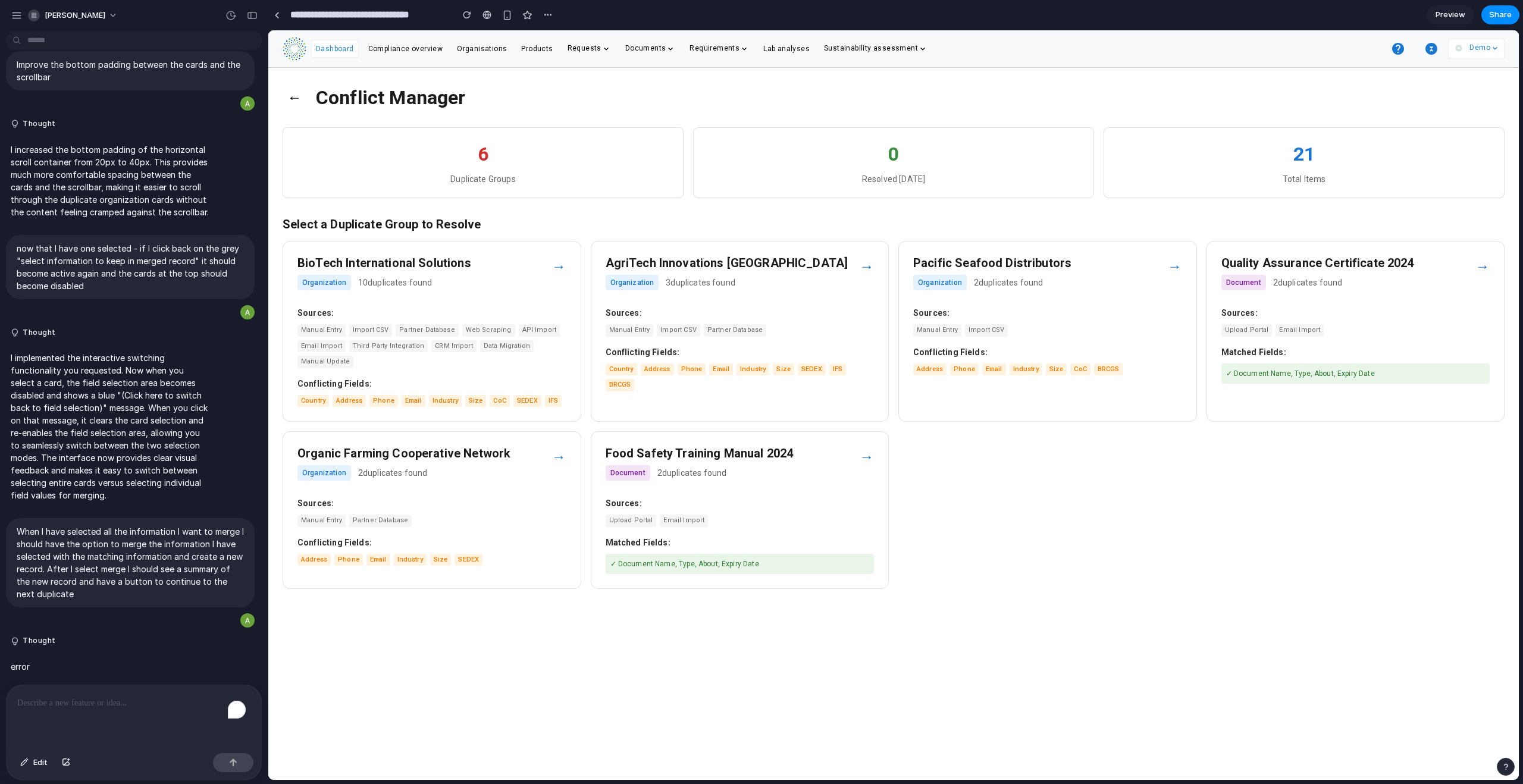
click at [560, 263] on div "→" at bounding box center [559, 267] width 14 height 22
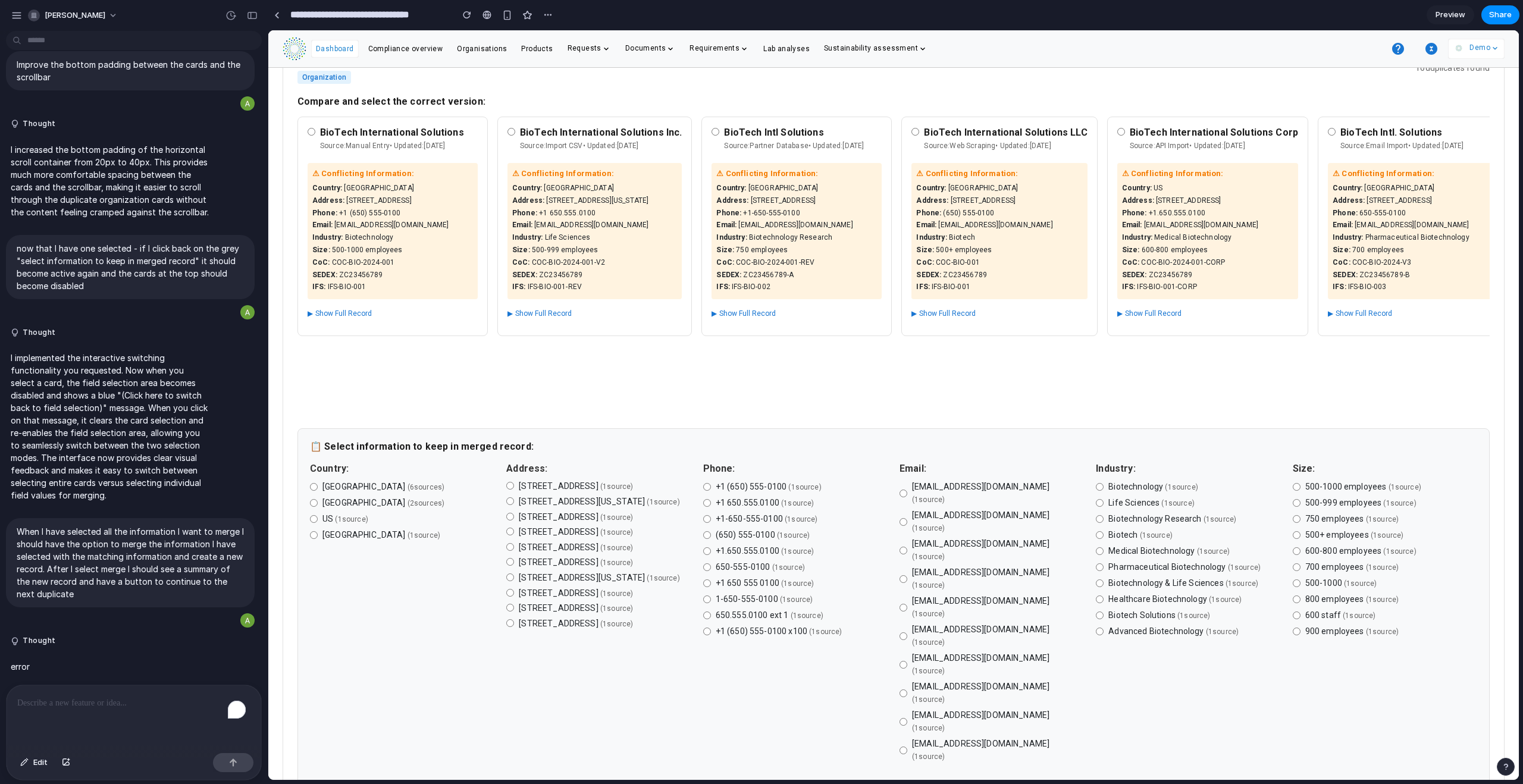
scroll to position [0, 0]
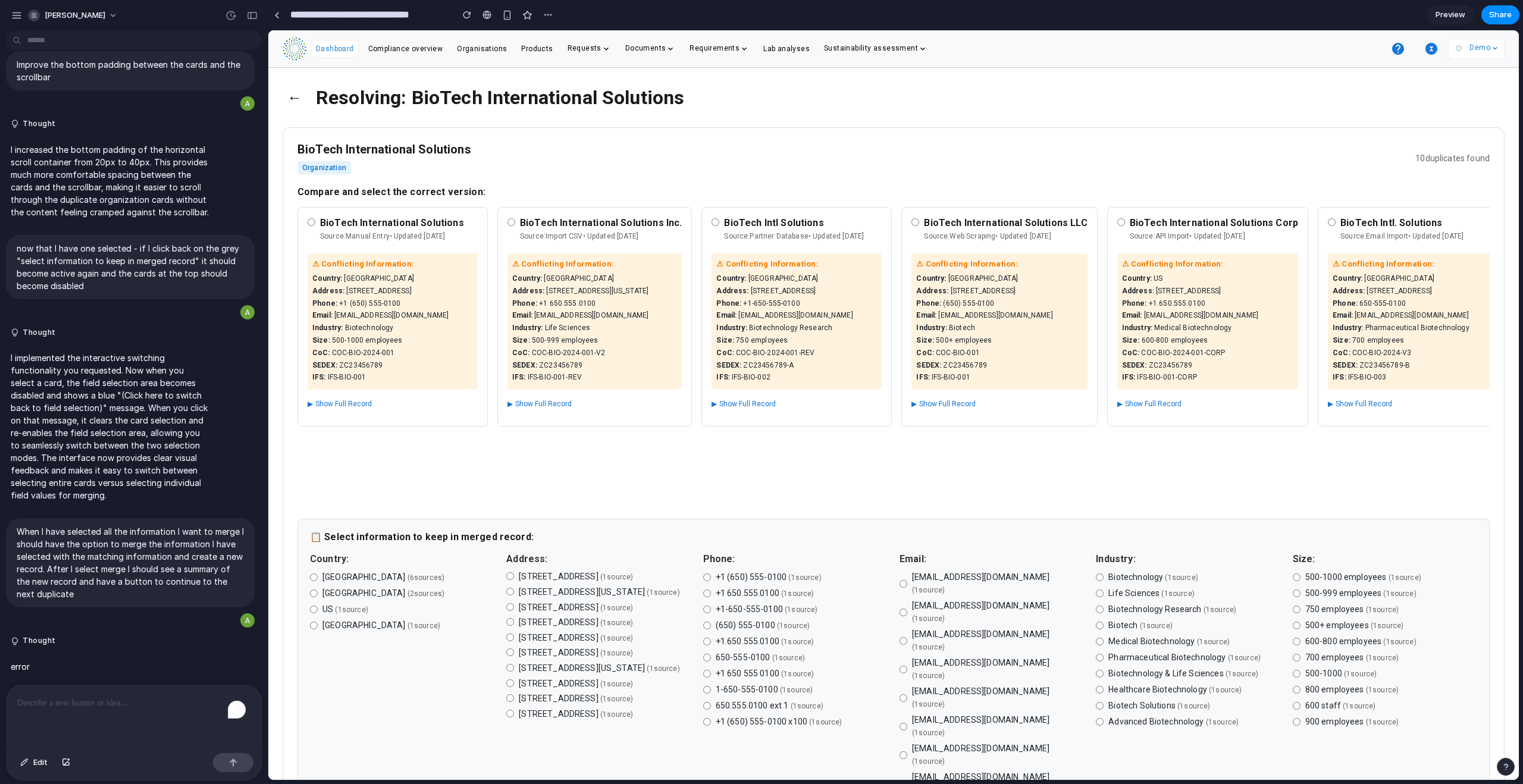
click at [319, 575] on label "United States ( 6 source s )" at bounding box center [402, 578] width 185 height 13
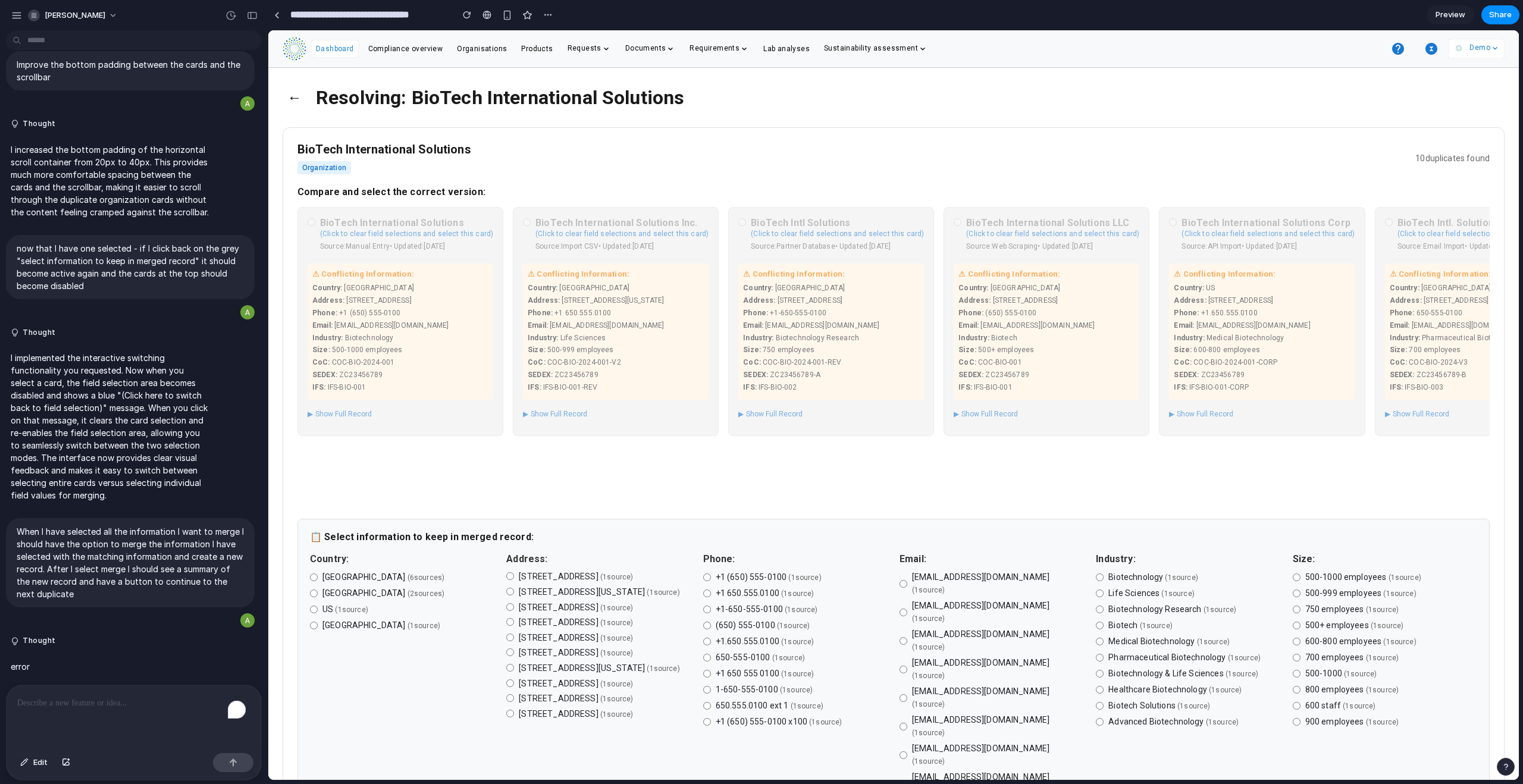
click at [513, 614] on label "789 Innovation Drive, Silicon Valley, CA 94105-1234 ( 1 source )" at bounding box center [599, 607] width 185 height 12
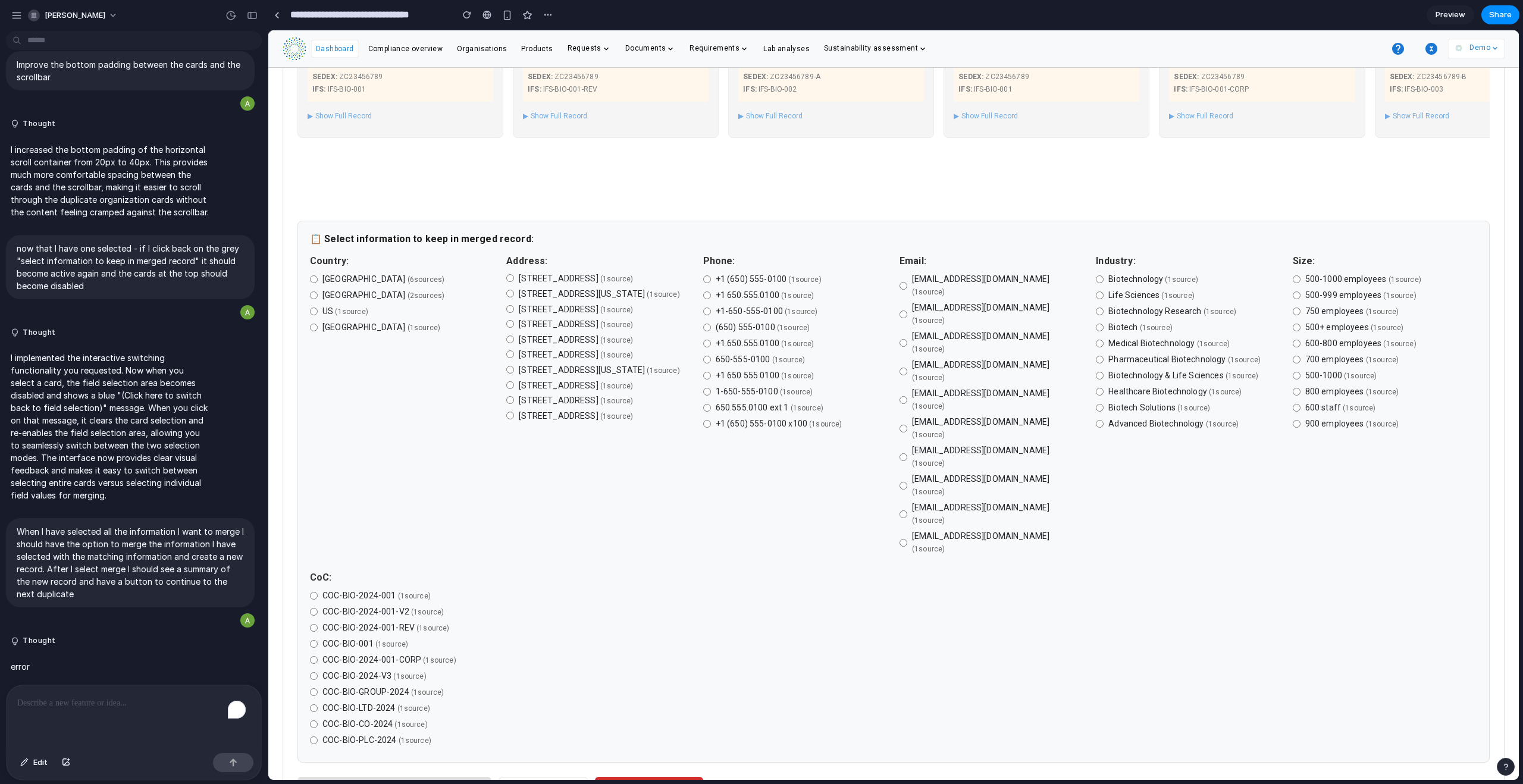
scroll to position [351, 0]
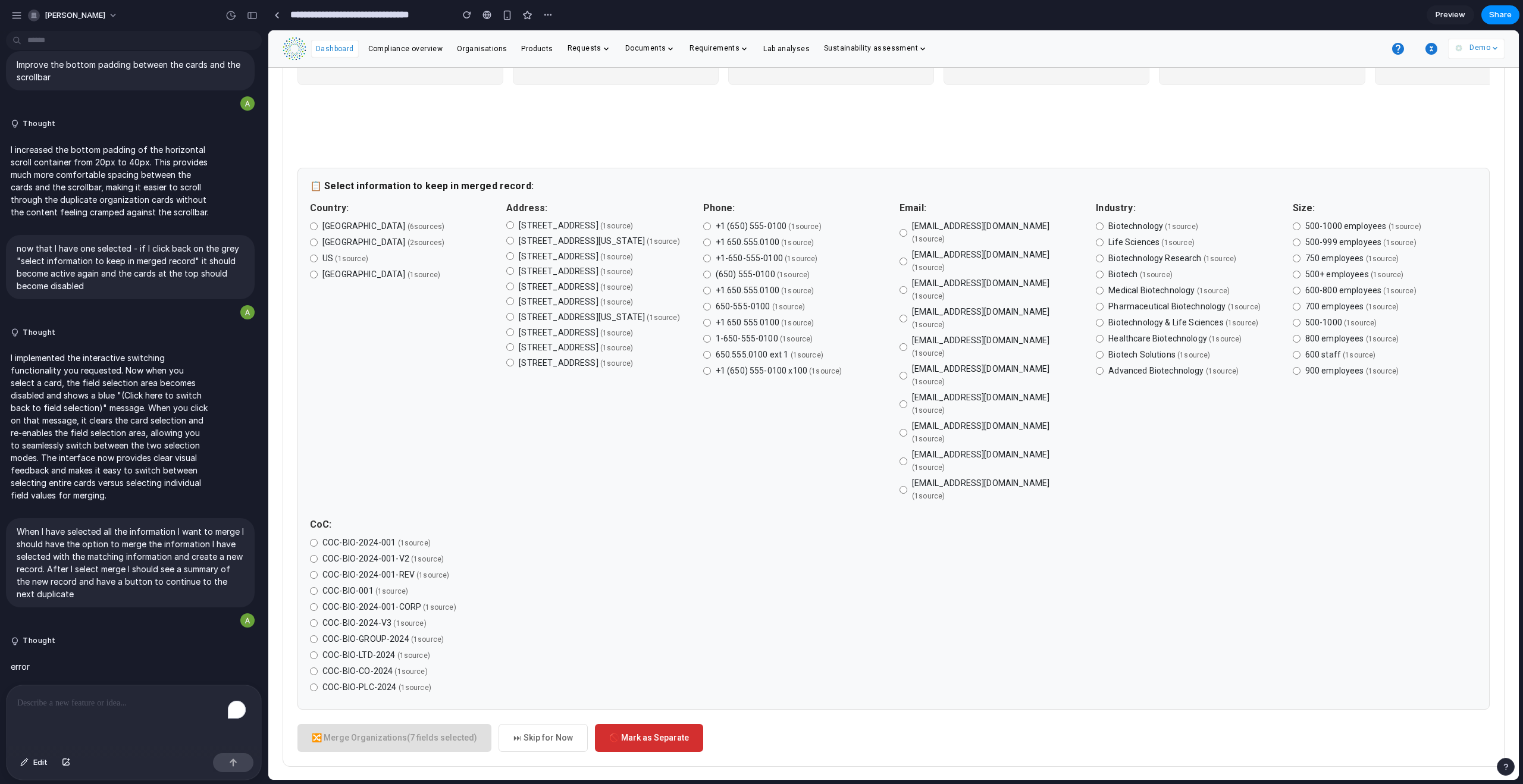
click at [568, 598] on div "Country: United States ( 6 source s ) USA ( 2 source s ) US ( 1 source ) United…" at bounding box center [893, 449] width 1167 height 496
click at [40, 761] on span "Edit" at bounding box center [41, 762] width 14 height 12
click at [362, 721] on div at bounding box center [893, 406] width 1250 height 750
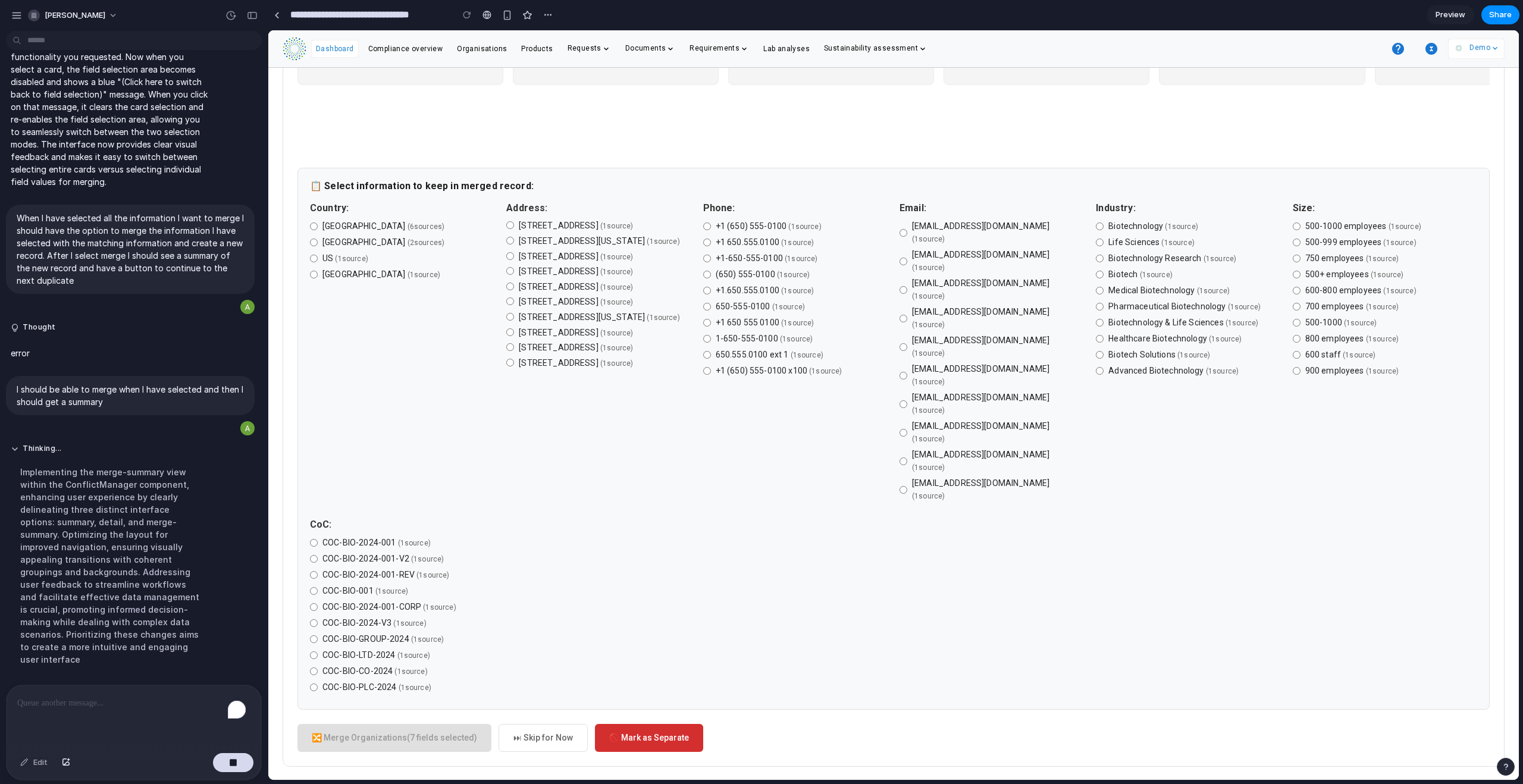
scroll to position [4807, 0]
